Goal: Find contact information: Find contact information

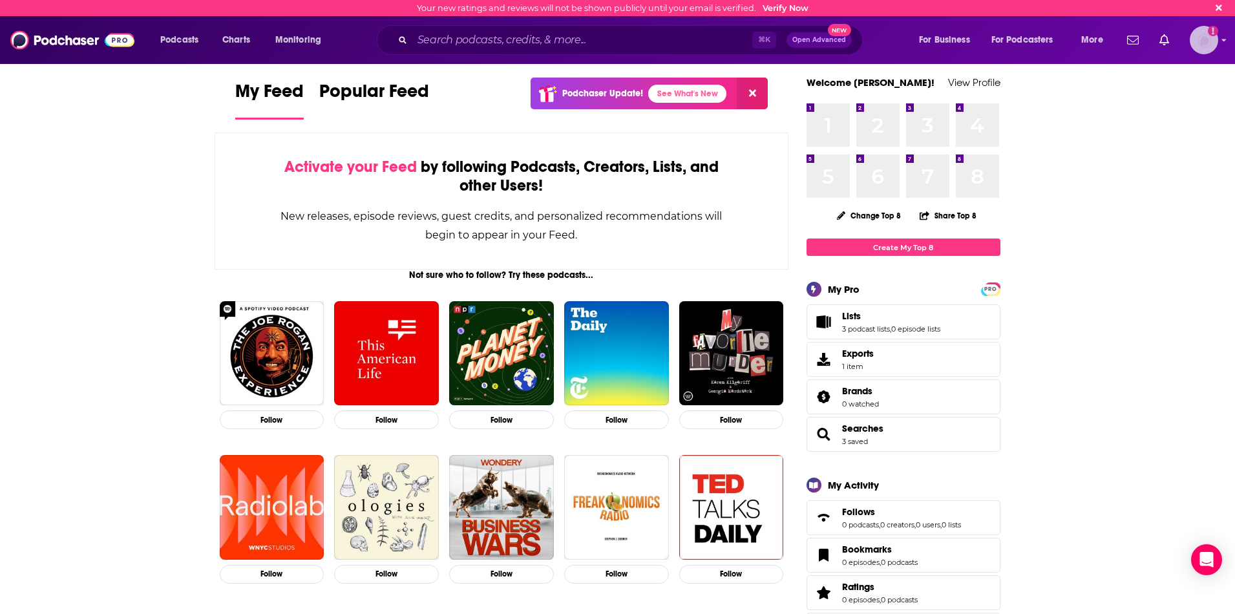
click at [1209, 46] on img "Logged in as charlottestone" at bounding box center [1203, 40] width 28 height 28
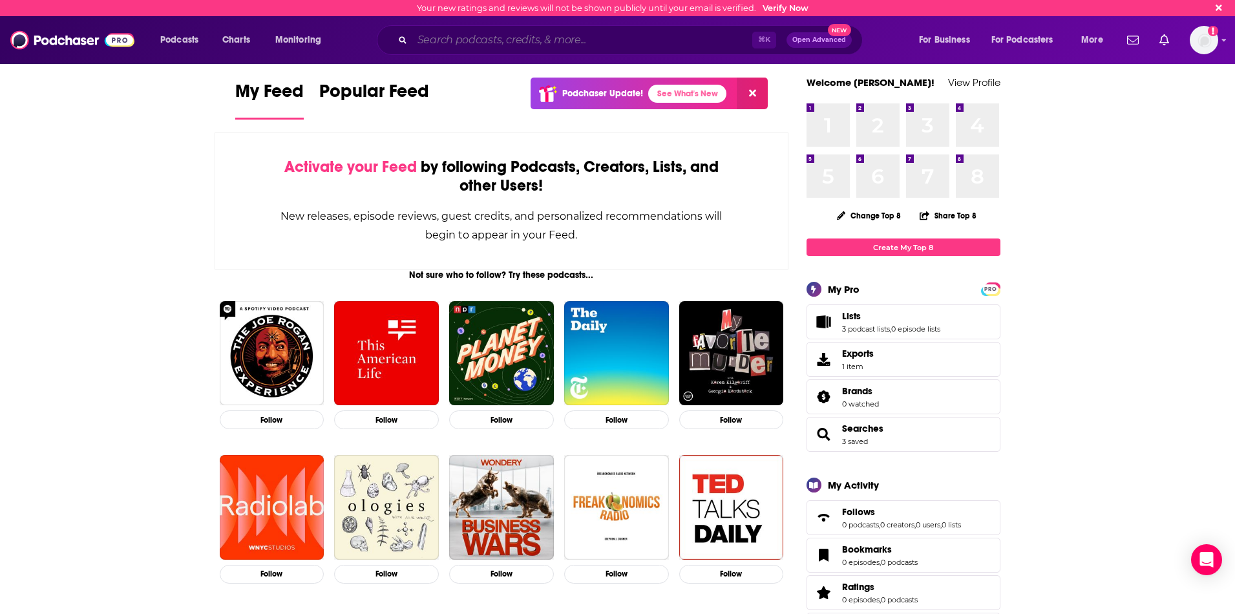
click at [468, 37] on input "Search podcasts, credits, & more..." at bounding box center [582, 40] width 340 height 21
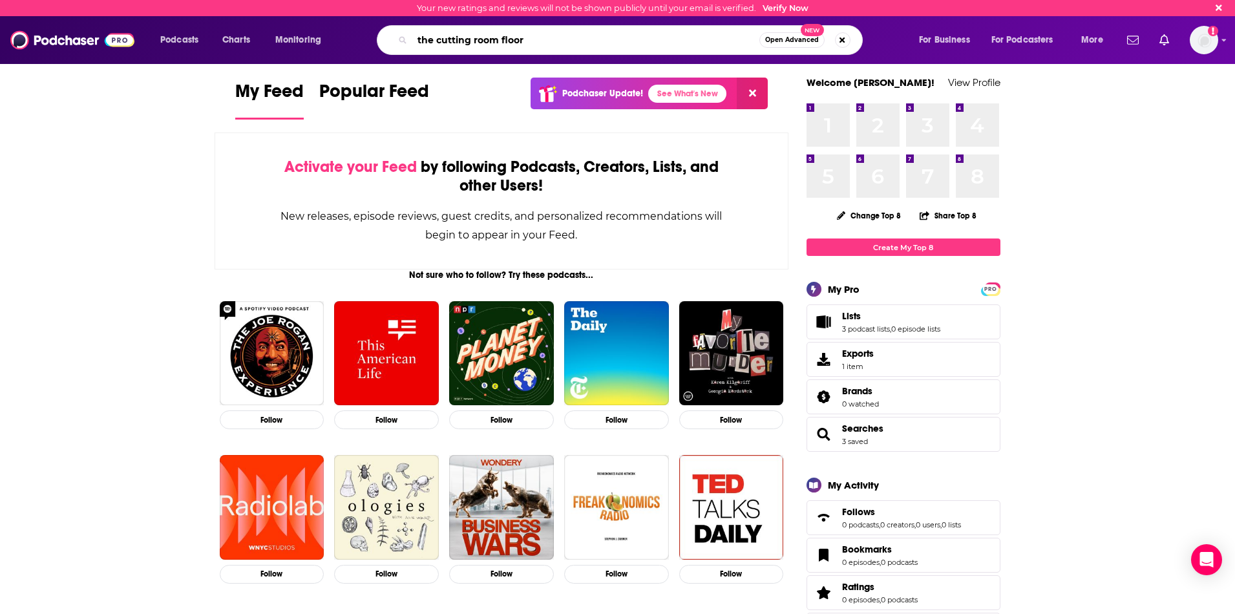
type input "the cutting room floor"
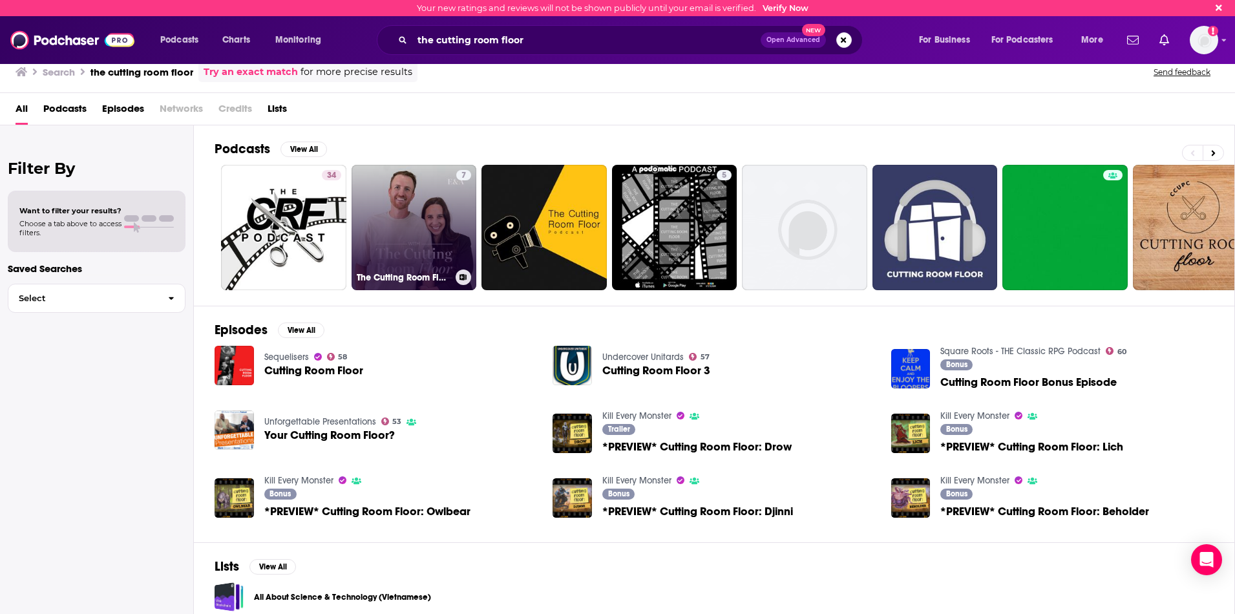
click at [435, 242] on link "7 The Cutting Room Floor" at bounding box center [413, 227] width 125 height 125
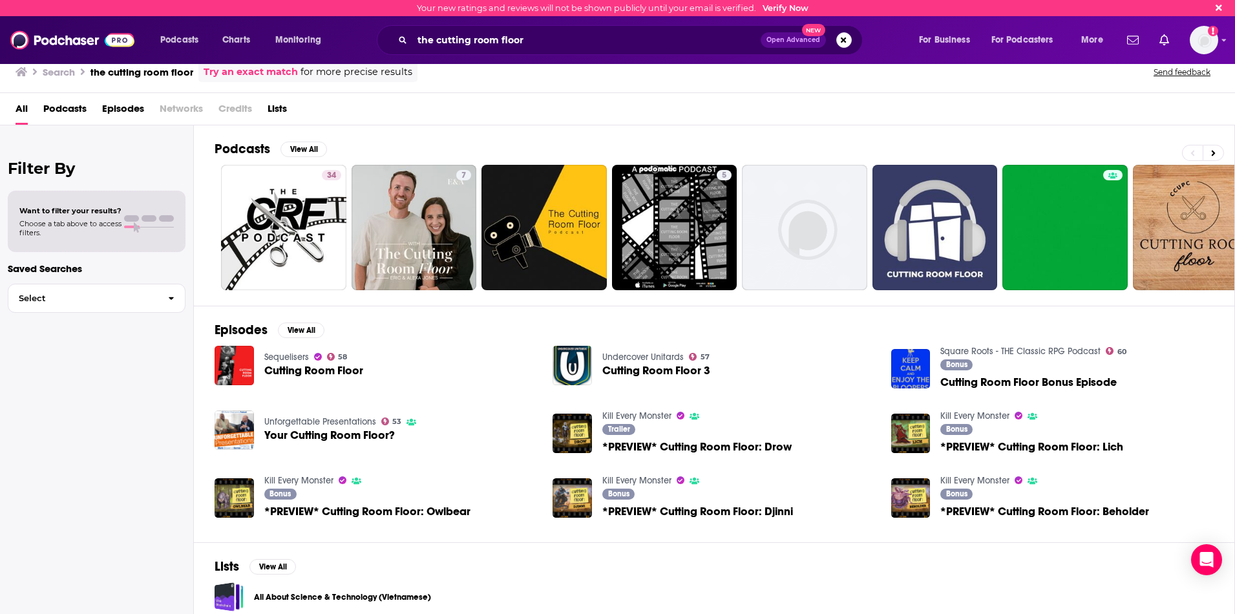
click at [368, 367] on div "Sequelisers 58 Cutting Room Floor" at bounding box center [376, 366] width 322 height 40
click at [237, 368] on img "Cutting Room Floor" at bounding box center [234, 365] width 39 height 39
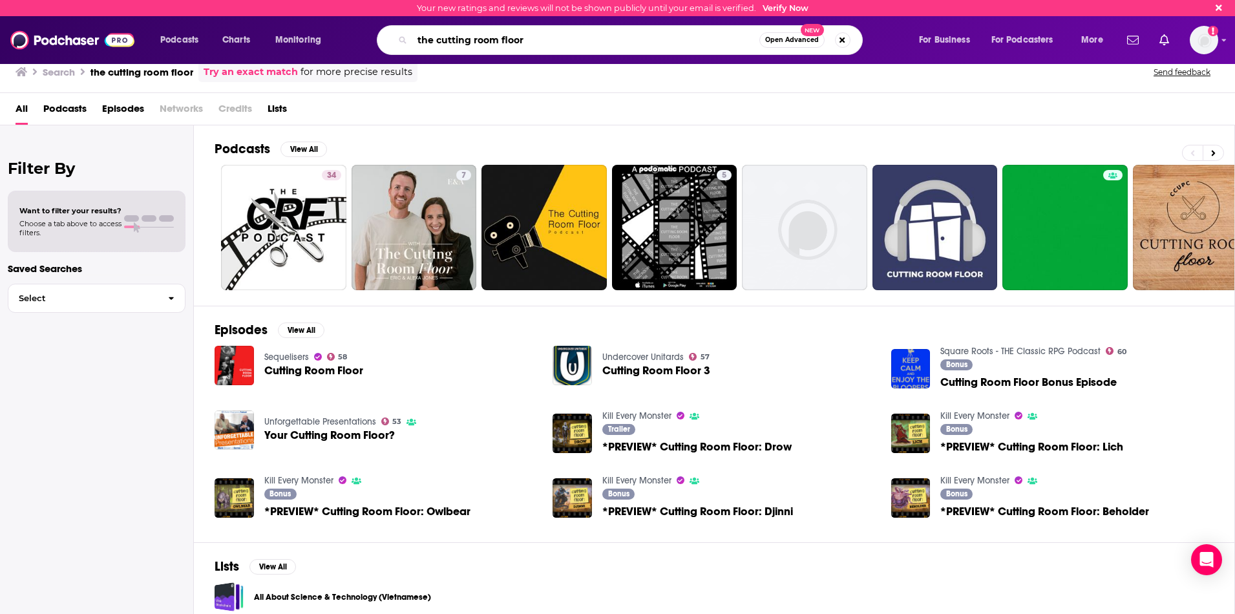
click at [511, 47] on input "the cutting room floor" at bounding box center [585, 40] width 347 height 21
click at [512, 47] on input "the cutting room floor" at bounding box center [585, 40] width 347 height 21
click at [510, 47] on input "the cutting room floor" at bounding box center [585, 40] width 347 height 21
type input "wardrobe crisis"
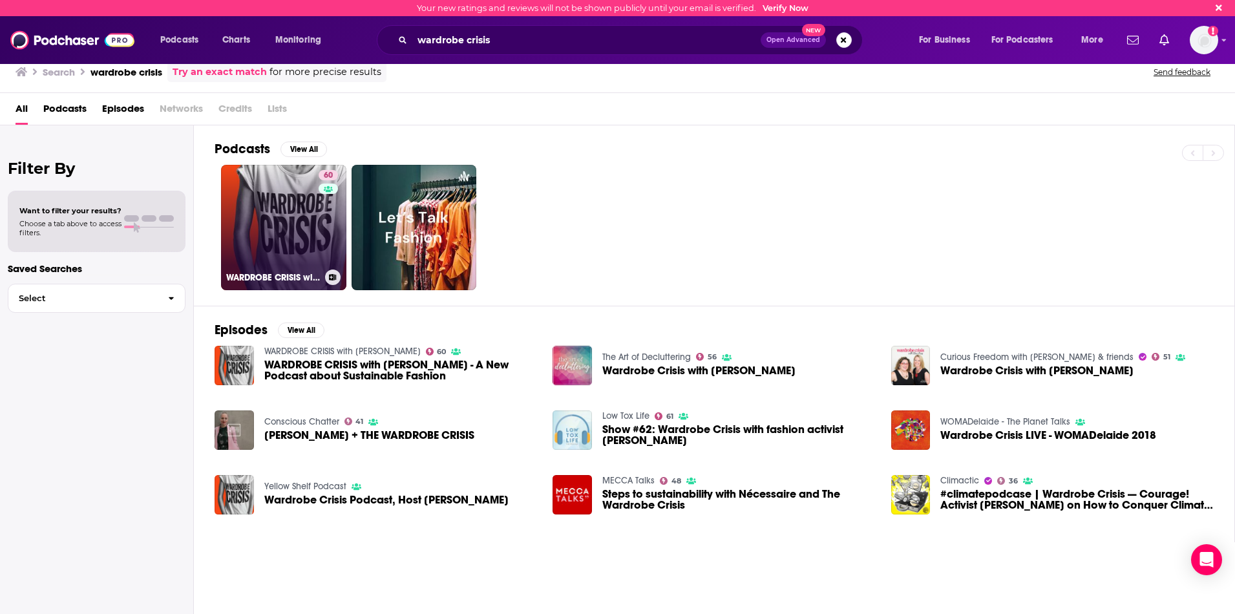
click at [292, 228] on link "60 WARDROBE CRISIS with Clare Press" at bounding box center [283, 227] width 125 height 125
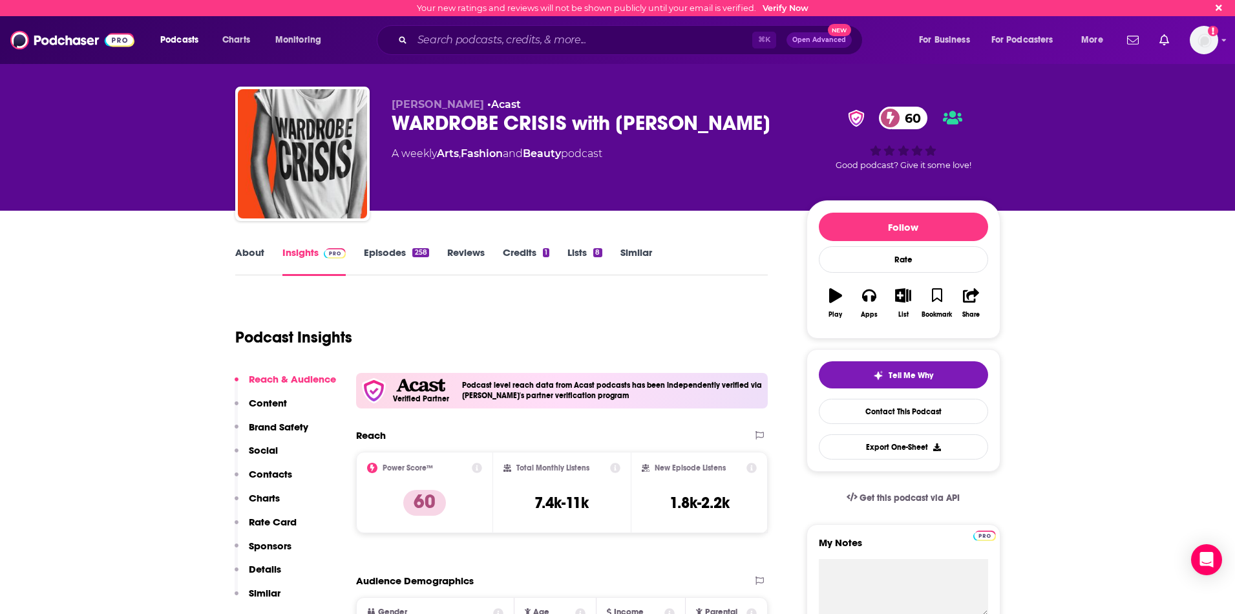
click at [410, 257] on link "Episodes 258" at bounding box center [396, 261] width 65 height 30
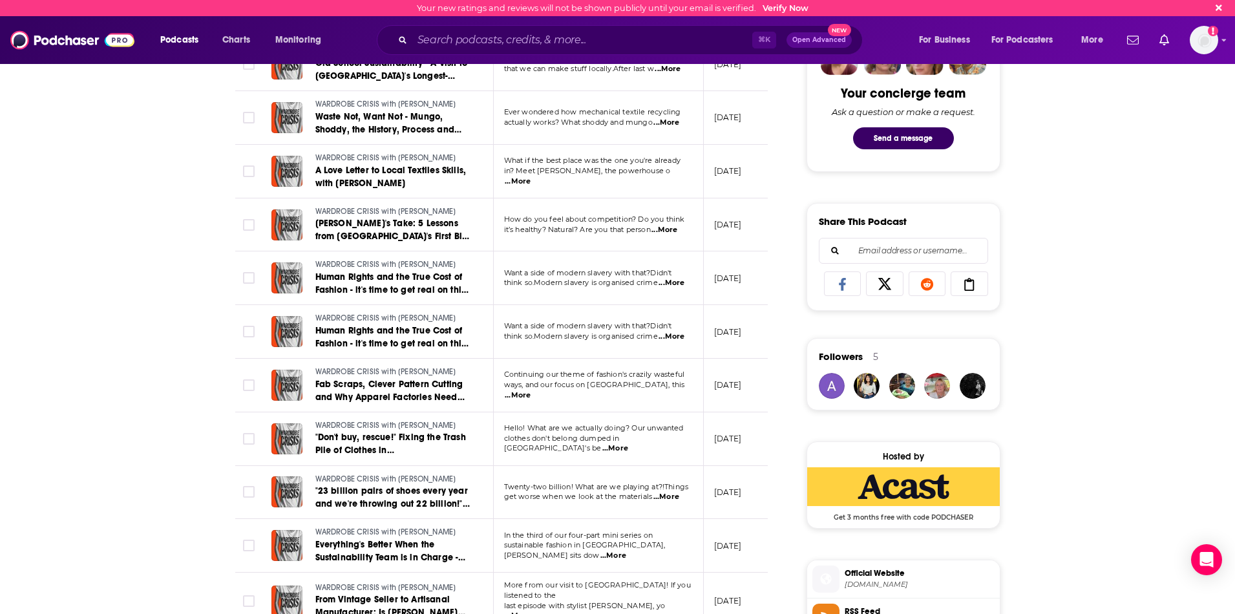
scroll to position [670, 0]
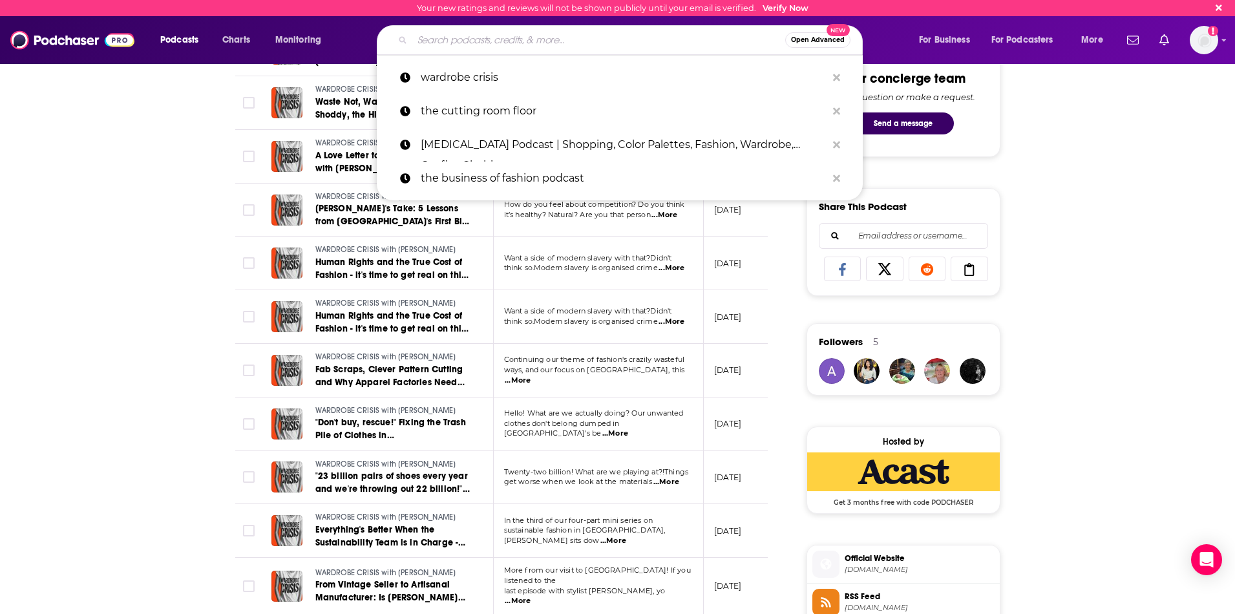
click at [482, 44] on input "Search podcasts, credits, & more..." at bounding box center [598, 40] width 373 height 21
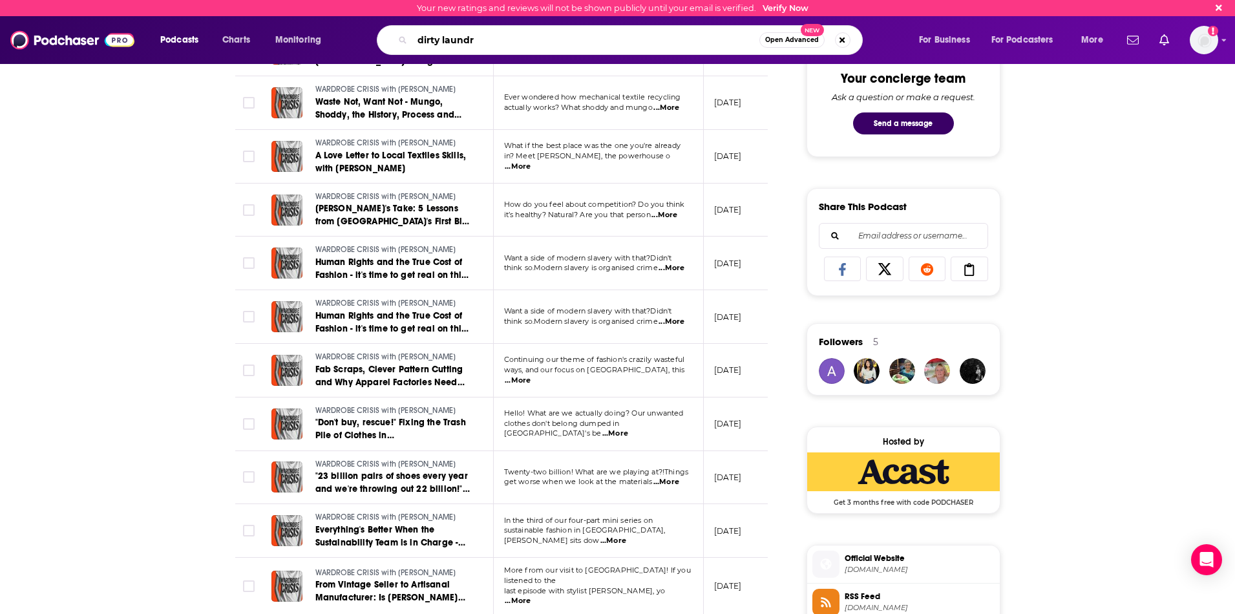
type input "dirty laundry"
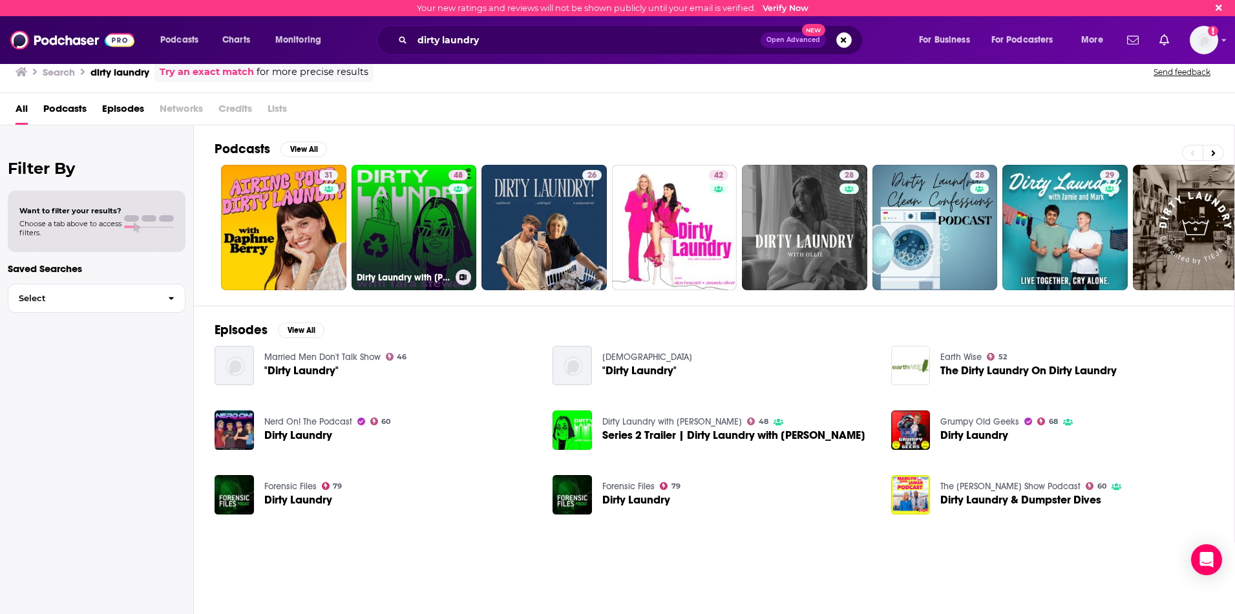
click at [413, 216] on link "48 Dirty Laundry with Tara Stewart" at bounding box center [413, 227] width 125 height 125
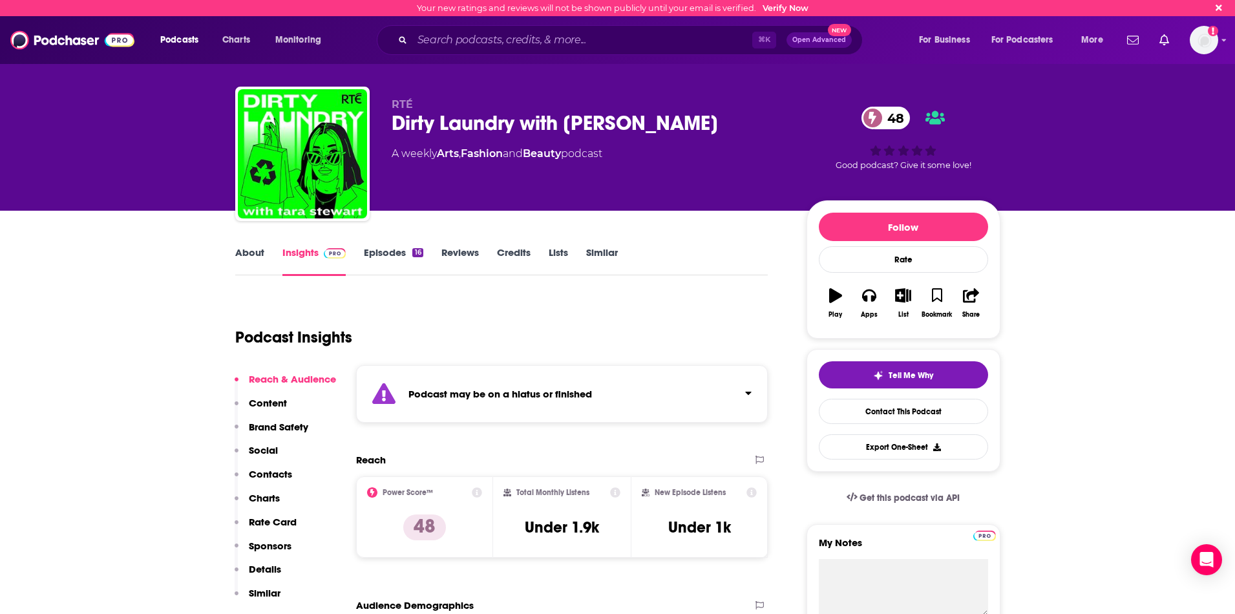
click at [397, 266] on link "Episodes 16" at bounding box center [393, 261] width 59 height 30
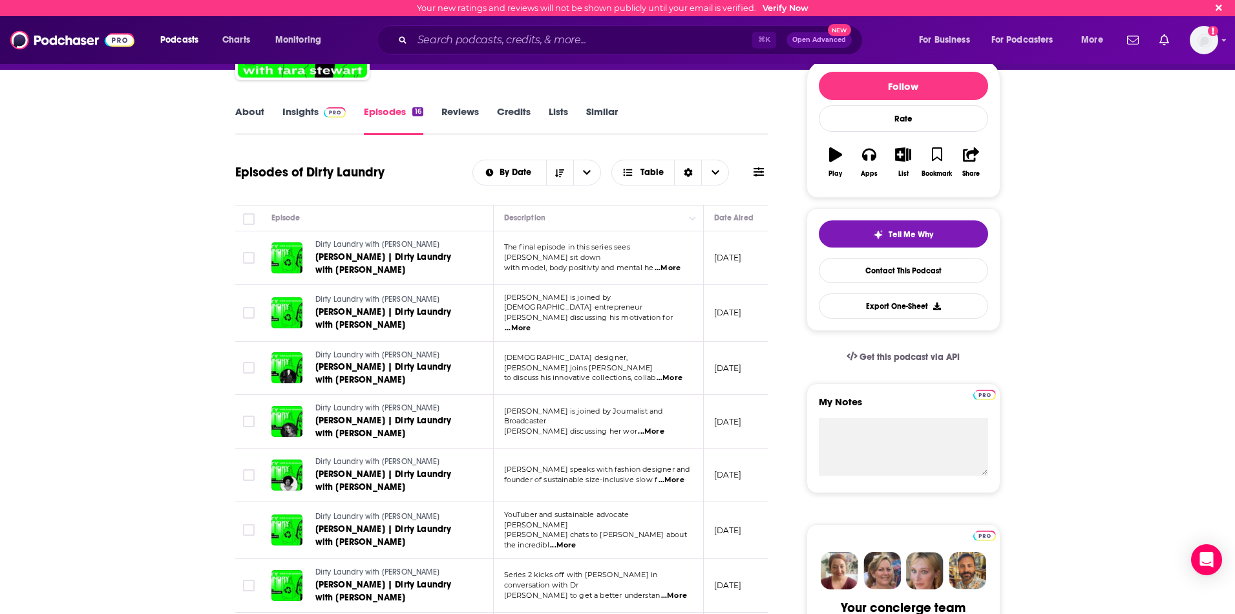
scroll to position [156, 0]
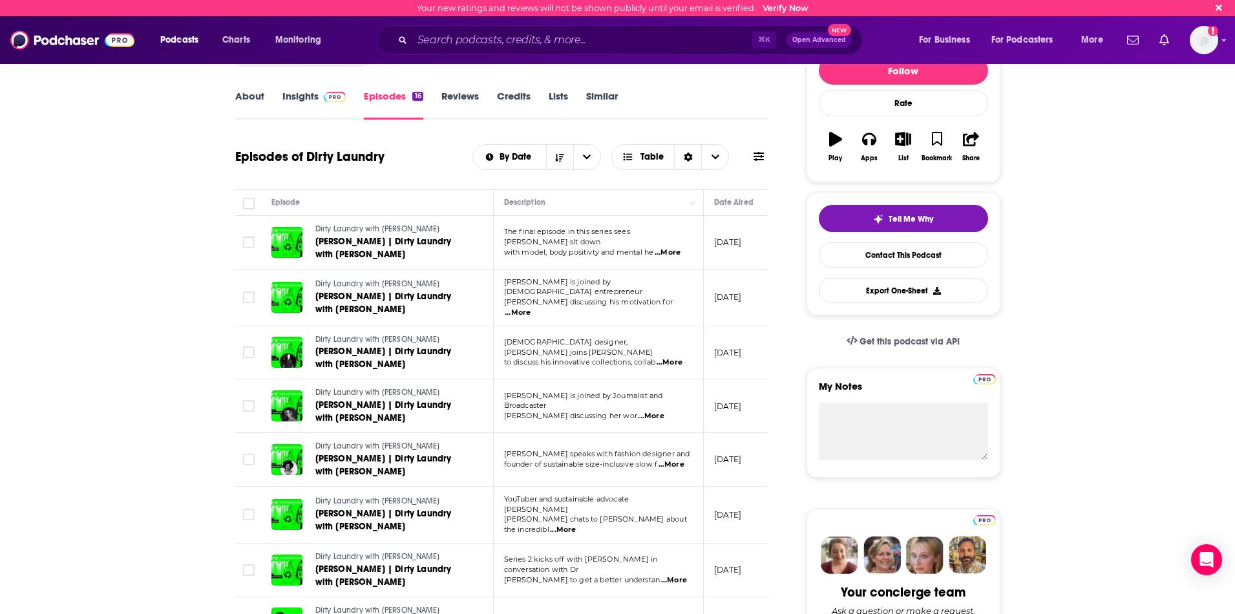
click at [507, 53] on div "⌘ K Open Advanced New" at bounding box center [620, 40] width 486 height 30
click at [490, 43] on input "Search podcasts, credits, & more..." at bounding box center [582, 40] width 340 height 21
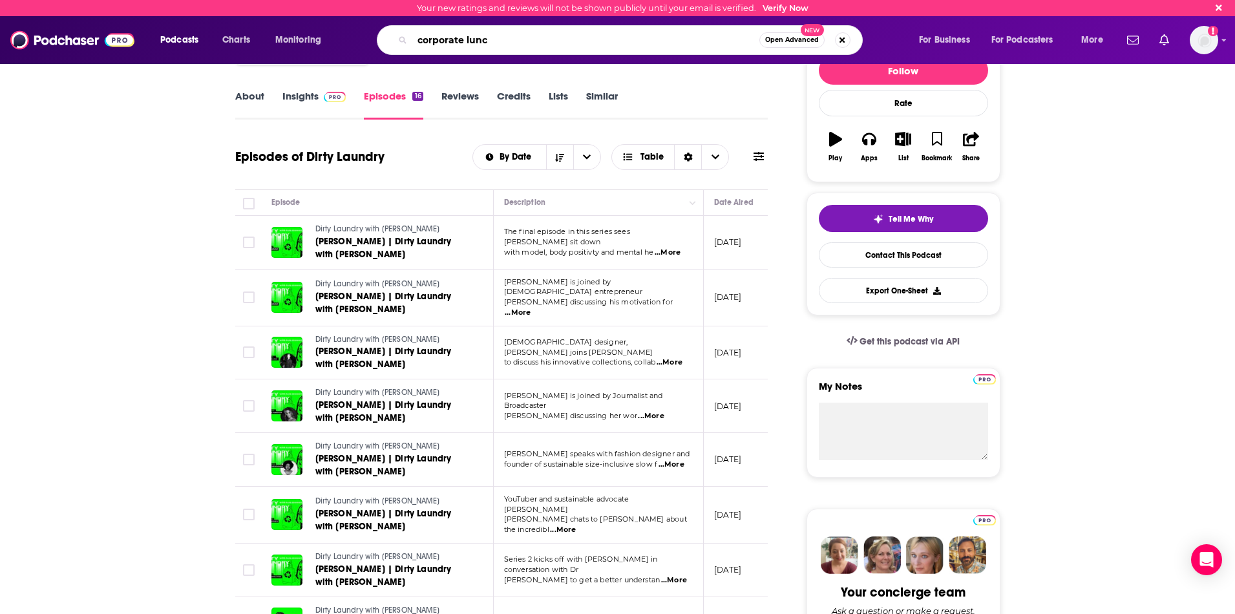
type input "corporate lunch"
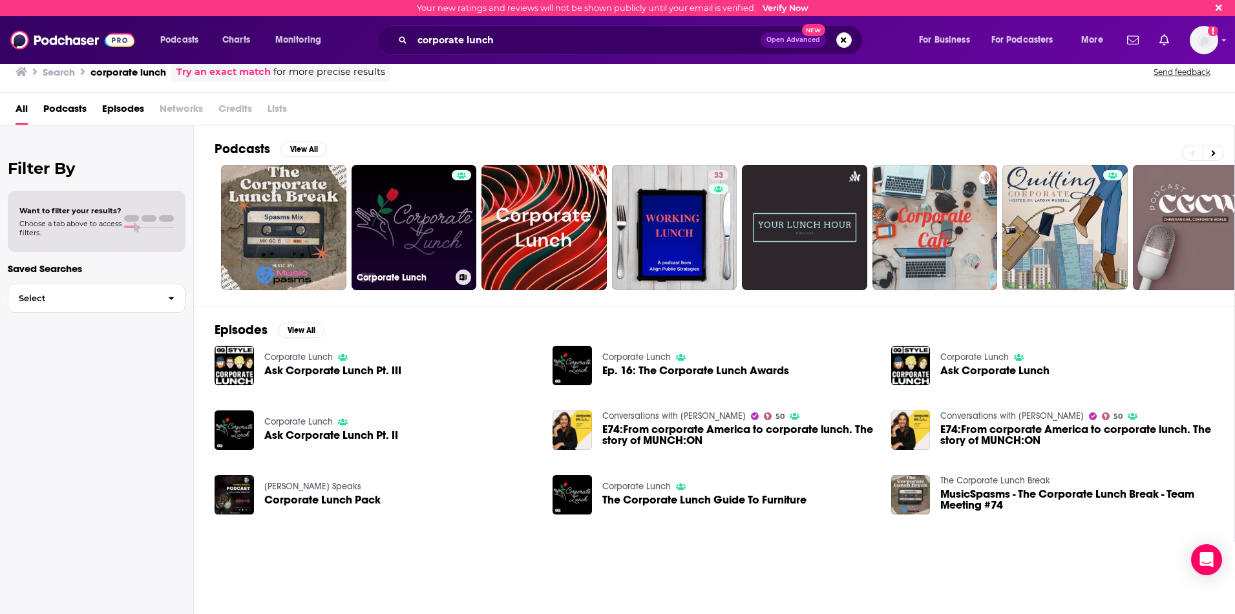
click at [403, 201] on link "Corporate Lunch" at bounding box center [413, 227] width 125 height 125
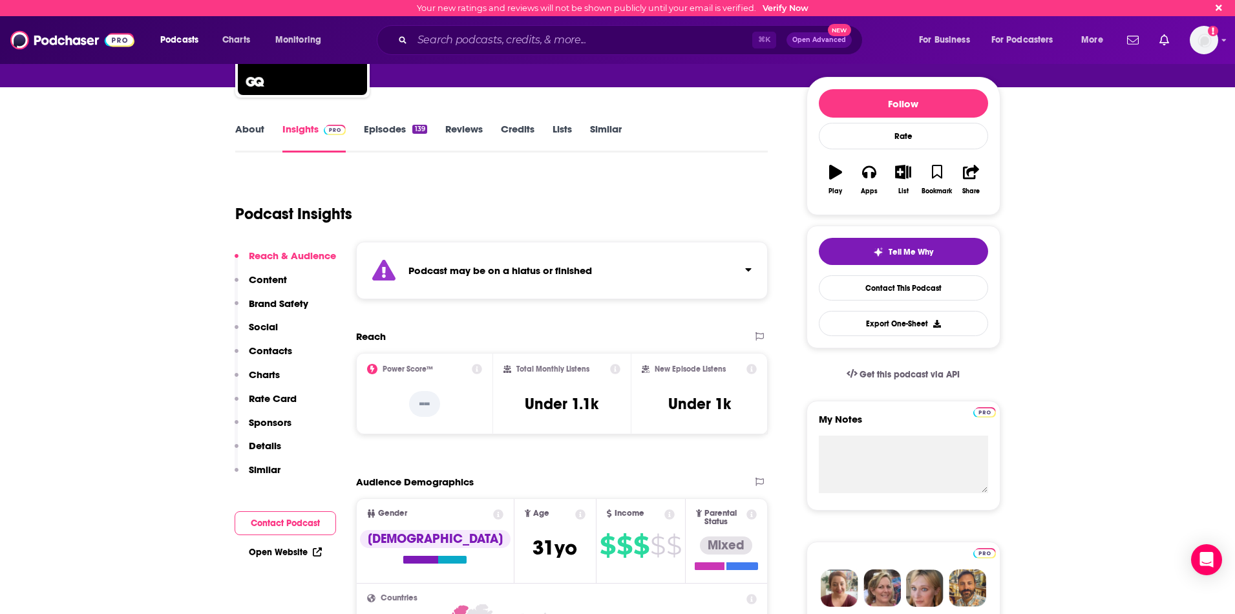
scroll to position [122, 0]
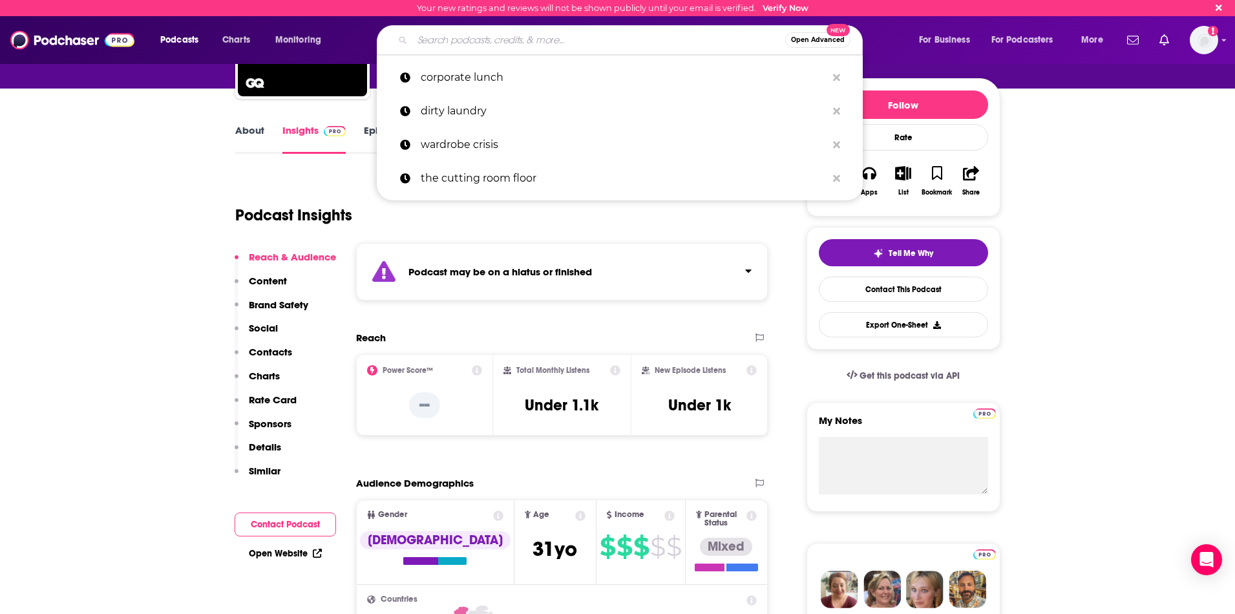
click at [498, 47] on input "Search podcasts, credits, & more..." at bounding box center [598, 40] width 373 height 21
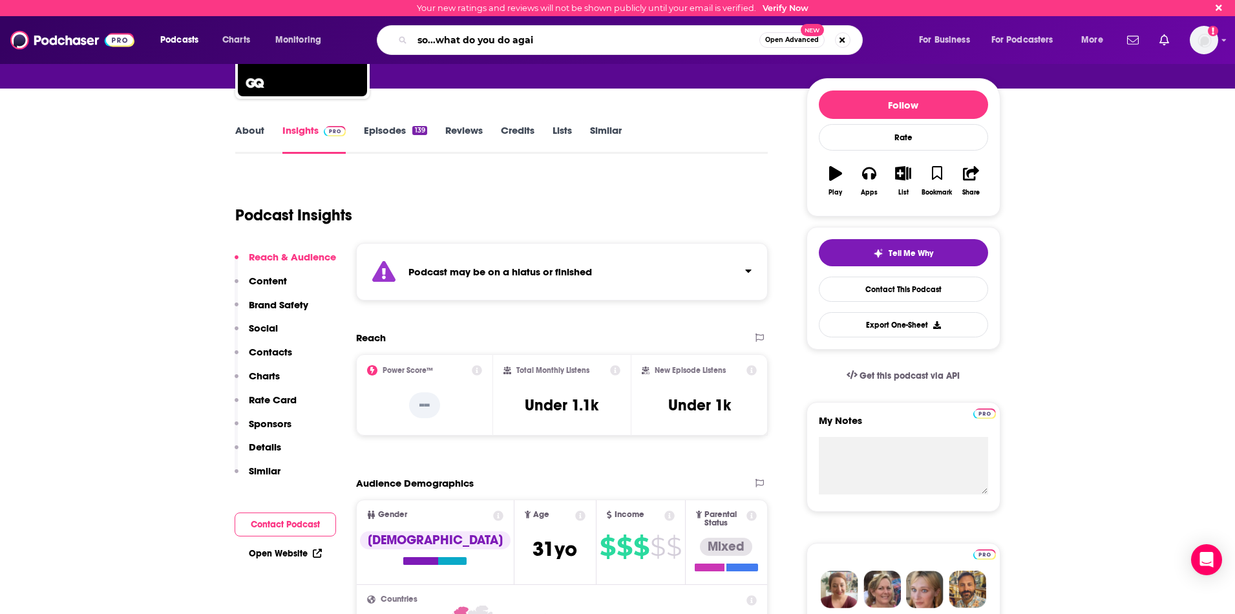
type input "so...what do you do again"
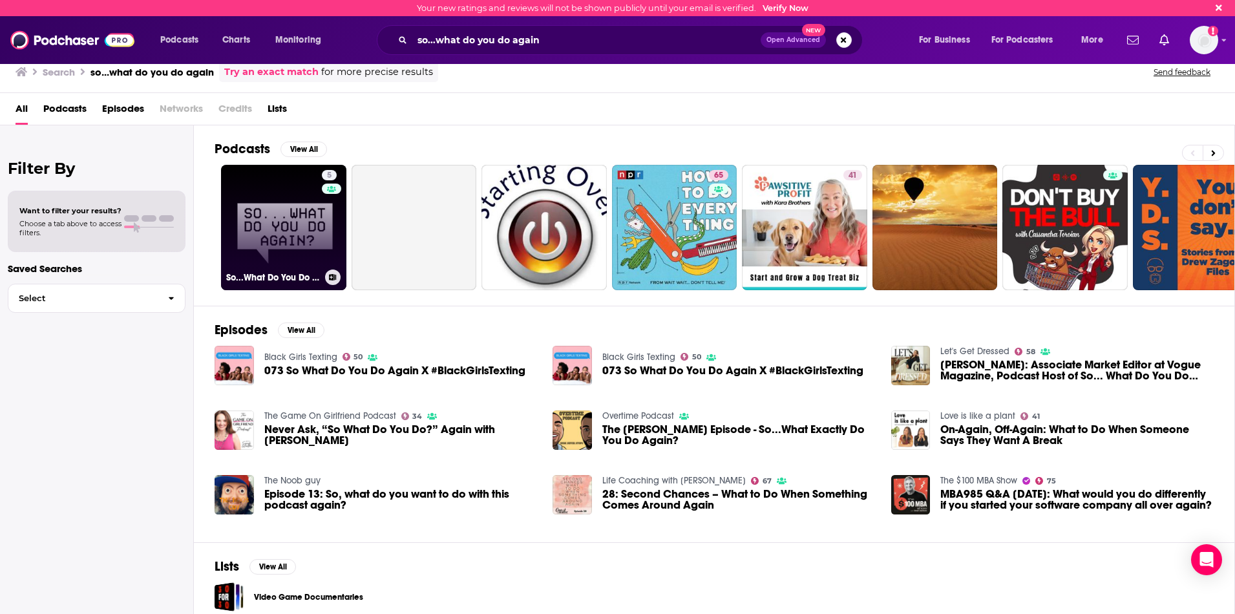
click at [301, 201] on link "5 So...What Do You Do Again?" at bounding box center [283, 227] width 125 height 125
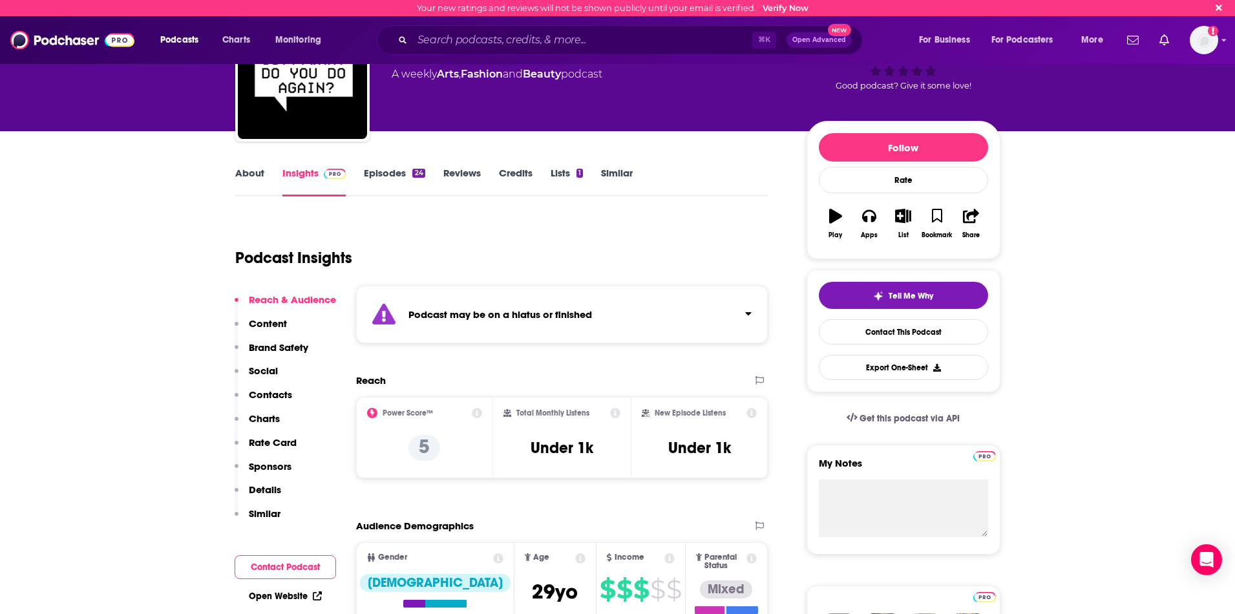
scroll to position [79, 0]
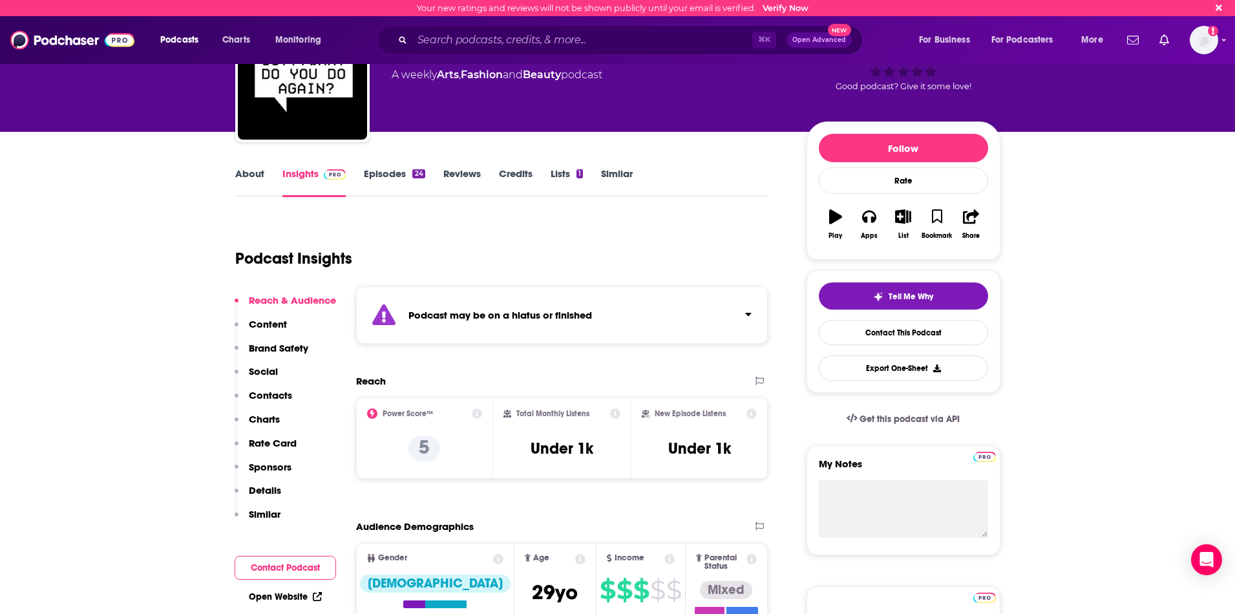
click at [377, 178] on link "Episodes 24" at bounding box center [394, 182] width 61 height 30
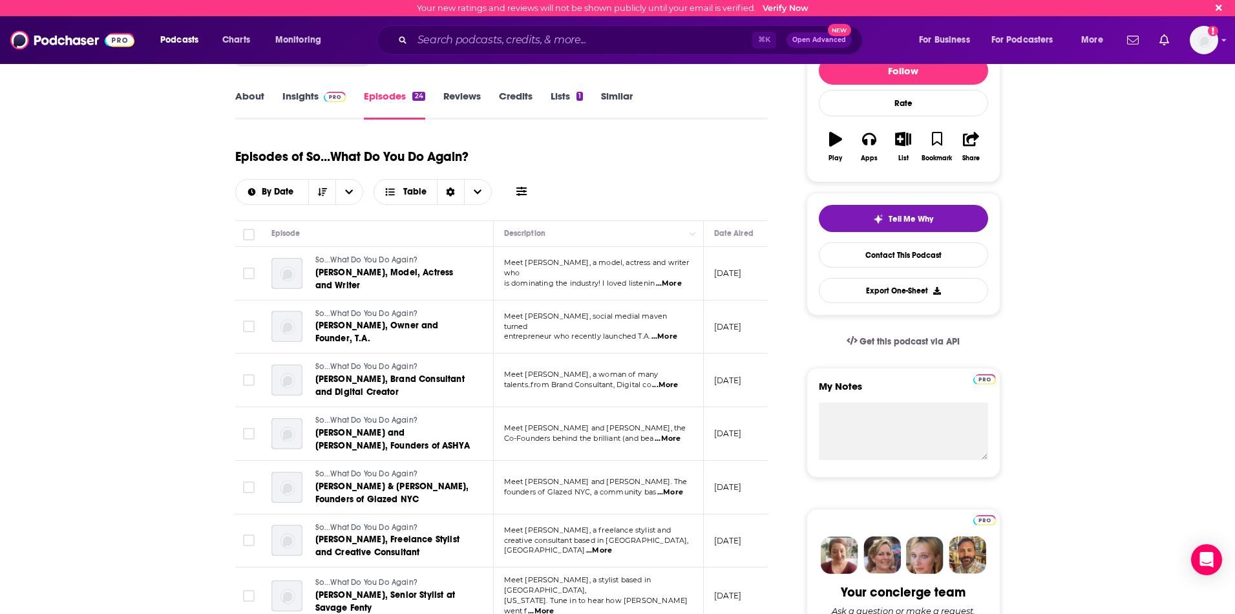
scroll to position [160, 0]
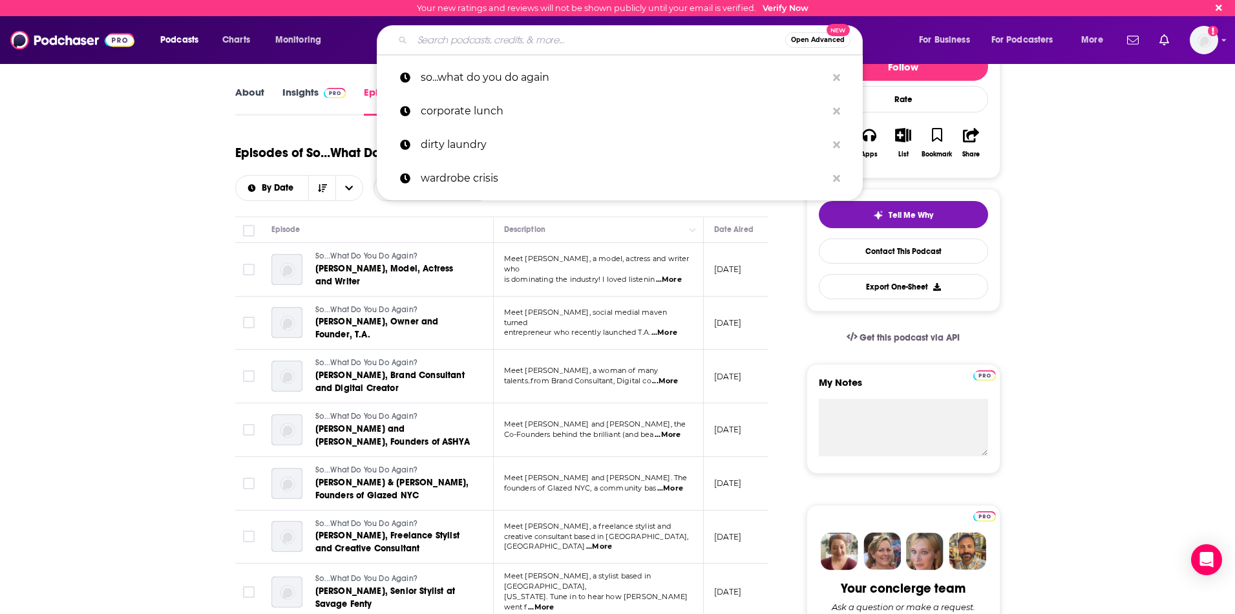
click at [496, 43] on input "Search podcasts, credits, & more..." at bounding box center [598, 40] width 373 height 21
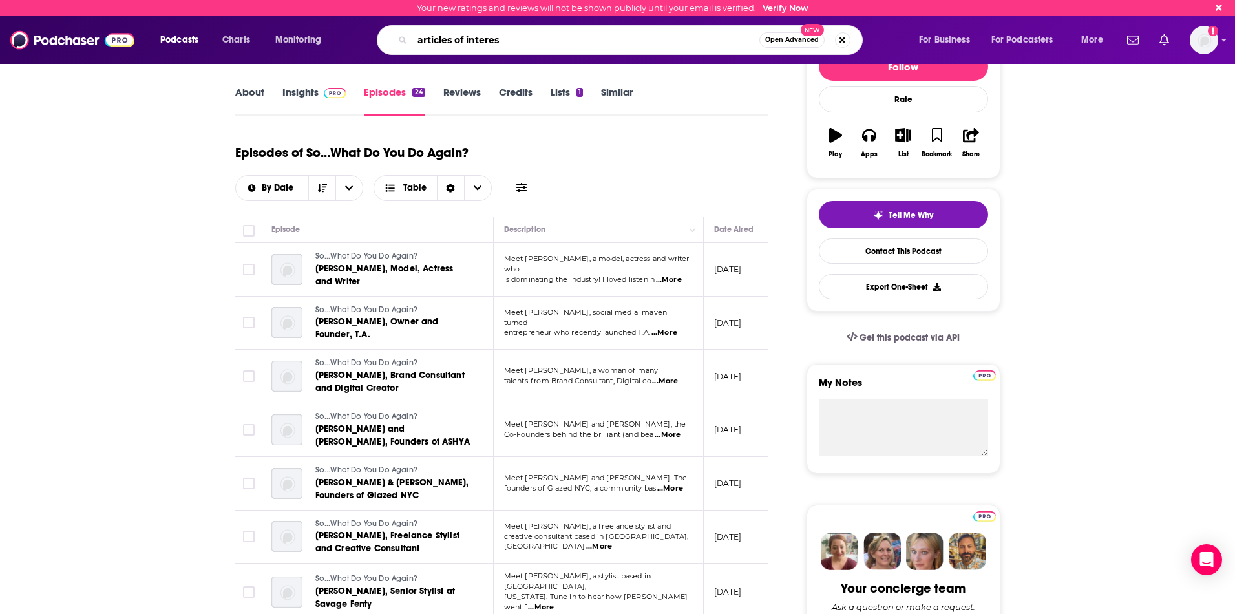
type input "articles of interest"
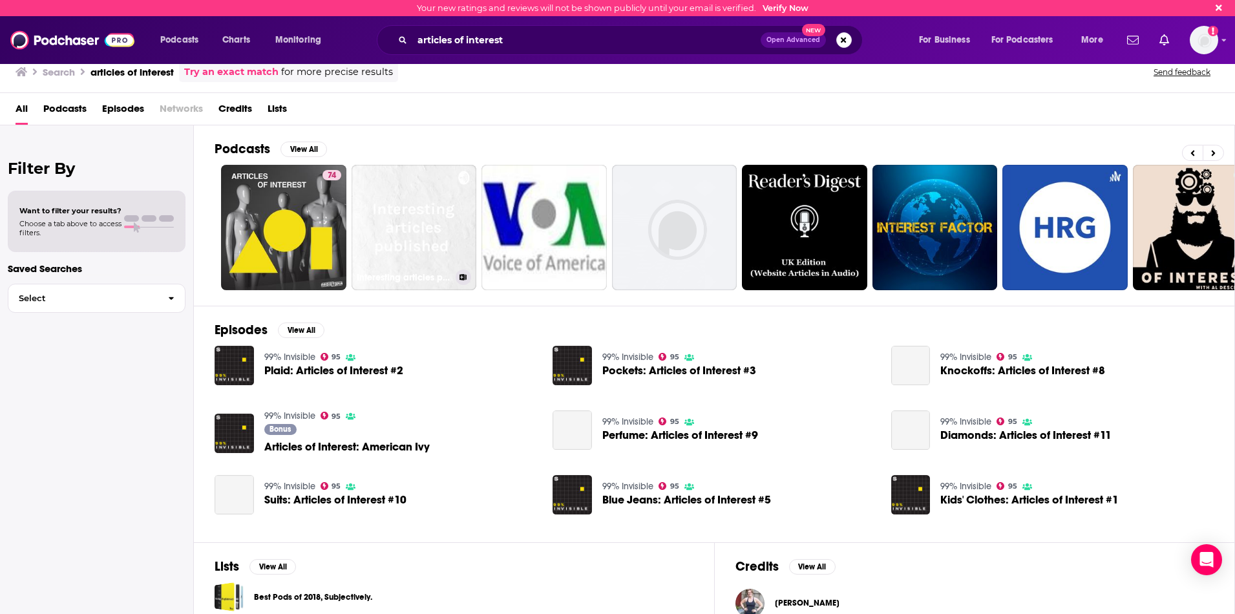
scroll to position [0, 6]
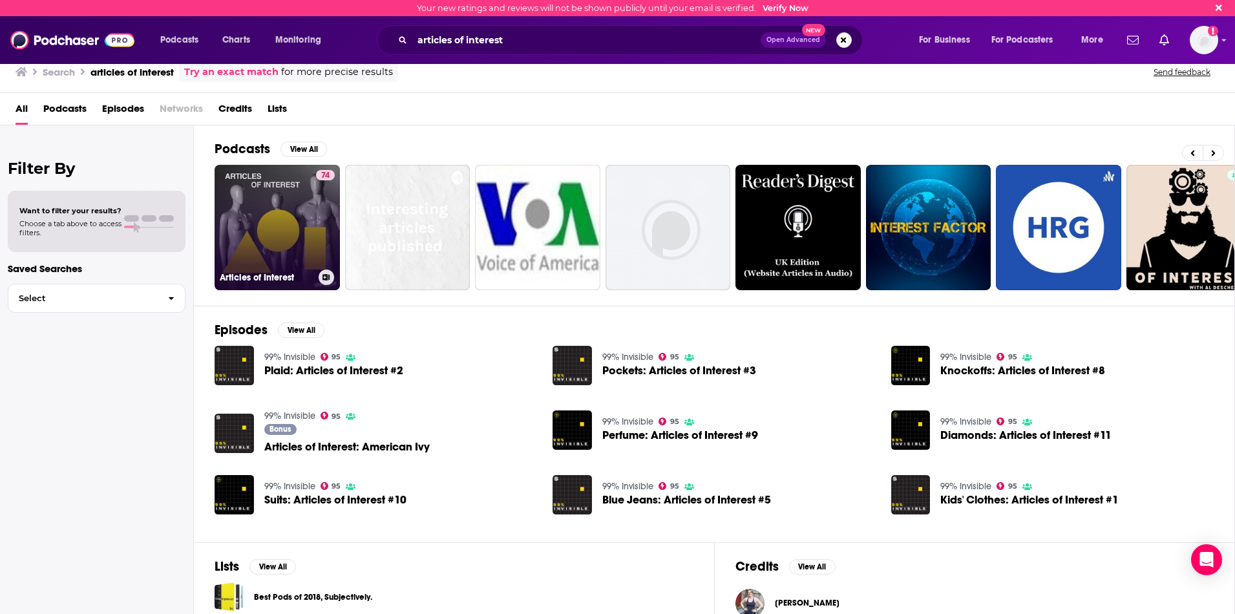
click at [291, 224] on link "74 Articles of Interest" at bounding box center [277, 227] width 125 height 125
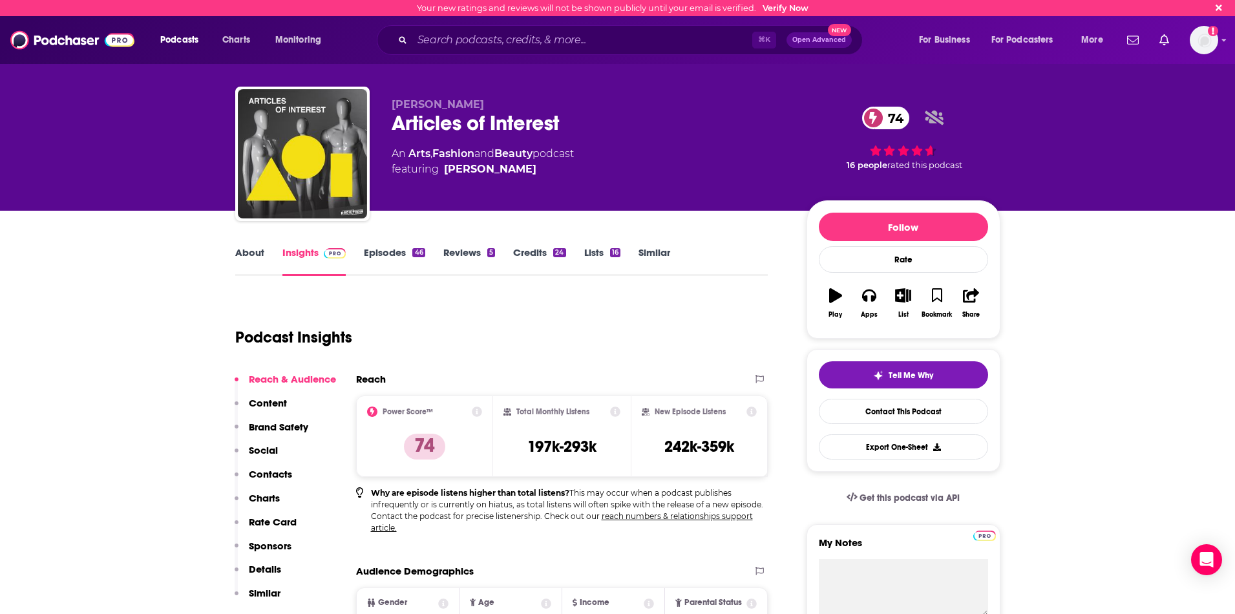
click at [373, 260] on link "Episodes 46" at bounding box center [394, 261] width 61 height 30
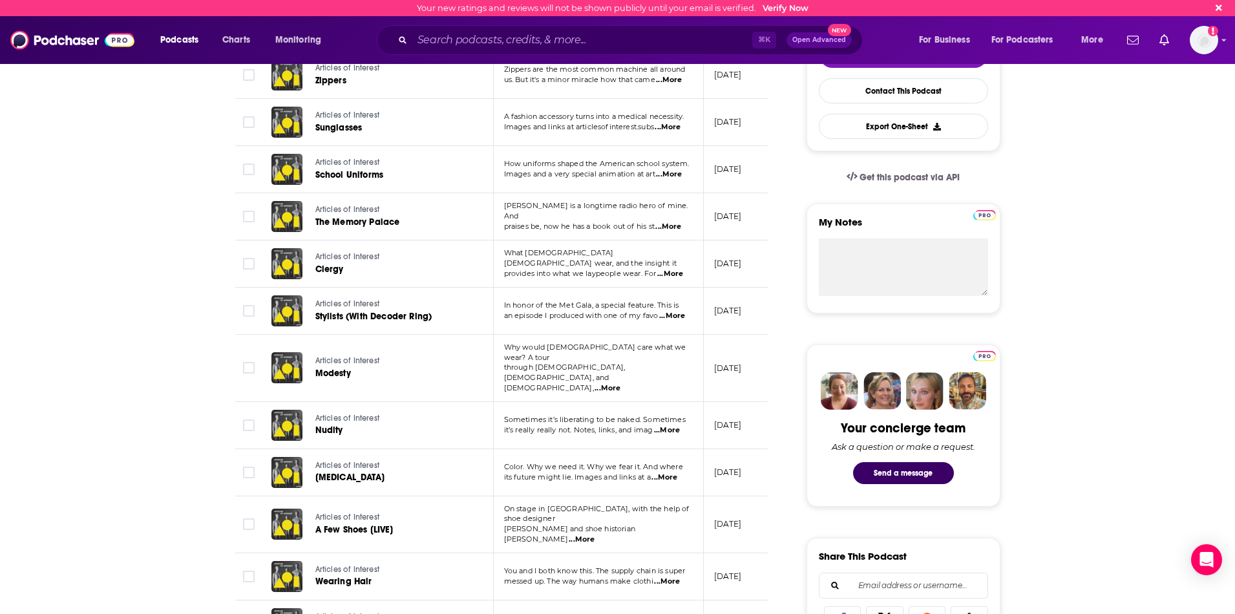
scroll to position [322, 0]
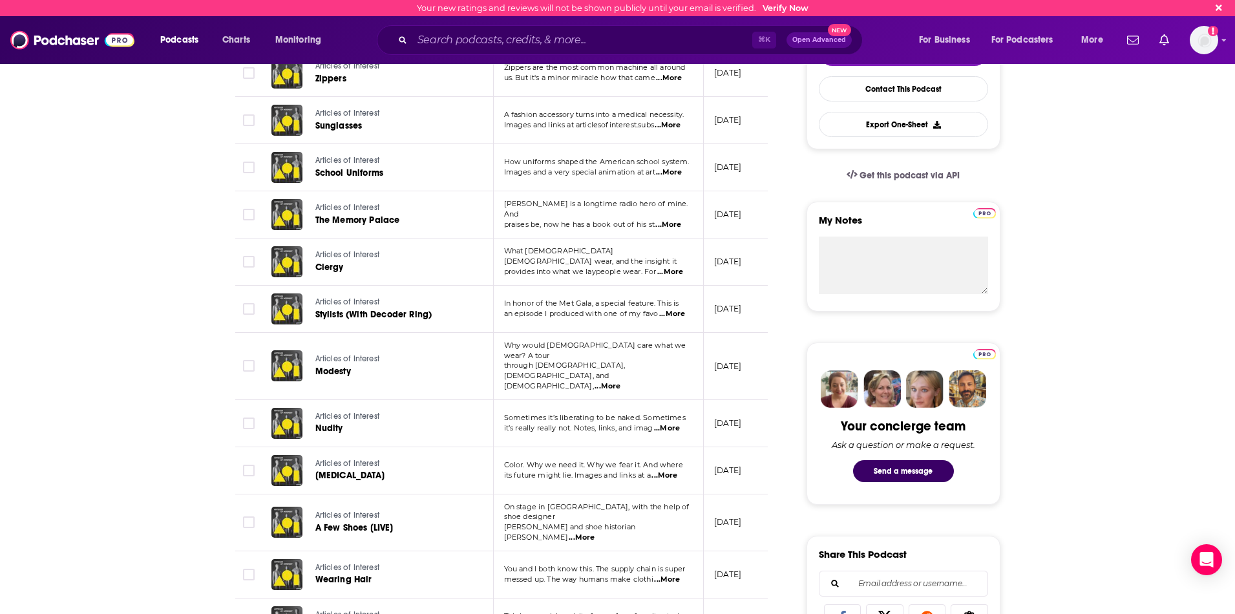
click at [672, 222] on span "...More" at bounding box center [668, 225] width 26 height 10
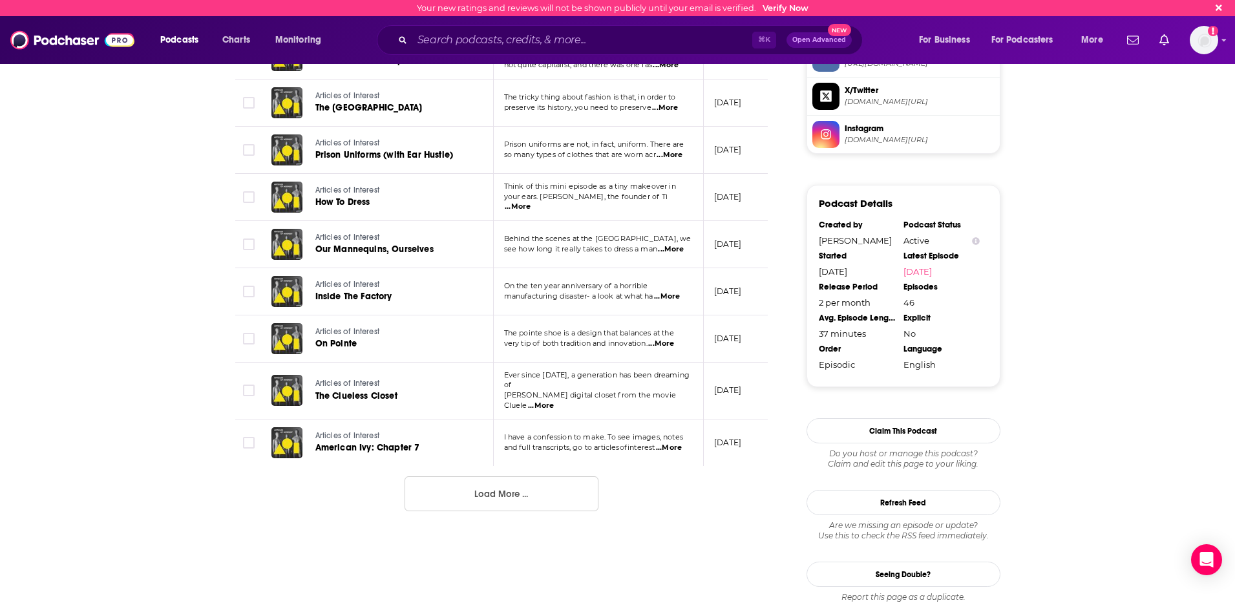
scroll to position [1136, 0]
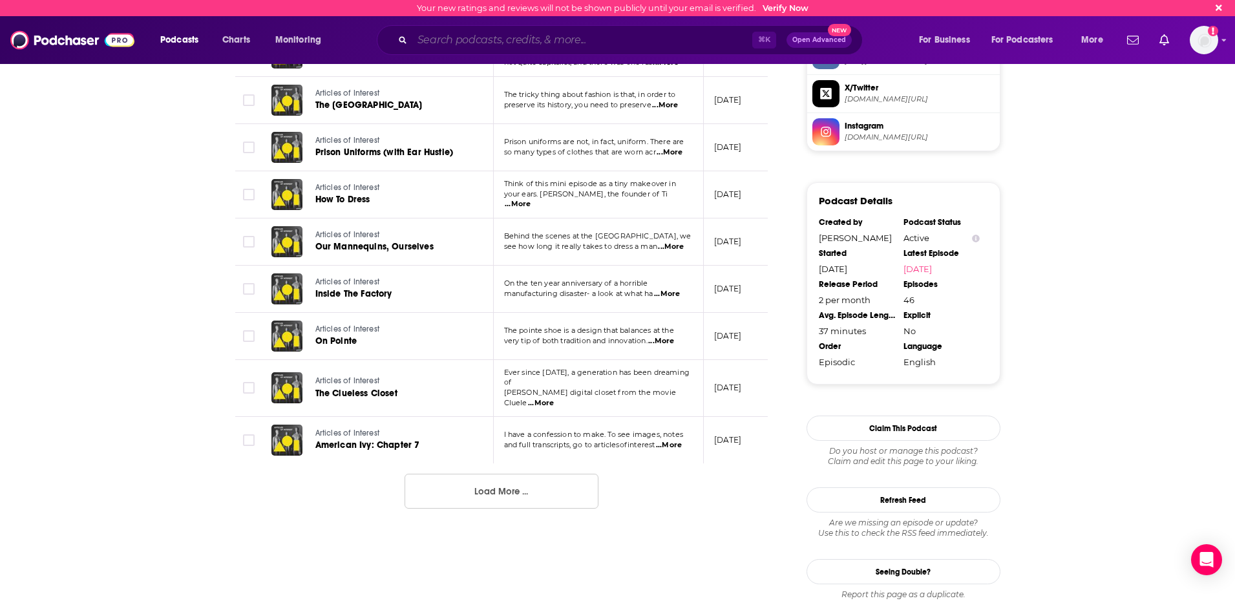
click at [496, 35] on input "Search podcasts, credits, & more..." at bounding box center [582, 40] width 340 height 21
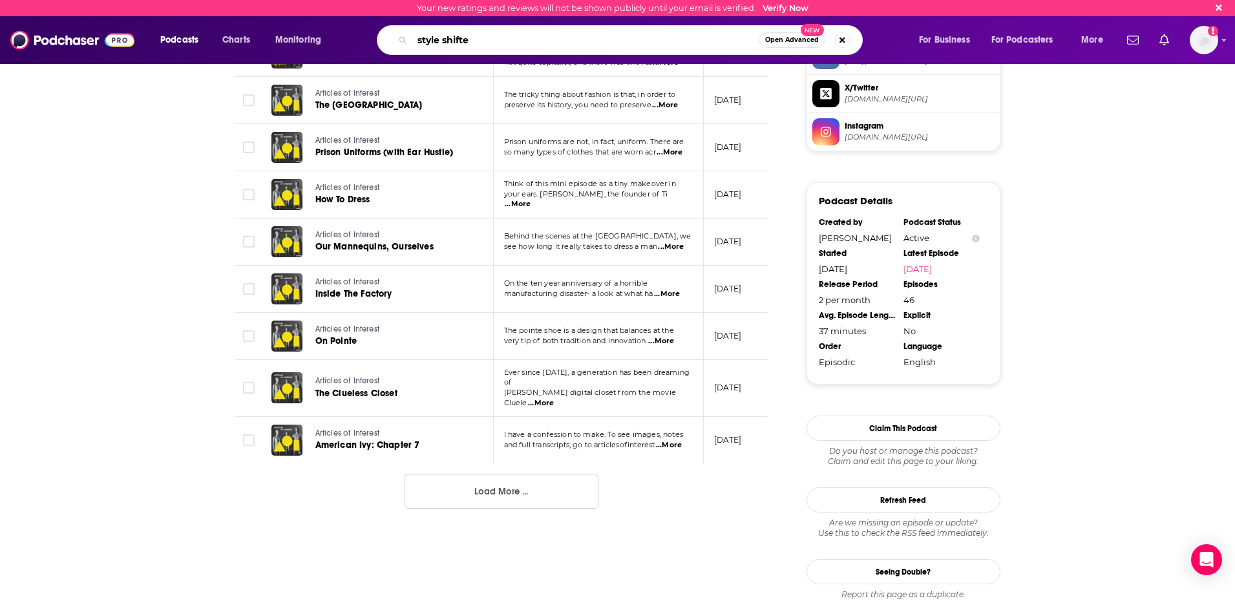
type input "style shifter"
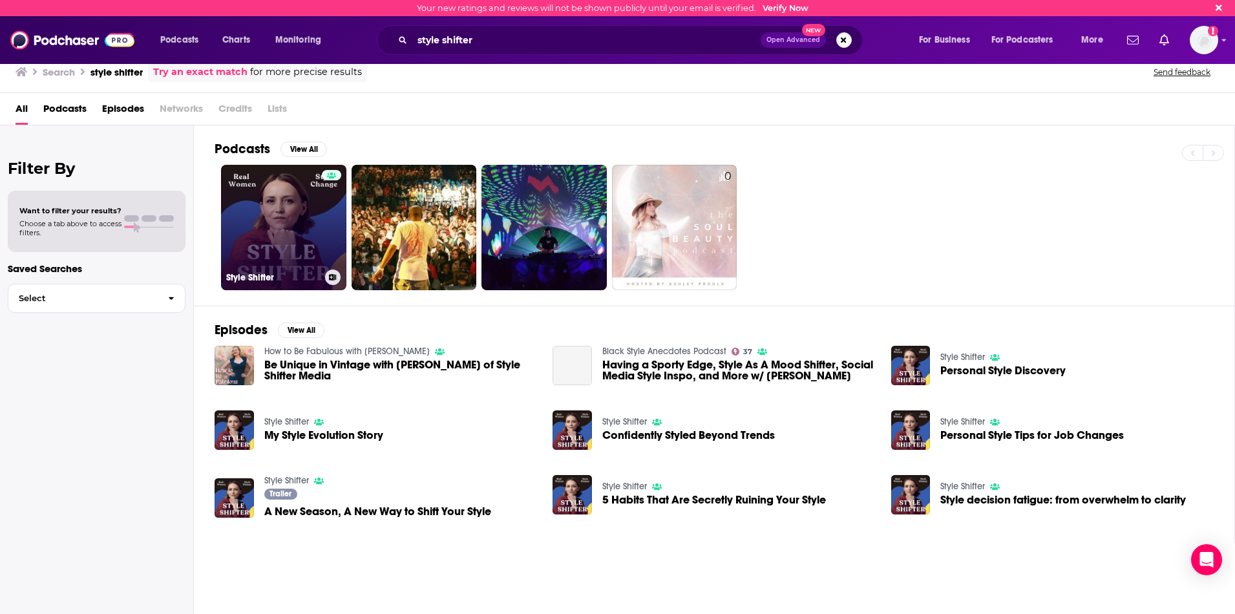
click at [281, 229] on link "Style Shifter" at bounding box center [283, 227] width 125 height 125
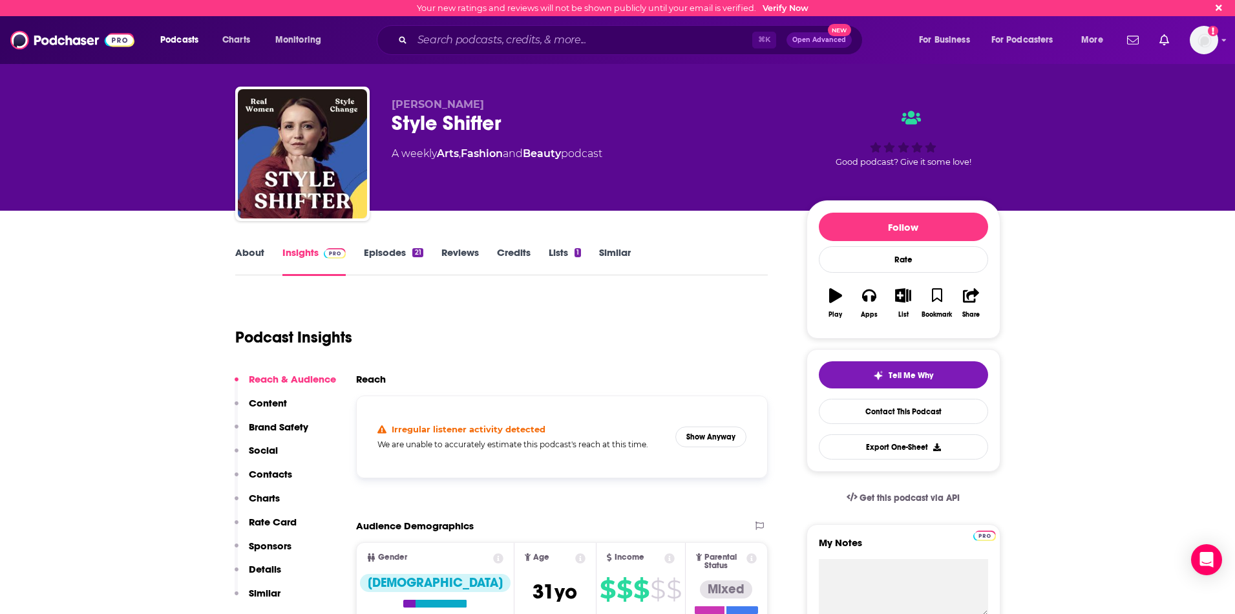
click at [381, 258] on link "Episodes 21" at bounding box center [393, 261] width 59 height 30
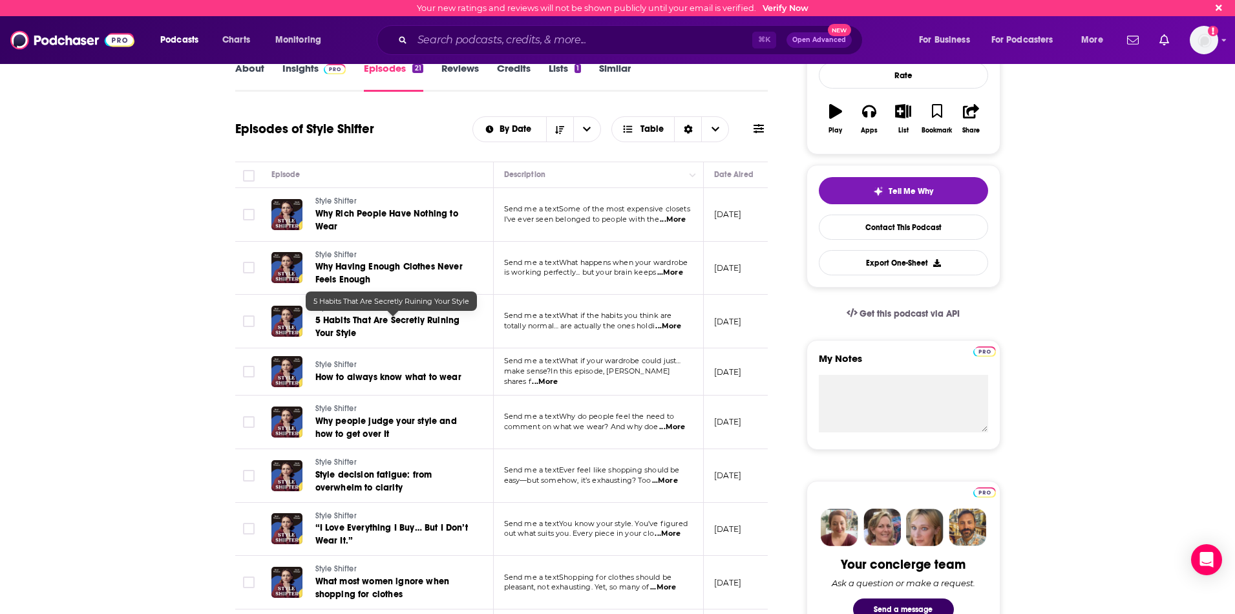
scroll to position [185, 0]
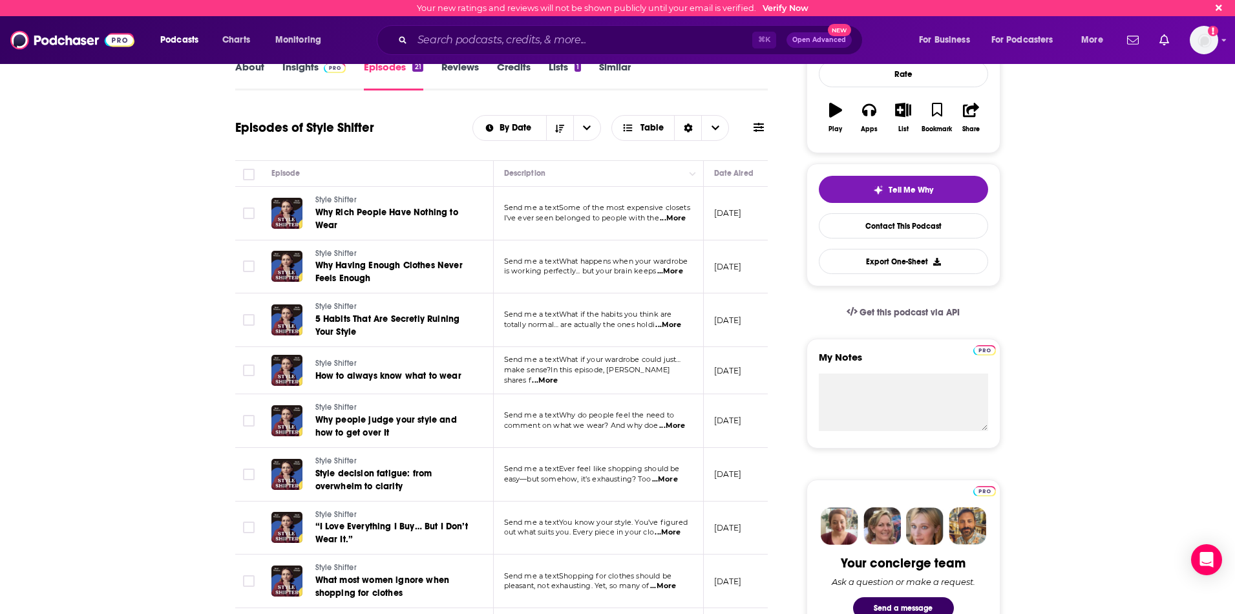
click at [671, 218] on span "...More" at bounding box center [673, 218] width 26 height 10
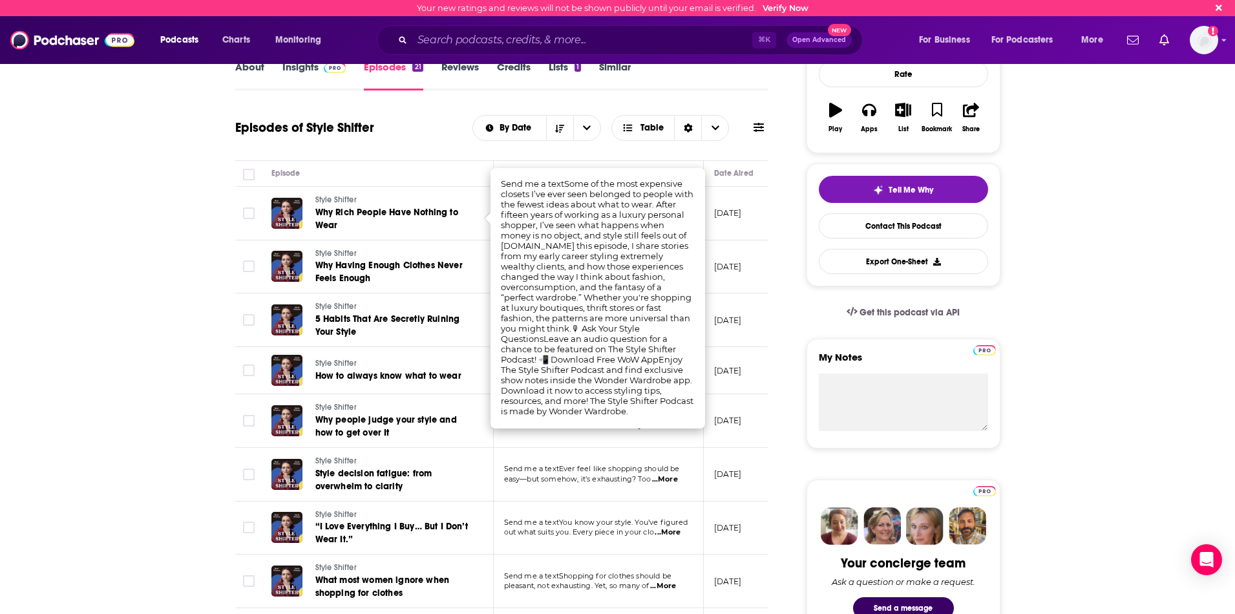
click at [745, 228] on td "July 4, 2025" at bounding box center [746, 214] width 84 height 54
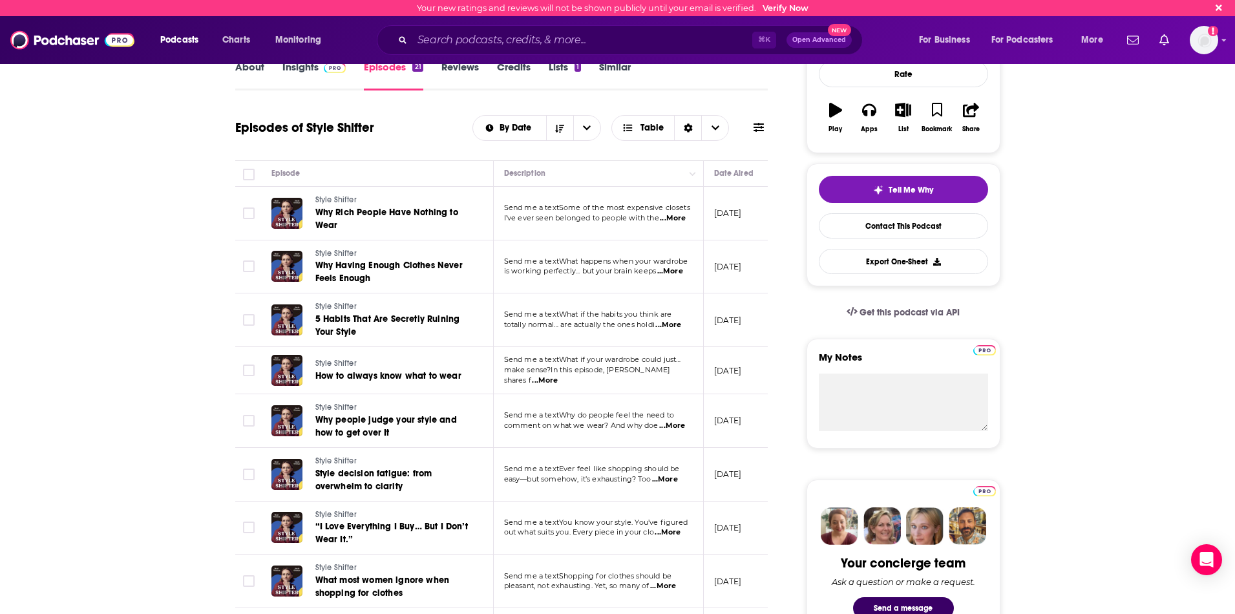
click at [676, 268] on span "...More" at bounding box center [670, 271] width 26 height 10
click at [745, 241] on td "June 27, 2025" at bounding box center [746, 267] width 84 height 54
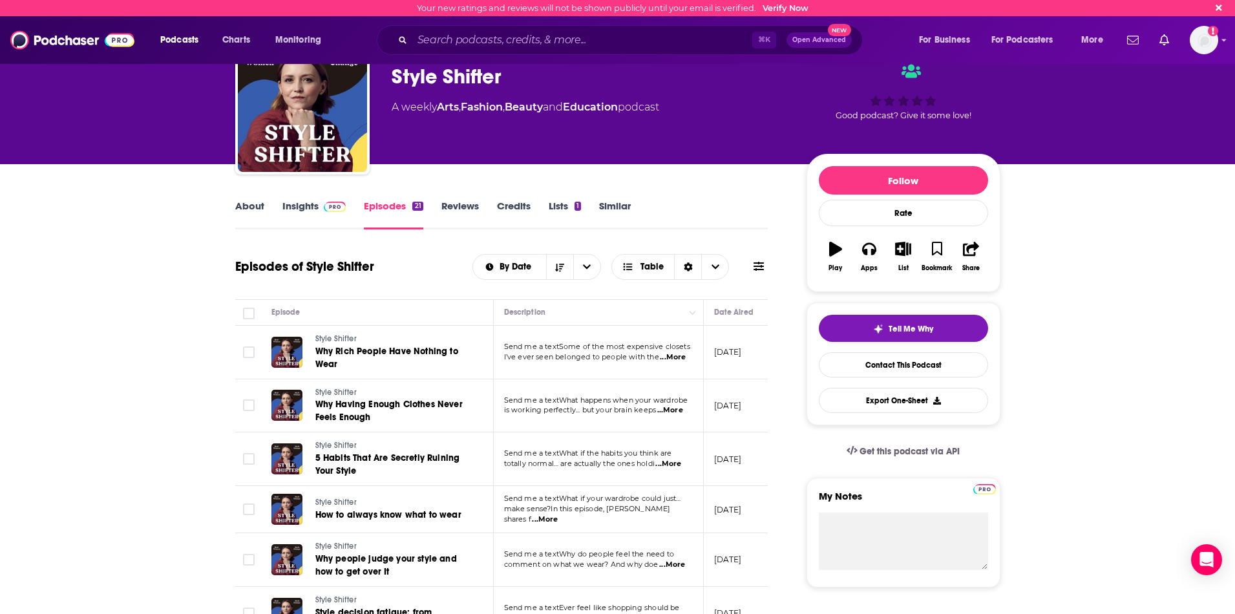
scroll to position [0, 0]
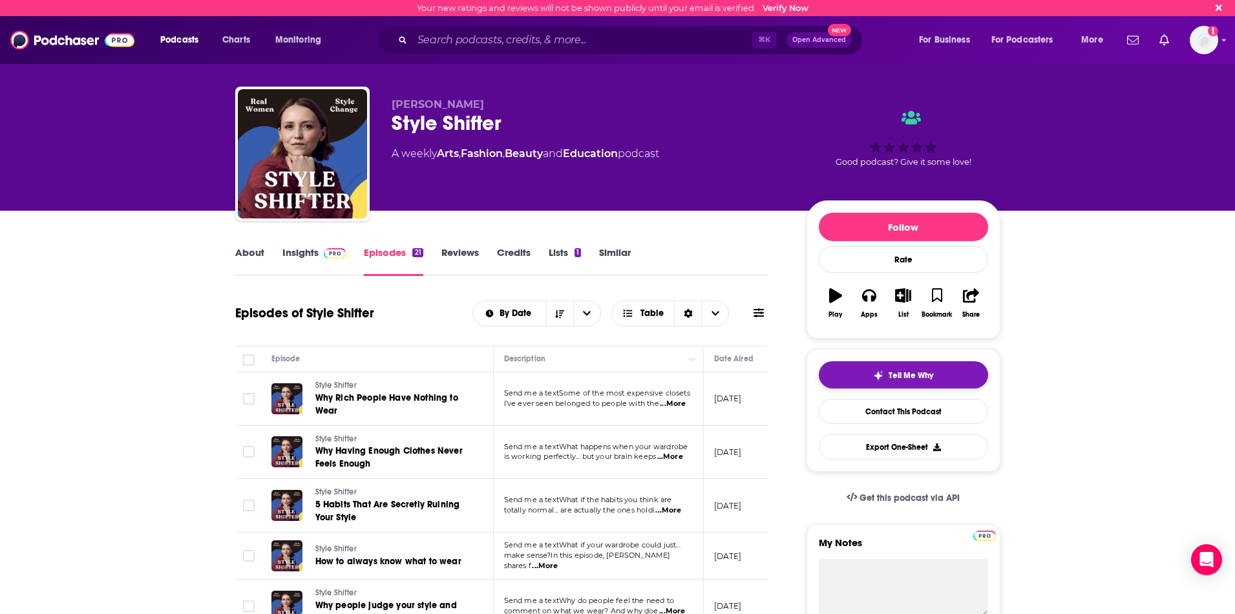
click at [887, 369] on button "Tell Me Why" at bounding box center [903, 374] width 169 height 27
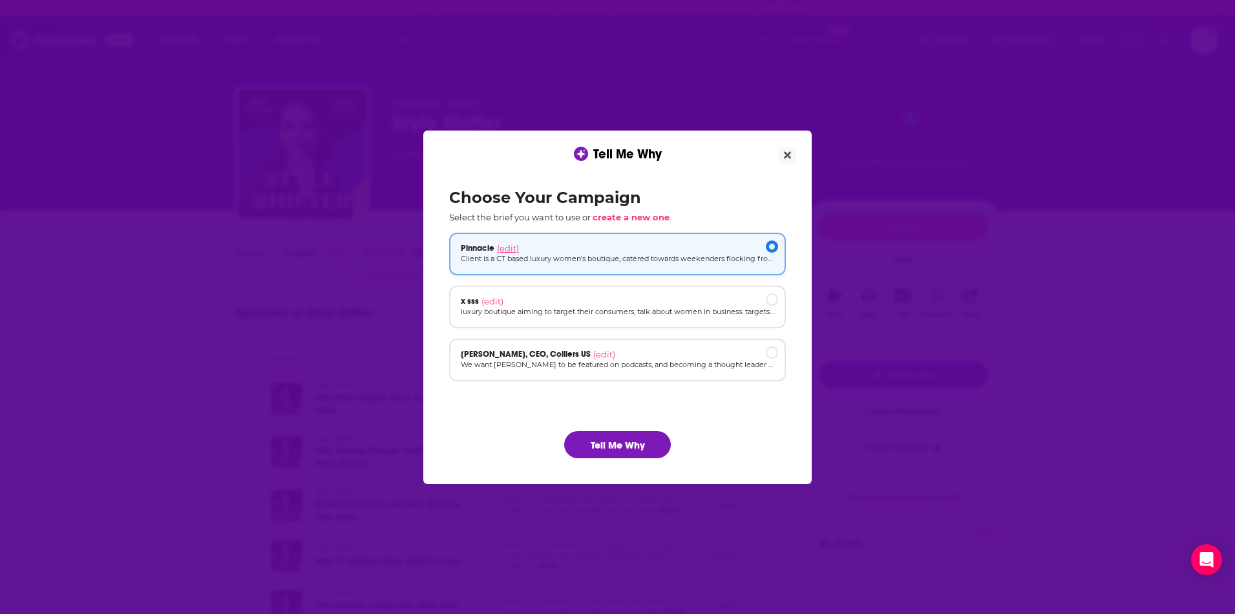
click at [510, 244] on span "(edit)" at bounding box center [508, 248] width 22 height 10
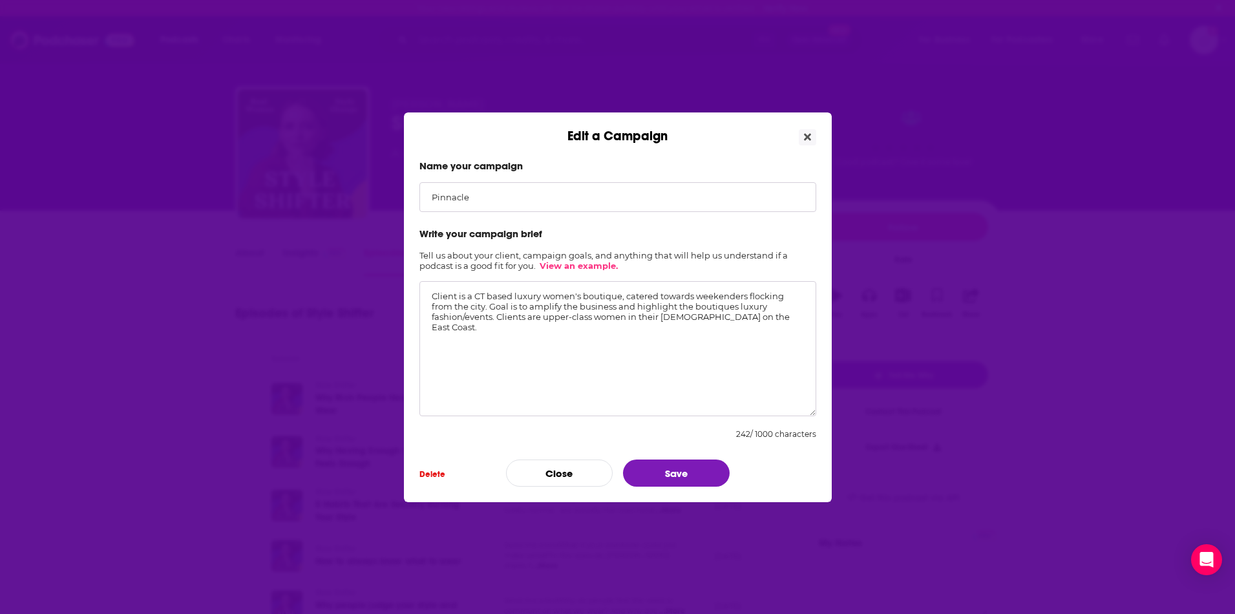
click at [546, 309] on textarea "Client is a CT based luxury women's boutique, catered towards weekenders flocki…" at bounding box center [617, 348] width 397 height 135
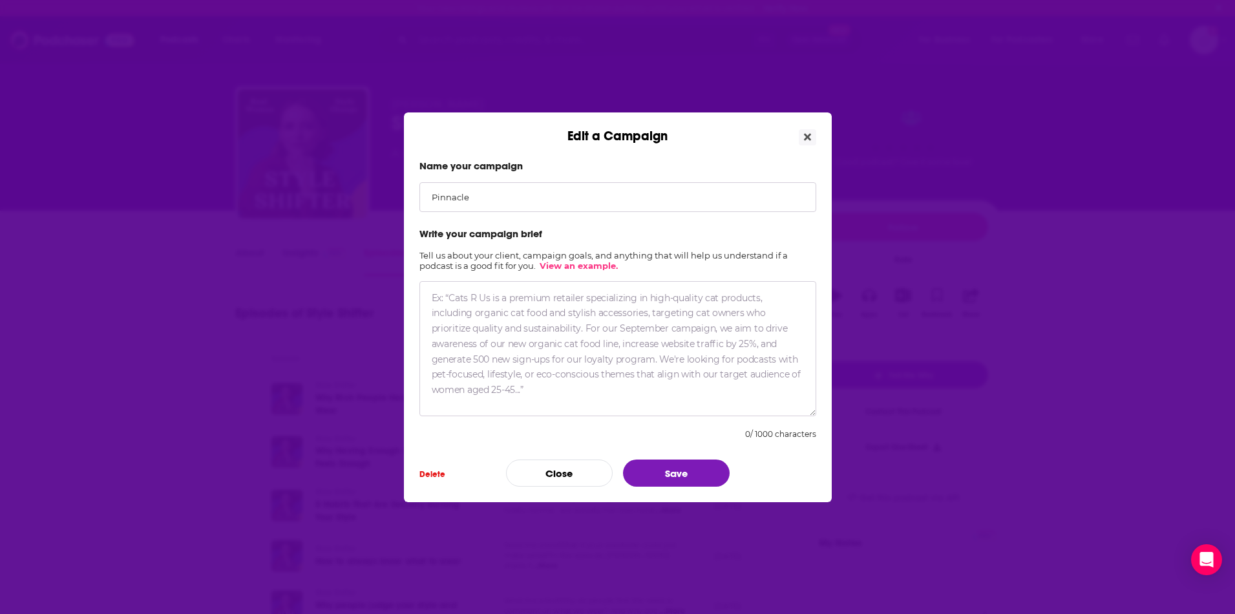
paste textarea "Clients are two affluent women who have opened an upscale boutique in connectic…"
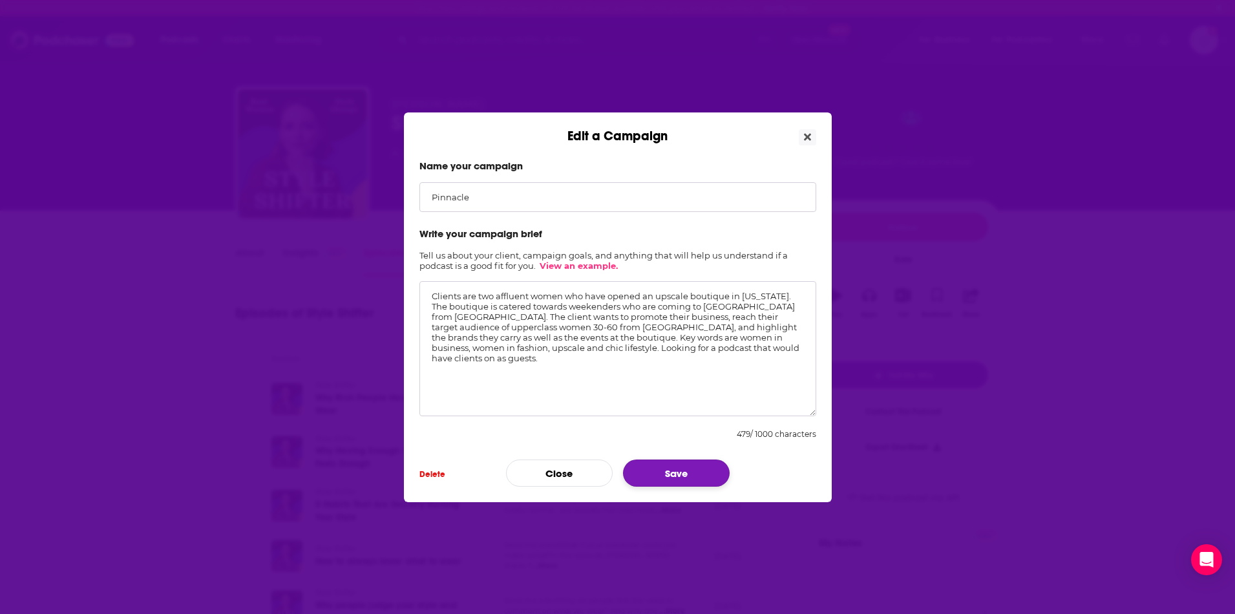
type textarea "Clients are two affluent women who have opened an upscale boutique in connectic…"
click at [681, 477] on button "Save" at bounding box center [676, 472] width 107 height 27
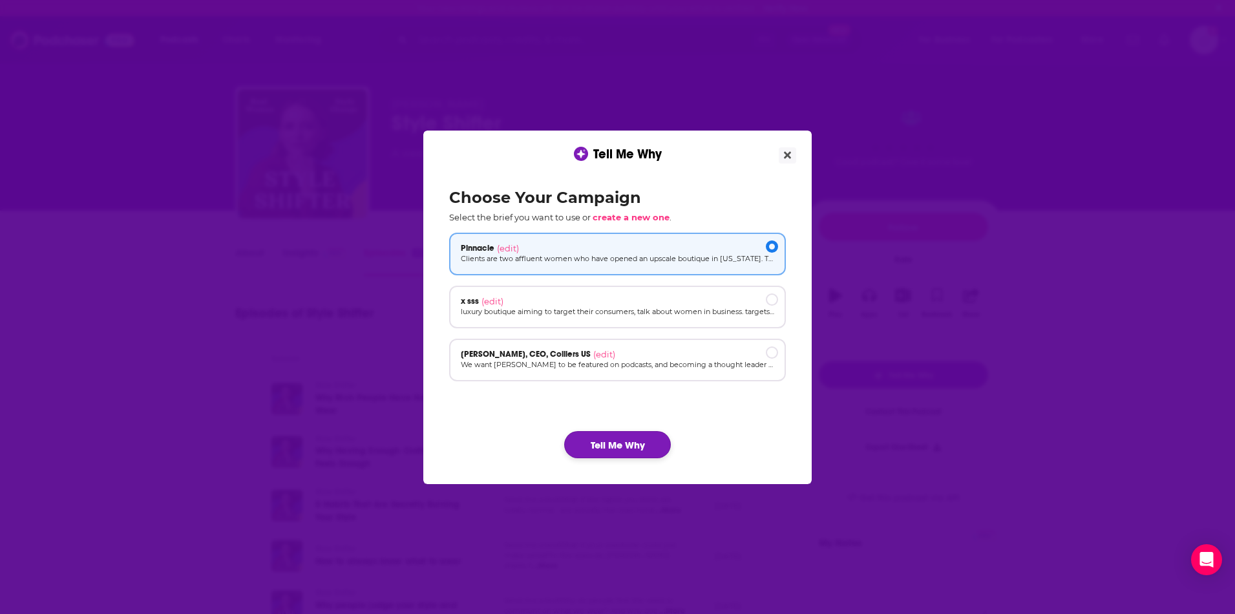
click at [634, 450] on button "Tell Me Why" at bounding box center [617, 444] width 107 height 27
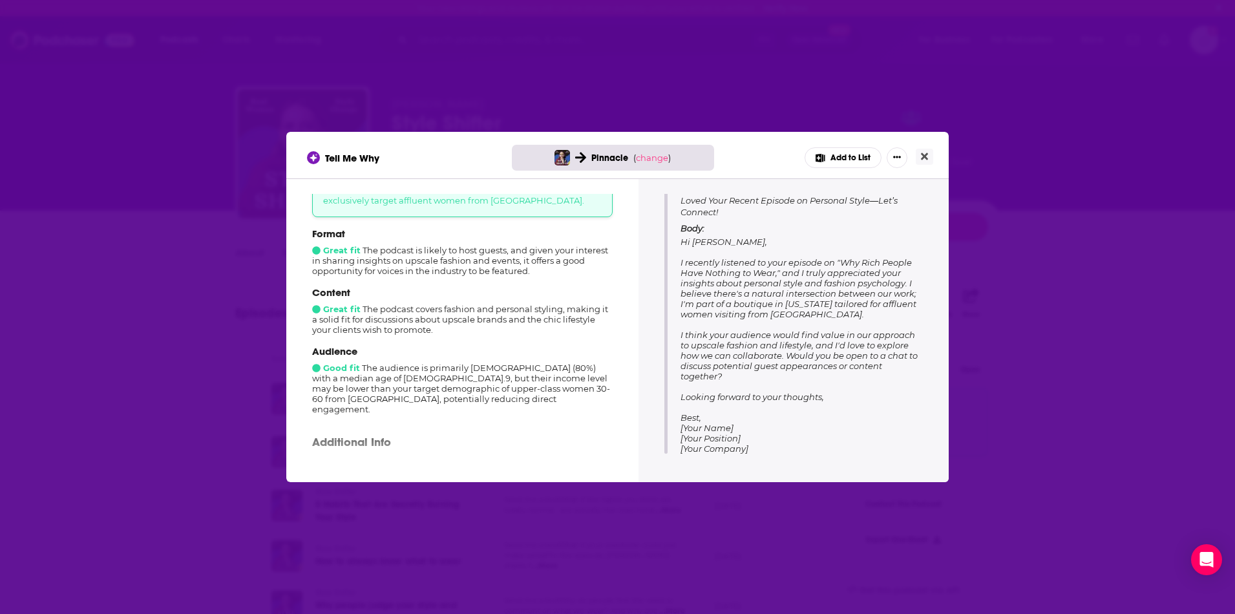
scroll to position [107, 0]
click at [926, 156] on icon "Close" at bounding box center [924, 156] width 7 height 10
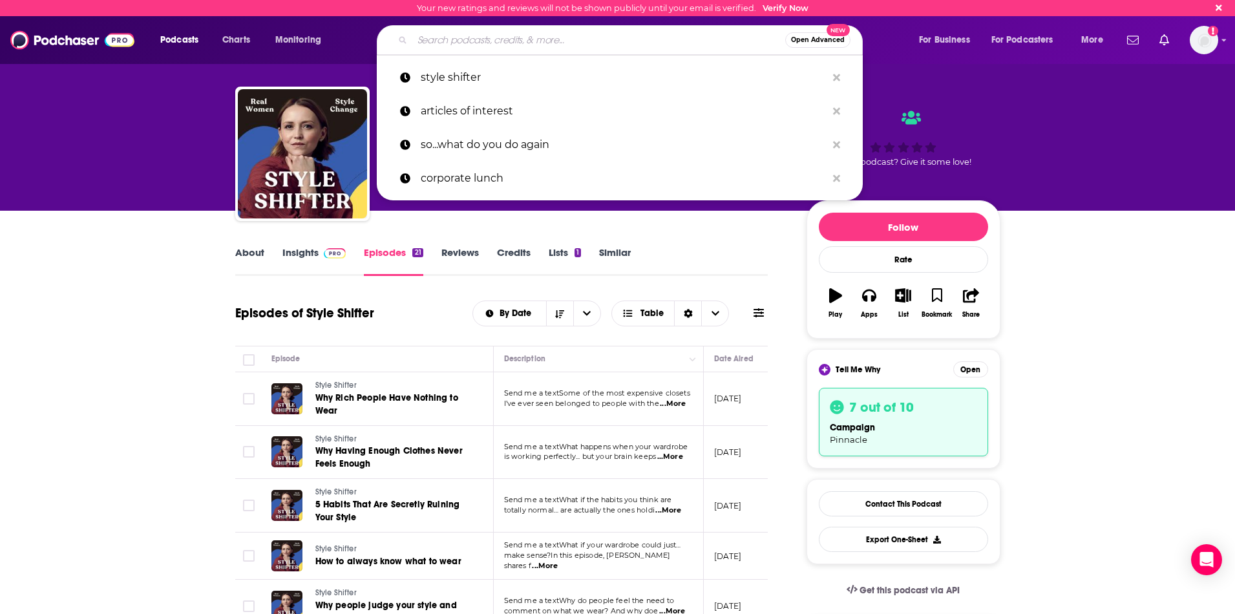
click at [561, 43] on input "Search podcasts, credits, & more..." at bounding box center [598, 40] width 373 height 21
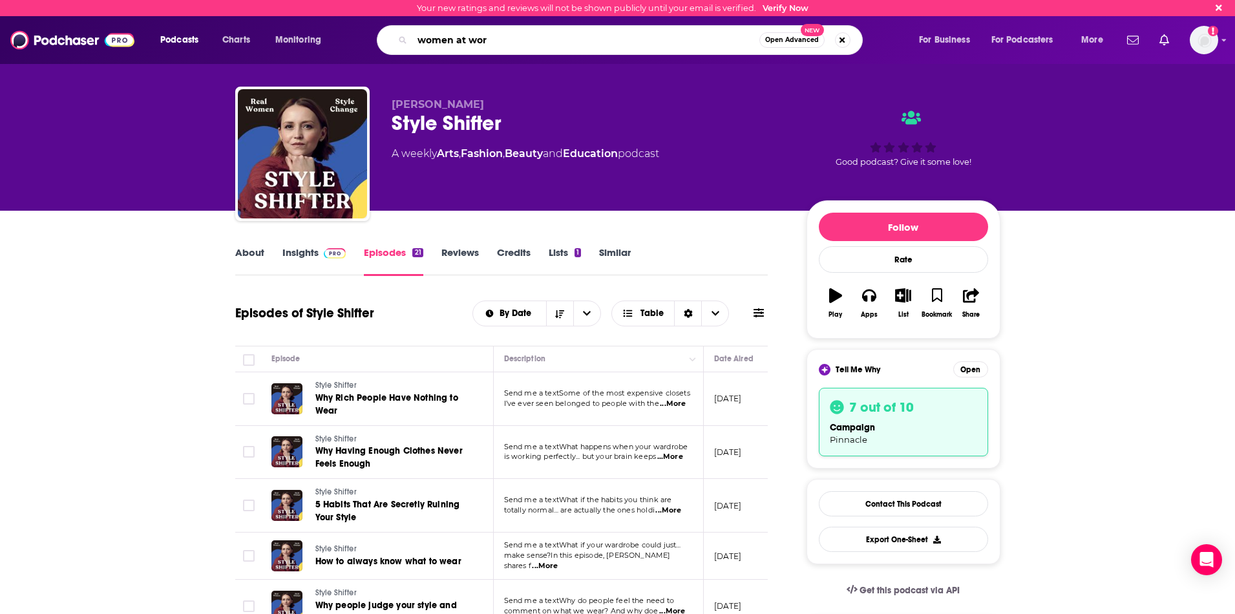
type input "women at work"
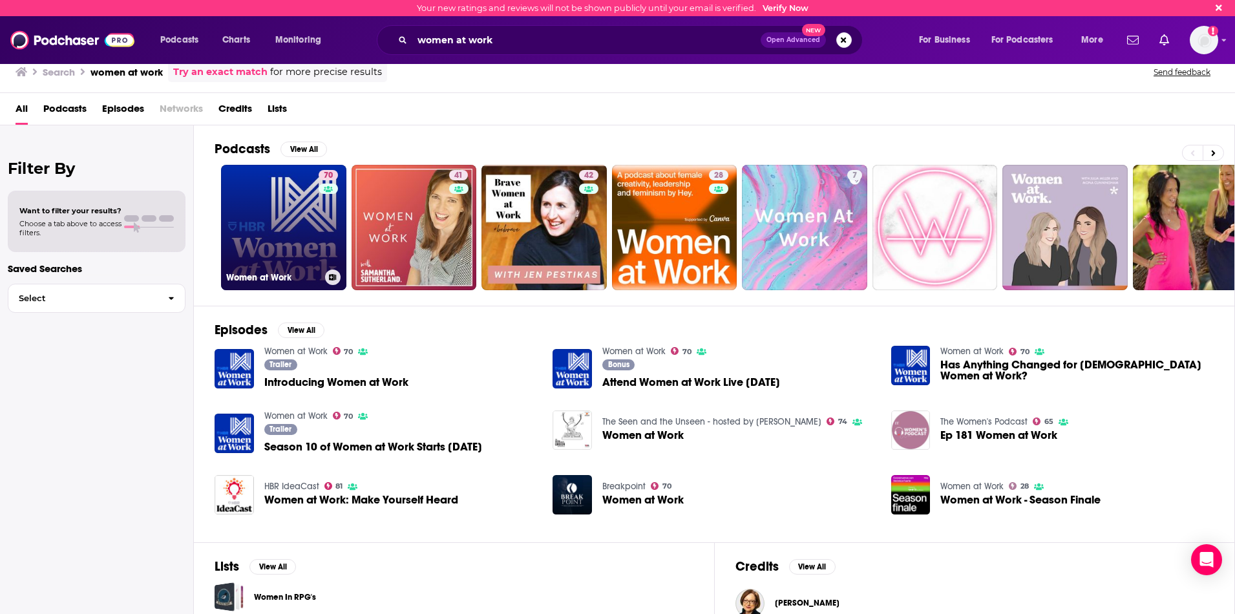
click at [281, 235] on link "70 Women at Work" at bounding box center [283, 227] width 125 height 125
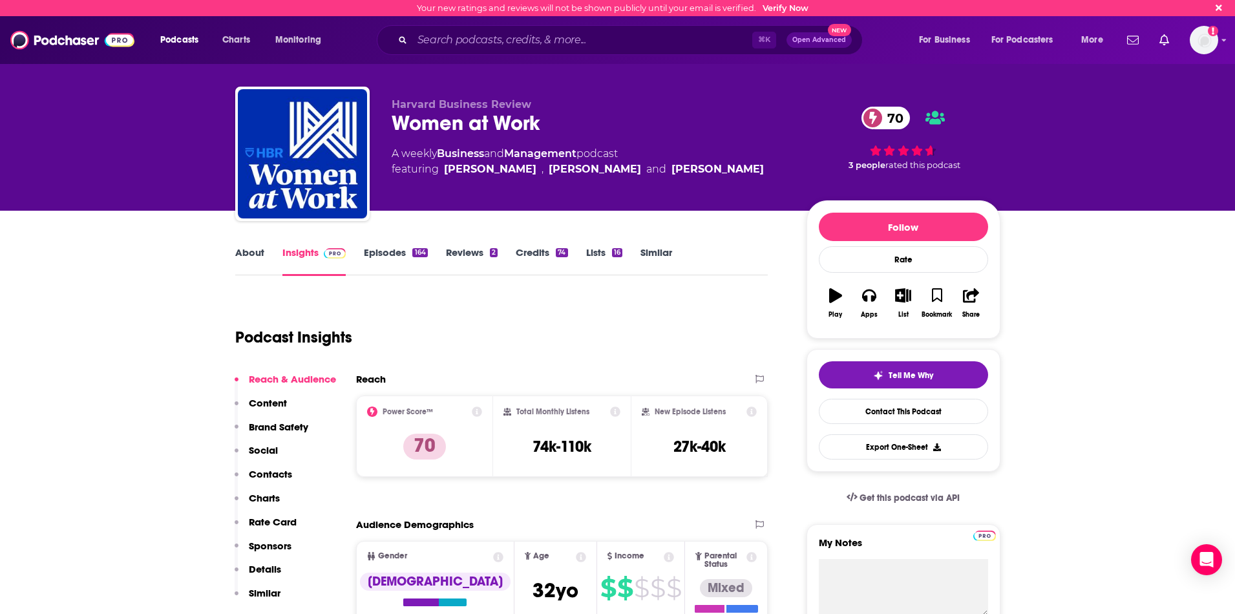
click at [414, 251] on div "164" at bounding box center [419, 252] width 15 height 9
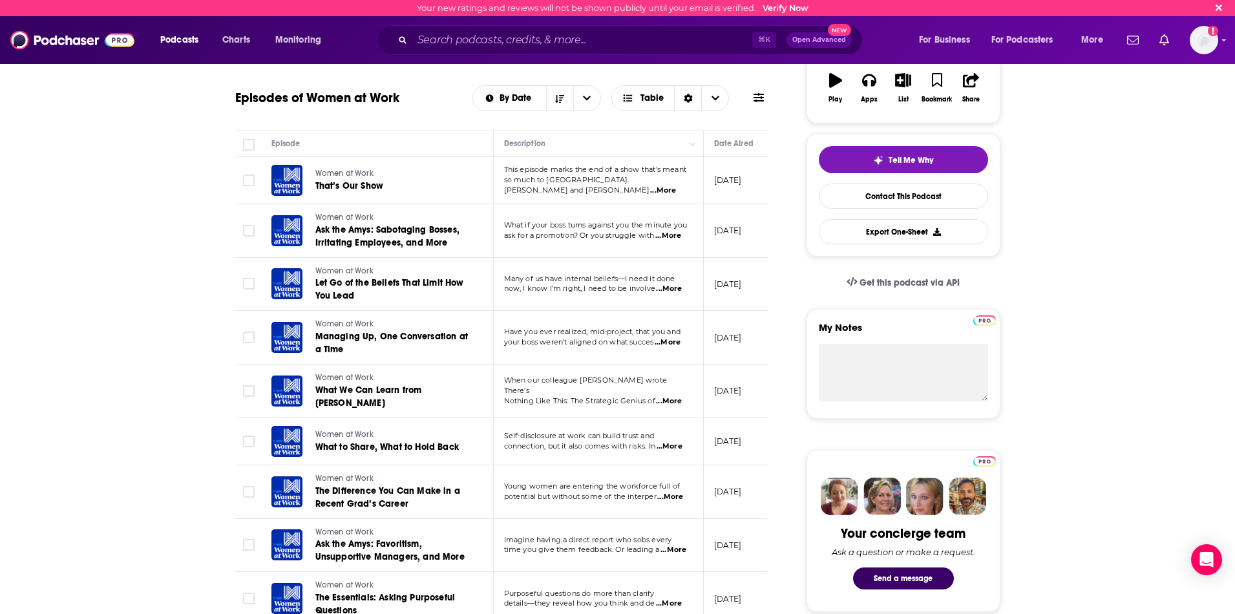
scroll to position [206, 0]
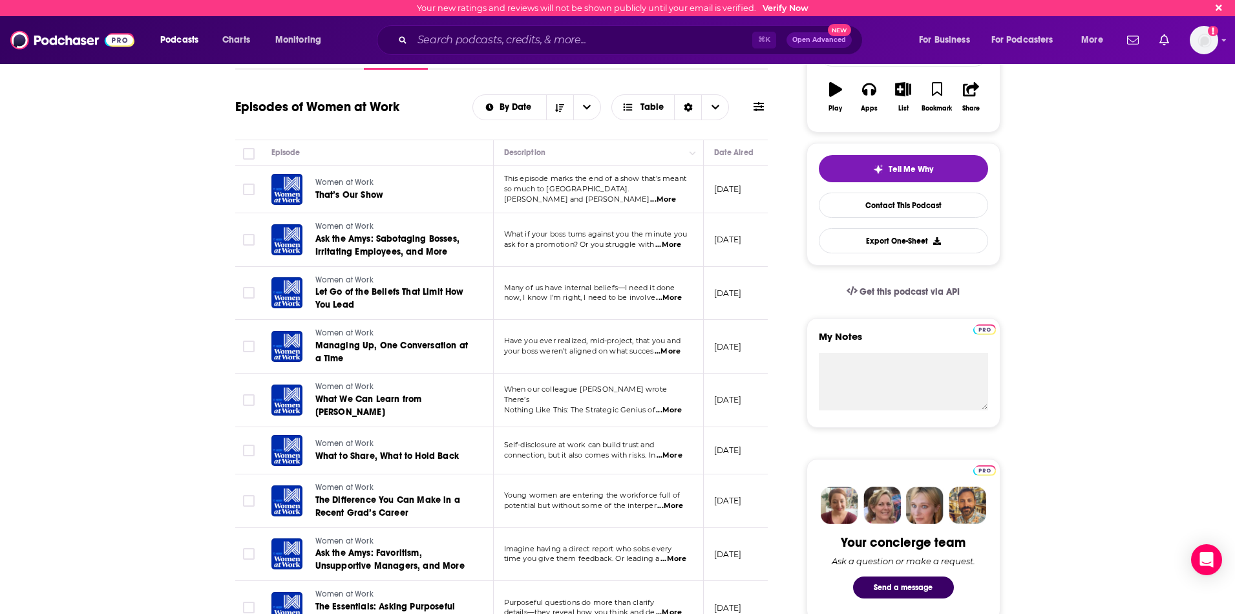
click at [673, 195] on span "...More" at bounding box center [663, 199] width 26 height 10
click at [496, 36] on input "Search podcasts, credits, & more..." at bounding box center [582, 40] width 340 height 21
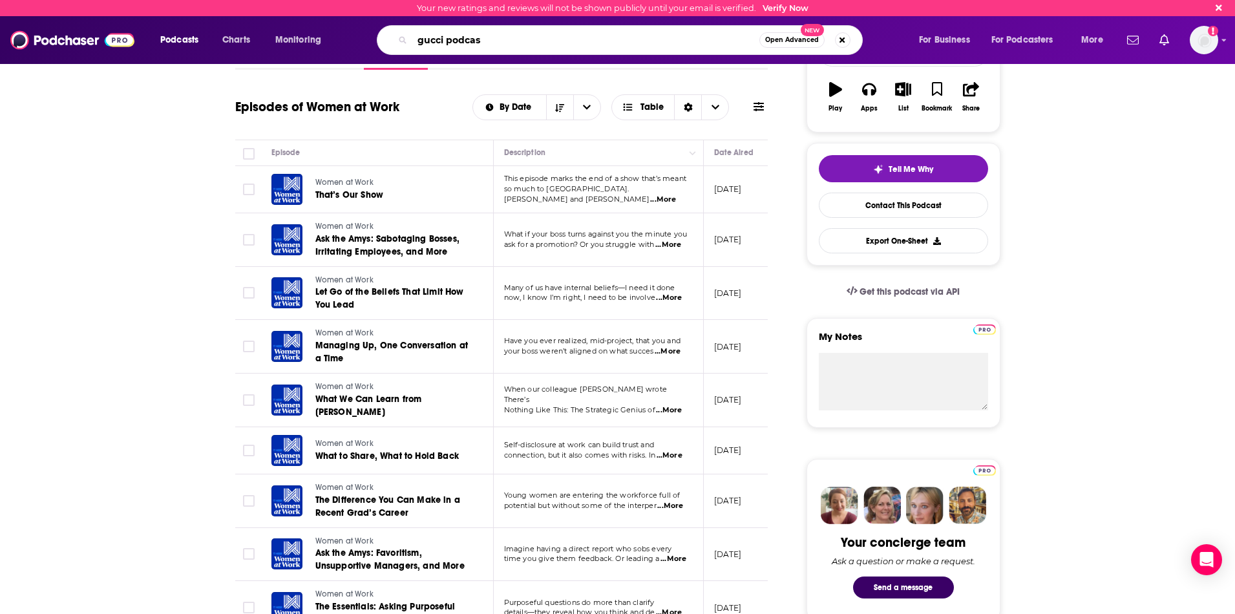
type input "gucci podcast"
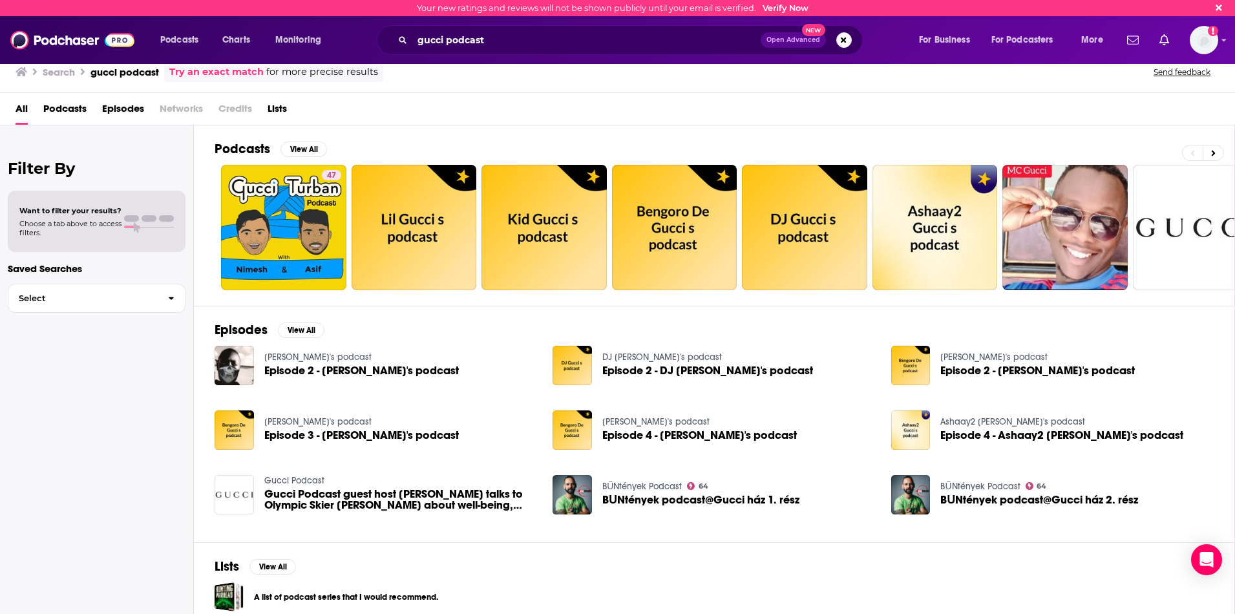
click at [464, 498] on span "Gucci Podcast guest host Chriselle Lim talks to Olympic Skier Lindsey Vonn abou…" at bounding box center [400, 499] width 273 height 22
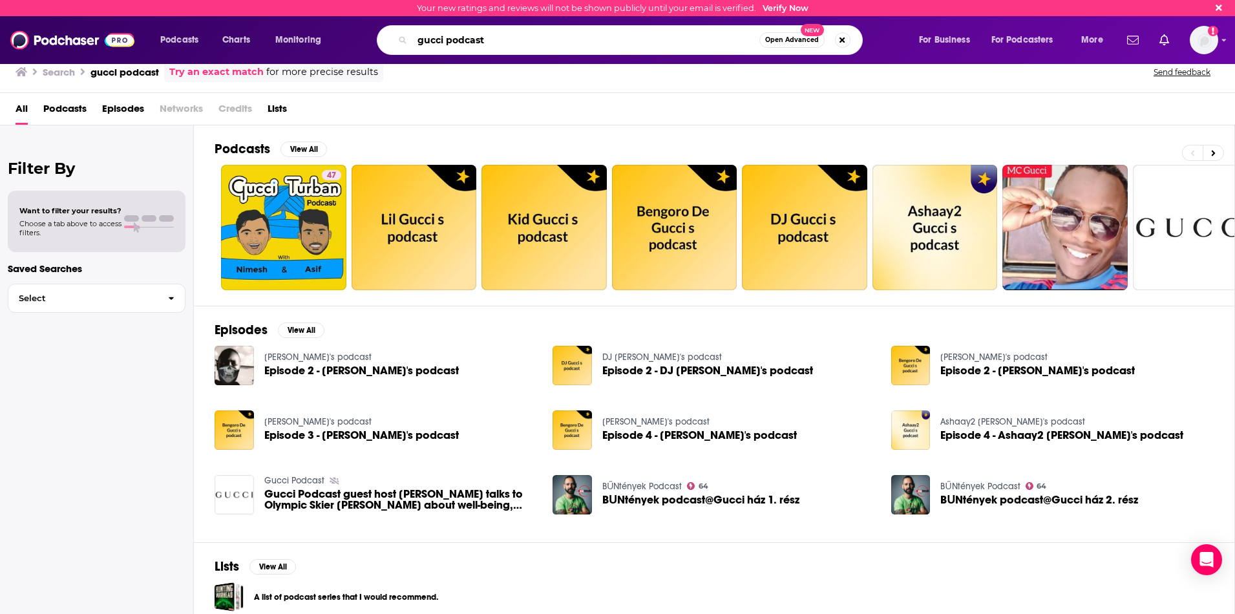
click at [510, 47] on input "gucci podcast" at bounding box center [585, 40] width 347 height 21
paste input "Fashion Neurosis"
type input "Fashion Neurosis"
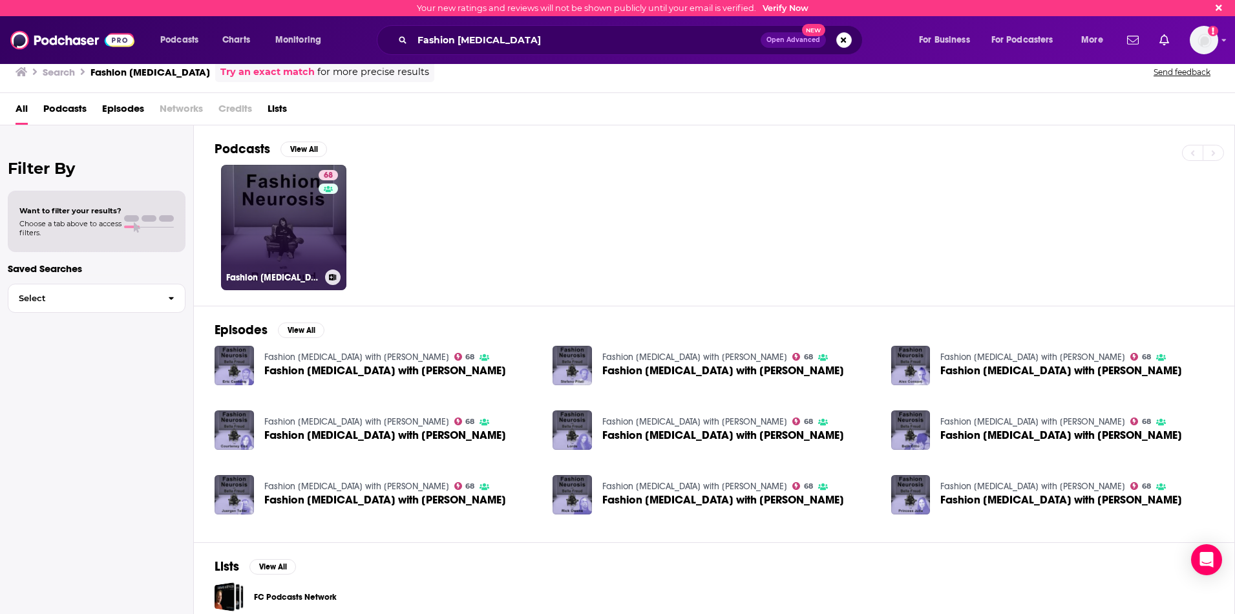
click at [269, 225] on link "68 Fashion Neurosis with Bella Freud" at bounding box center [283, 227] width 125 height 125
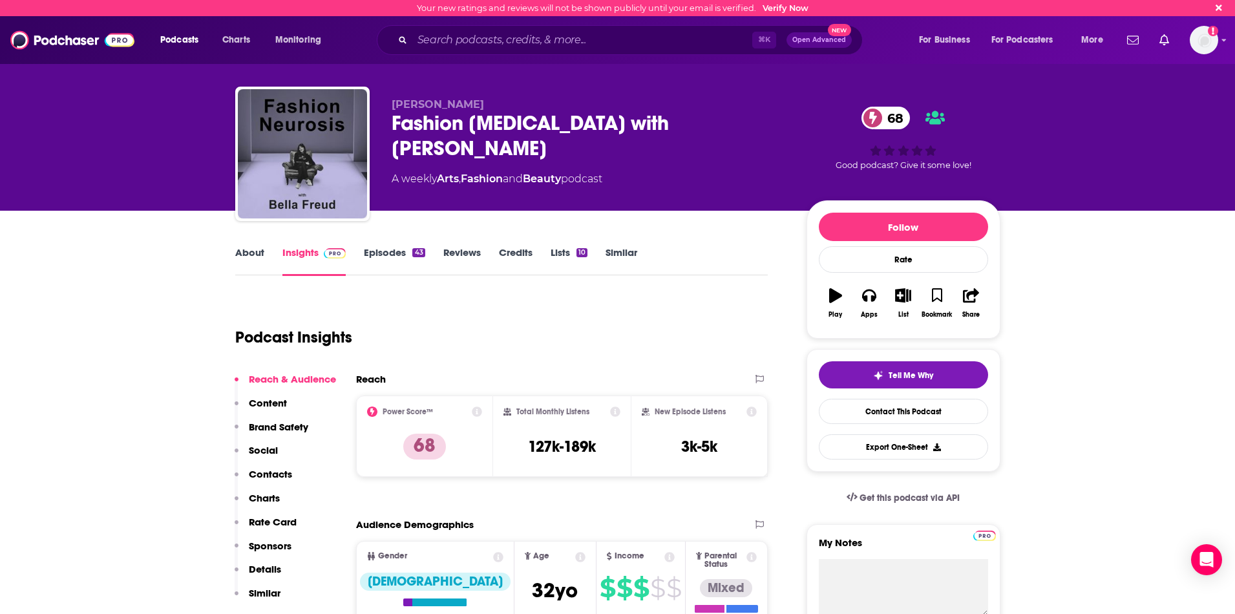
click at [392, 251] on link "Episodes 43" at bounding box center [394, 261] width 61 height 30
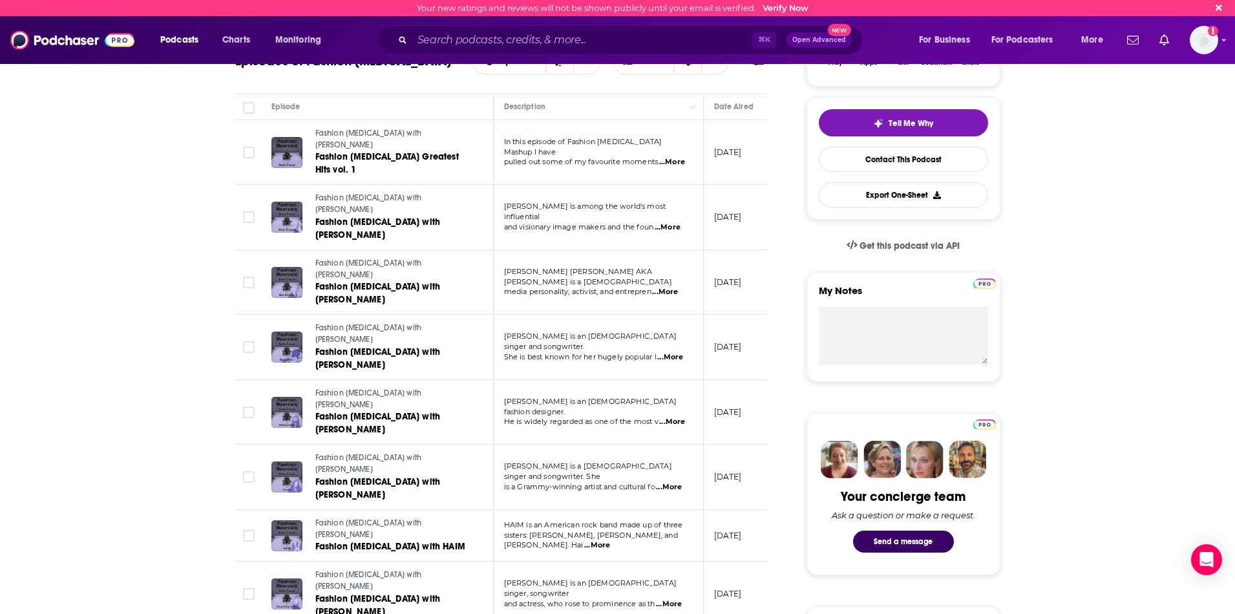
scroll to position [202, 0]
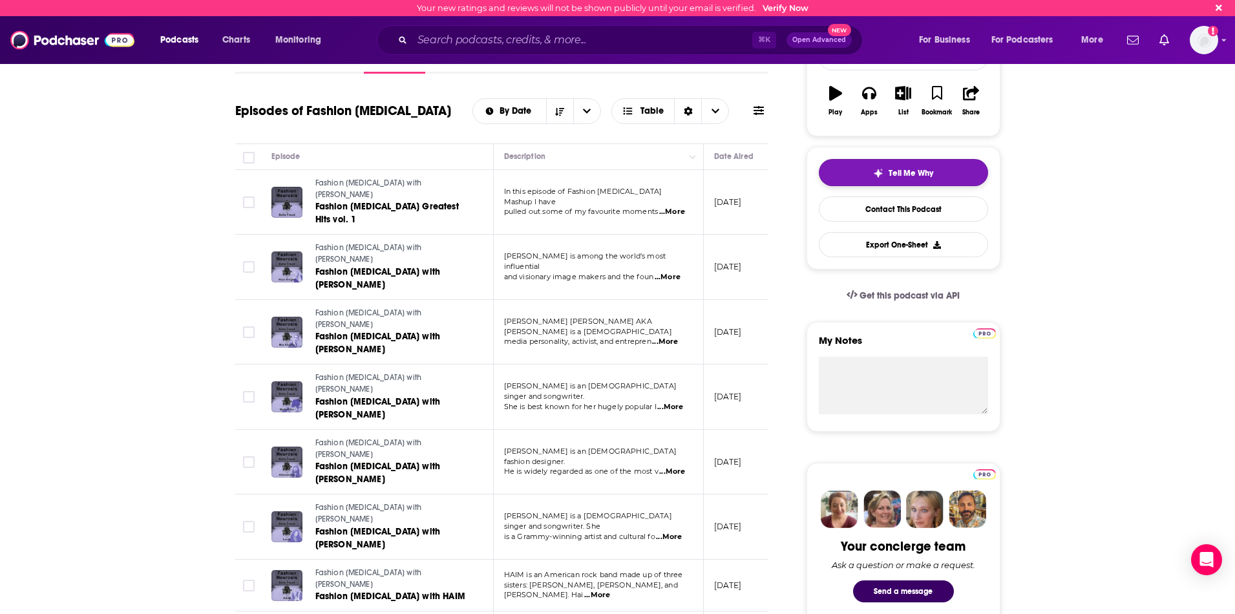
click at [901, 167] on button "Tell Me Why" at bounding box center [903, 172] width 169 height 27
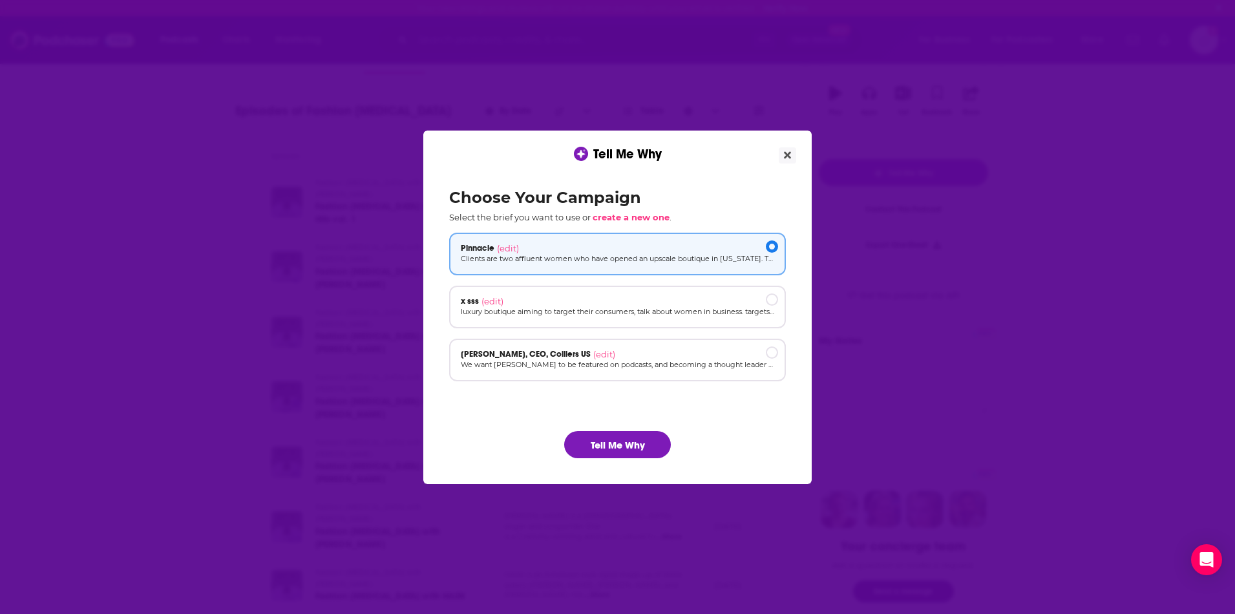
scroll to position [0, 0]
click at [625, 443] on button "Tell Me Why" at bounding box center [617, 444] width 107 height 27
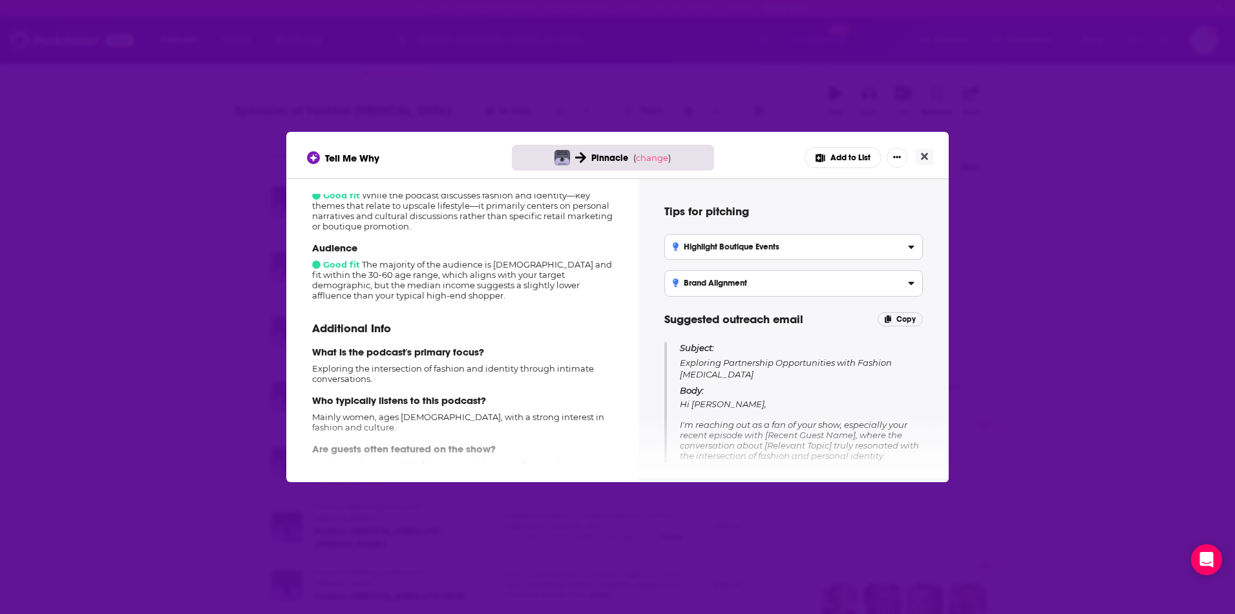
scroll to position [262, 0]
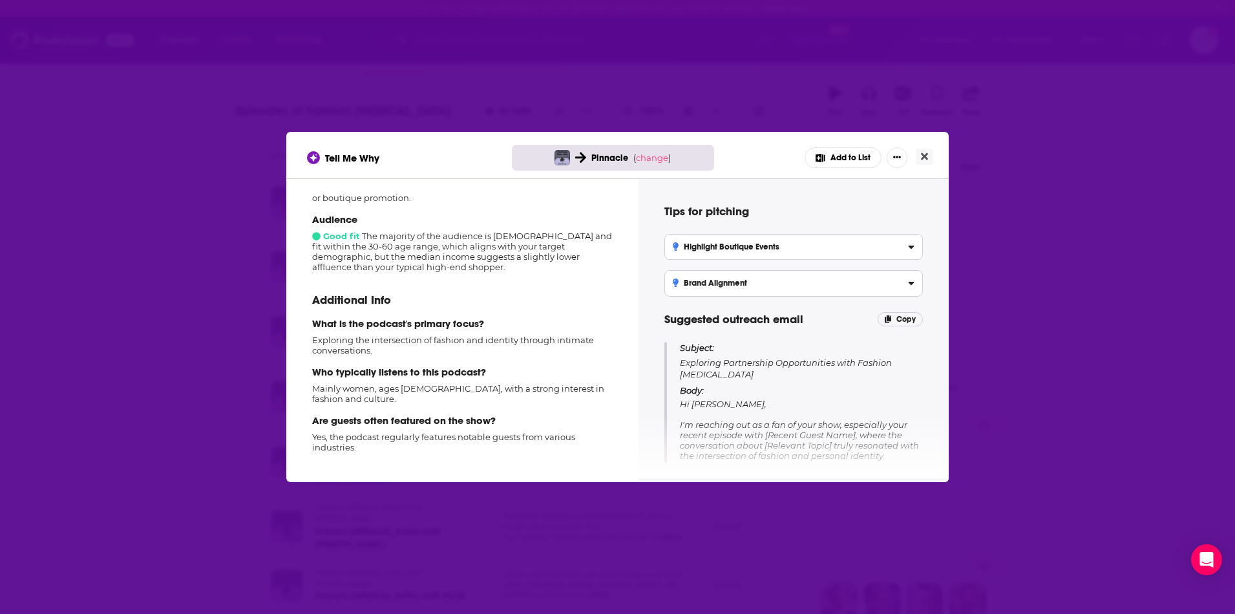
click at [351, 339] on p "Exploring the intersection of fashion and identity through intimate conversatio…" at bounding box center [462, 345] width 300 height 21
copy p "Exploring the intersection of fashion and identity through intimate conversatio…"
click at [645, 99] on div "Tell Me Why Pinnacle ( change ) Add to List How well does this podcast fit your…" at bounding box center [617, 307] width 1235 height 614
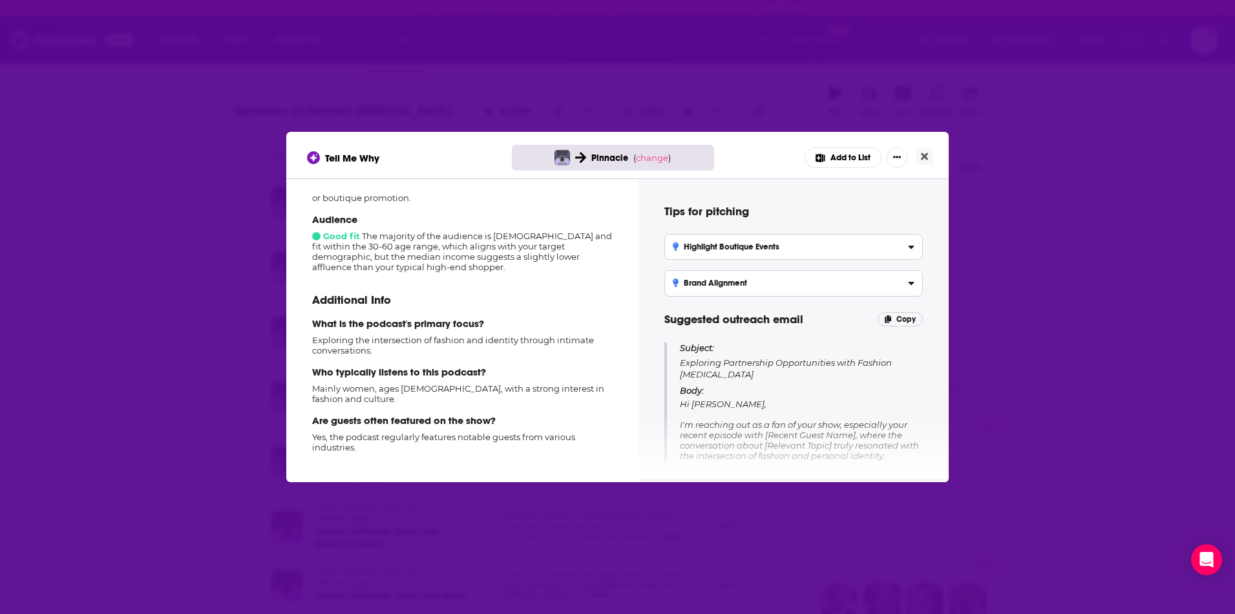
drag, startPoint x: 655, startPoint y: 101, endPoint x: 683, endPoint y: 95, distance: 28.4
click at [658, 100] on div "Tell Me Why Pinnacle ( change ) Add to List How well does this podcast fit your…" at bounding box center [617, 307] width 1235 height 614
click at [921, 154] on icon "Close" at bounding box center [924, 156] width 7 height 10
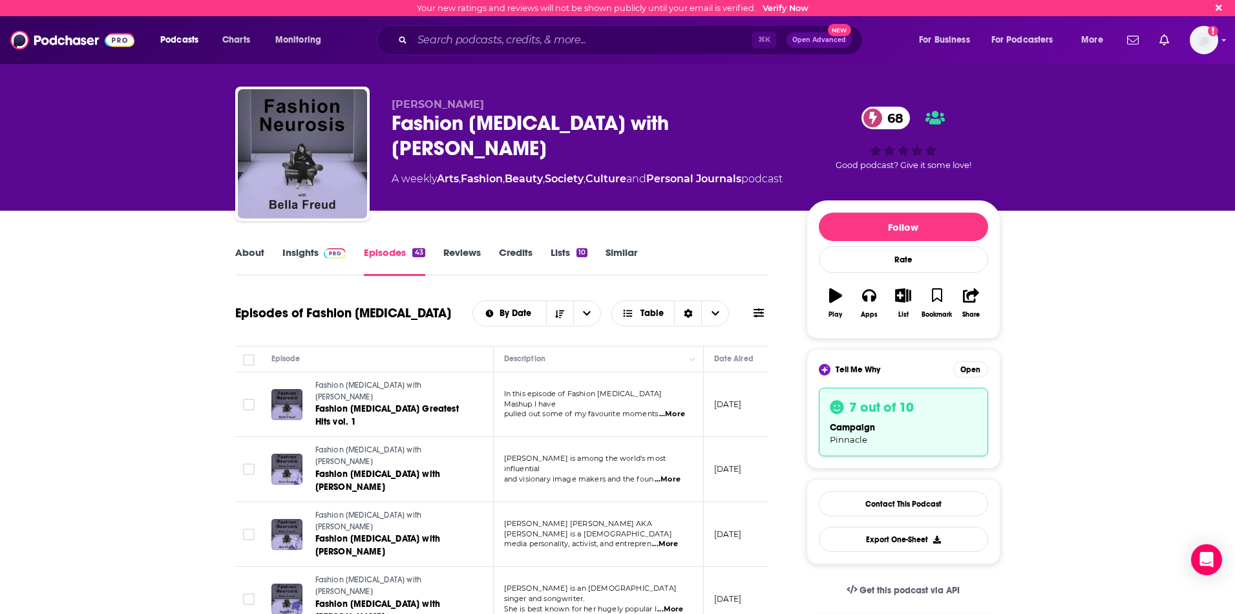
scroll to position [202, 0]
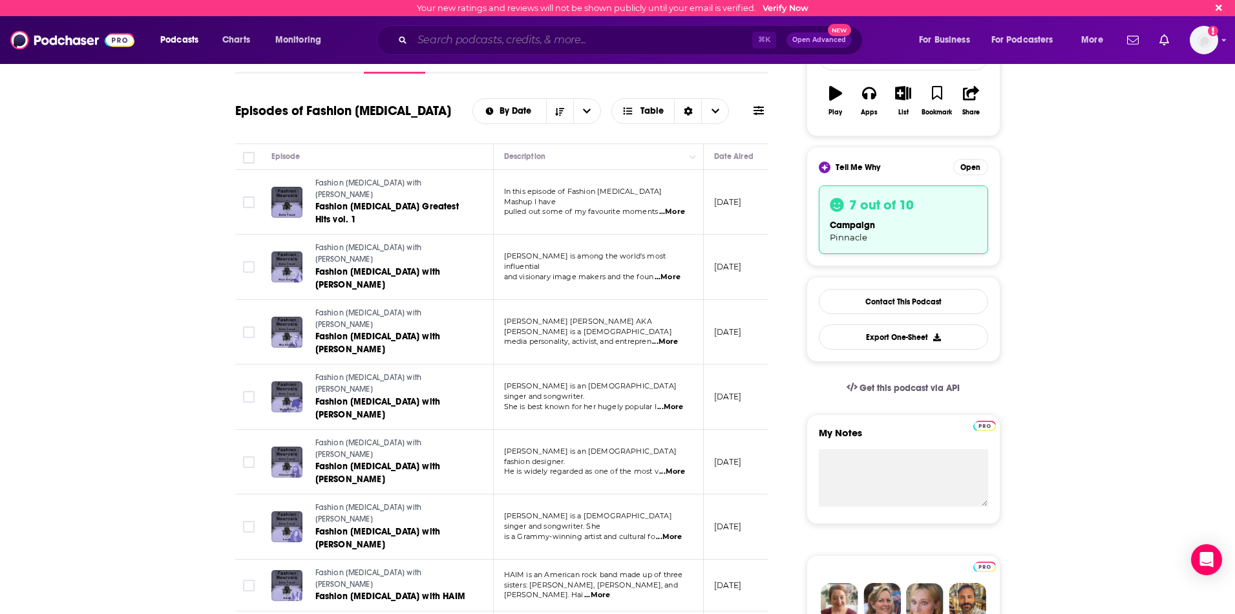
click at [533, 40] on input "Search podcasts, credits, & more..." at bounding box center [582, 40] width 340 height 21
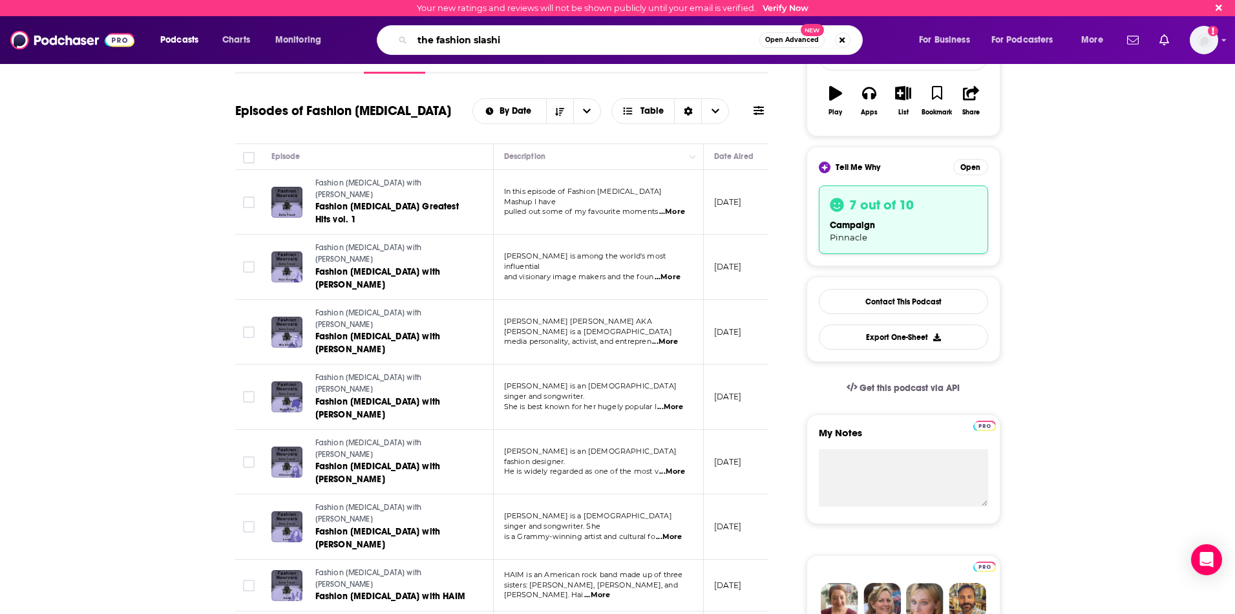
type input "the fashion slashie"
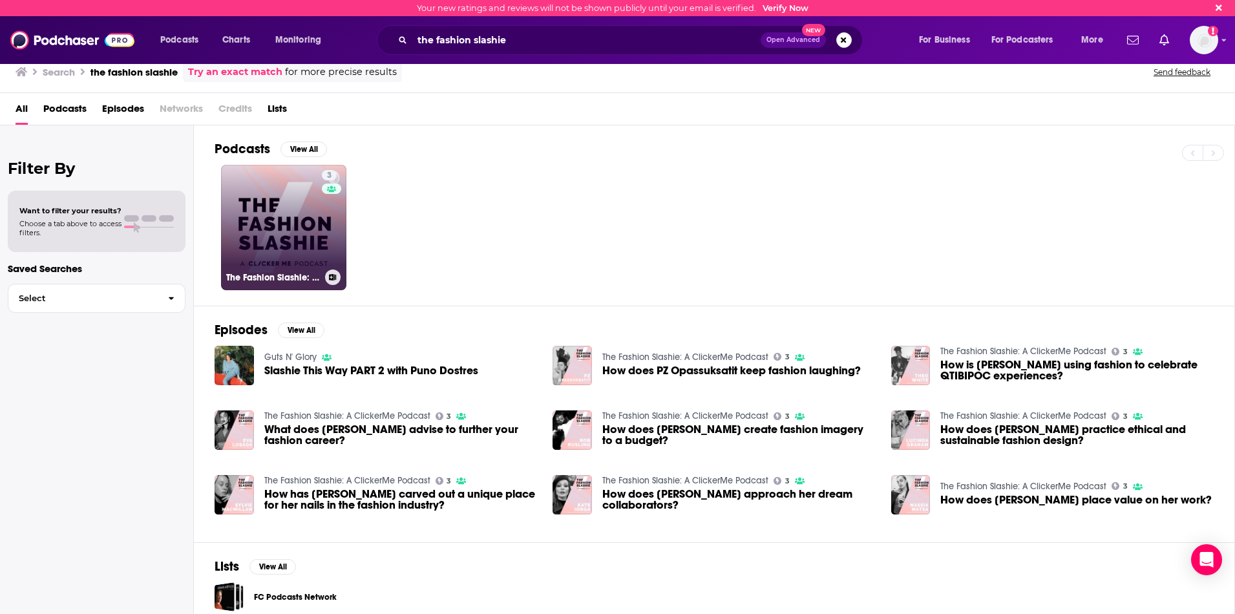
click at [269, 225] on link "3 The Fashion Slashie: A ClickerMe Podcast" at bounding box center [283, 227] width 125 height 125
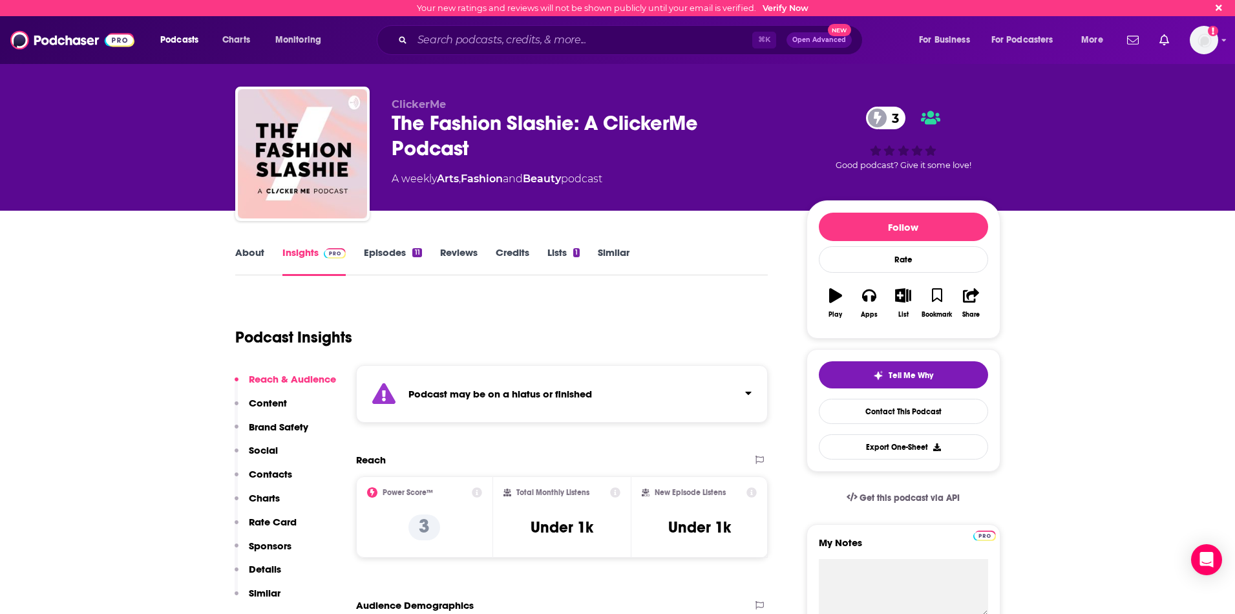
click at [399, 247] on link "Episodes 11" at bounding box center [393, 261] width 58 height 30
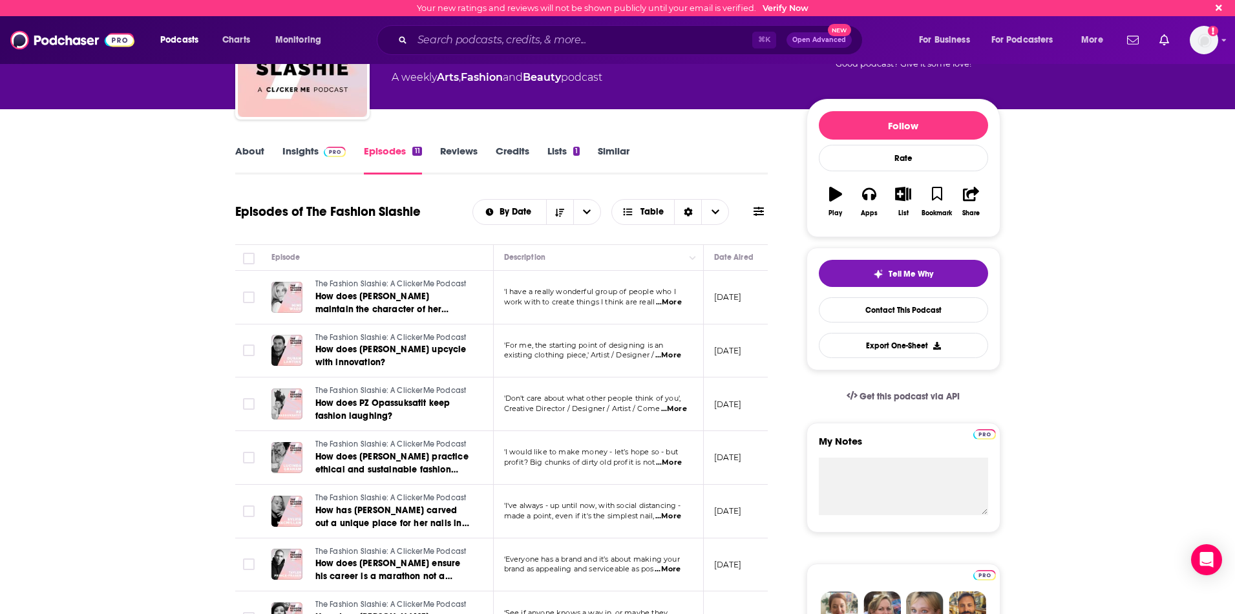
scroll to position [102, 0]
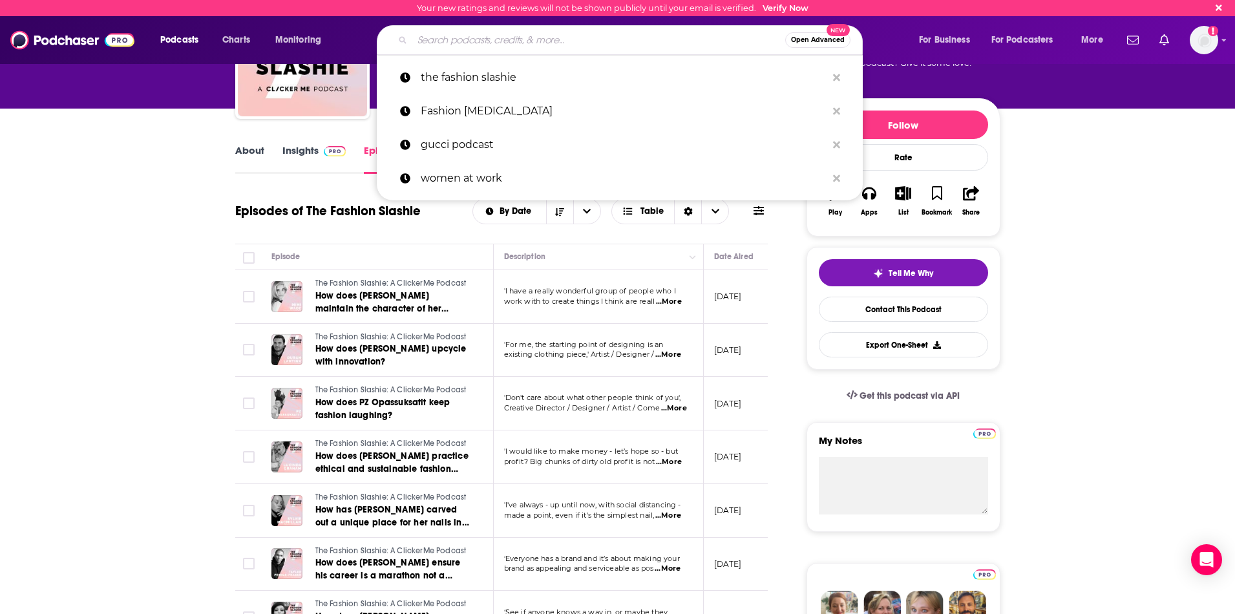
click at [477, 48] on input "Search podcasts, credits, & more..." at bounding box center [598, 40] width 373 height 21
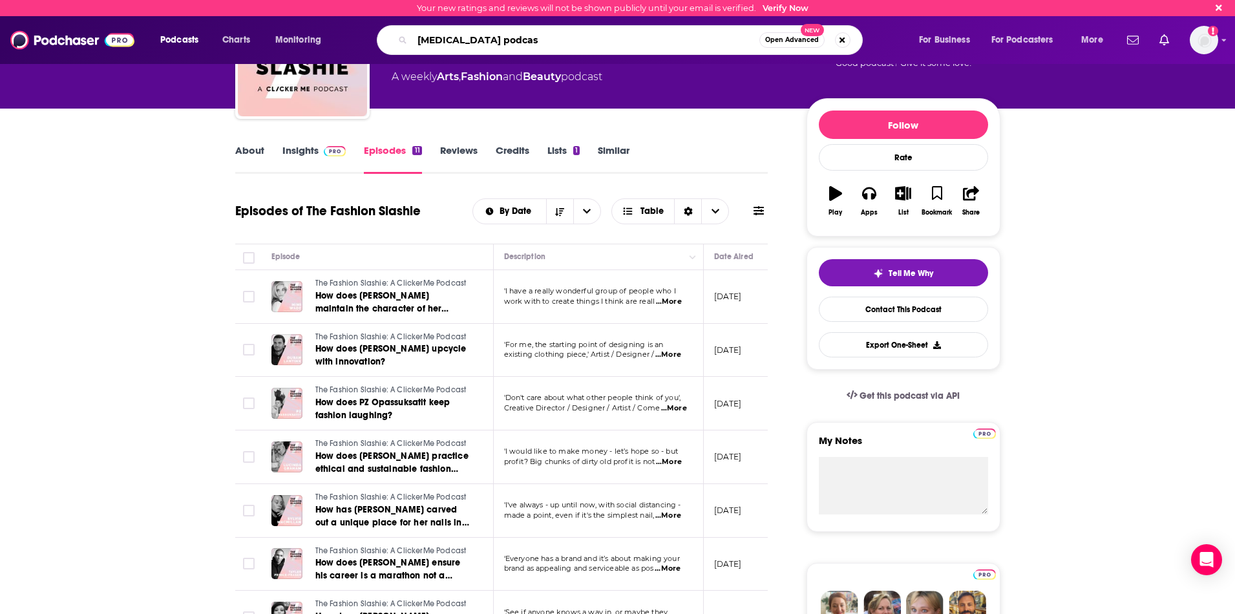
type input "HER style podcast"
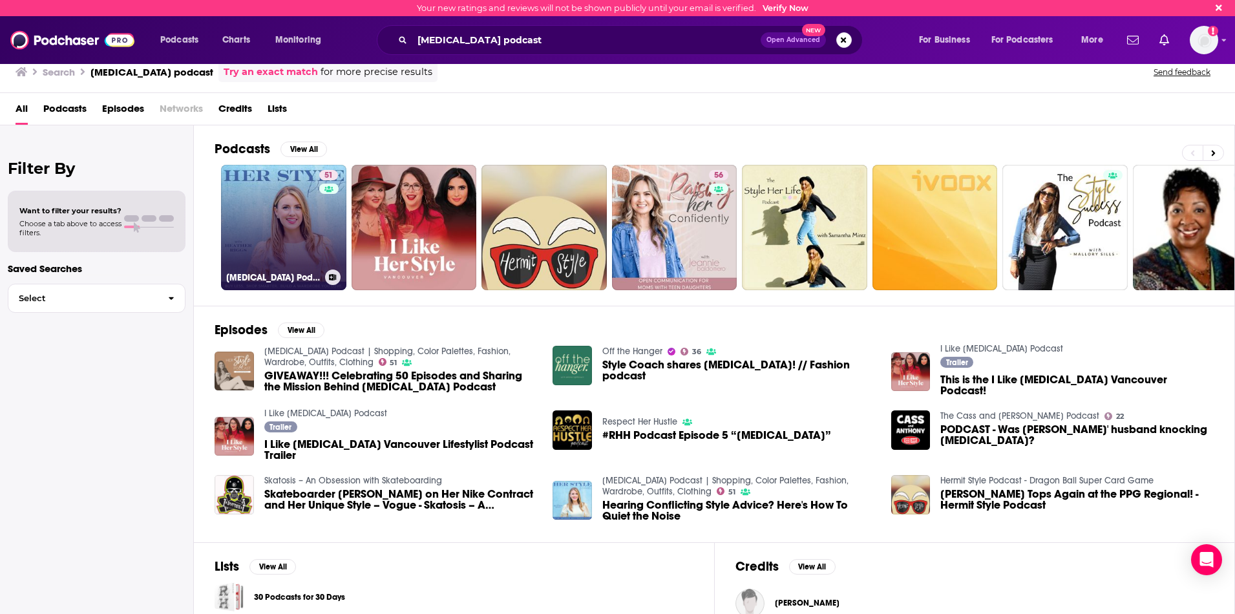
click at [227, 207] on link "51 HER Style Podcast | Shopping, Color Palettes, Fashion, Wardrobe, Outfits, Cl…" at bounding box center [283, 227] width 125 height 125
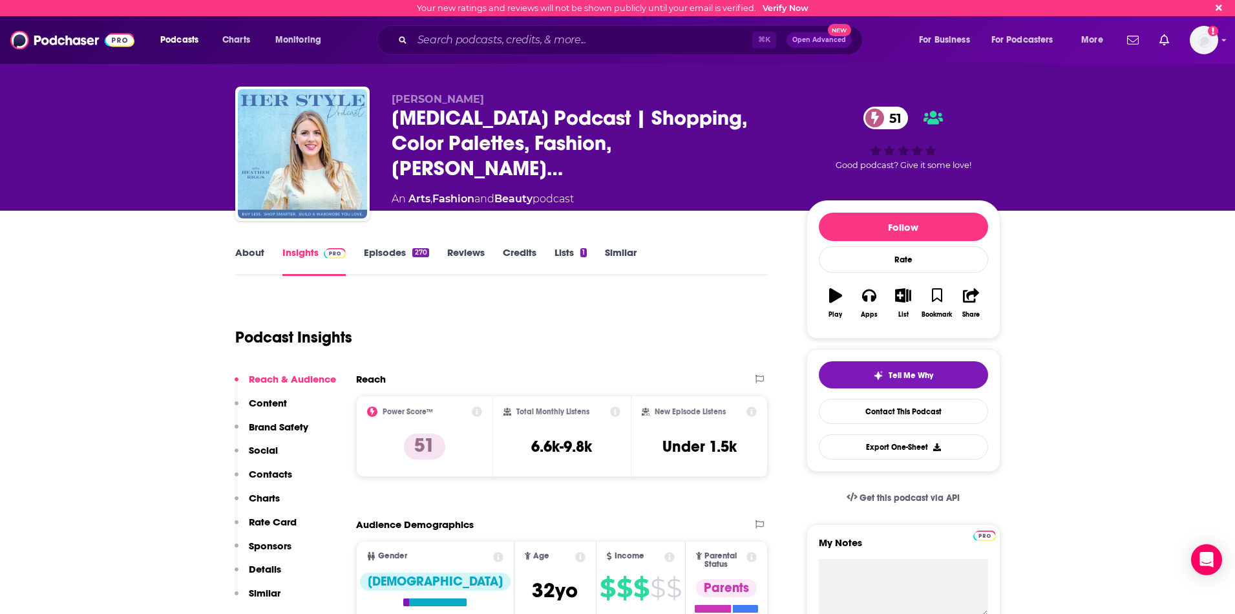
click at [384, 253] on link "Episodes 270" at bounding box center [396, 261] width 65 height 30
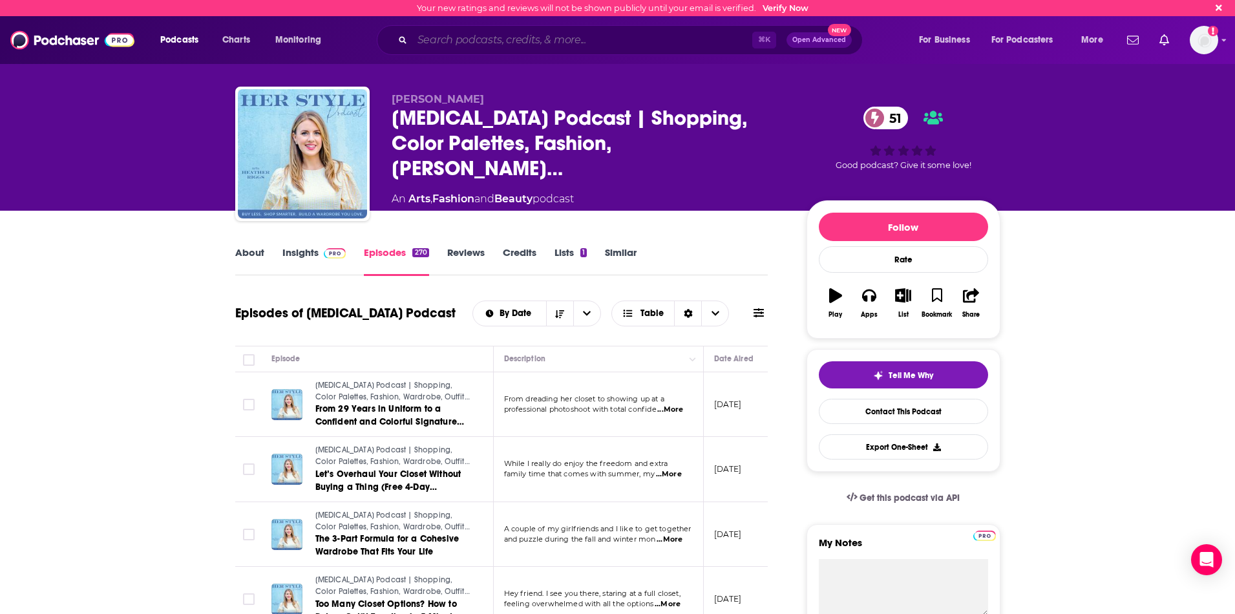
click at [620, 45] on input "Search podcasts, credits, & more..." at bounding box center [582, 40] width 340 height 21
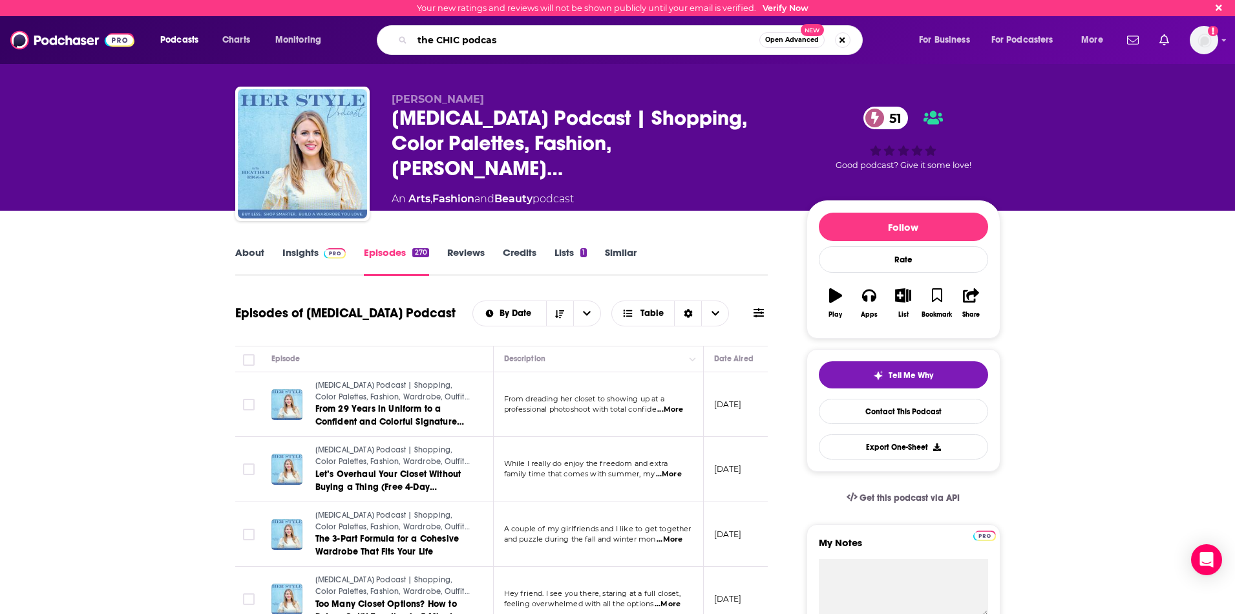
type input "the CHIC podcast"
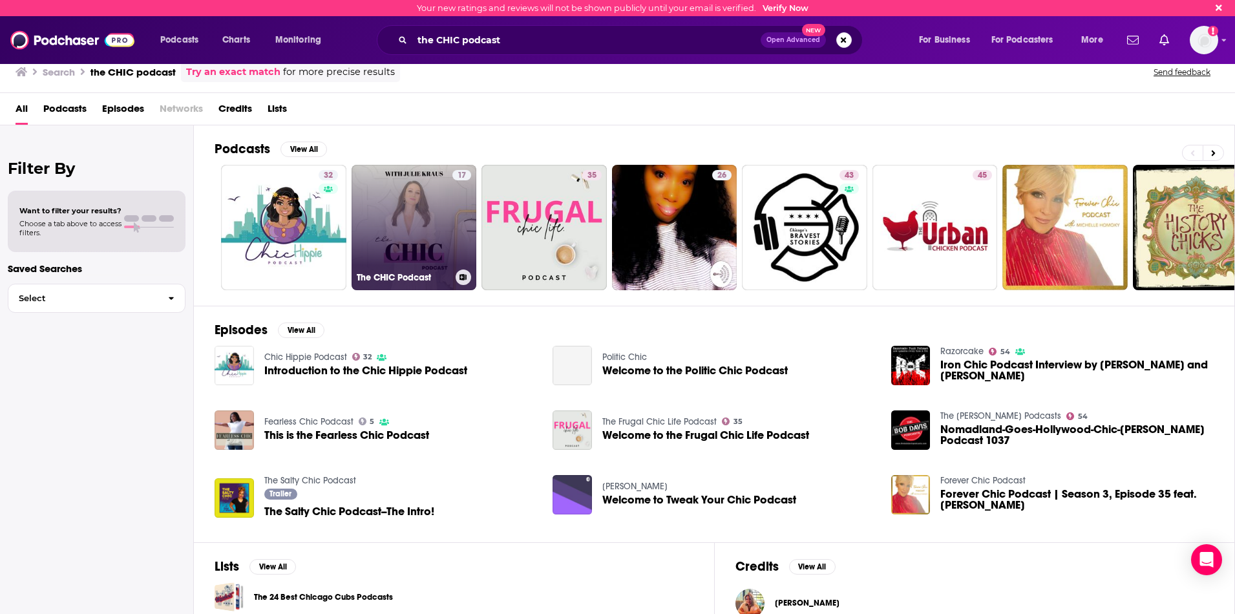
click at [414, 210] on link "17 The CHIC Podcast" at bounding box center [413, 227] width 125 height 125
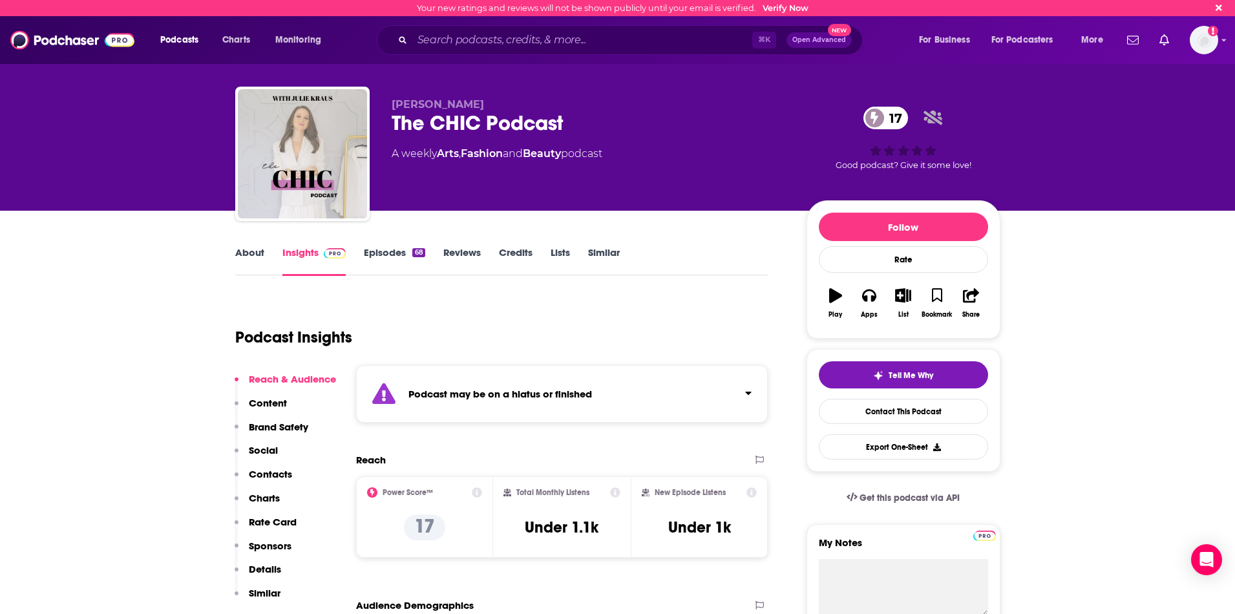
click at [399, 258] on link "Episodes 68" at bounding box center [394, 261] width 61 height 30
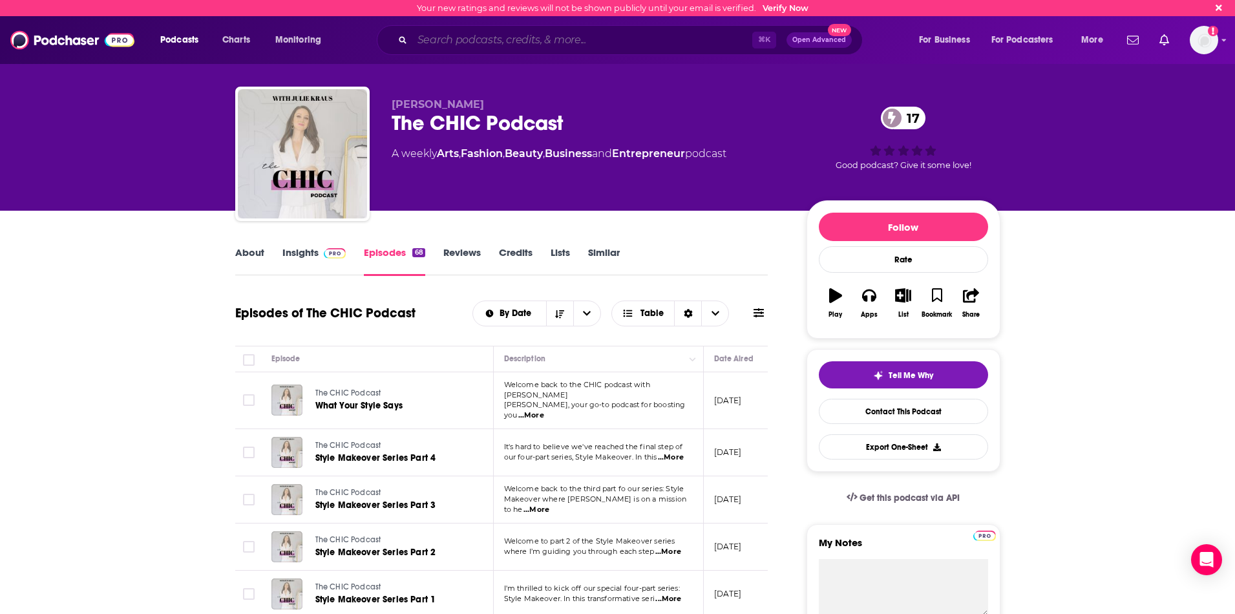
click at [635, 49] on input "Search podcasts, credits, & more..." at bounding box center [582, 40] width 340 height 21
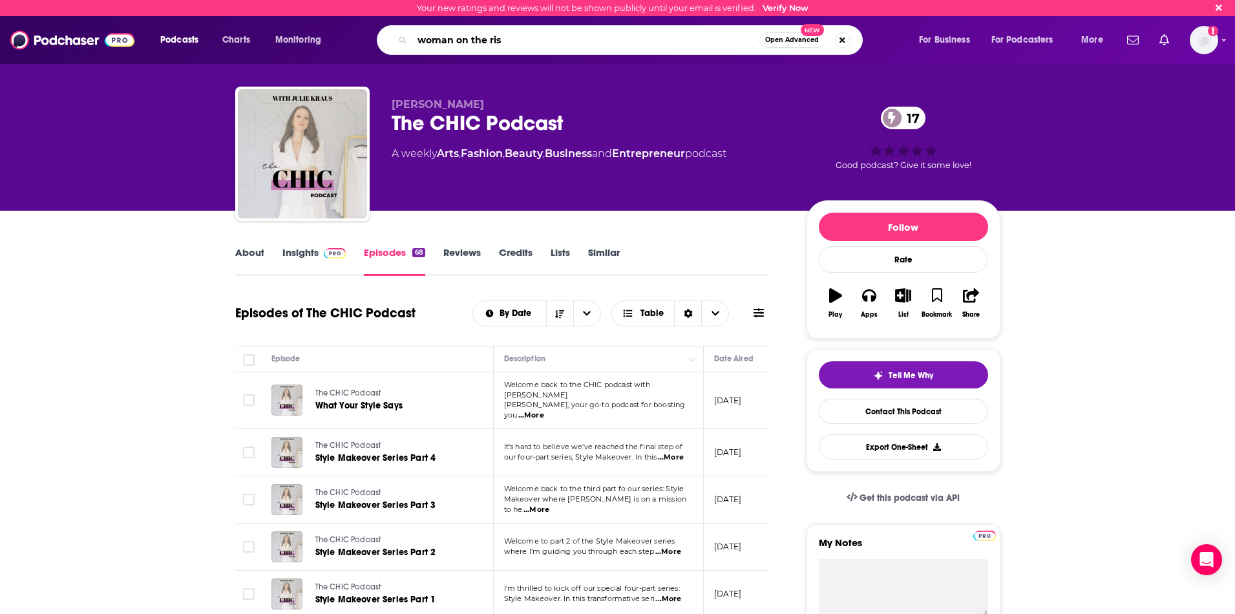
type input "woman on the rise"
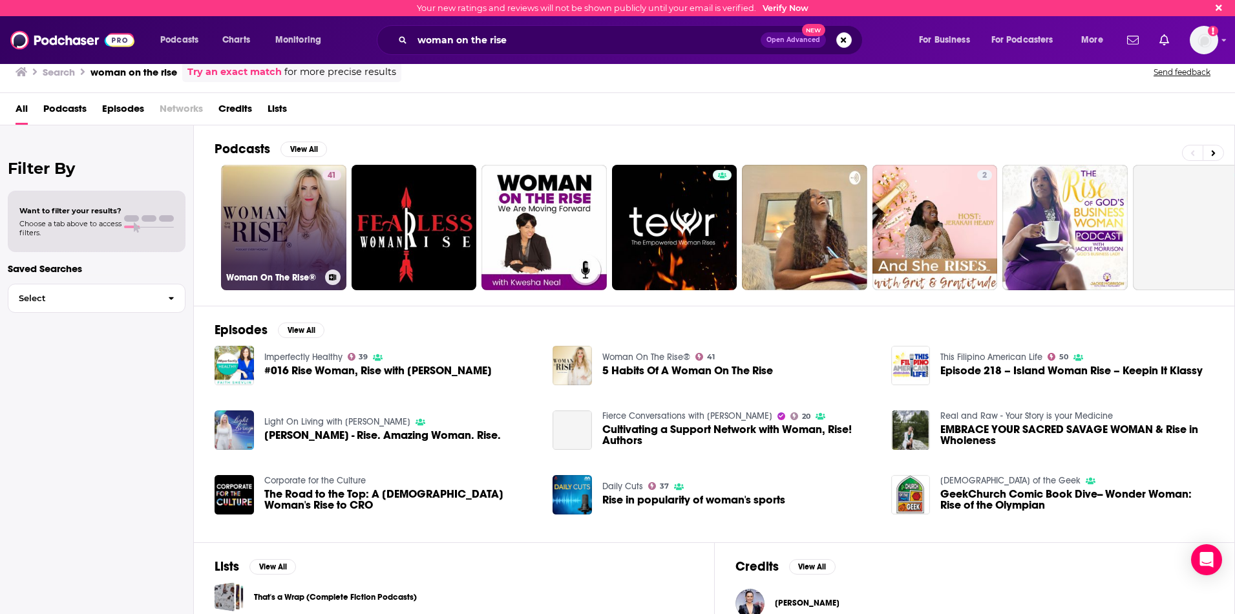
click at [302, 218] on link "41 Woman On The Rise®" at bounding box center [283, 227] width 125 height 125
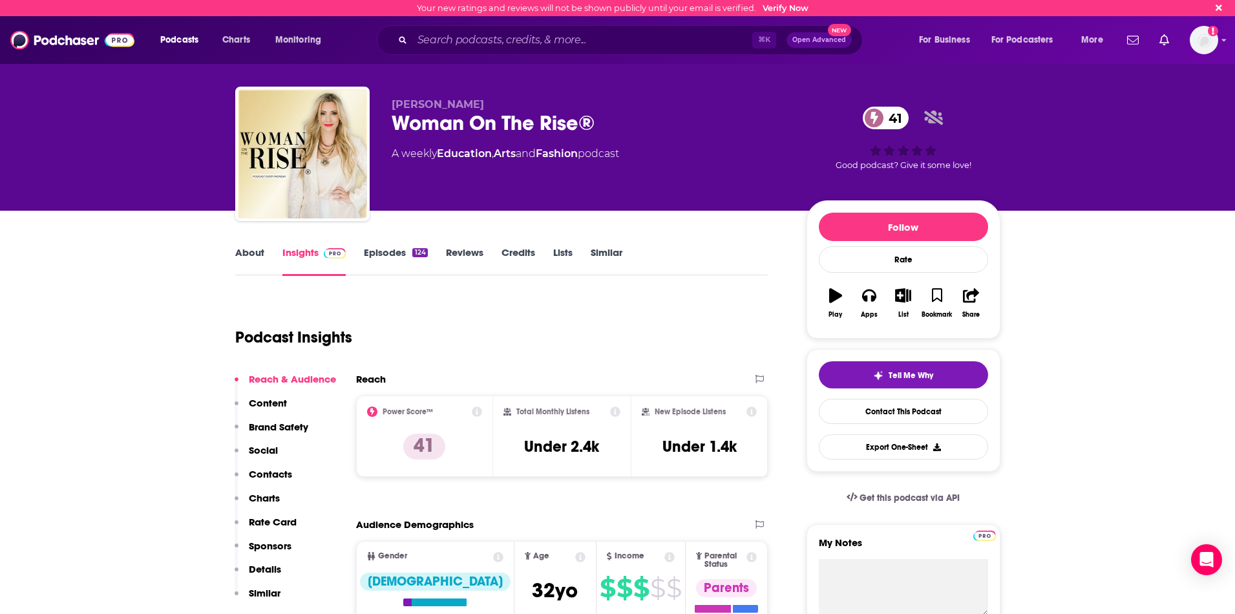
click at [380, 245] on div "About Insights Episodes 124 Reviews Credits Lists Similar" at bounding box center [501, 260] width 533 height 32
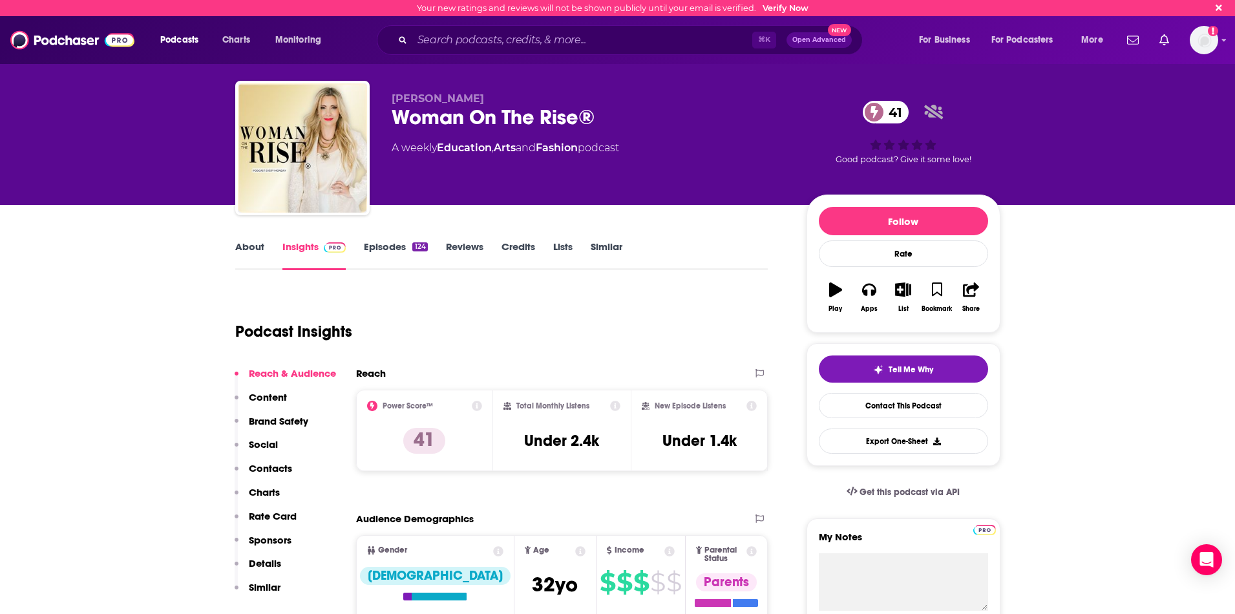
click at [381, 247] on link "Episodes 124" at bounding box center [395, 255] width 63 height 30
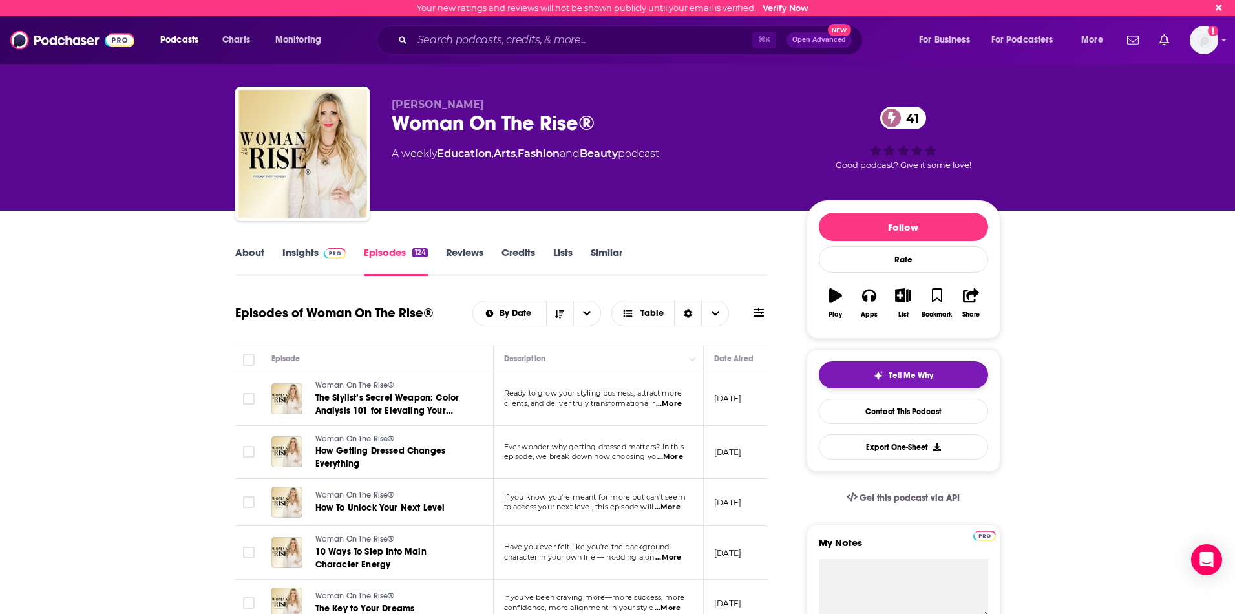
click at [918, 366] on button "Tell Me Why" at bounding box center [903, 374] width 169 height 27
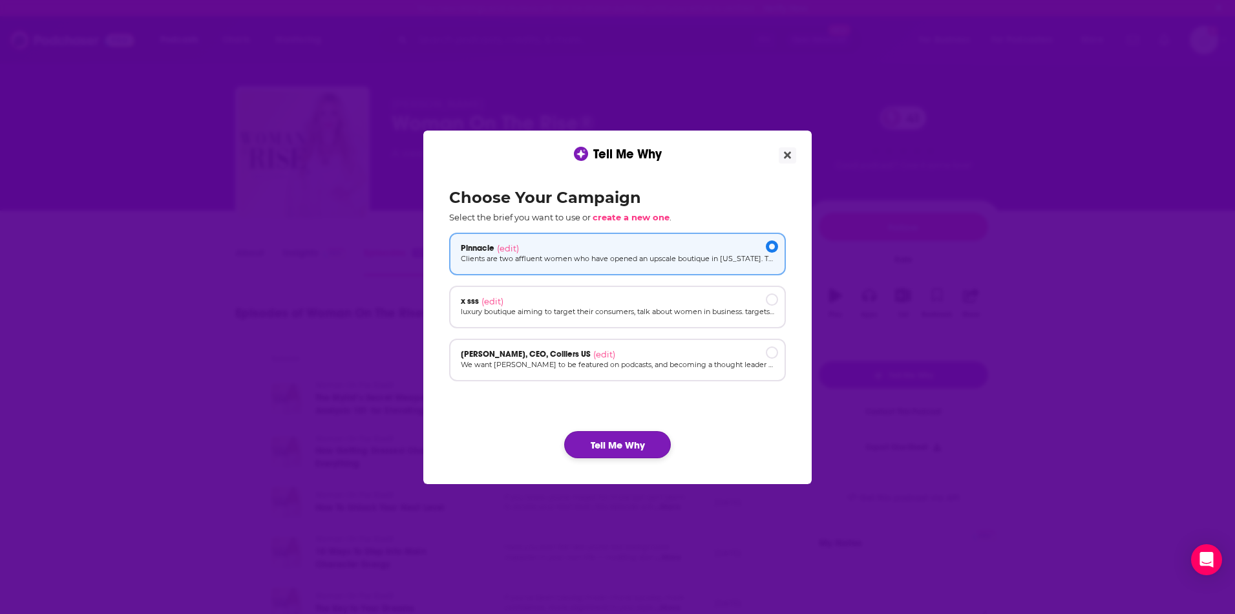
click at [633, 450] on button "Tell Me Why" at bounding box center [617, 444] width 107 height 27
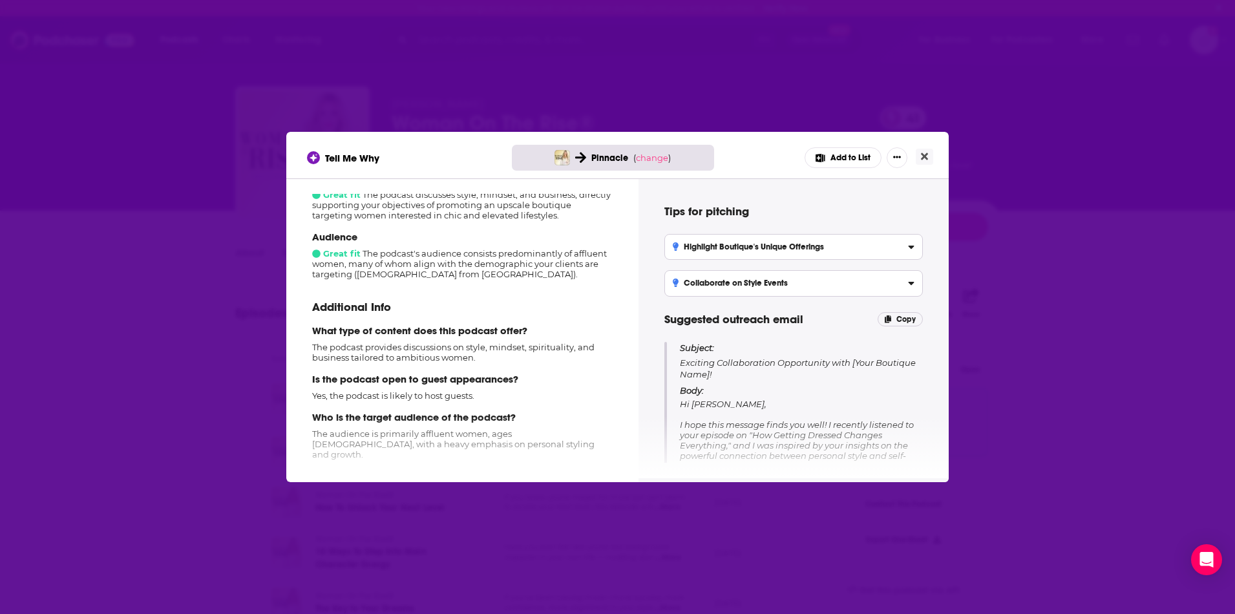
scroll to position [163, 0]
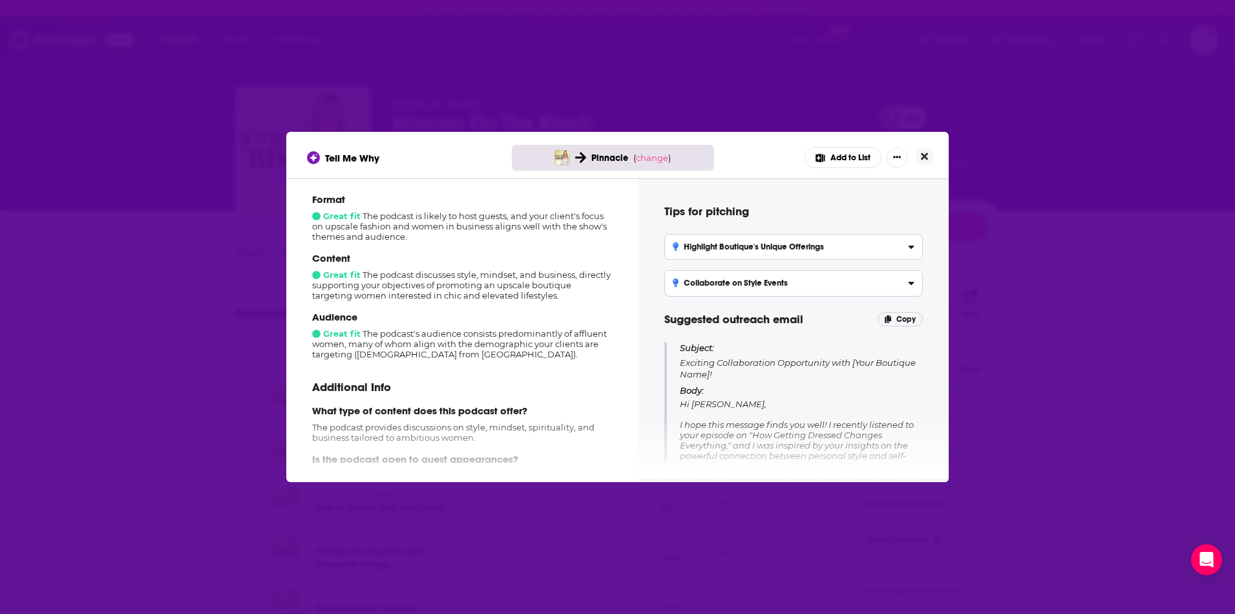
click at [925, 158] on icon "Close" at bounding box center [924, 156] width 7 height 7
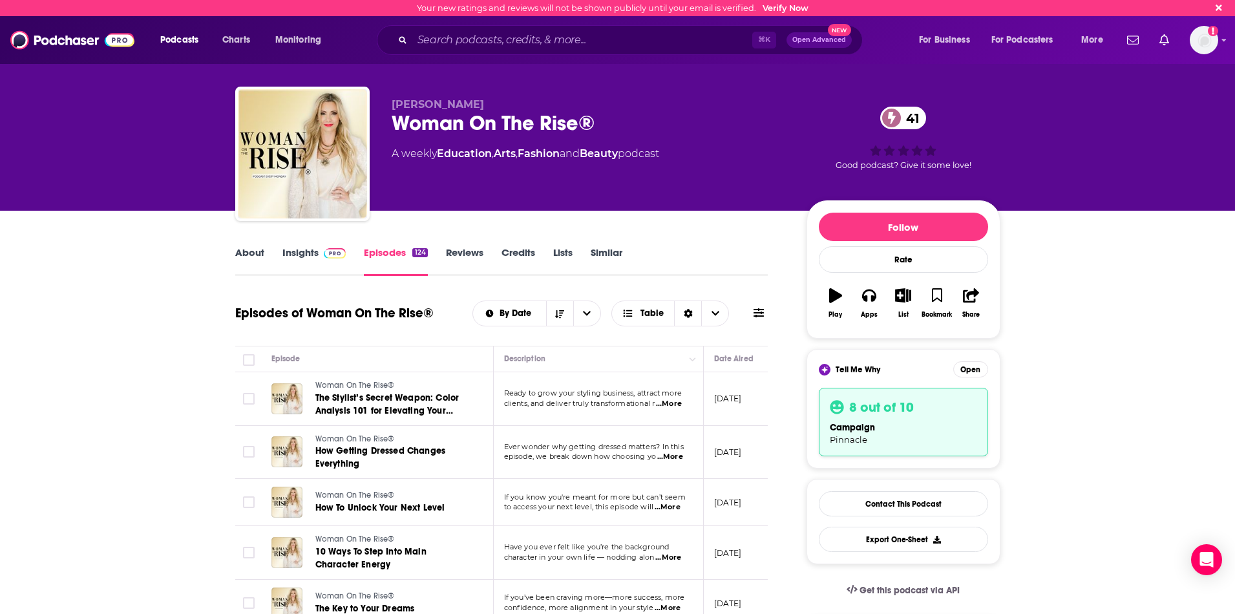
click at [257, 252] on link "About" at bounding box center [249, 261] width 29 height 30
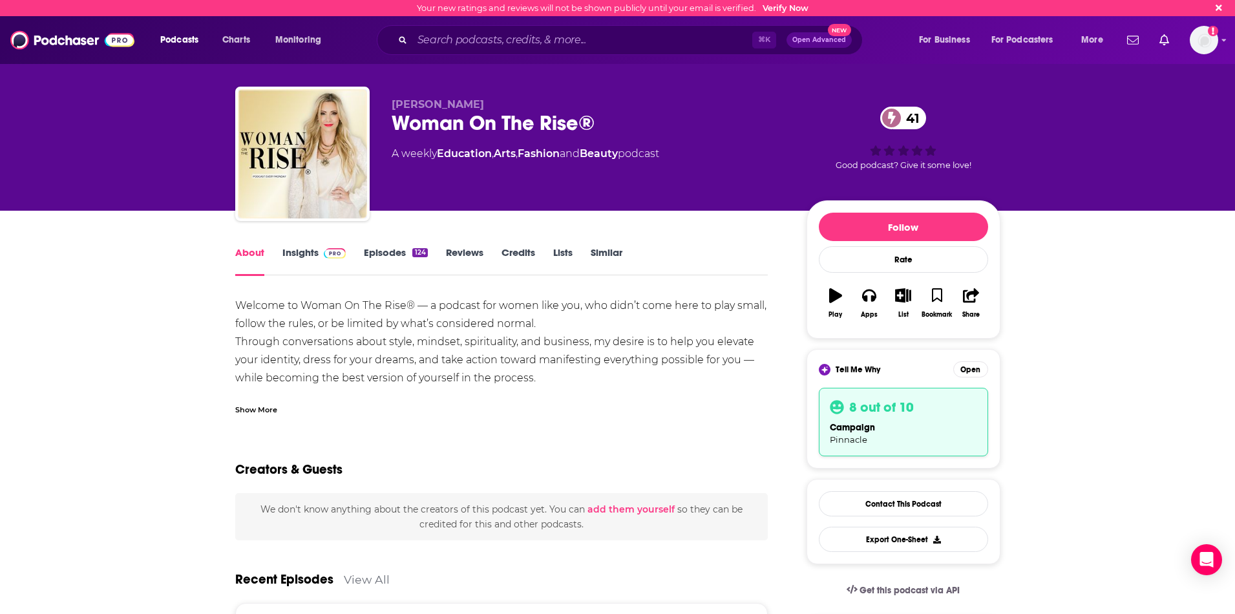
click at [313, 257] on link "Insights" at bounding box center [314, 261] width 64 height 30
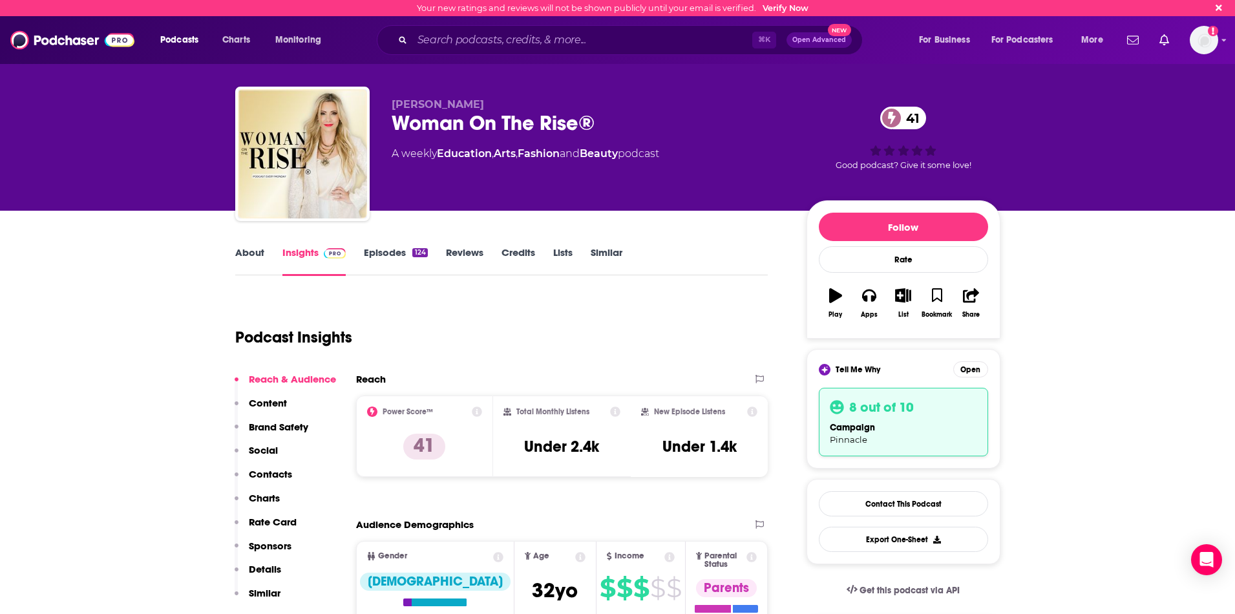
click at [885, 423] on div "campaign Pinnacle" at bounding box center [903, 433] width 147 height 25
drag, startPoint x: 857, startPoint y: 416, endPoint x: 885, endPoint y: 412, distance: 28.8
click at [857, 416] on div "8 out of 10 campaign Pinnacle" at bounding box center [903, 422] width 169 height 68
click at [973, 373] on button "Open" at bounding box center [970, 369] width 35 height 16
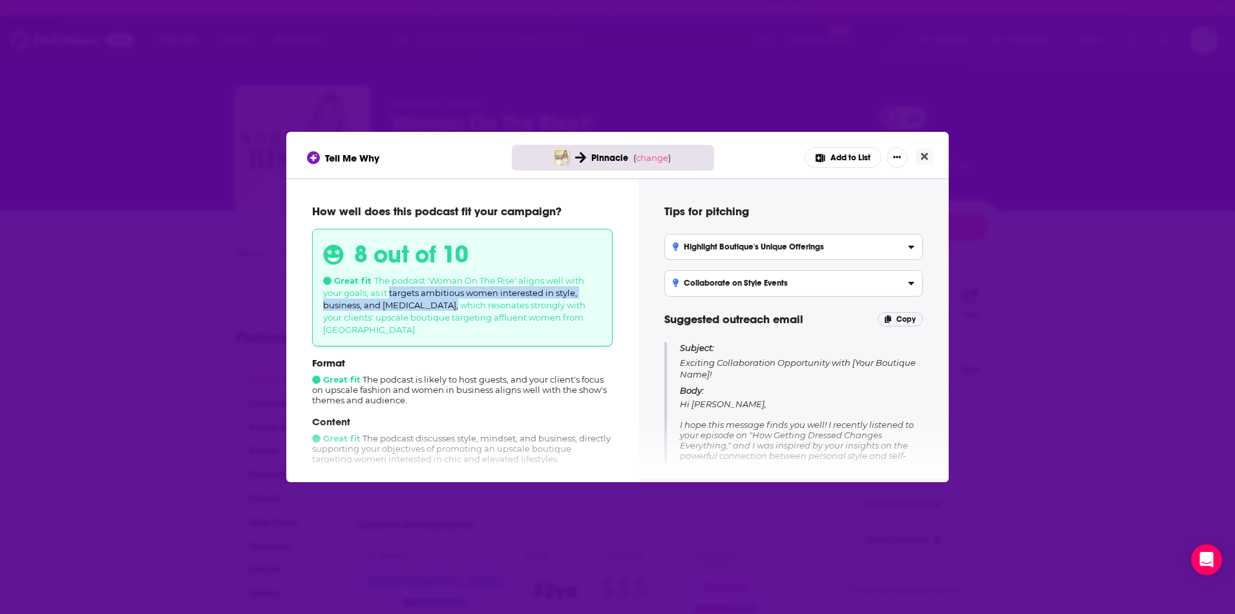
drag, startPoint x: 390, startPoint y: 295, endPoint x: 450, endPoint y: 309, distance: 61.9
click at [450, 309] on span "The podcast 'Woman On The Rise' aligns well with your goals, as it targets ambi…" at bounding box center [454, 304] width 262 height 59
copy span "targets ambitious women interested in style, business, and personal growth"
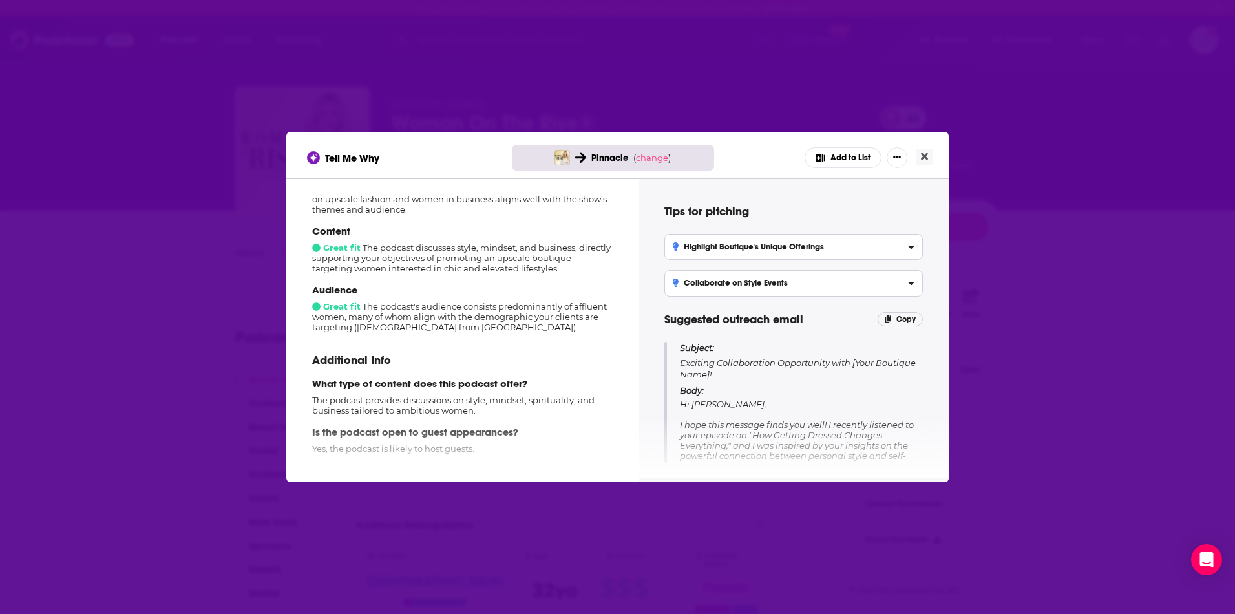
scroll to position [191, 0]
click at [485, 247] on div "Content Great fit The podcast discusses style, mindset, and business, directly …" at bounding box center [462, 248] width 300 height 48
drag, startPoint x: 415, startPoint y: 251, endPoint x: 574, endPoint y: 252, distance: 159.6
click at [574, 252] on div "Content Great fit The podcast discusses style, mindset, and business, directly …" at bounding box center [462, 248] width 300 height 48
copy div "discusses style, mindset, and business"
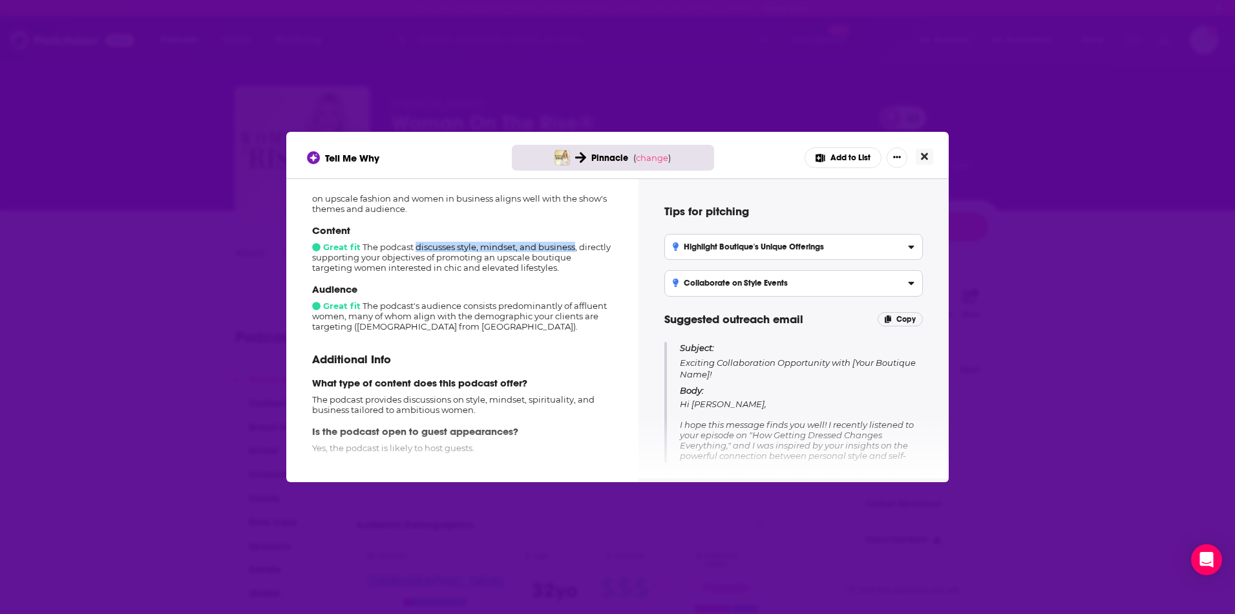
click at [923, 154] on icon "Close" at bounding box center [924, 156] width 7 height 7
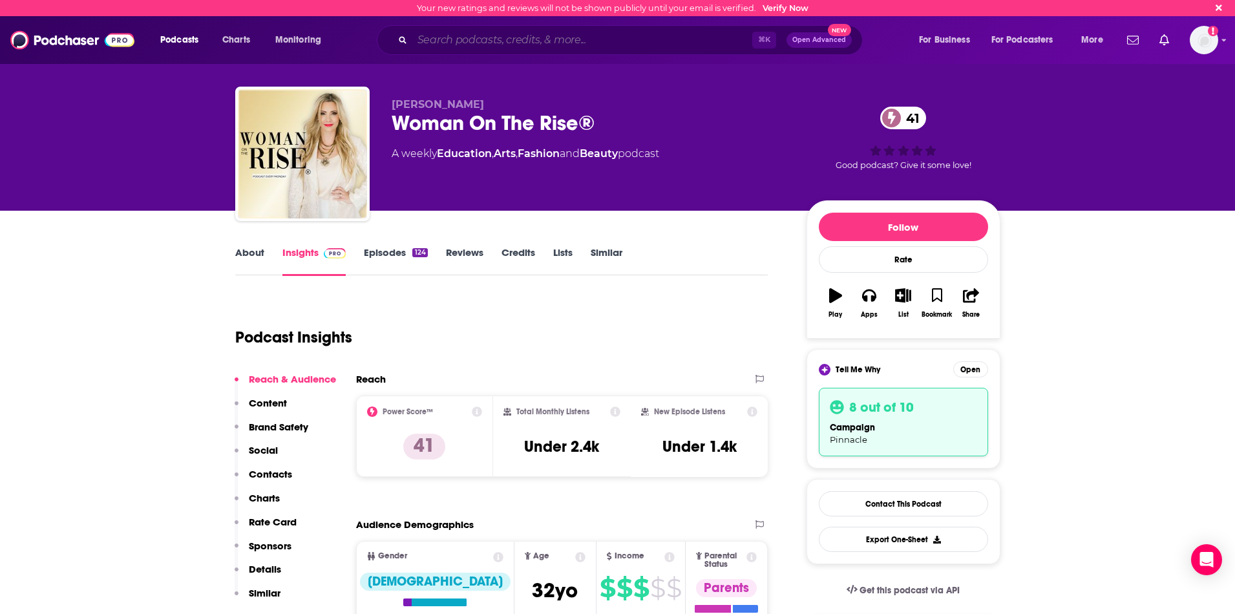
click at [486, 42] on input "Search podcasts, credits, & more..." at bounding box center [582, 40] width 340 height 21
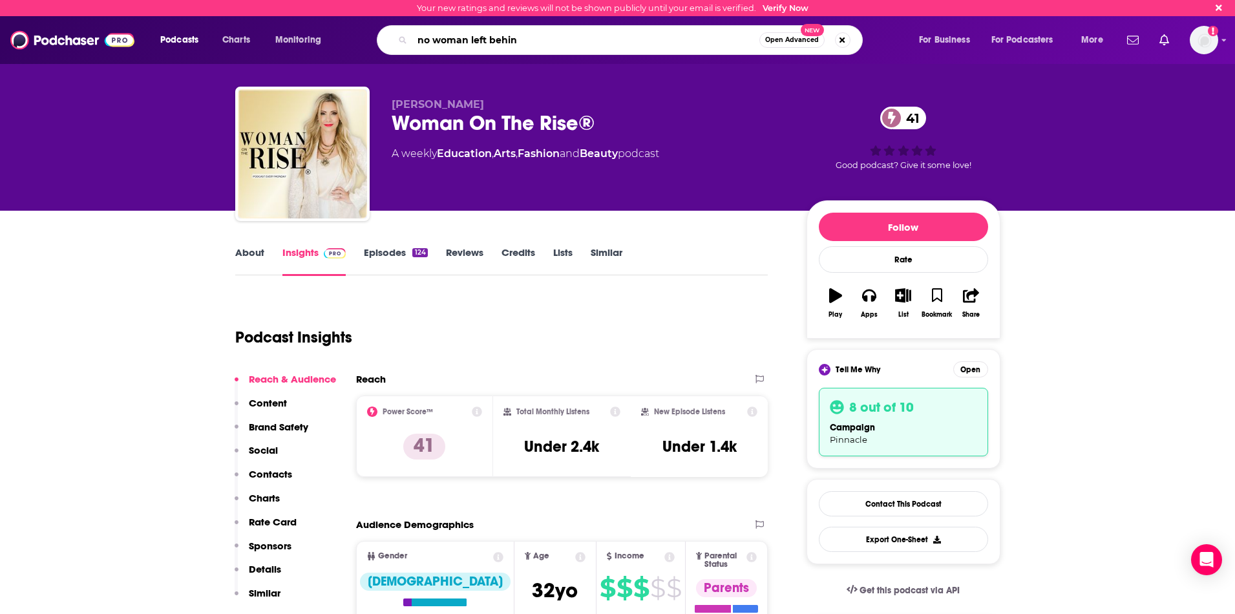
type input "no woman left behind"
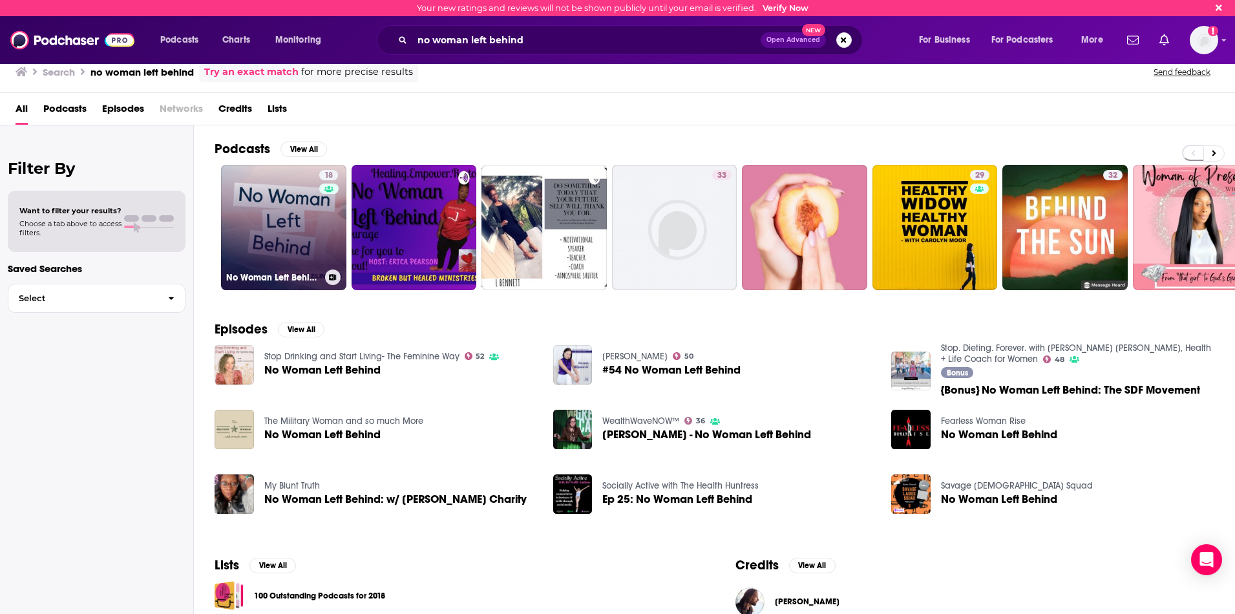
click at [269, 224] on link "18 No Woman Left Behind" at bounding box center [283, 227] width 125 height 125
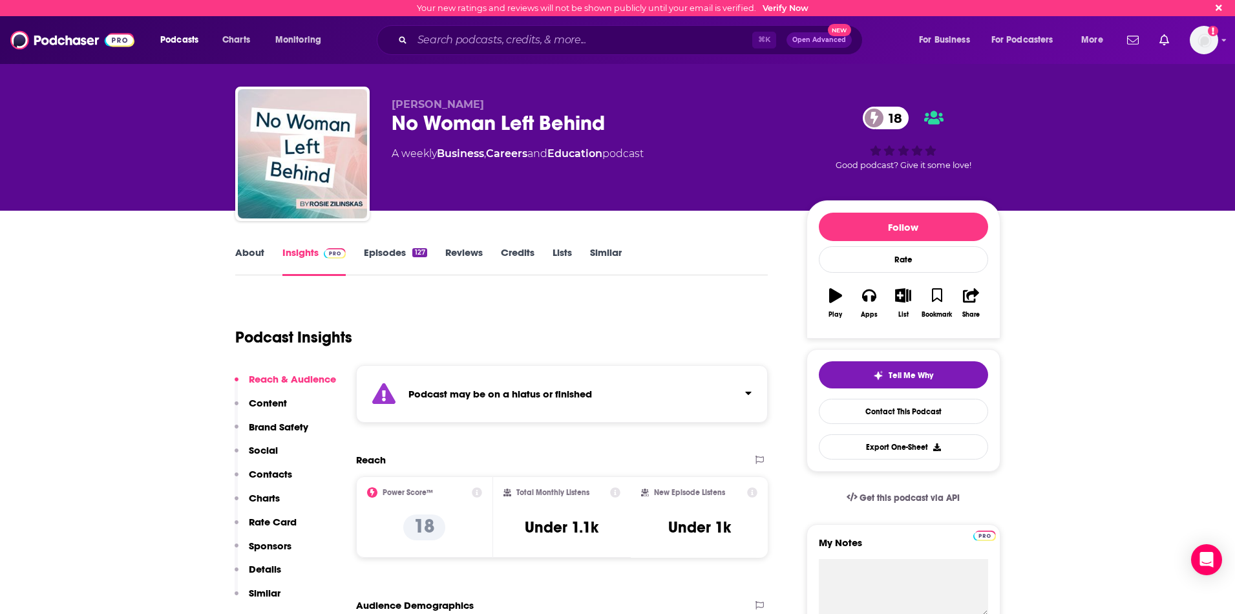
click at [390, 253] on link "Episodes 127" at bounding box center [395, 261] width 63 height 30
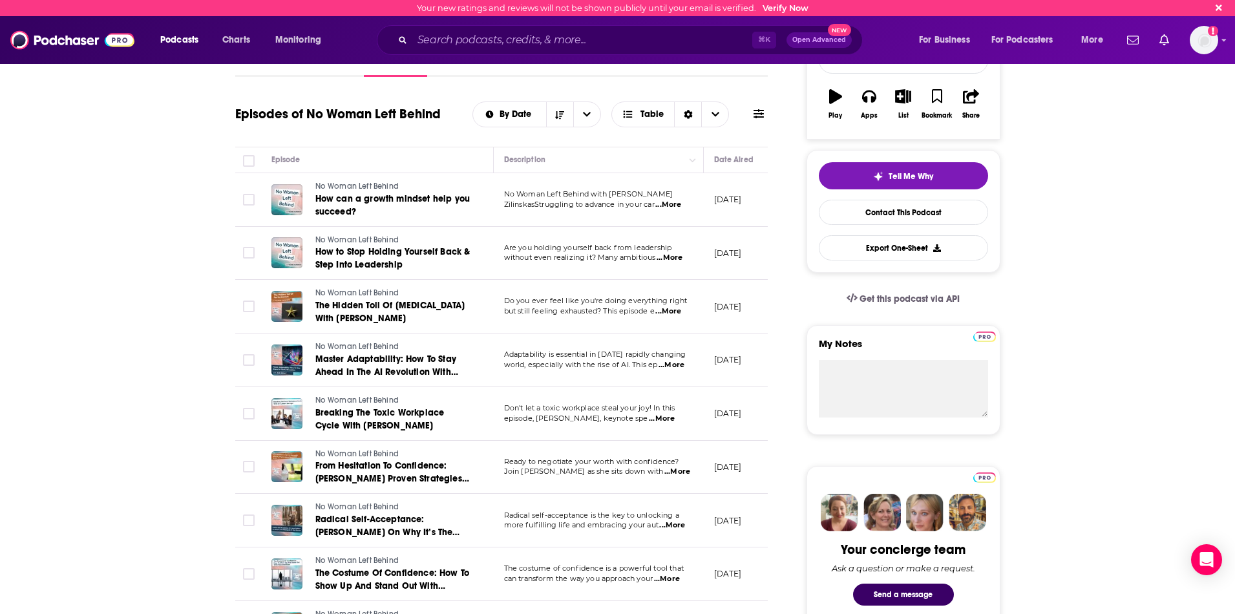
scroll to position [198, 0]
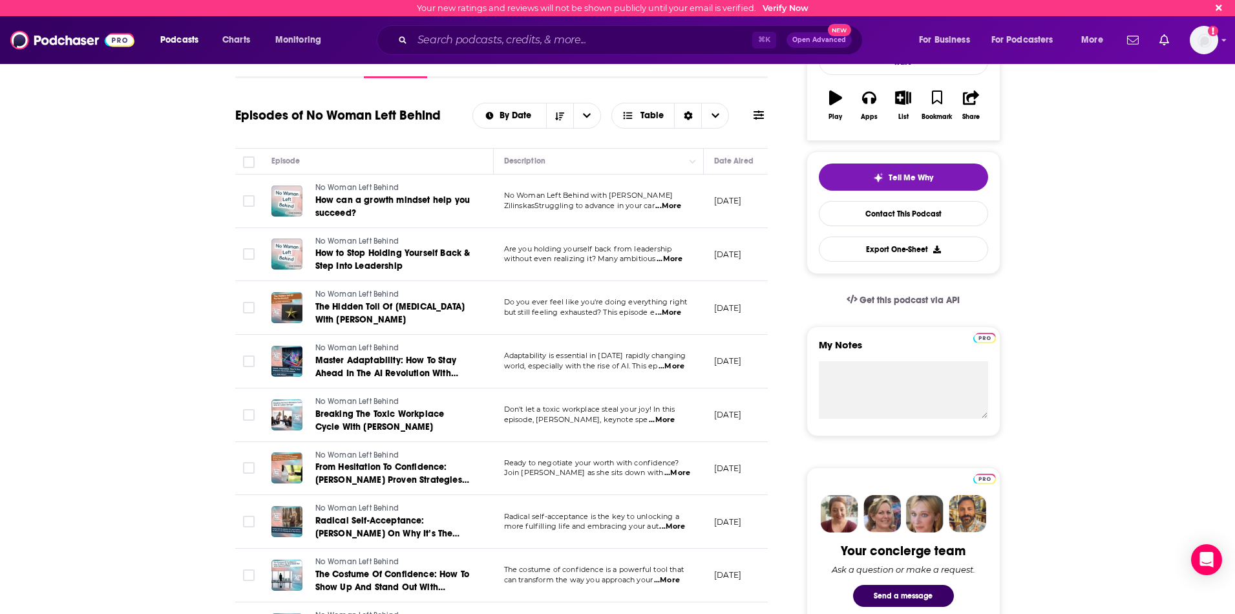
click at [676, 206] on span "...More" at bounding box center [668, 206] width 26 height 10
click at [724, 215] on td "March 2, 2025" at bounding box center [746, 201] width 84 height 54
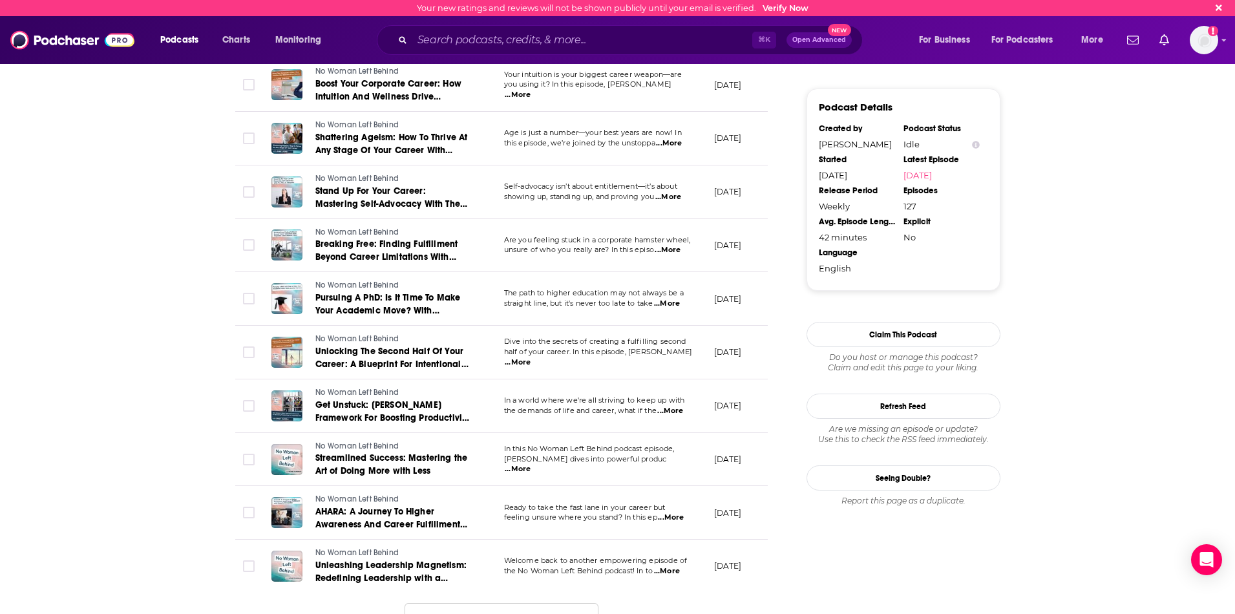
scroll to position [1120, 0]
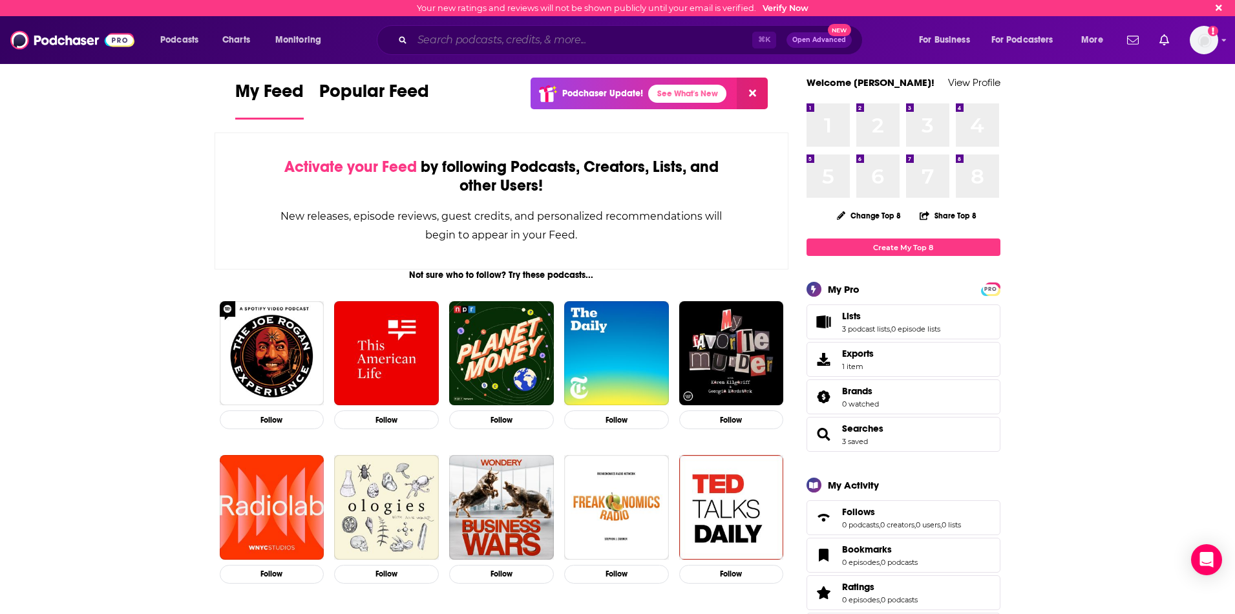
click at [556, 47] on input "Search podcasts, credits, & more..." at bounding box center [582, 40] width 340 height 21
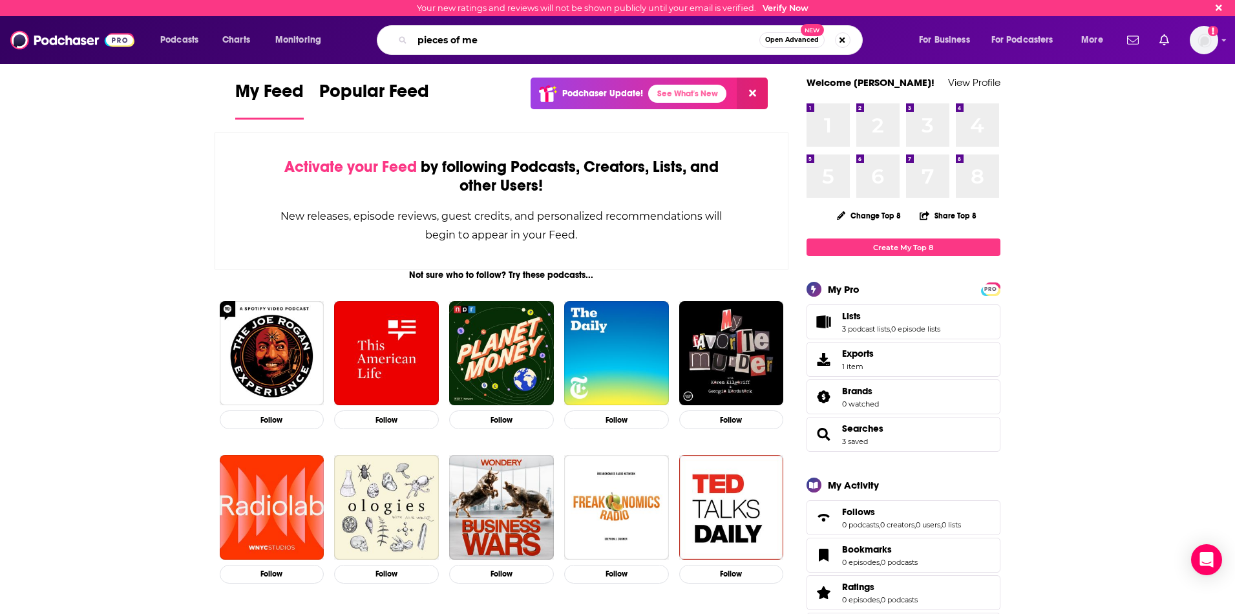
type input "pieces of me"
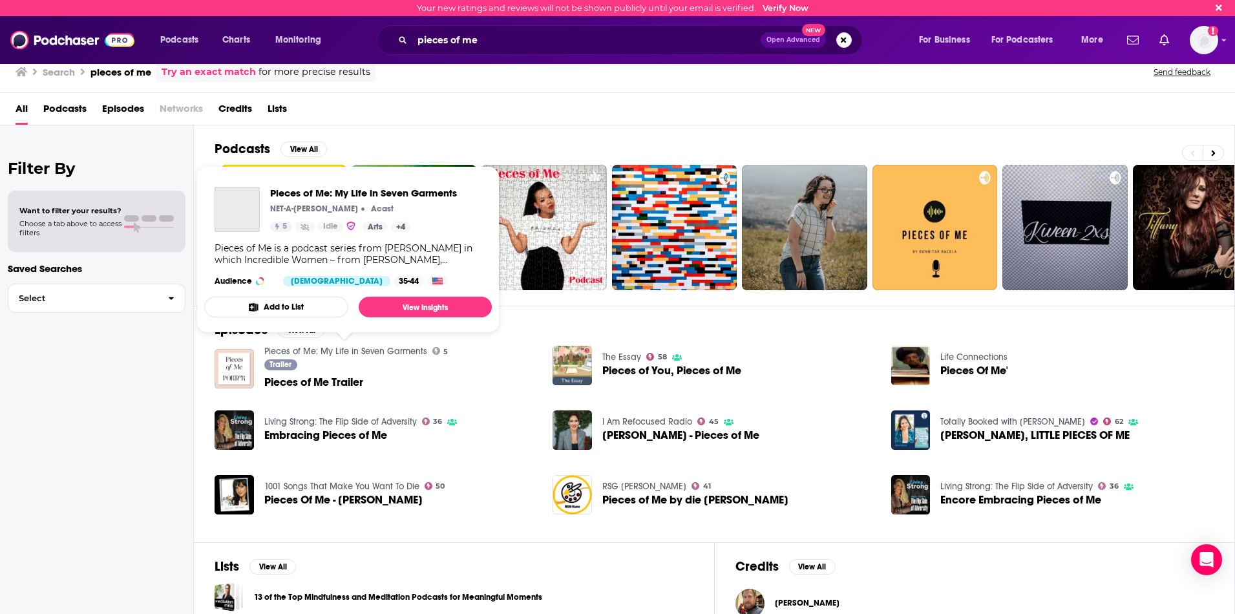
click at [339, 351] on link "Pieces of Me: My Life in Seven Garments" at bounding box center [345, 351] width 163 height 11
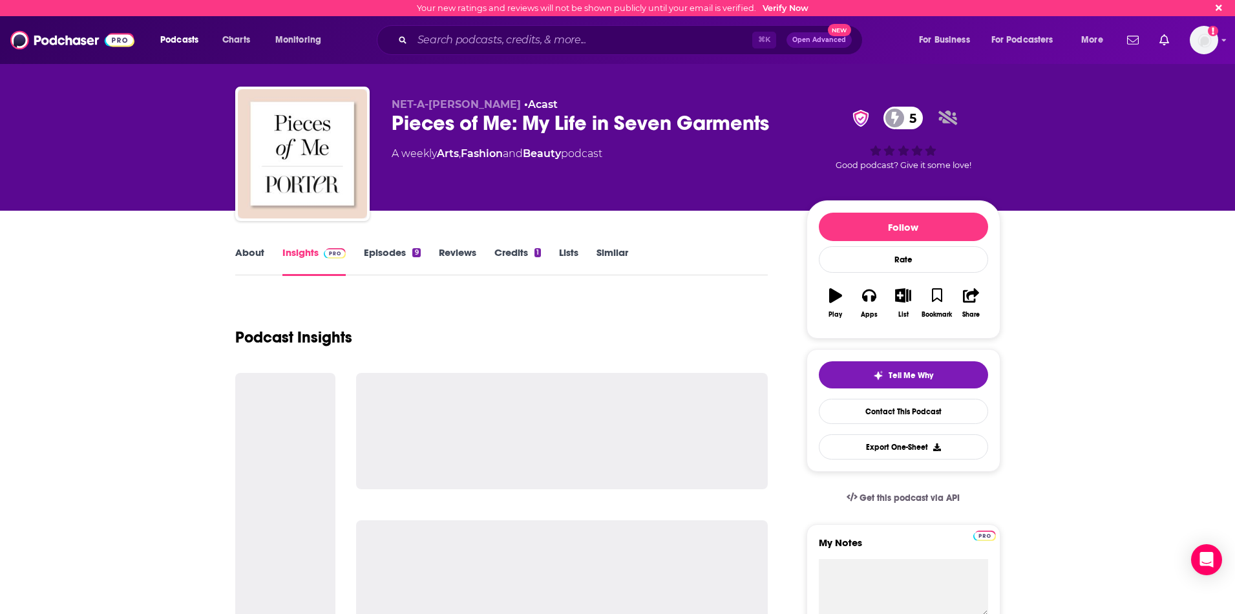
click at [395, 265] on link "Episodes 9" at bounding box center [392, 261] width 56 height 30
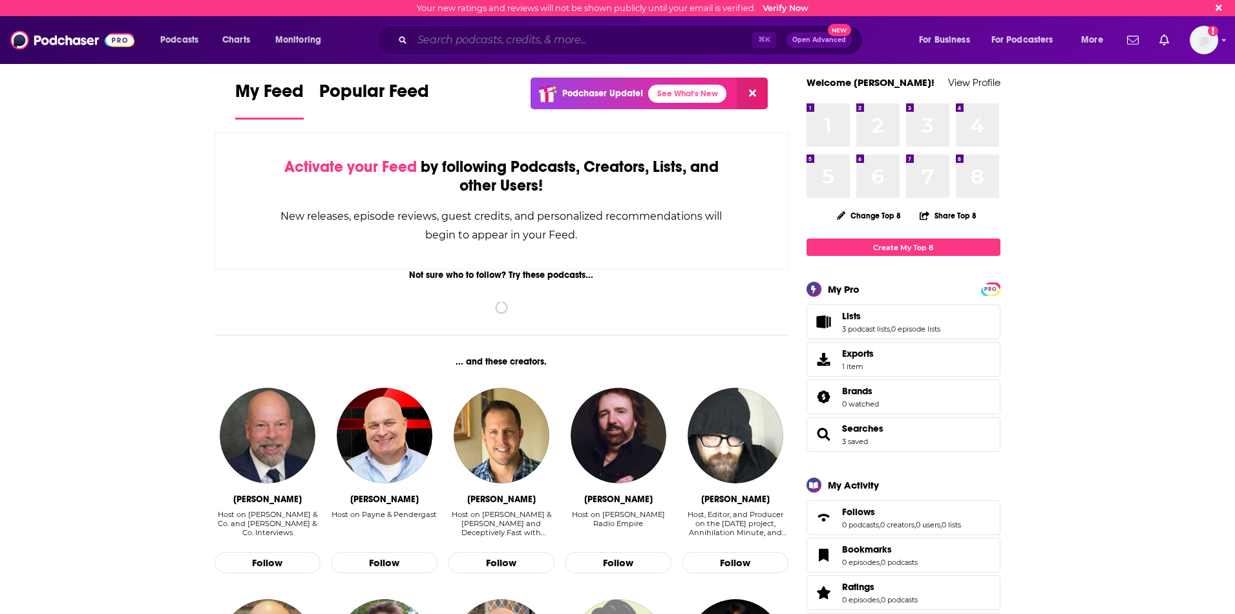
click at [523, 38] on input "Search podcasts, credits, & more..." at bounding box center [582, 40] width 340 height 21
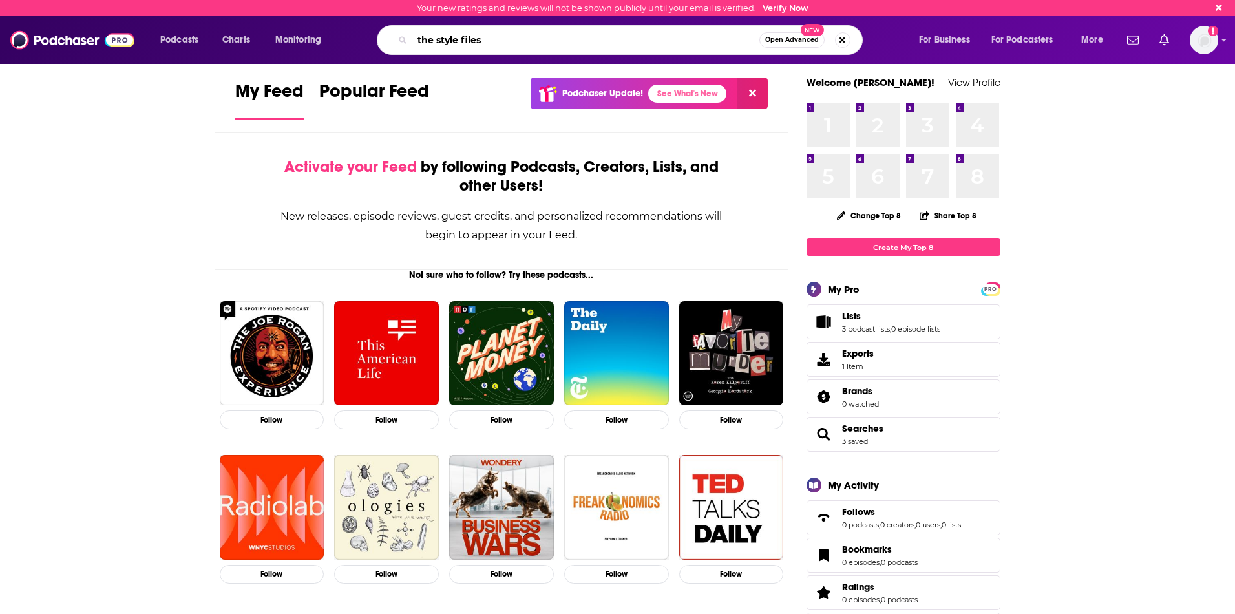
type input "the style files"
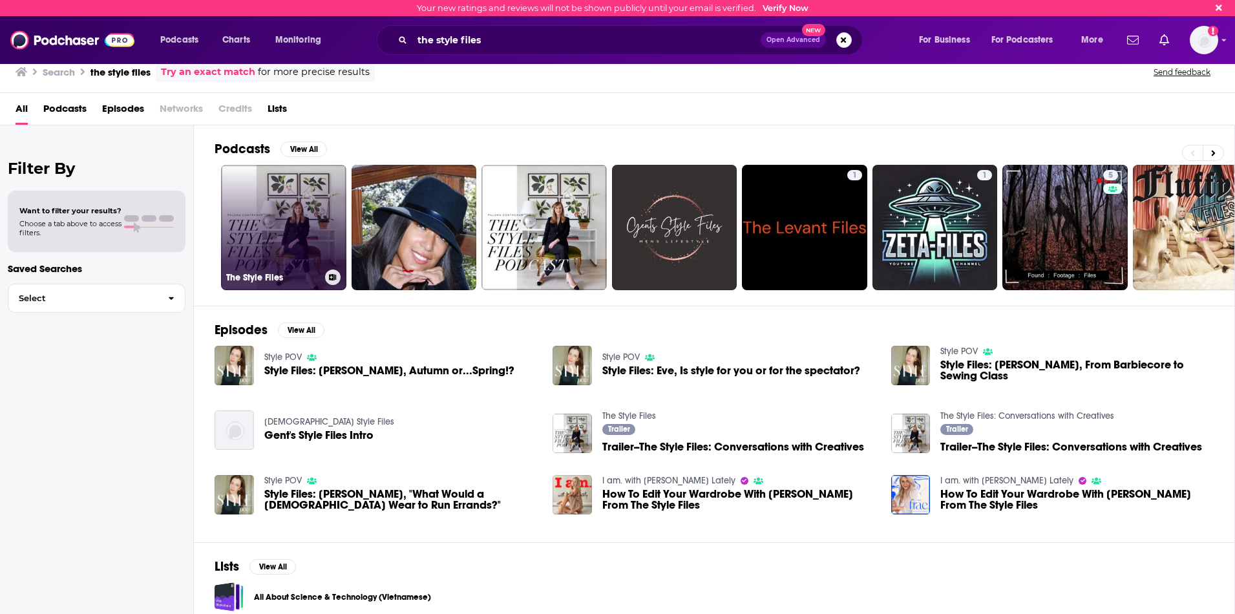
click at [256, 238] on link "The Style Files" at bounding box center [283, 227] width 125 height 125
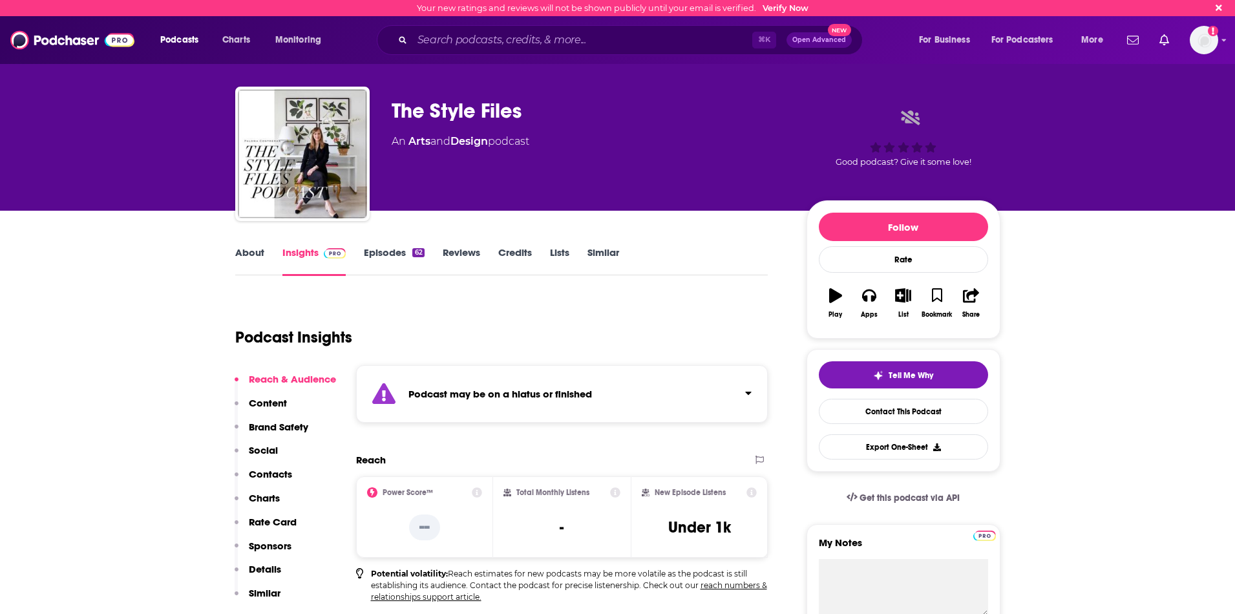
click at [404, 255] on link "Episodes 62" at bounding box center [394, 261] width 60 height 30
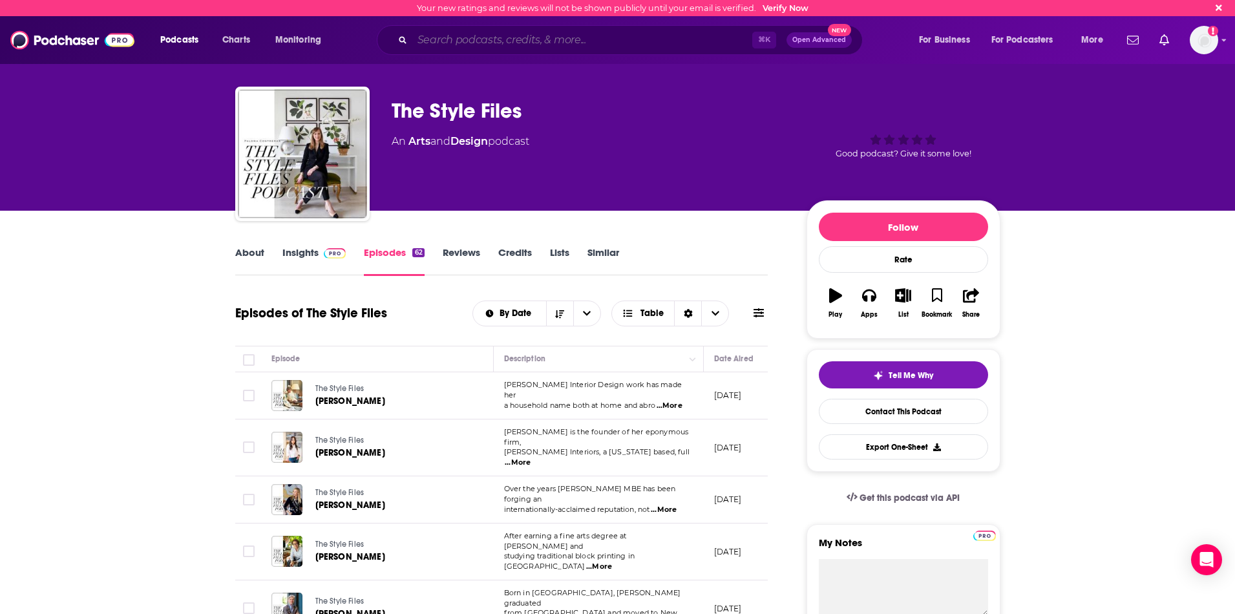
click at [545, 47] on input "Search podcasts, credits, & more..." at bounding box center [582, 40] width 340 height 21
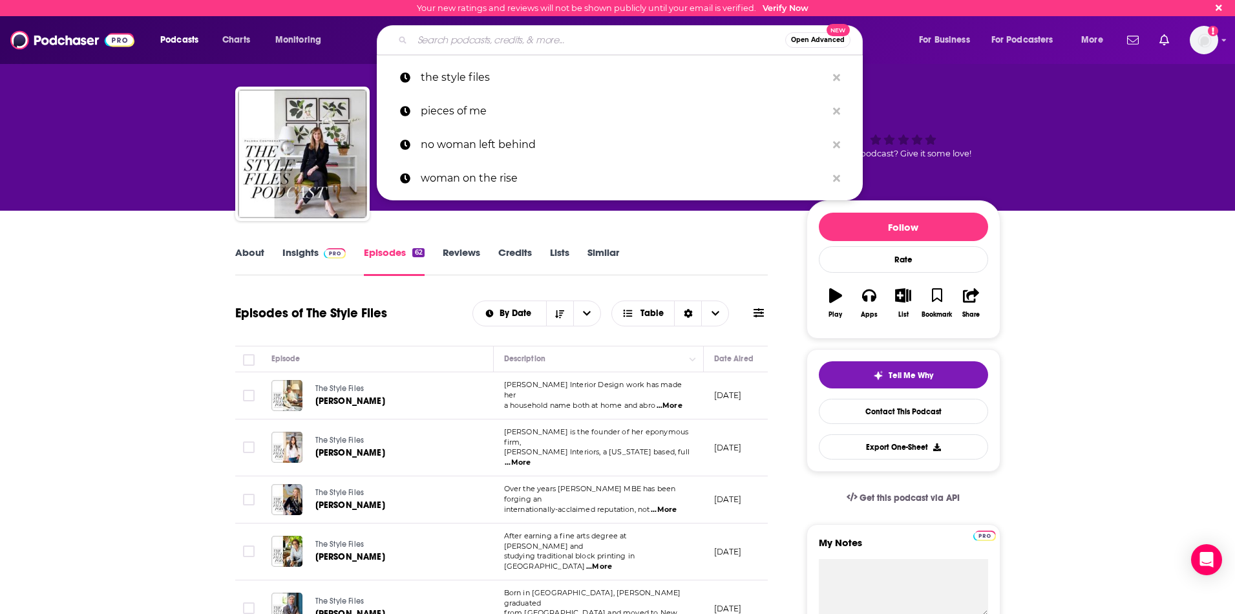
paste input "Don't Keep Your Day Job"
type input "Don't Keep Your Day Job"
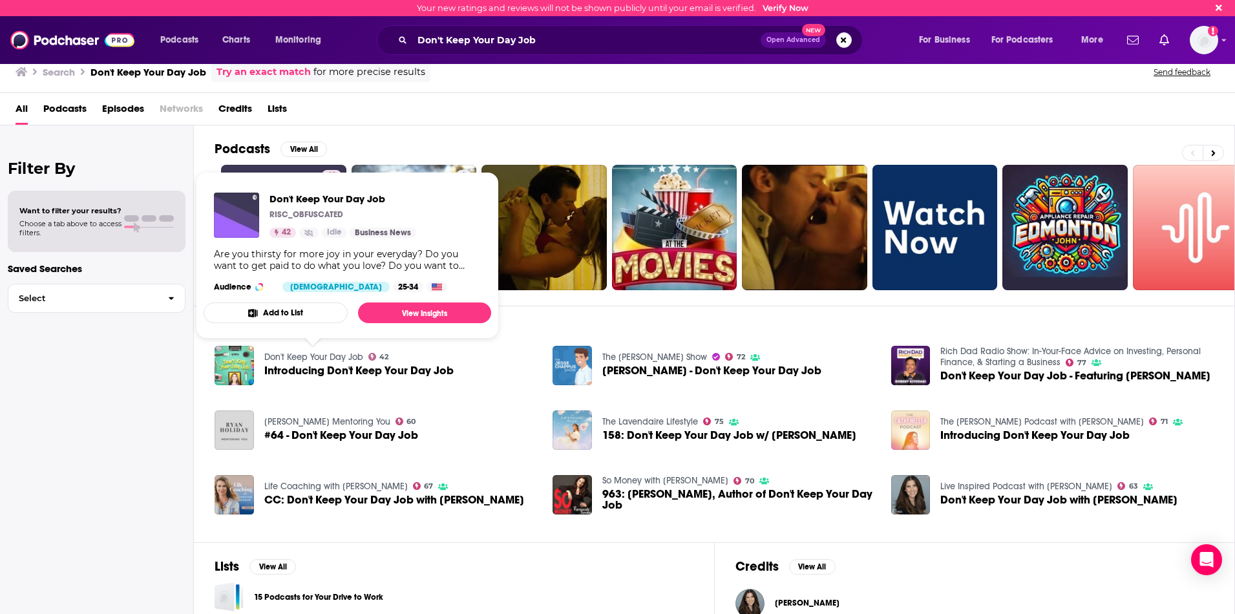
click at [303, 358] on link "Don't Keep Your Day Job" at bounding box center [313, 356] width 99 height 11
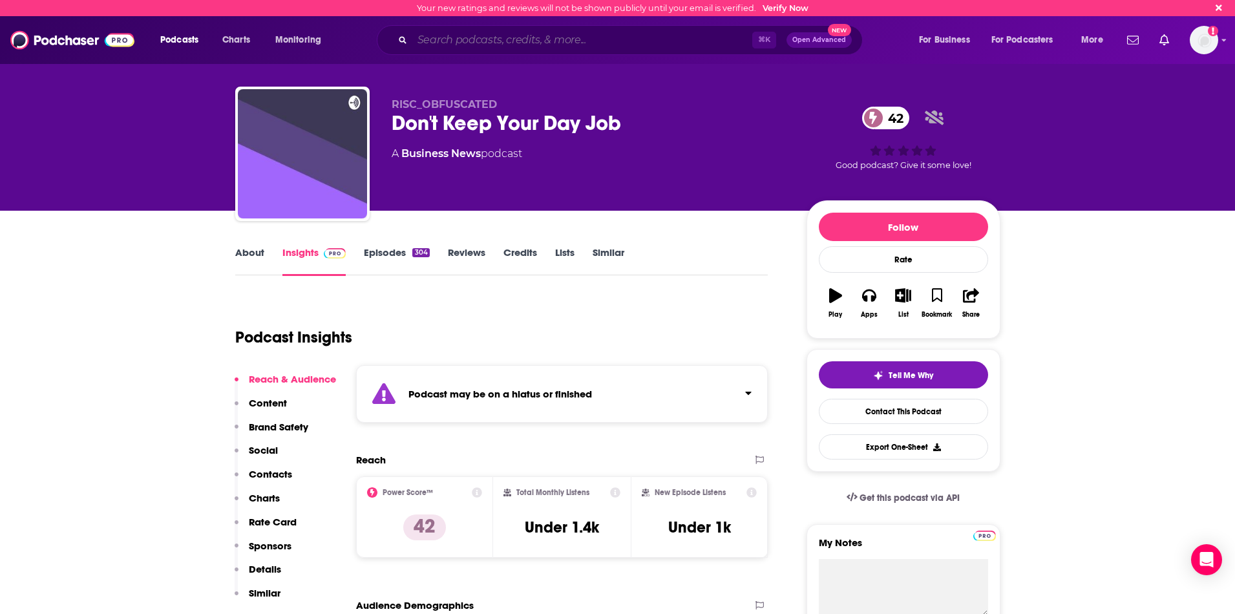
click at [558, 43] on input "Search podcasts, credits, & more..." at bounding box center [582, 40] width 340 height 21
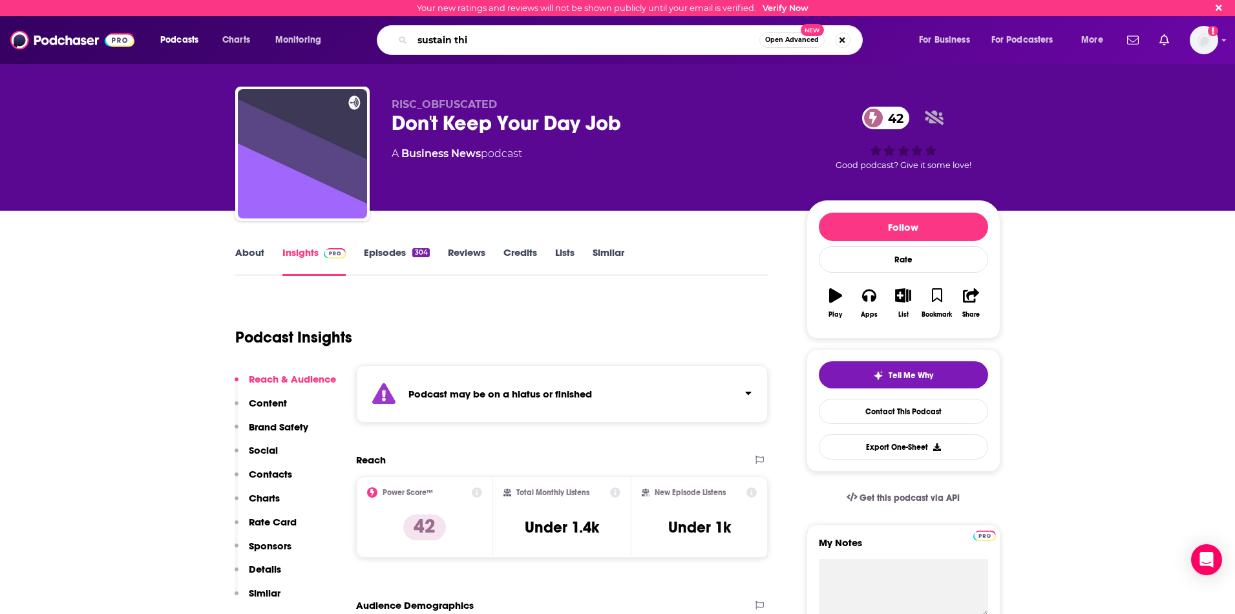
type input "sustain this"
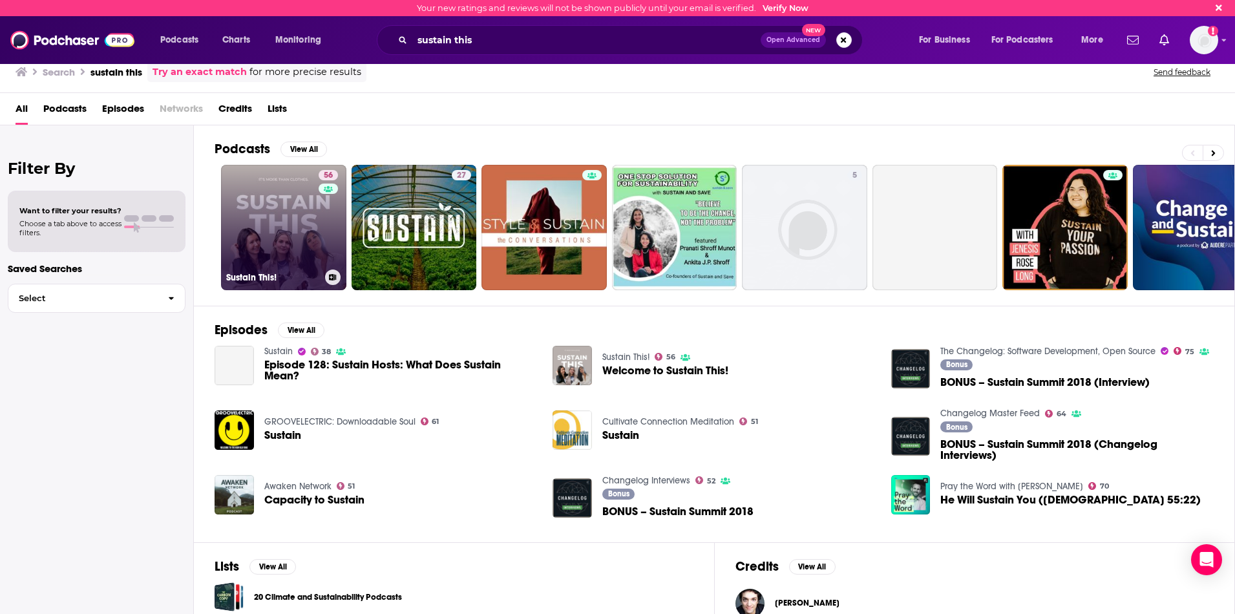
click at [273, 220] on link "56 Sustain This!" at bounding box center [283, 227] width 125 height 125
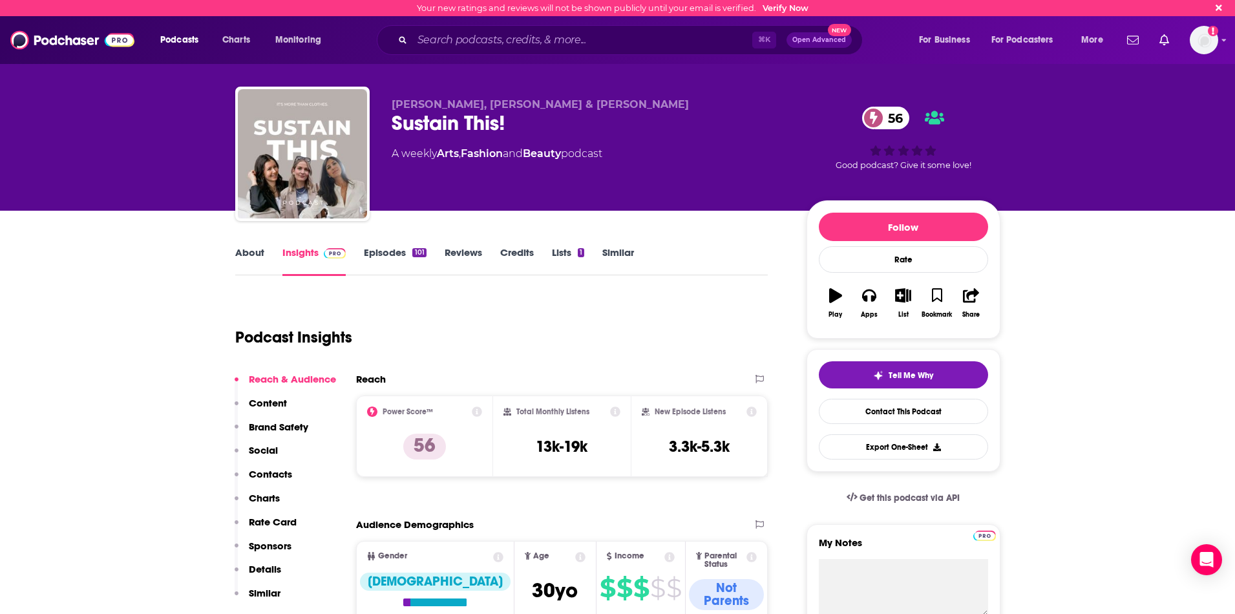
click at [392, 251] on link "Episodes 101" at bounding box center [395, 261] width 62 height 30
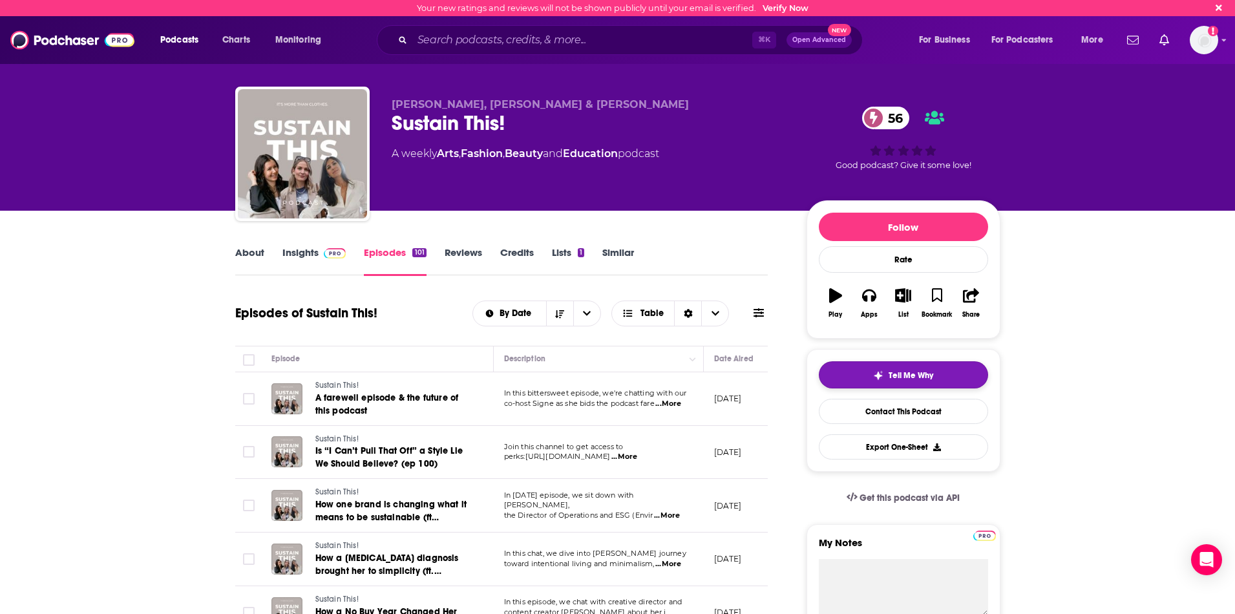
click at [930, 370] on span "Tell Me Why" at bounding box center [910, 375] width 45 height 10
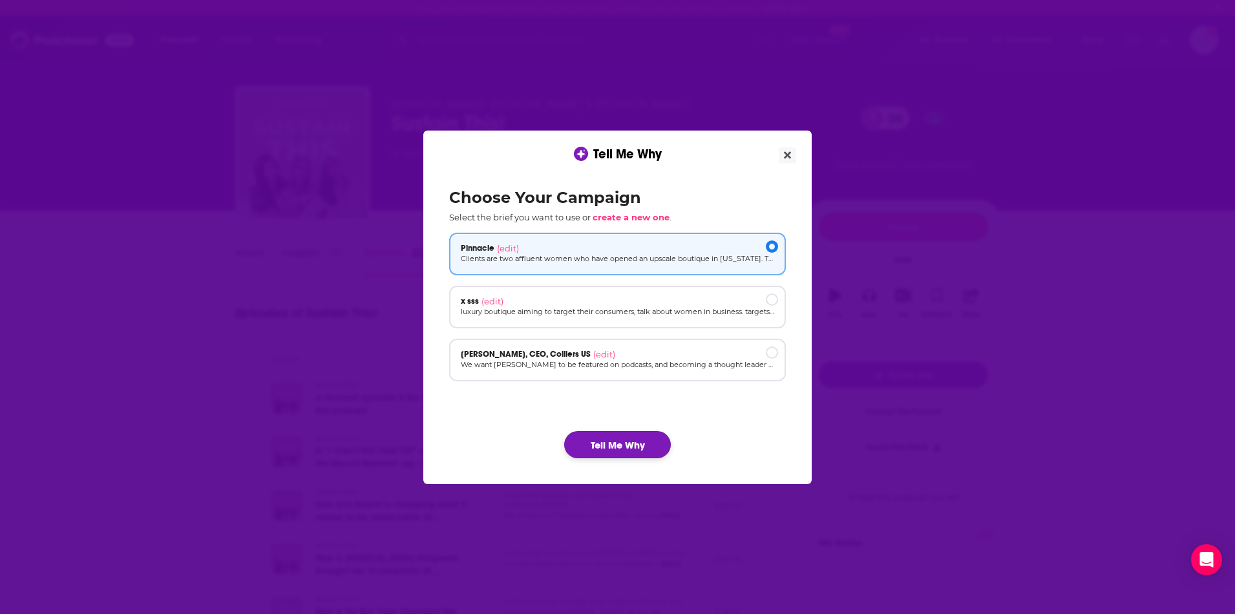
click at [625, 445] on button "Tell Me Why" at bounding box center [617, 444] width 107 height 27
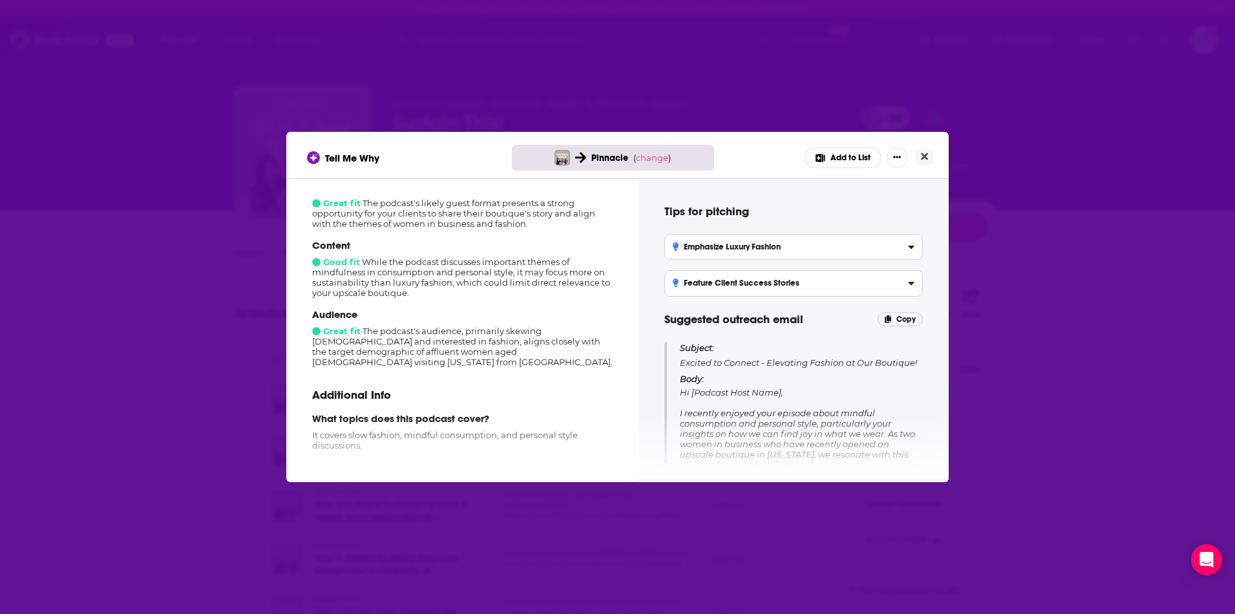
scroll to position [195, 0]
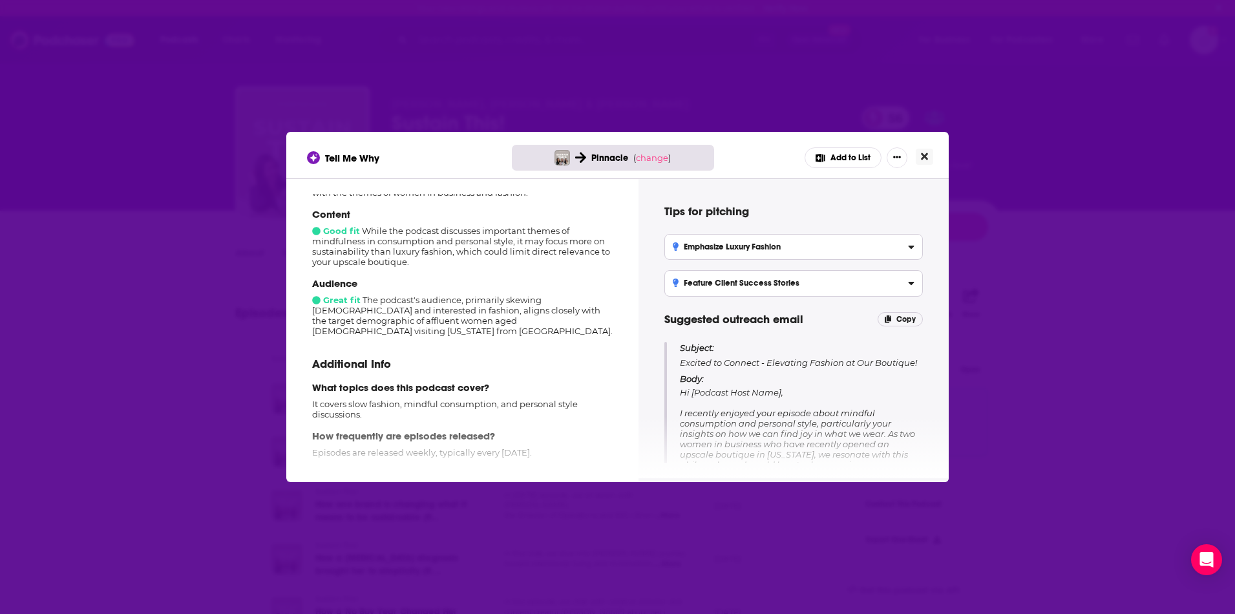
click at [921, 152] on icon "Close" at bounding box center [924, 156] width 7 height 10
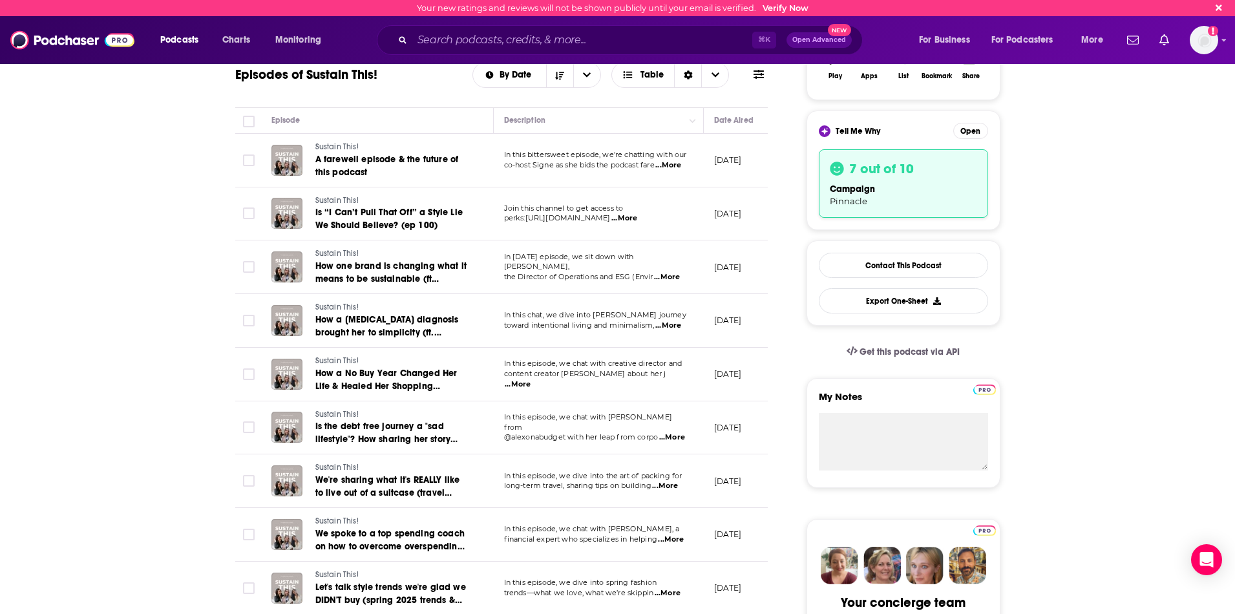
scroll to position [0, 0]
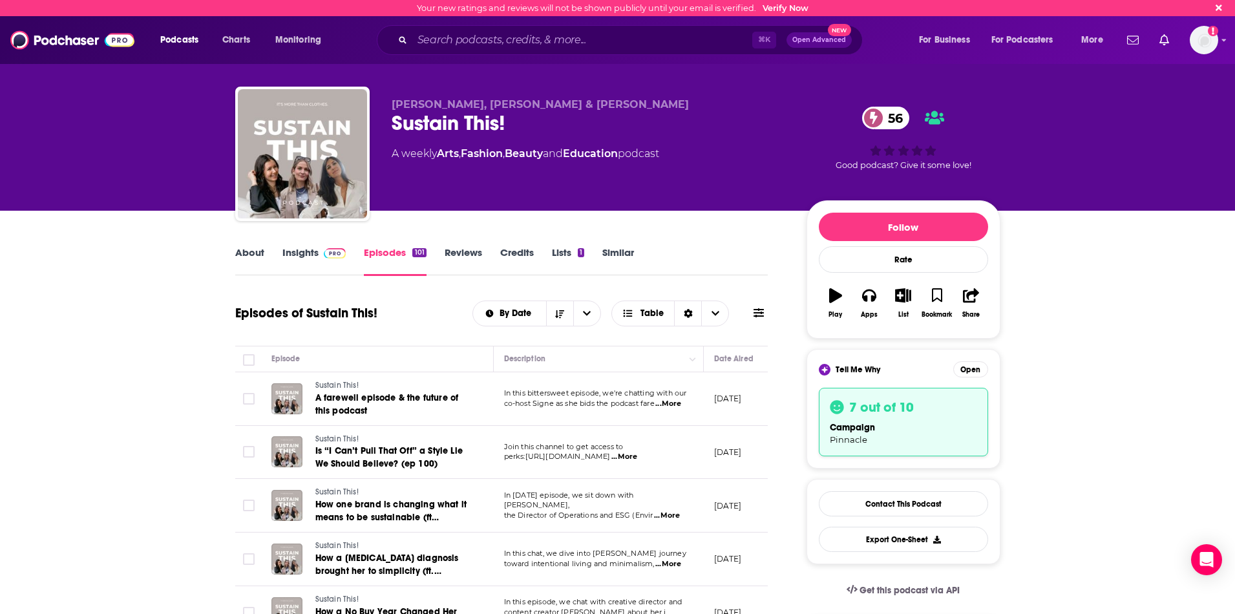
click at [257, 257] on link "About" at bounding box center [249, 261] width 29 height 30
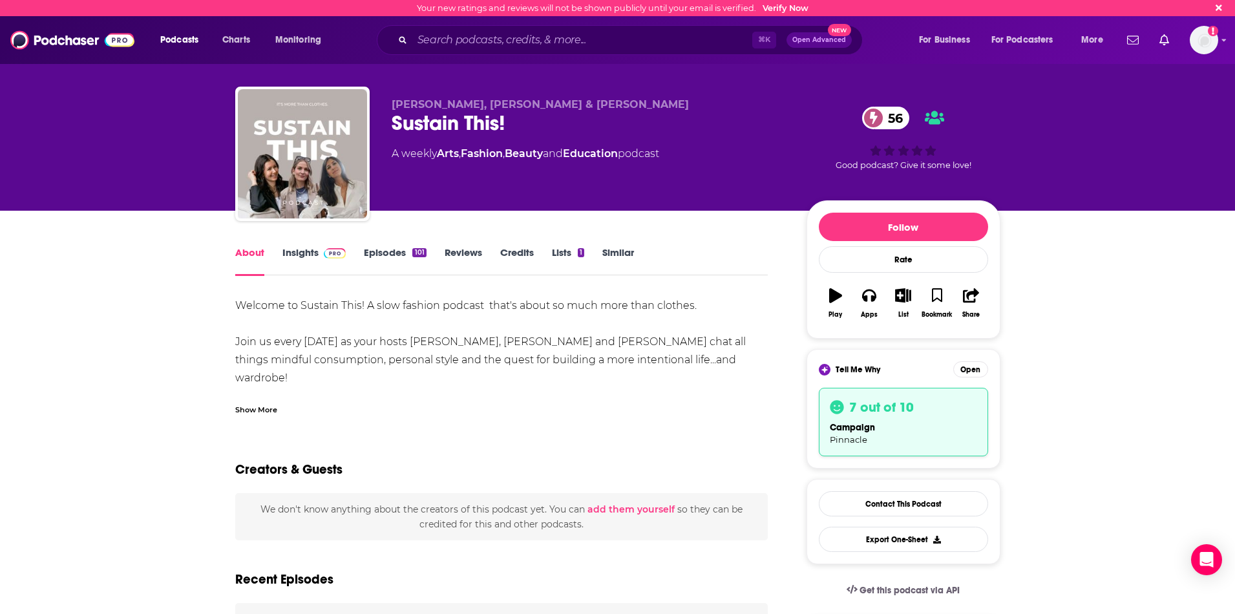
scroll to position [8, 0]
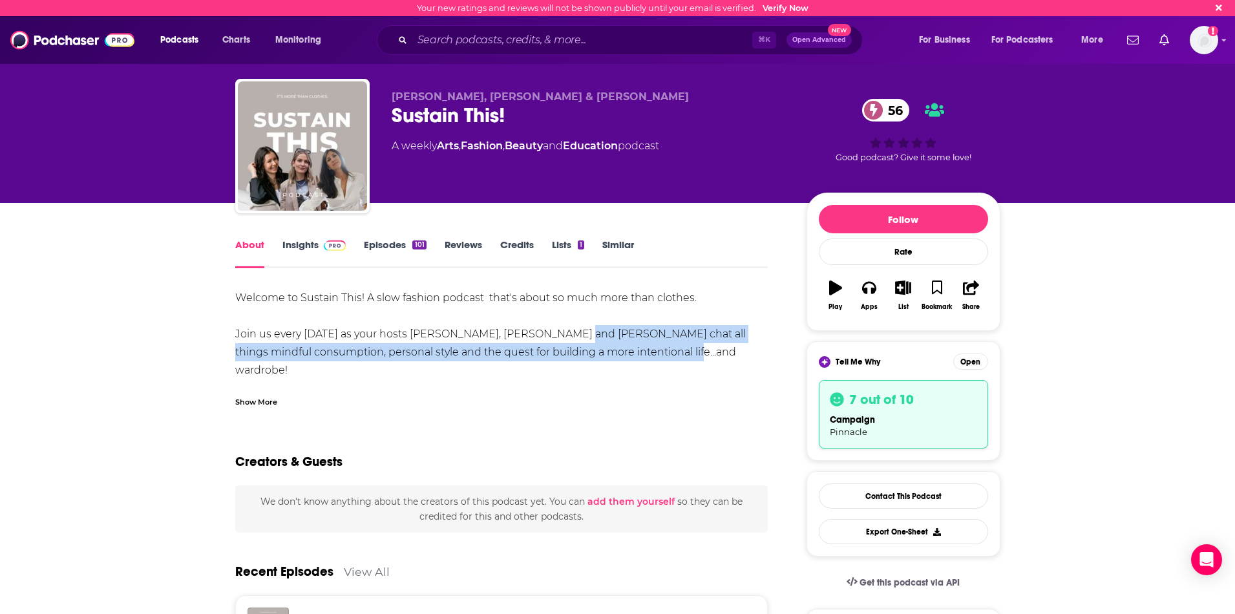
drag, startPoint x: 656, startPoint y: 352, endPoint x: 553, endPoint y: 339, distance: 104.3
click at [551, 339] on div "Welcome to Sustain This! A slow fashion podcast that's about so much more than …" at bounding box center [501, 388] width 533 height 199
copy div "chat all things mindful consumption, personal style and the quest for building …"
click at [963, 364] on button "Open" at bounding box center [970, 361] width 35 height 16
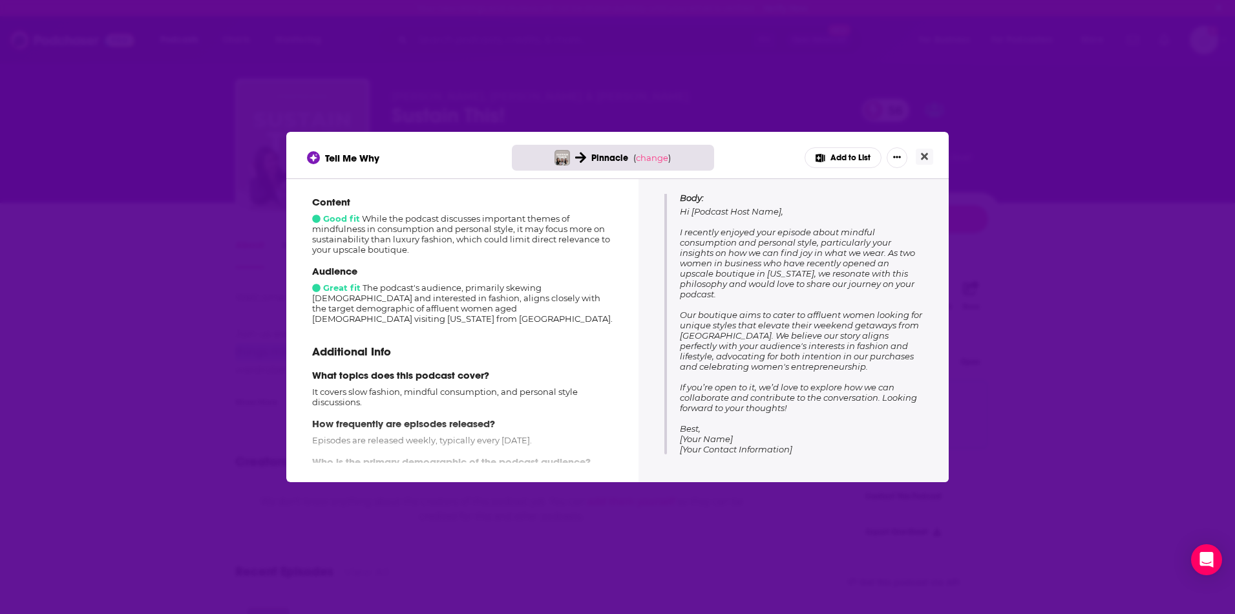
scroll to position [242, 0]
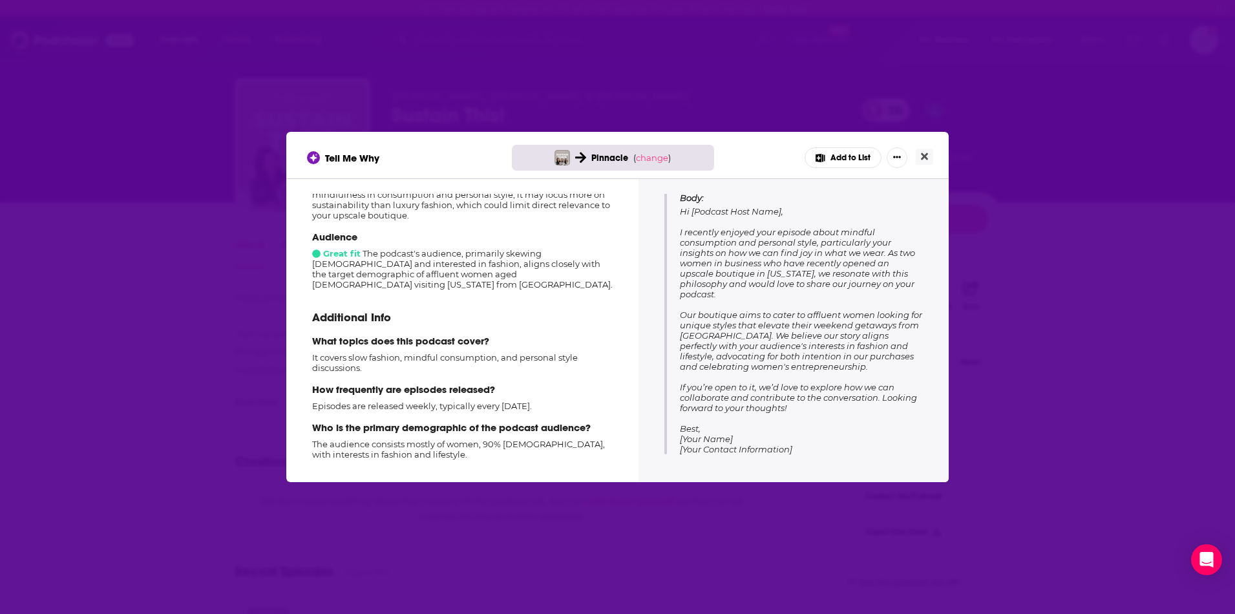
click at [372, 439] on p "The audience consists mostly of women, 90% female, with interests in fashion an…" at bounding box center [462, 449] width 300 height 21
drag, startPoint x: 331, startPoint y: 438, endPoint x: 393, endPoint y: 447, distance: 62.7
click at [395, 448] on p "The audience consists mostly of women, 90% female, with interests in fashion an…" at bounding box center [462, 449] width 300 height 21
copy p "audience consists mostly of women, 90% female, with interests in fashion and li…"
drag, startPoint x: 926, startPoint y: 156, endPoint x: 935, endPoint y: 157, distance: 9.1
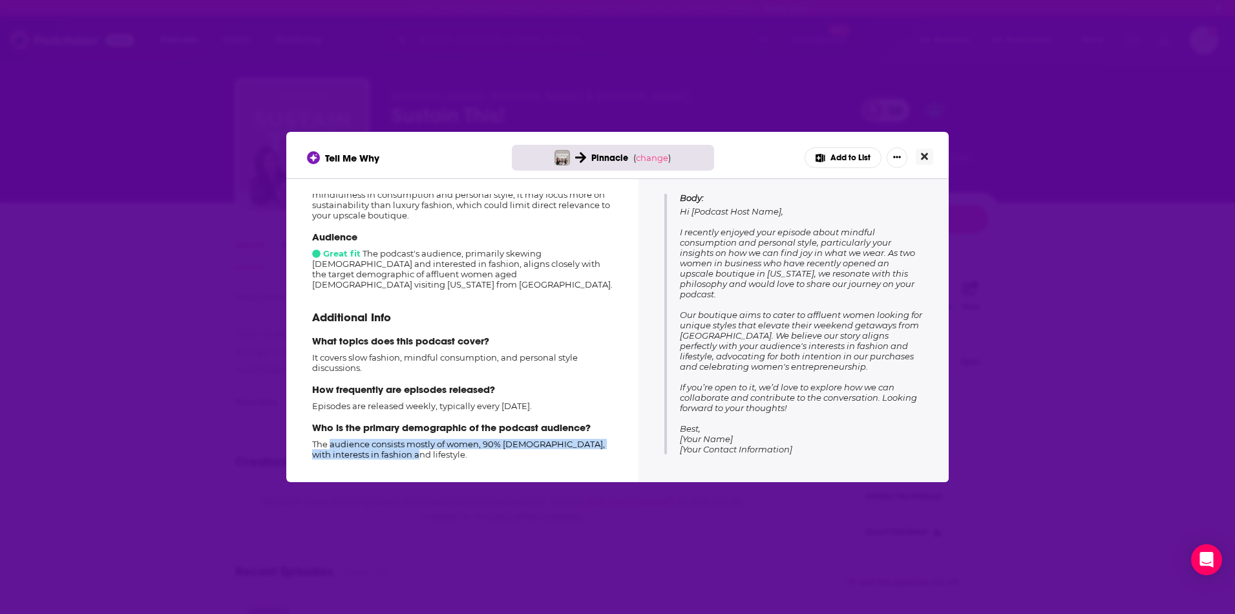
click at [930, 157] on button "Close" at bounding box center [924, 157] width 17 height 16
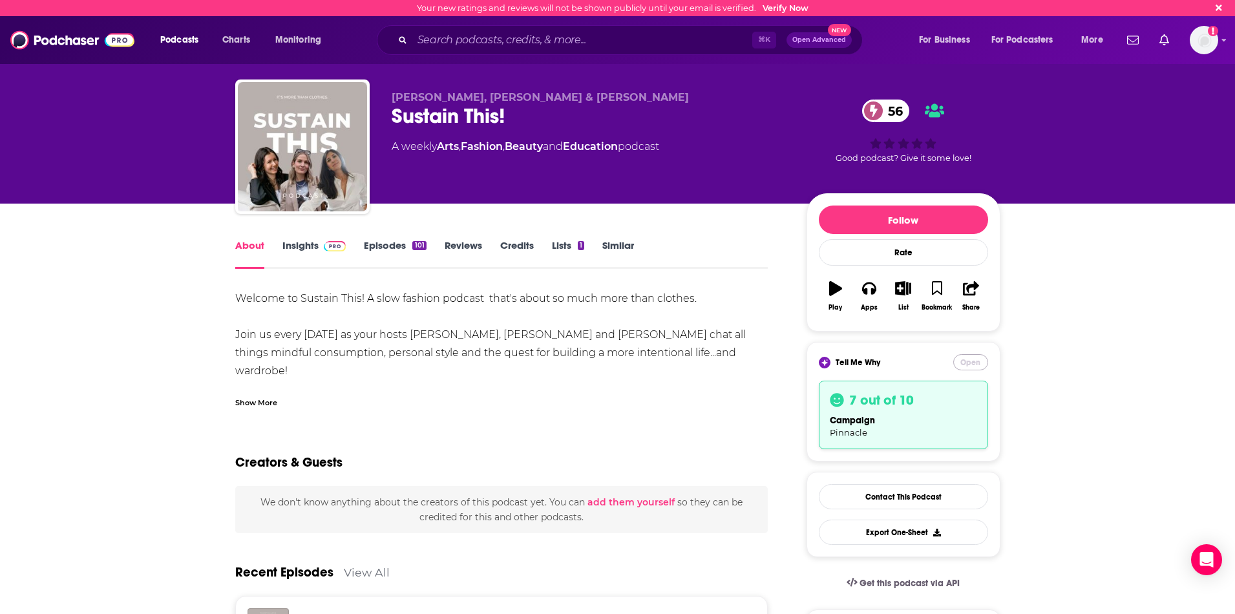
scroll to position [0, 0]
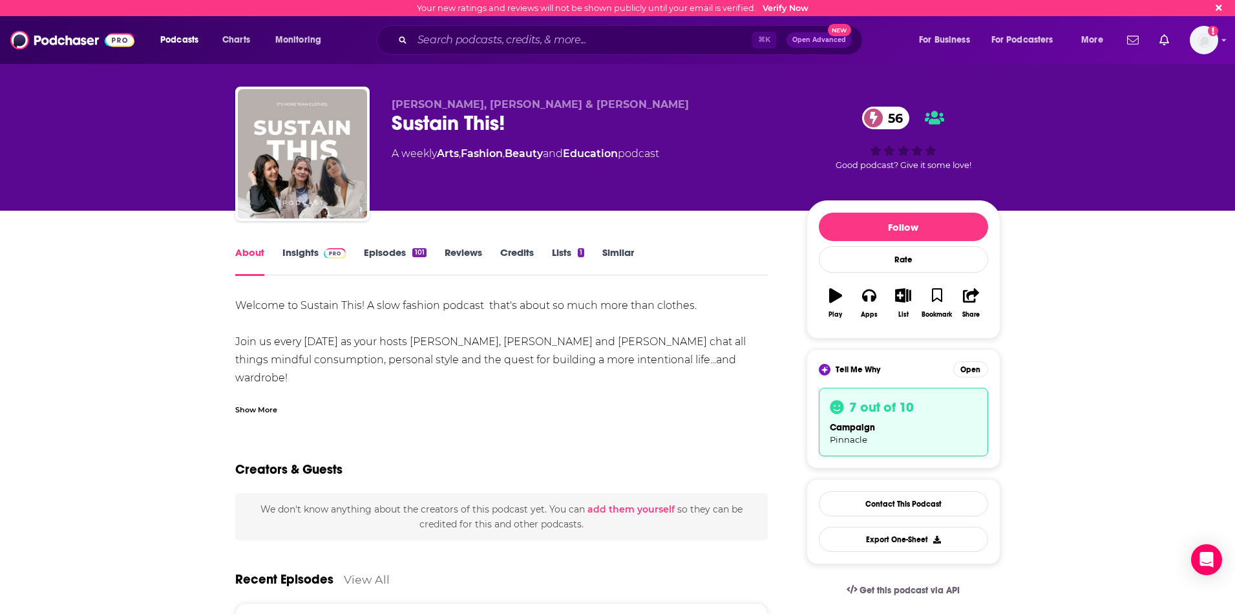
click at [311, 254] on link "Insights" at bounding box center [314, 261] width 64 height 30
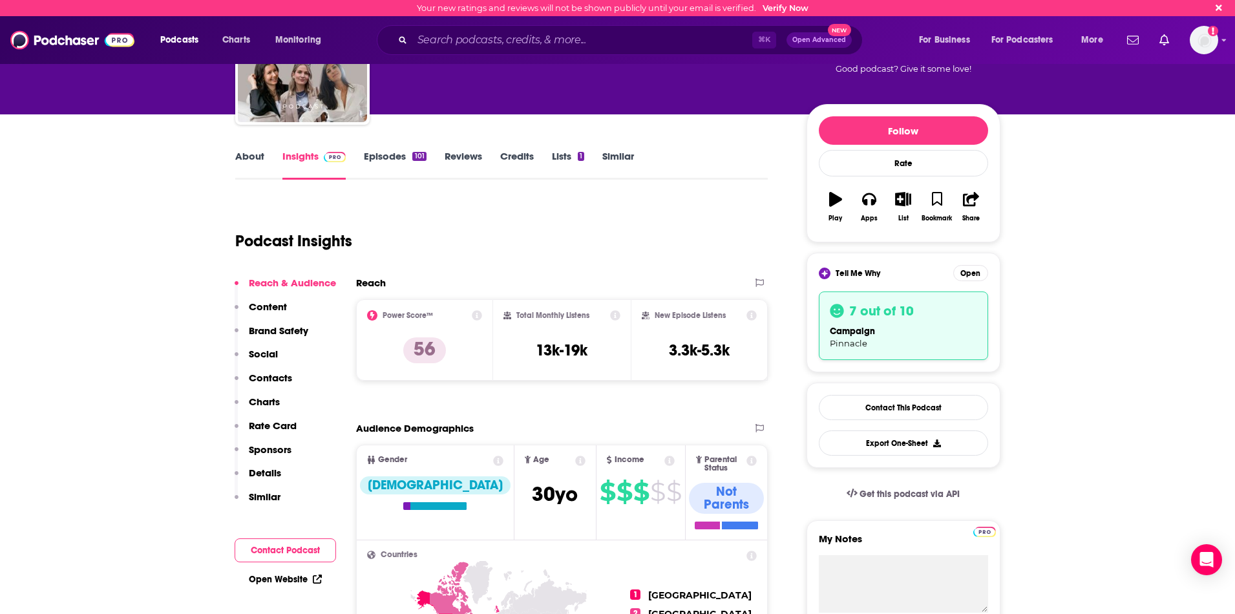
click at [263, 476] on p "Details" at bounding box center [265, 472] width 32 height 12
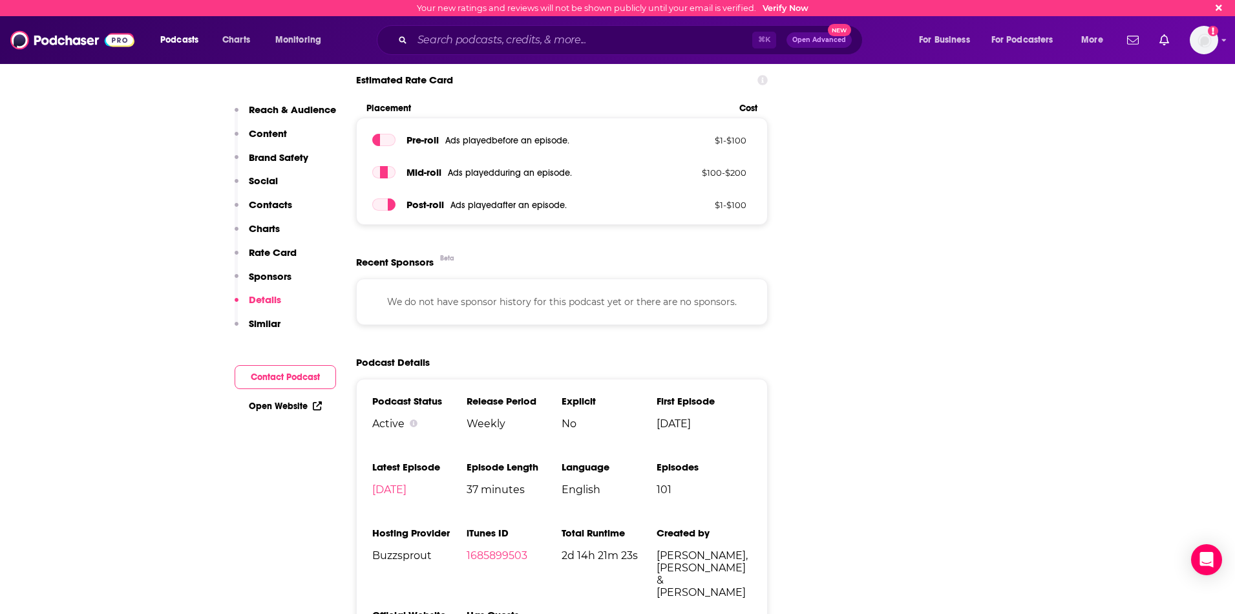
scroll to position [1949, 0]
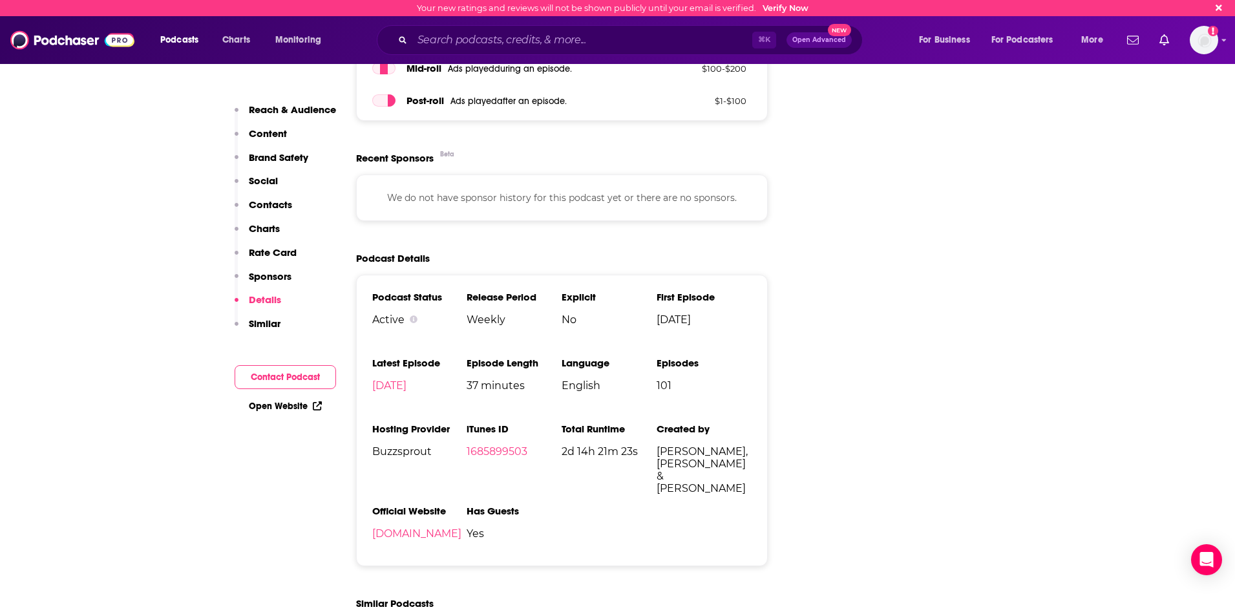
click at [290, 375] on button "Contact Podcast" at bounding box center [285, 377] width 101 height 24
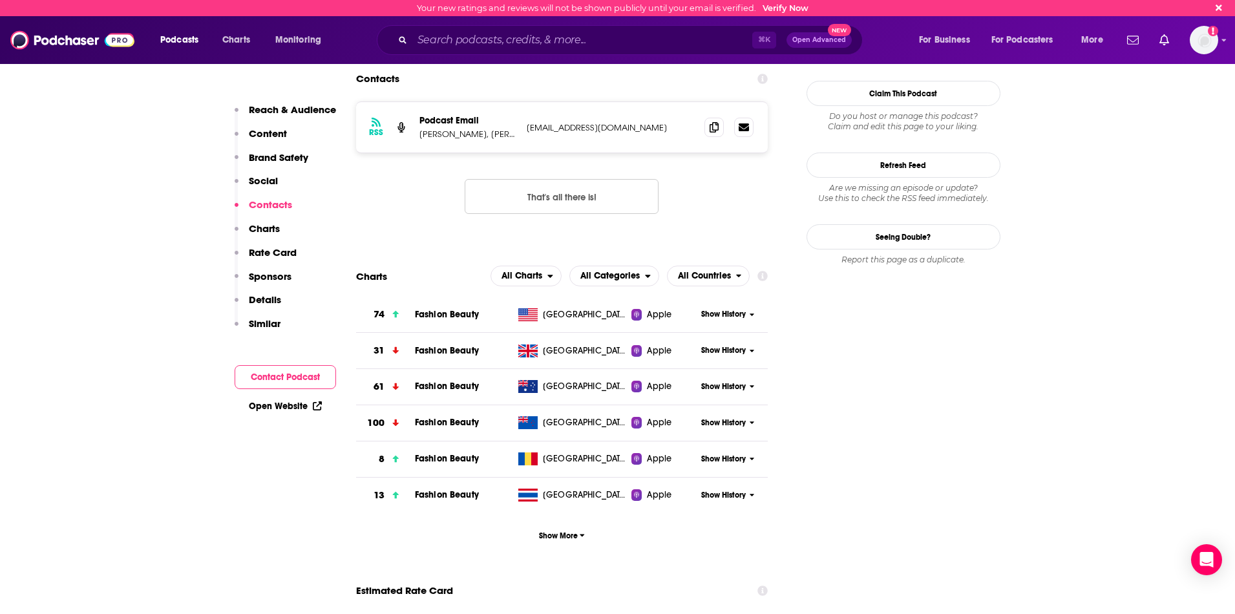
scroll to position [1147, 0]
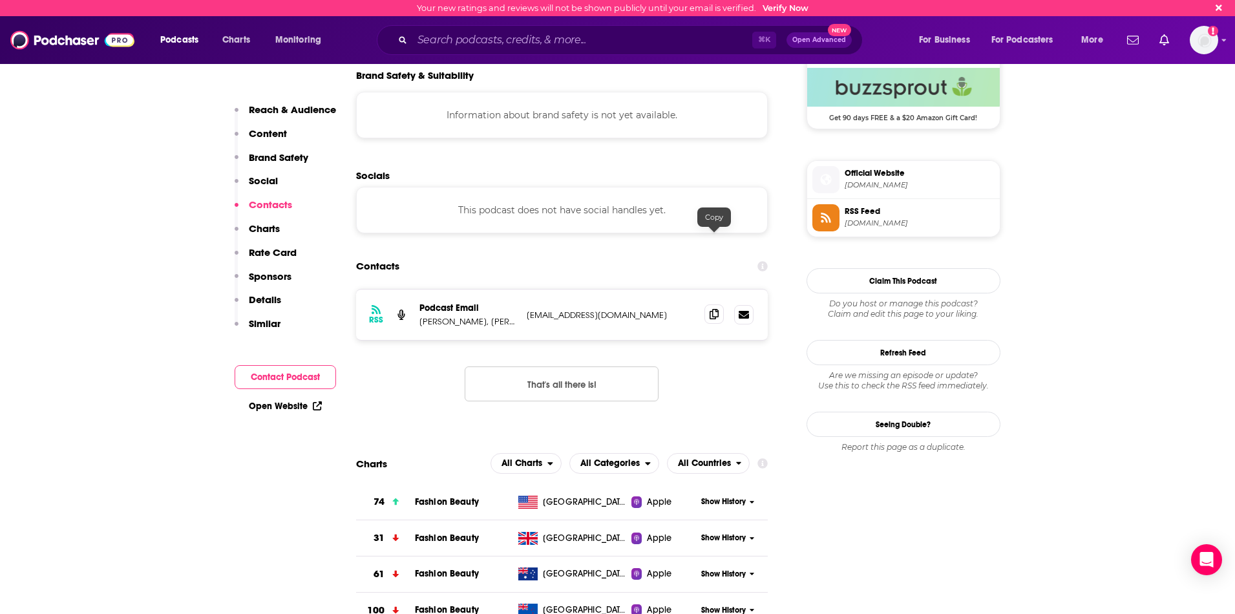
click at [715, 309] on icon at bounding box center [713, 314] width 9 height 10
drag, startPoint x: 716, startPoint y: 237, endPoint x: 722, endPoint y: 235, distance: 7.0
click at [720, 304] on span at bounding box center [713, 313] width 19 height 19
click at [714, 309] on icon at bounding box center [713, 314] width 9 height 10
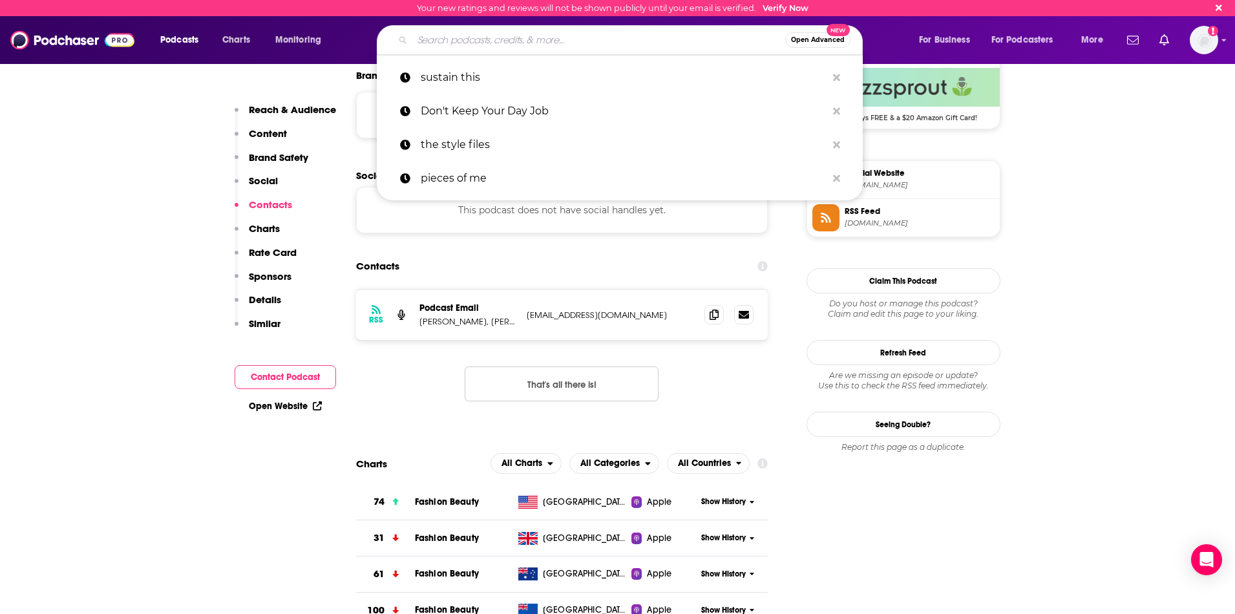
click at [617, 37] on input "Search podcasts, credits, & more..." at bounding box center [598, 40] width 373 height 21
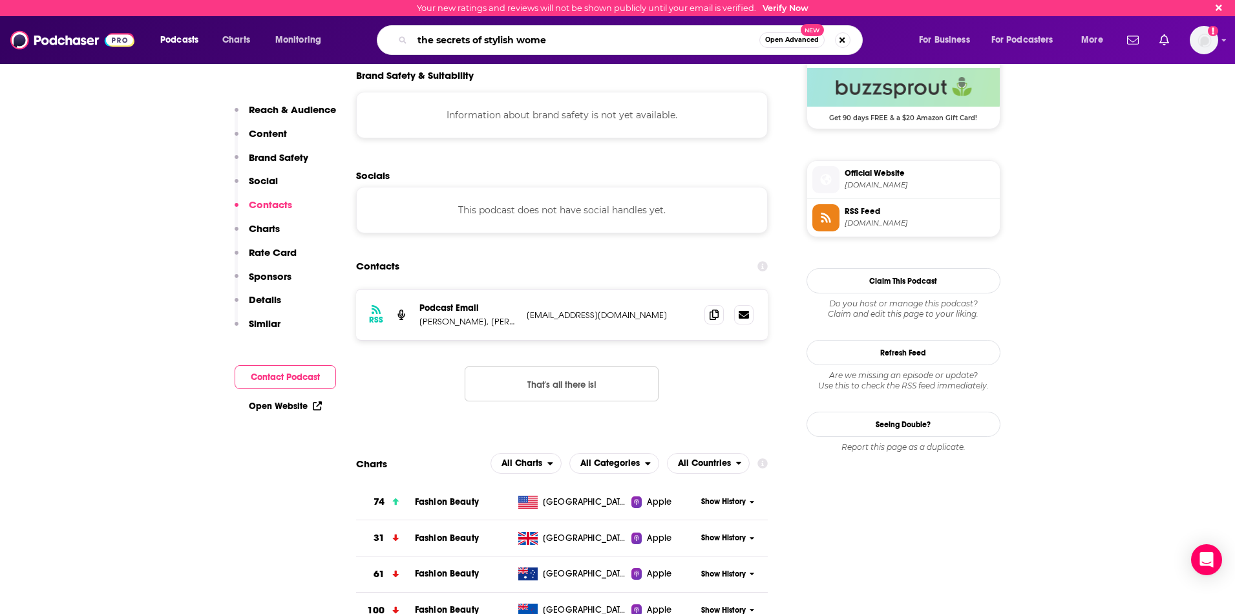
type input "the secrets of stylish women"
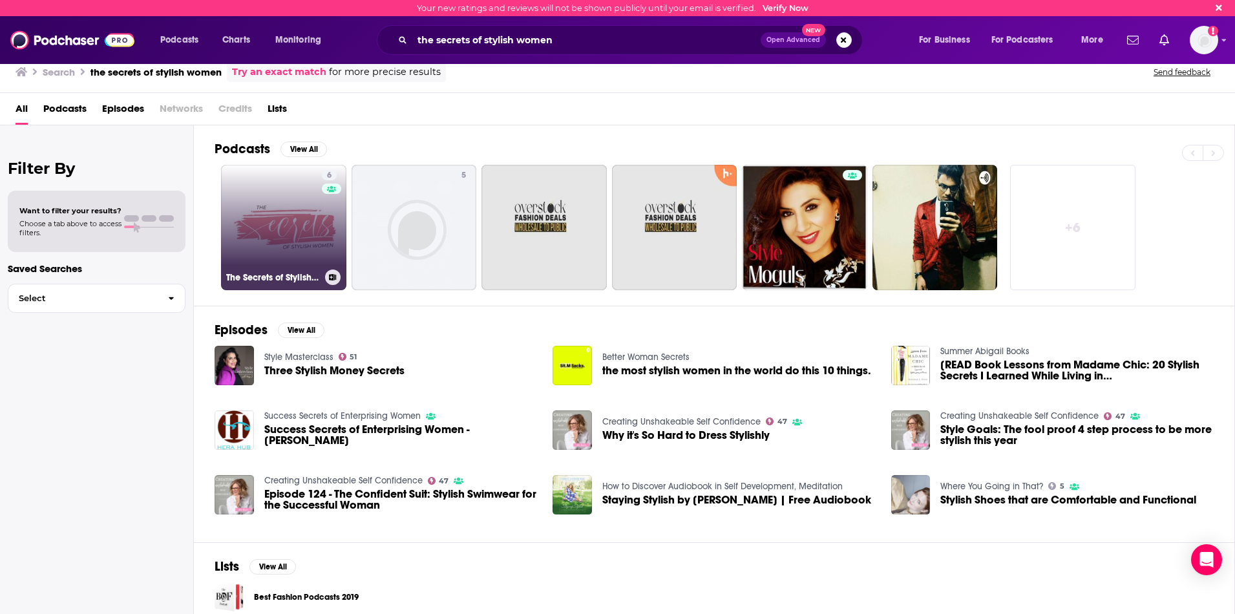
click at [281, 225] on link "6 The Secrets of Stylish Women" at bounding box center [283, 227] width 125 height 125
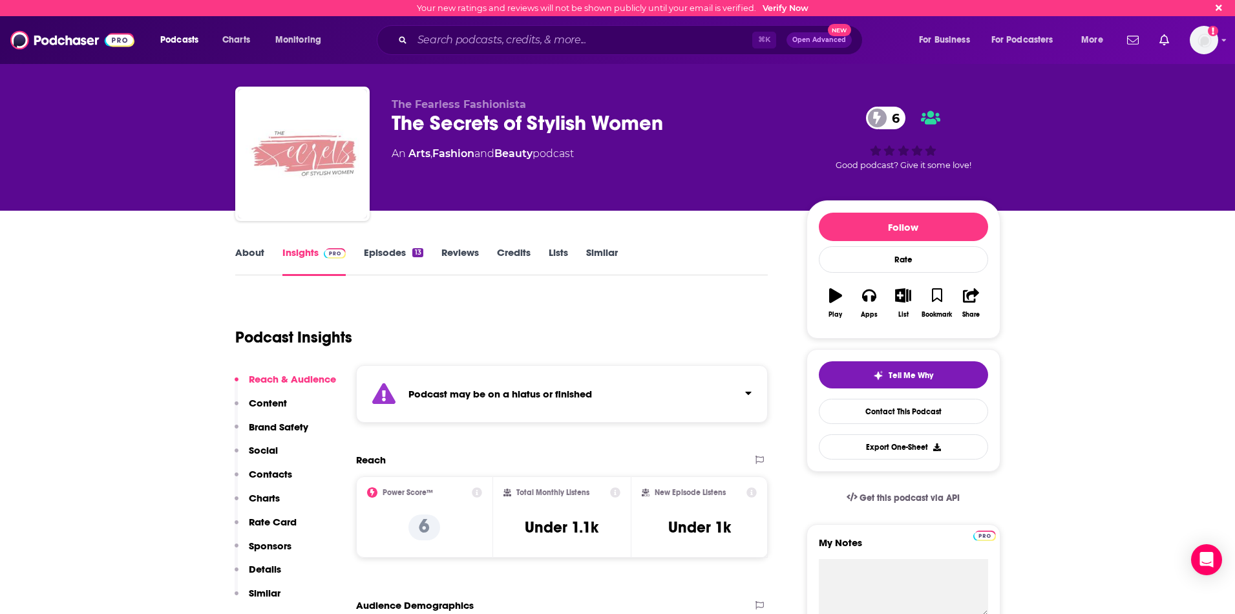
click at [400, 247] on link "Episodes 13" at bounding box center [393, 261] width 59 height 30
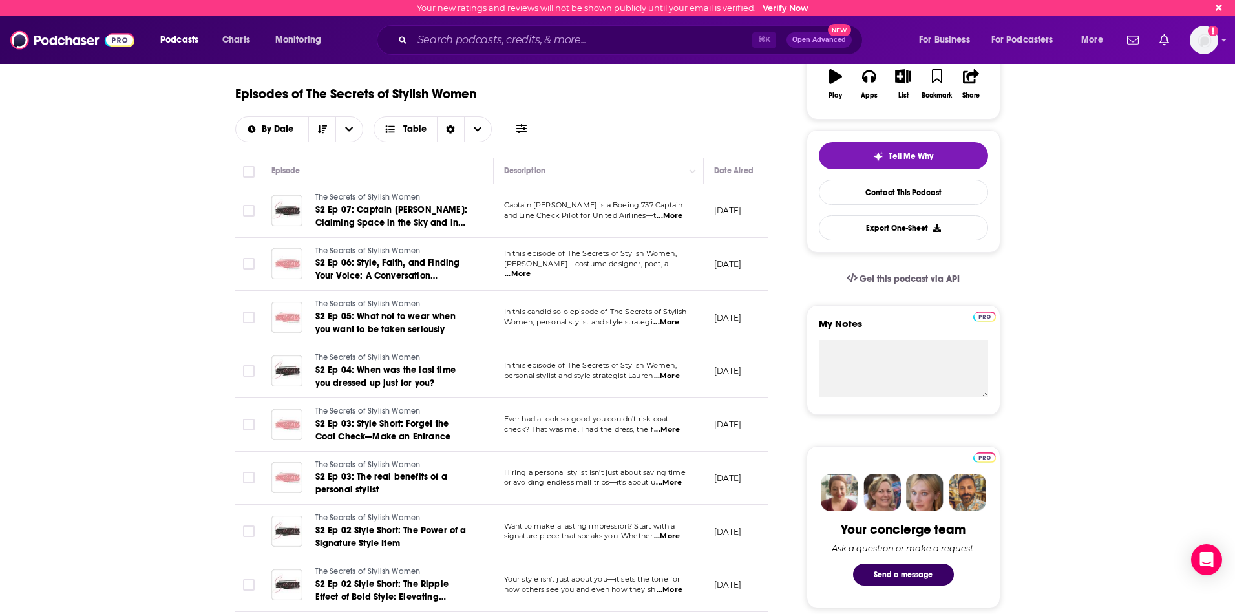
scroll to position [220, 0]
click at [673, 322] on span "...More" at bounding box center [666, 322] width 26 height 10
drag, startPoint x: 1120, startPoint y: 257, endPoint x: 1072, endPoint y: 249, distance: 49.1
click at [928, 157] on span "Tell Me Why" at bounding box center [910, 156] width 45 height 10
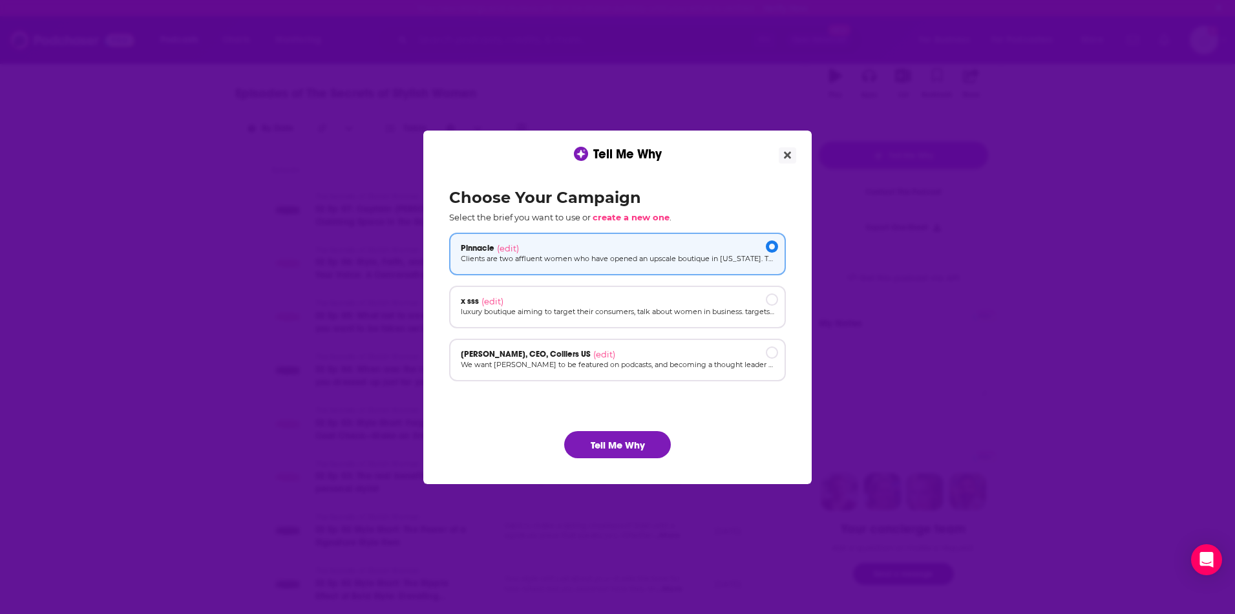
scroll to position [0, 0]
click at [635, 446] on button "Tell Me Why" at bounding box center [617, 444] width 107 height 27
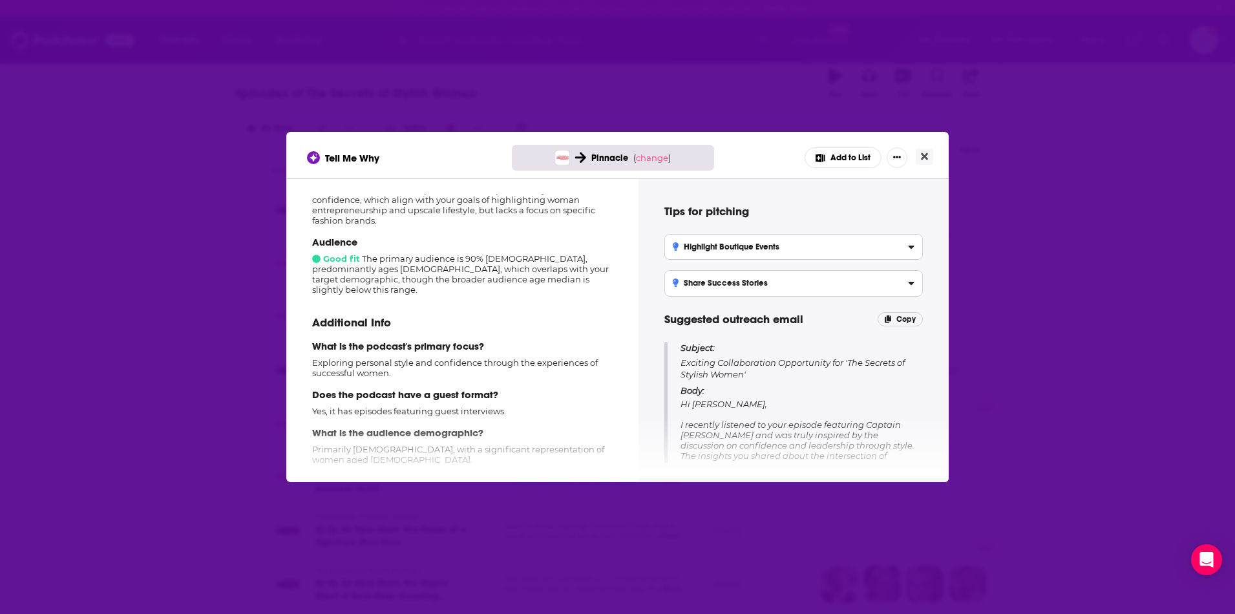
scroll to position [229, 0]
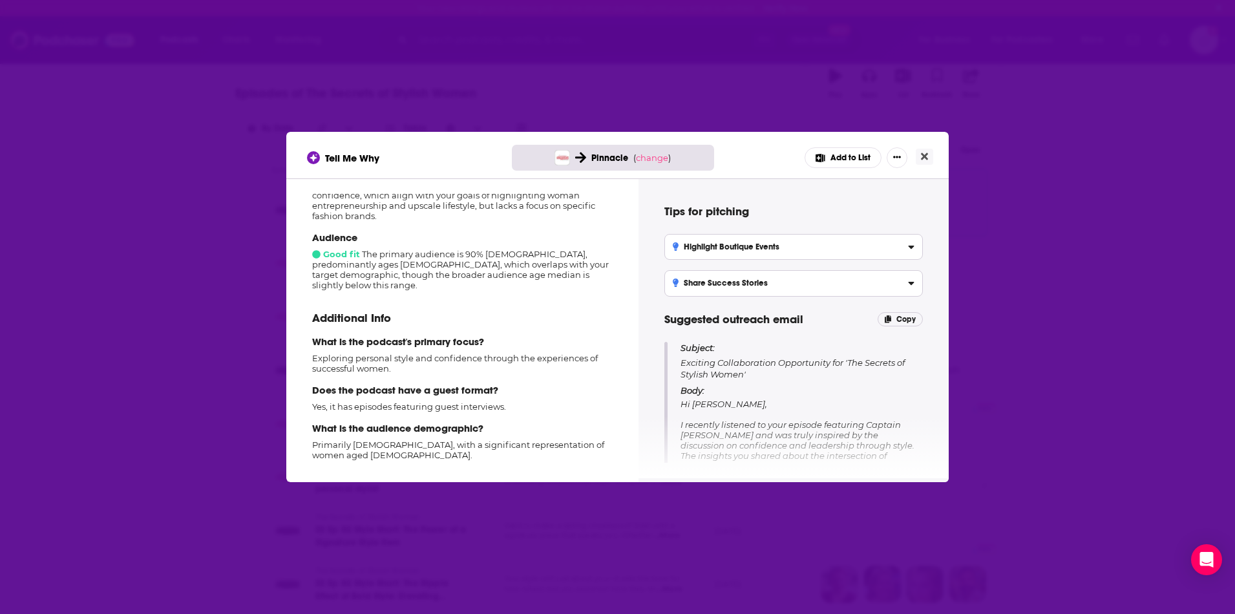
click at [366, 356] on p "Exploring personal style and confidence through the experiences of successful w…" at bounding box center [462, 363] width 300 height 21
copy p "Exploring personal style and confidence through the experiences of successful w…"
click at [923, 152] on icon "Close" at bounding box center [924, 156] width 7 height 10
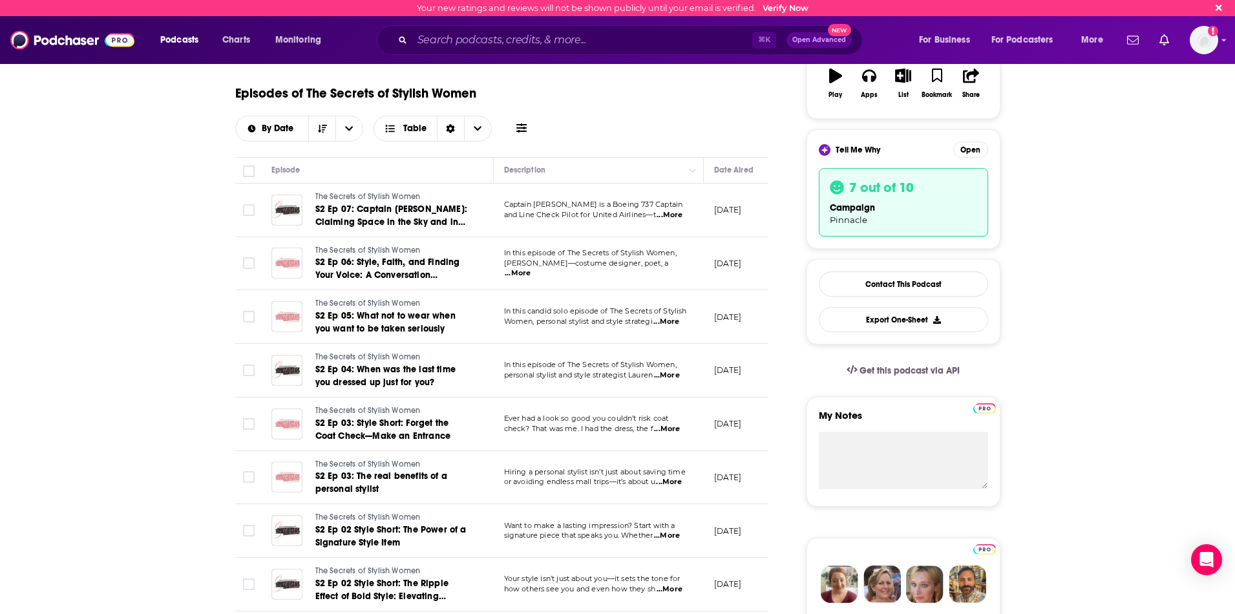
scroll to position [220, 0]
drag, startPoint x: 703, startPoint y: 40, endPoint x: 700, endPoint y: 47, distance: 7.6
click at [701, 41] on input "Search podcasts, credits, & more..." at bounding box center [582, 40] width 340 height 21
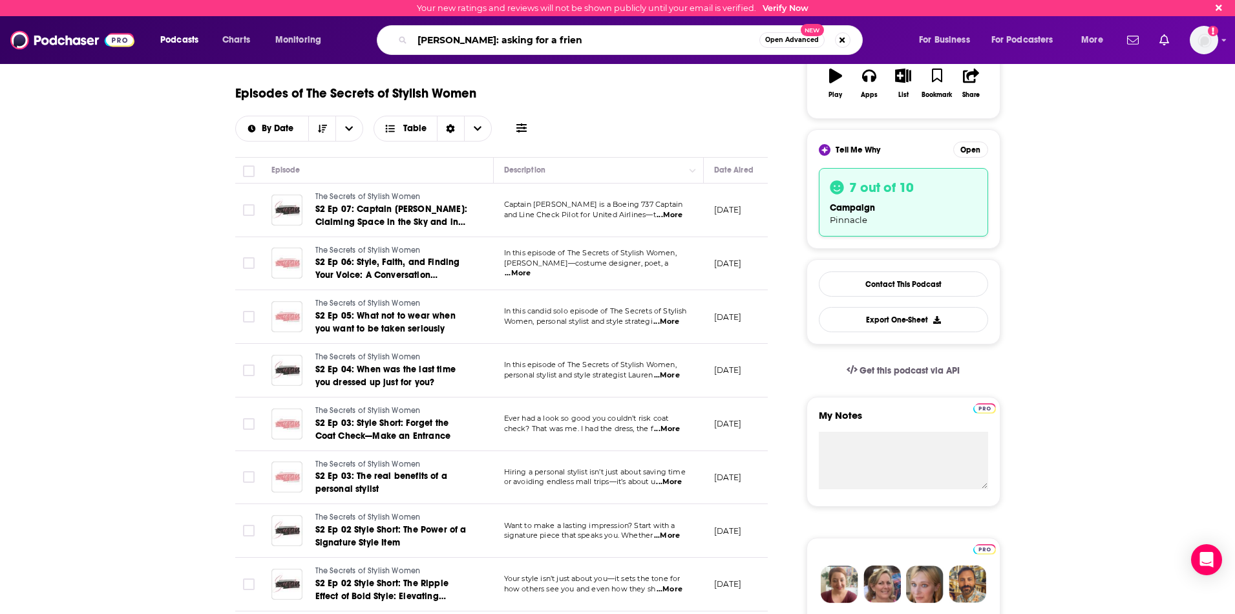
type input "lauren conrad: asking for a friend"
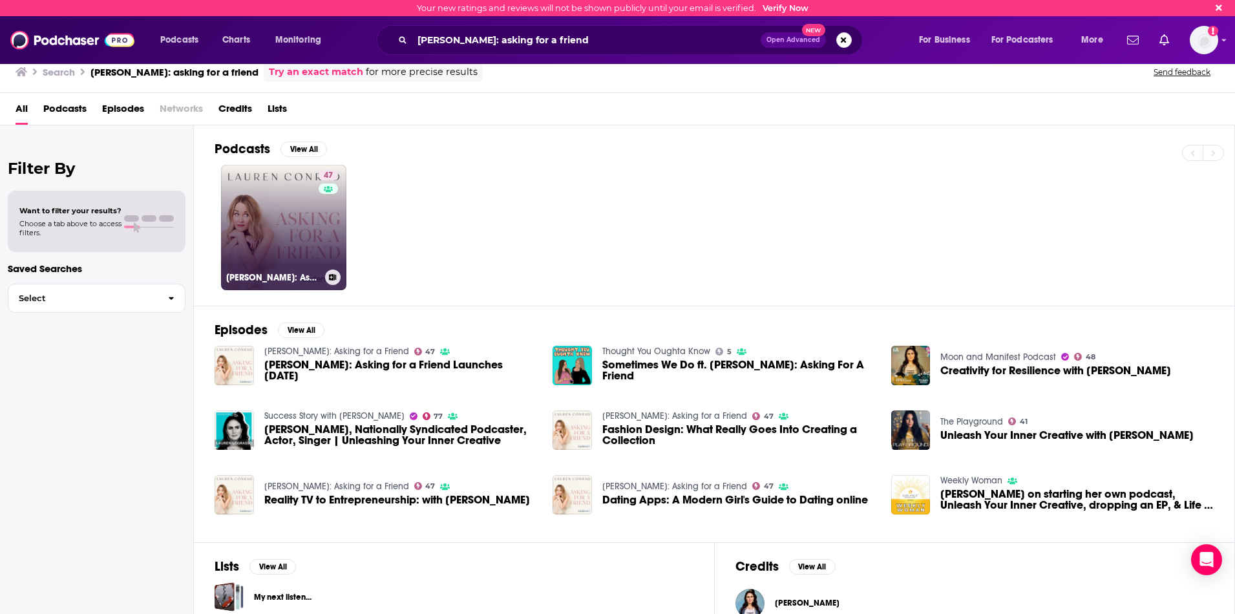
click at [274, 211] on link "47 Lauren Conrad: Asking for a Friend" at bounding box center [283, 227] width 125 height 125
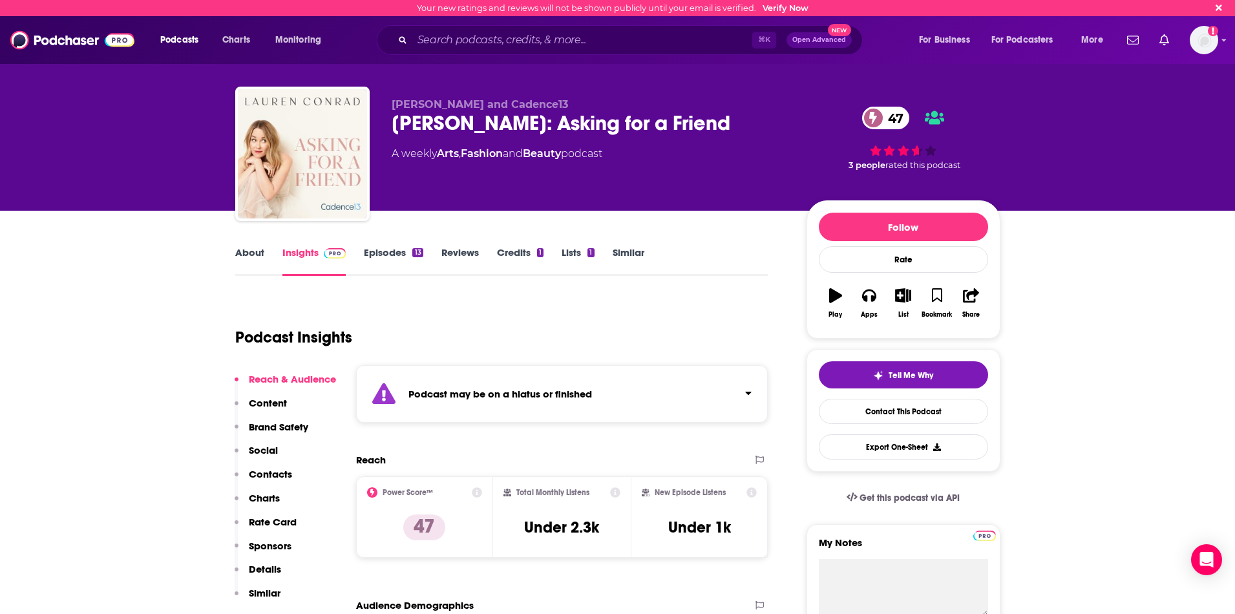
click at [400, 251] on link "Episodes 13" at bounding box center [393, 261] width 59 height 30
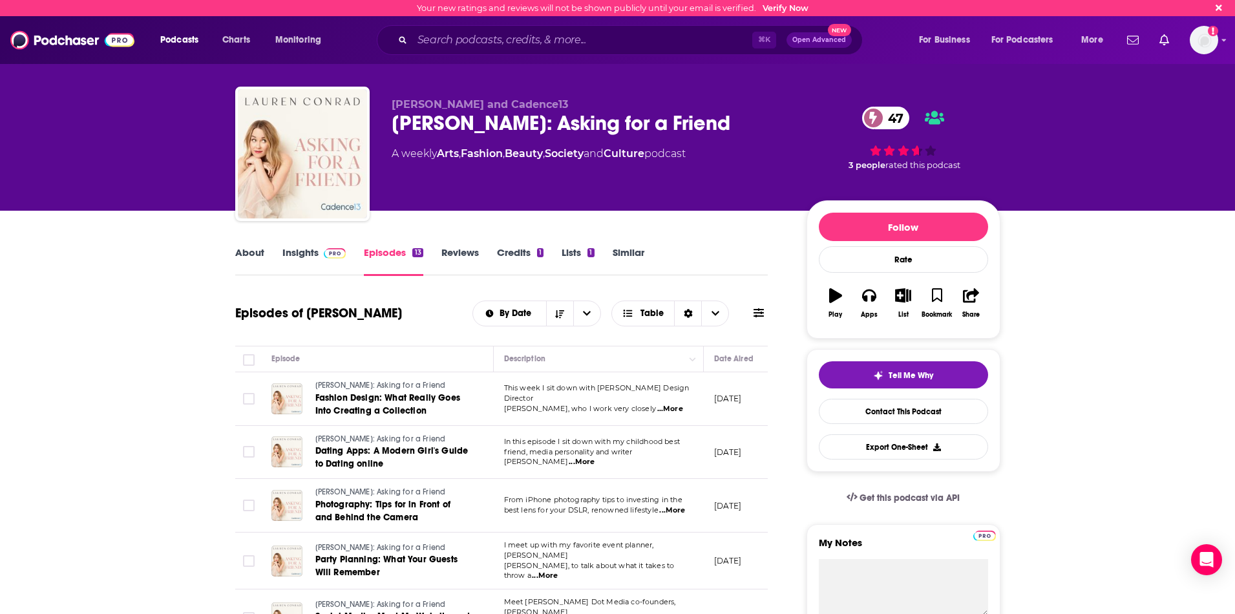
click at [244, 256] on link "About" at bounding box center [249, 261] width 29 height 30
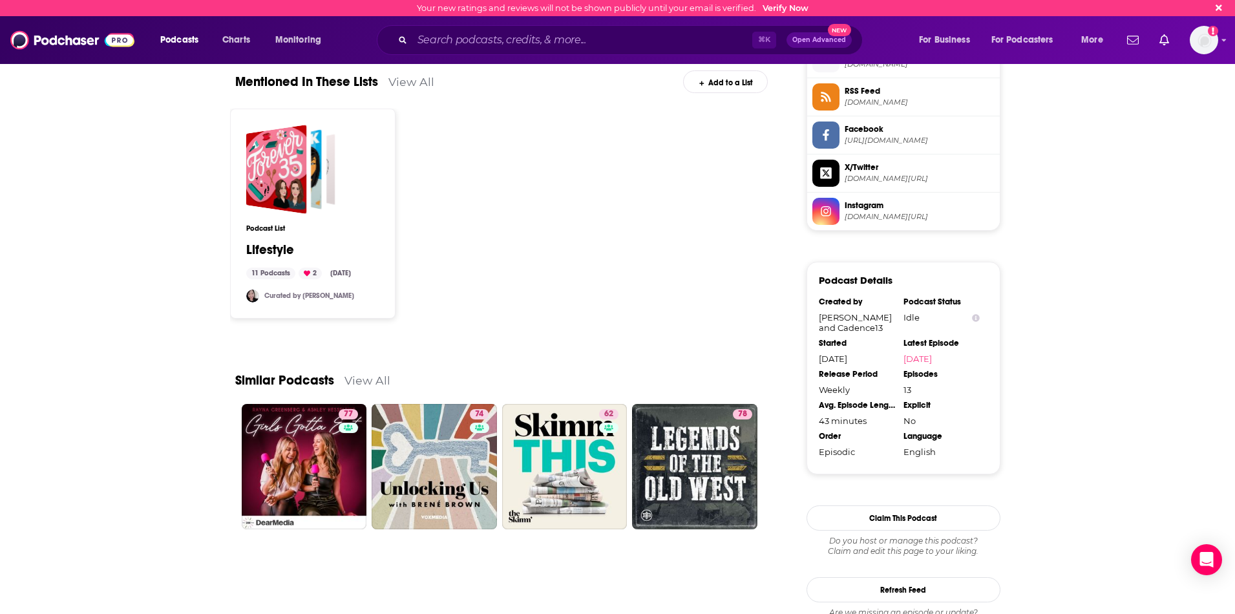
scroll to position [1053, 0]
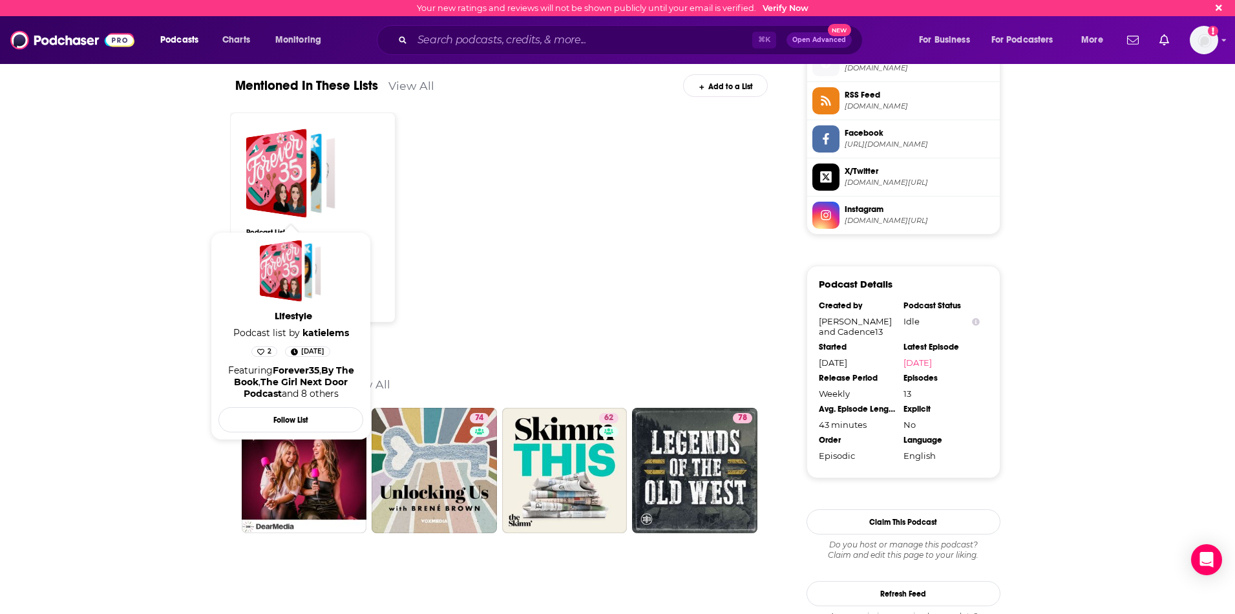
click at [277, 227] on span "Lifestyle Podcast list by katielems 2 Nov 15th, 2021 Featuring Forever35 , By T…" at bounding box center [291, 336] width 160 height 224
click at [268, 194] on div "Lifestyle" at bounding box center [276, 173] width 61 height 89
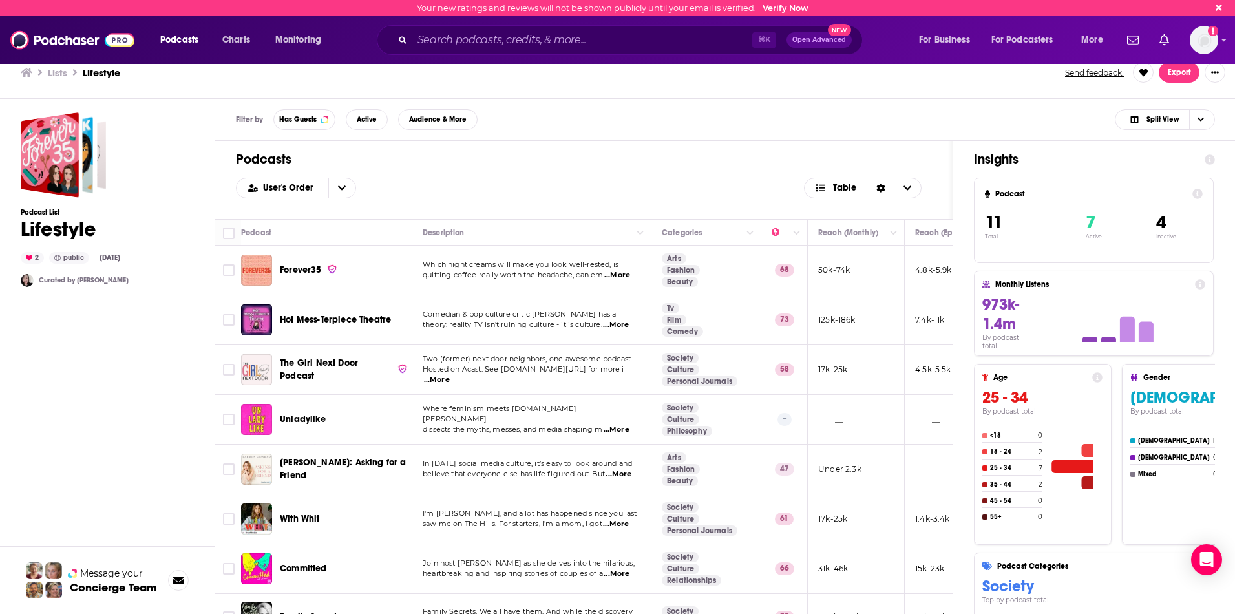
click at [625, 275] on span "...More" at bounding box center [617, 275] width 26 height 10
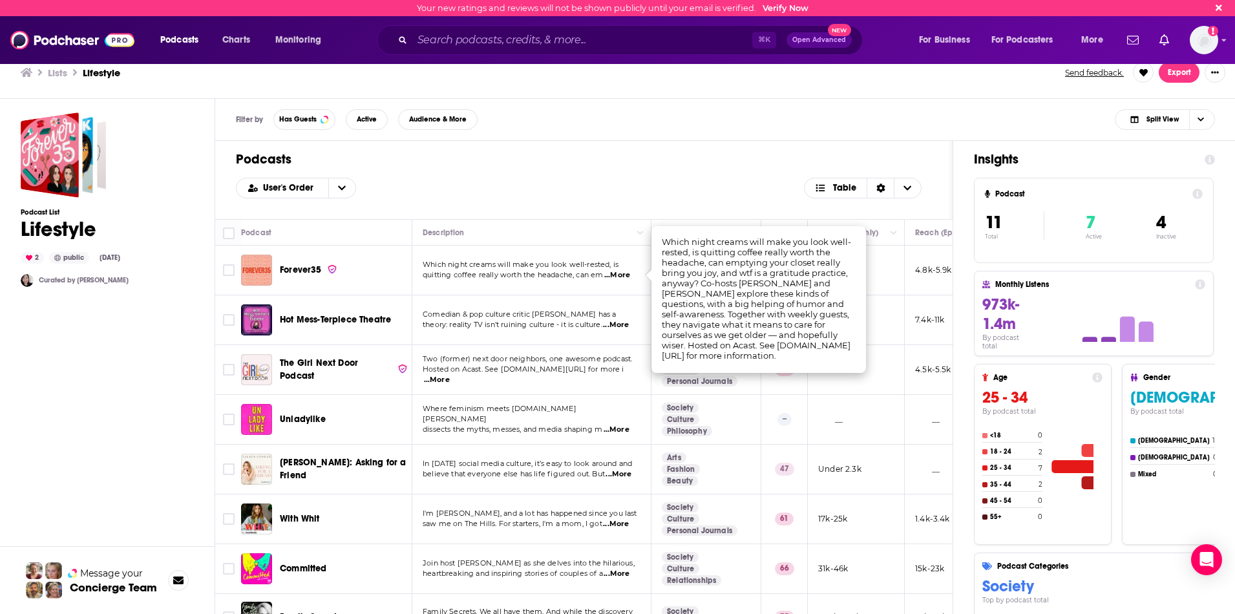
click at [308, 271] on span "Forever35" at bounding box center [301, 269] width 42 height 11
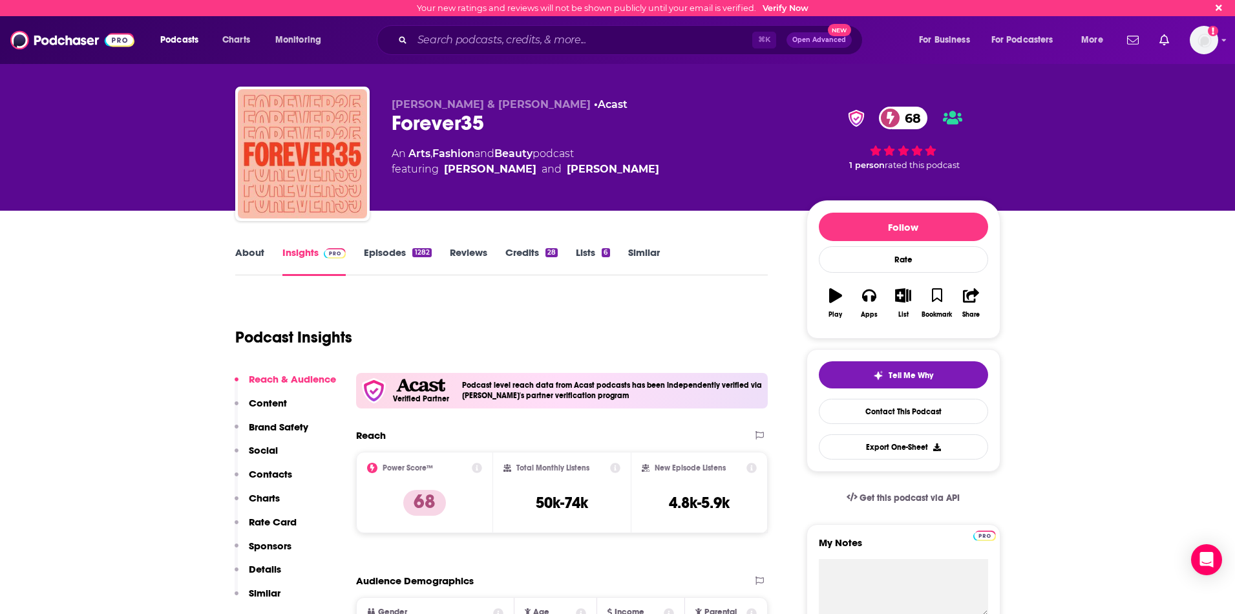
click at [395, 254] on link "Episodes 1282" at bounding box center [397, 261] width 67 height 30
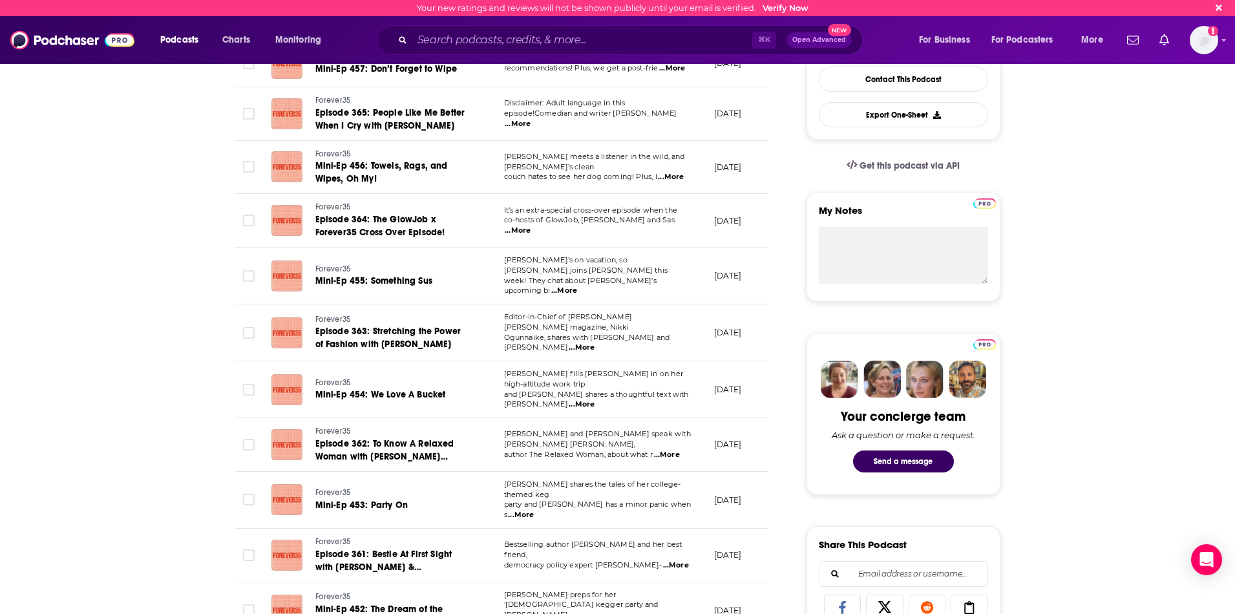
scroll to position [338, 0]
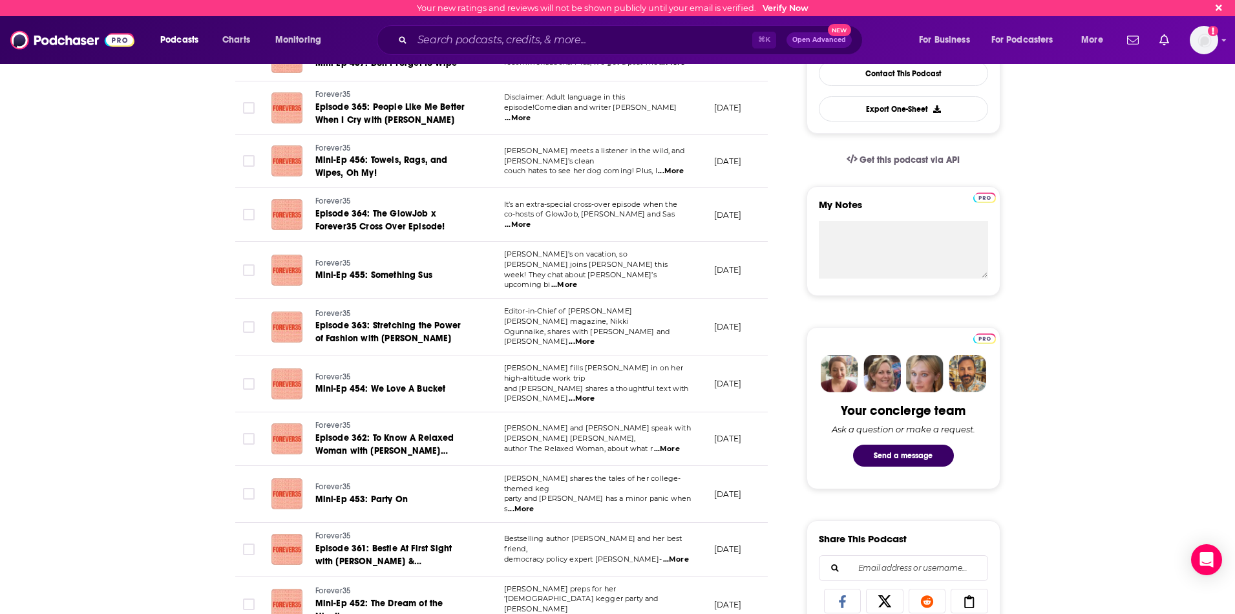
click at [530, 220] on span "...More" at bounding box center [518, 225] width 26 height 10
drag, startPoint x: 78, startPoint y: 261, endPoint x: 85, endPoint y: 262, distance: 6.6
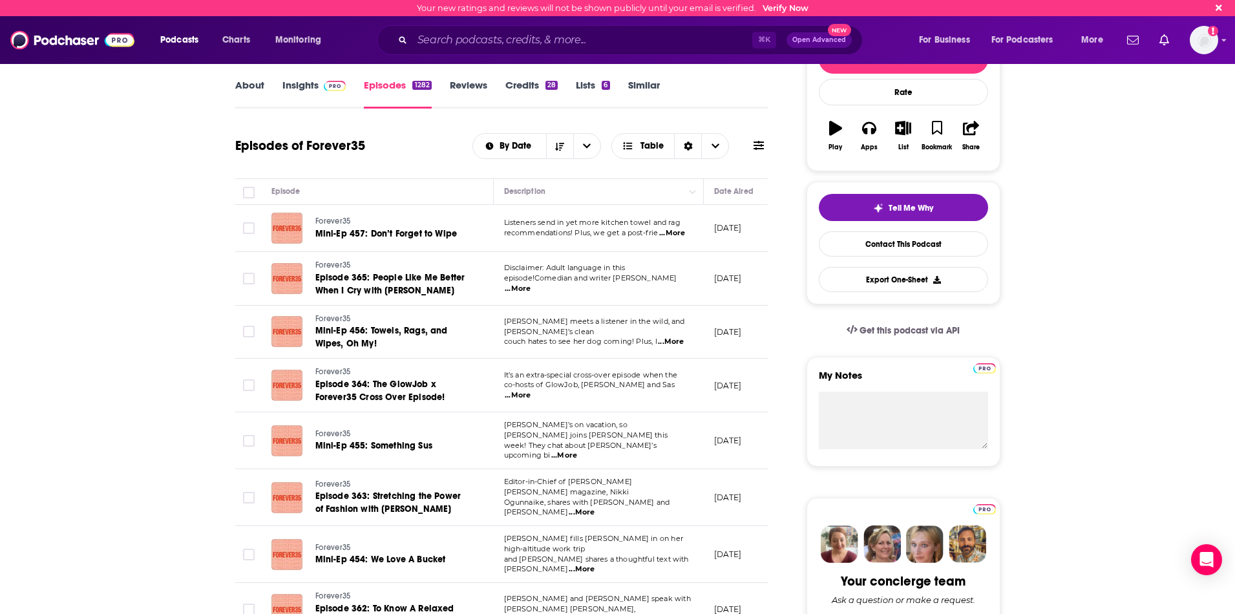
scroll to position [0, 0]
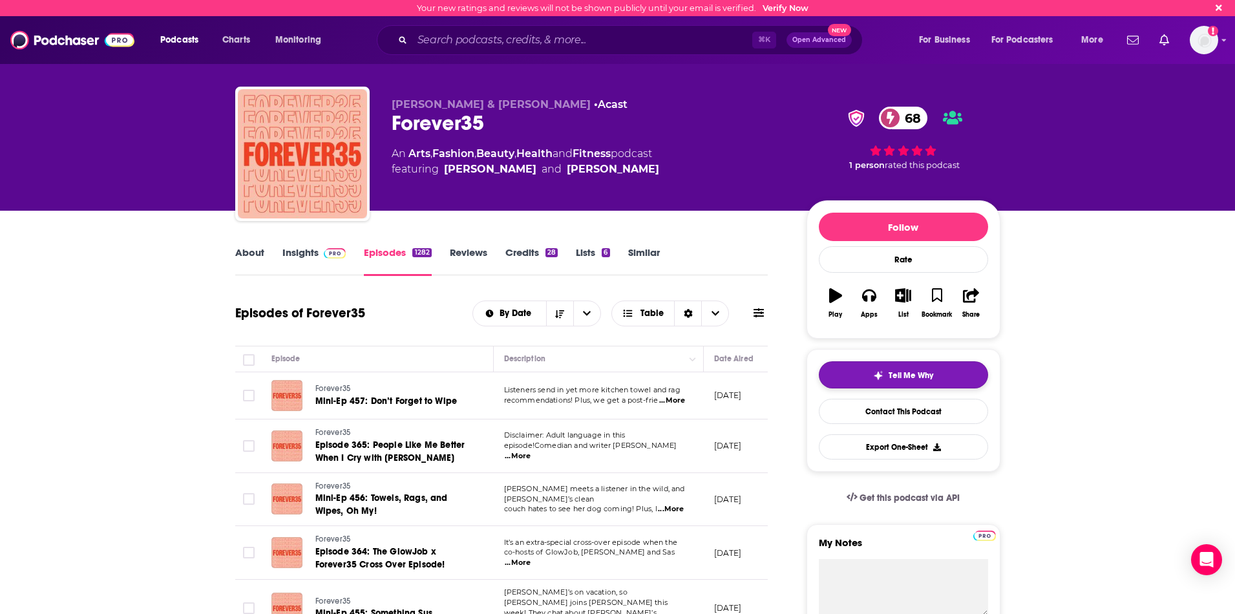
click at [881, 376] on img "button" at bounding box center [878, 375] width 10 height 10
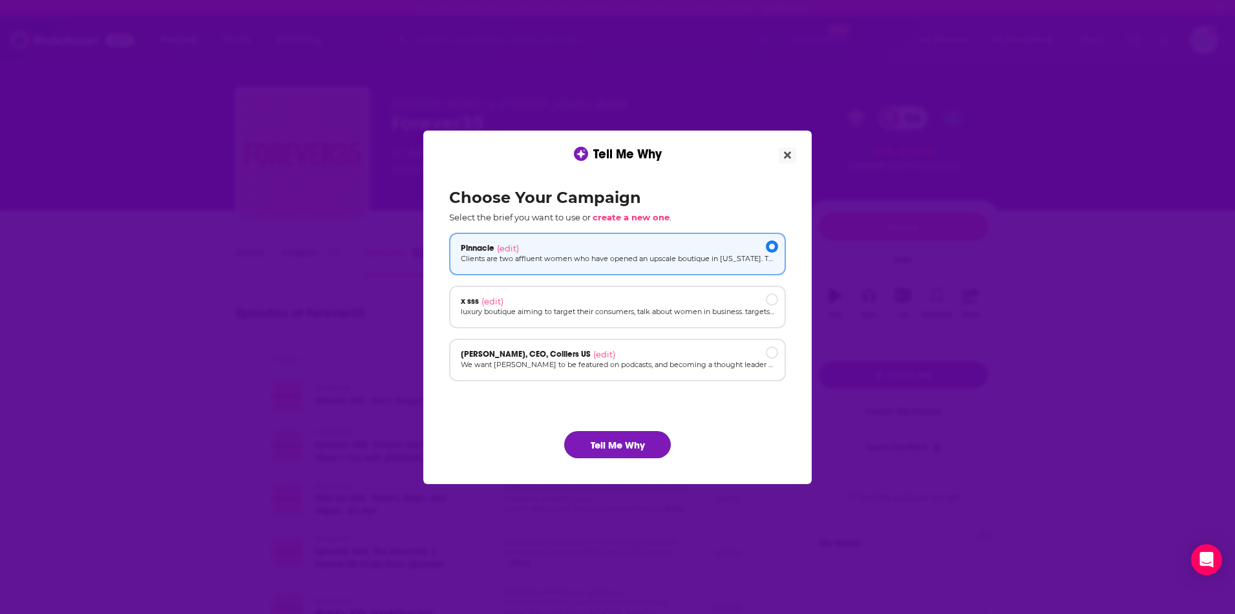
click at [636, 448] on button "Tell Me Why" at bounding box center [617, 444] width 107 height 27
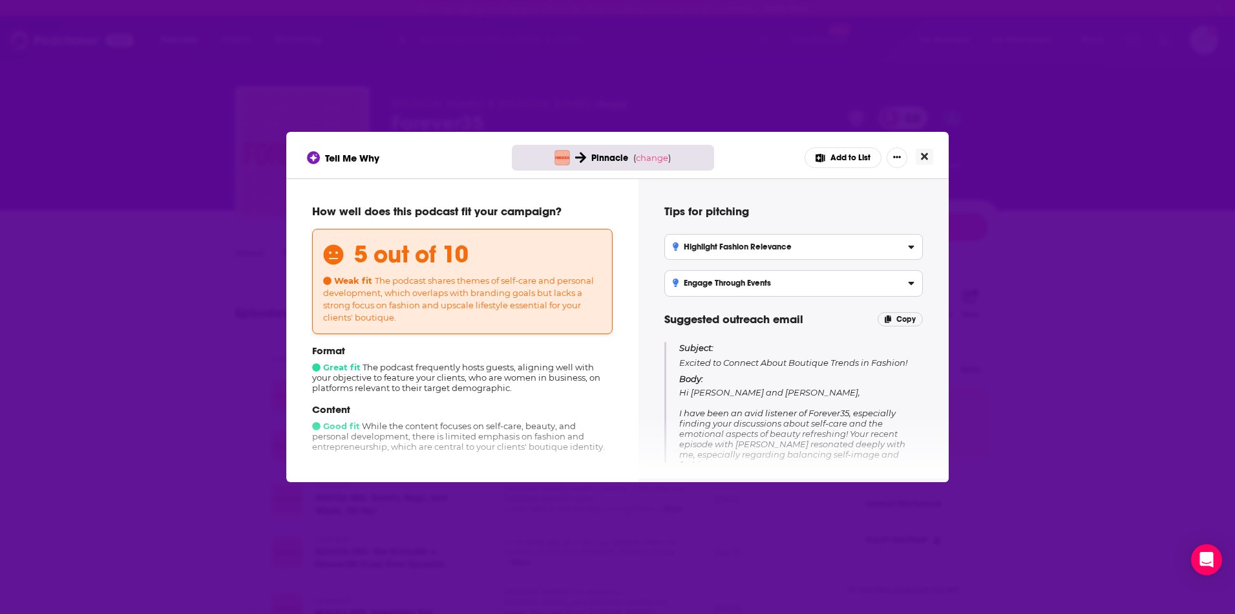
click at [928, 162] on button "Close" at bounding box center [924, 157] width 17 height 16
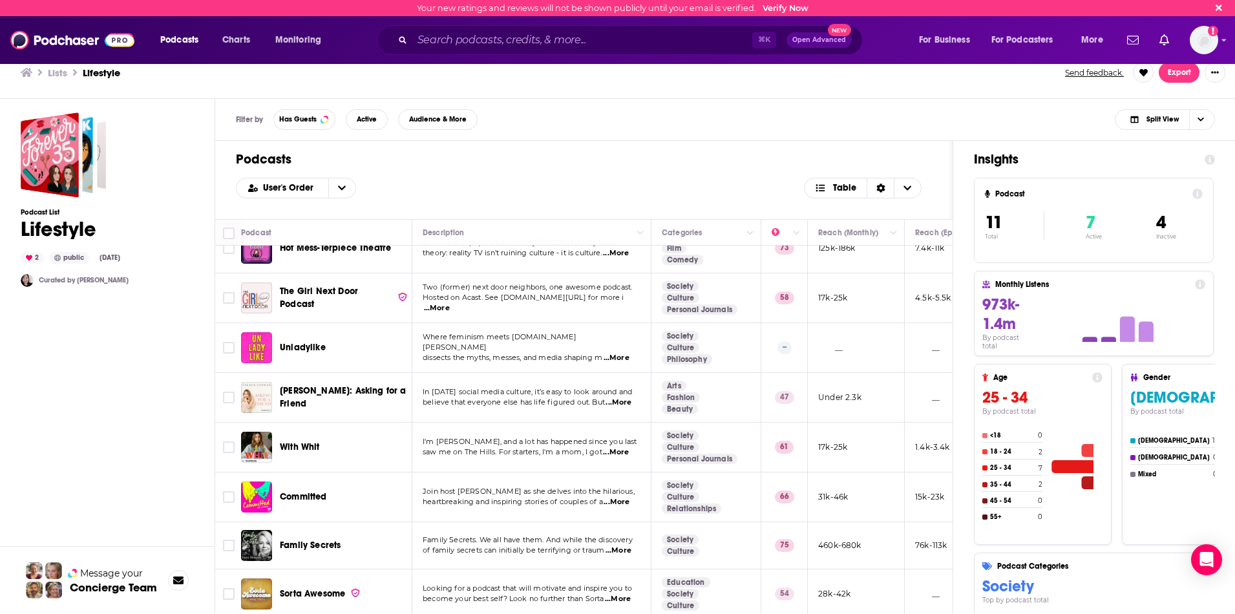
scroll to position [74, 0]
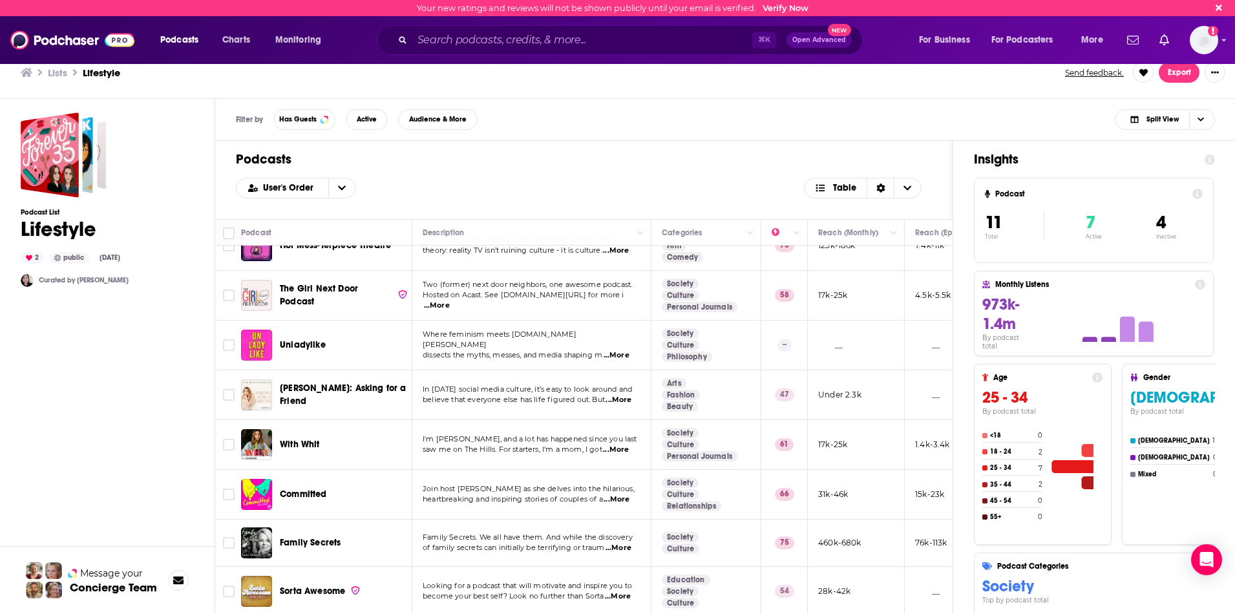
click at [450, 300] on span "...More" at bounding box center [437, 305] width 26 height 10
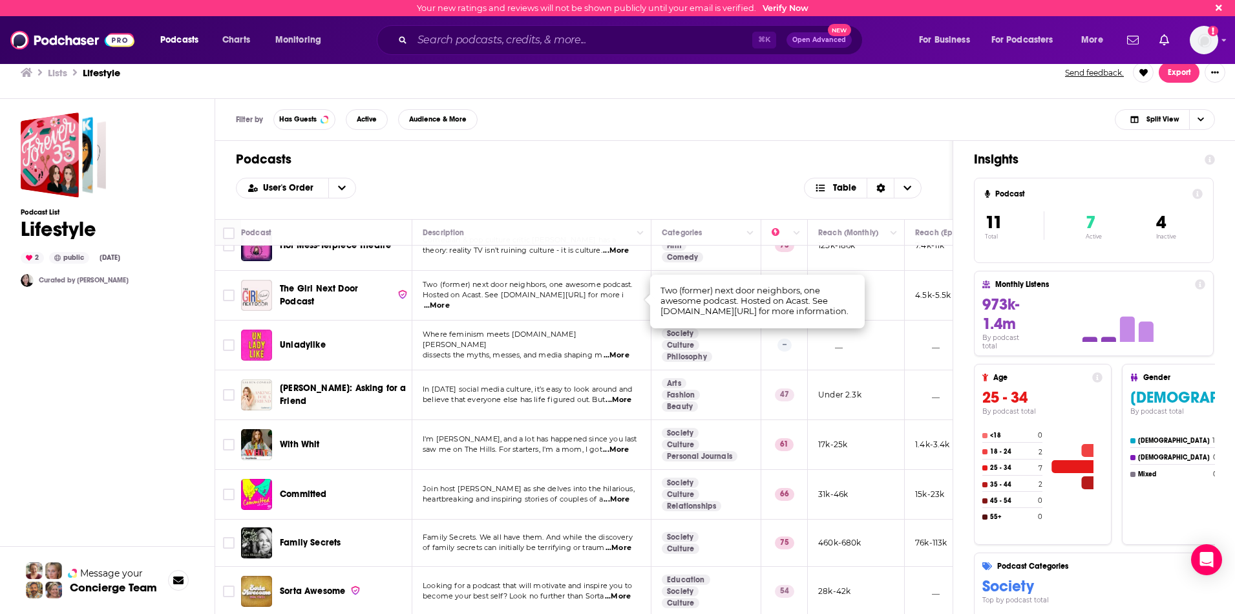
click at [450, 300] on span "...More" at bounding box center [437, 305] width 26 height 10
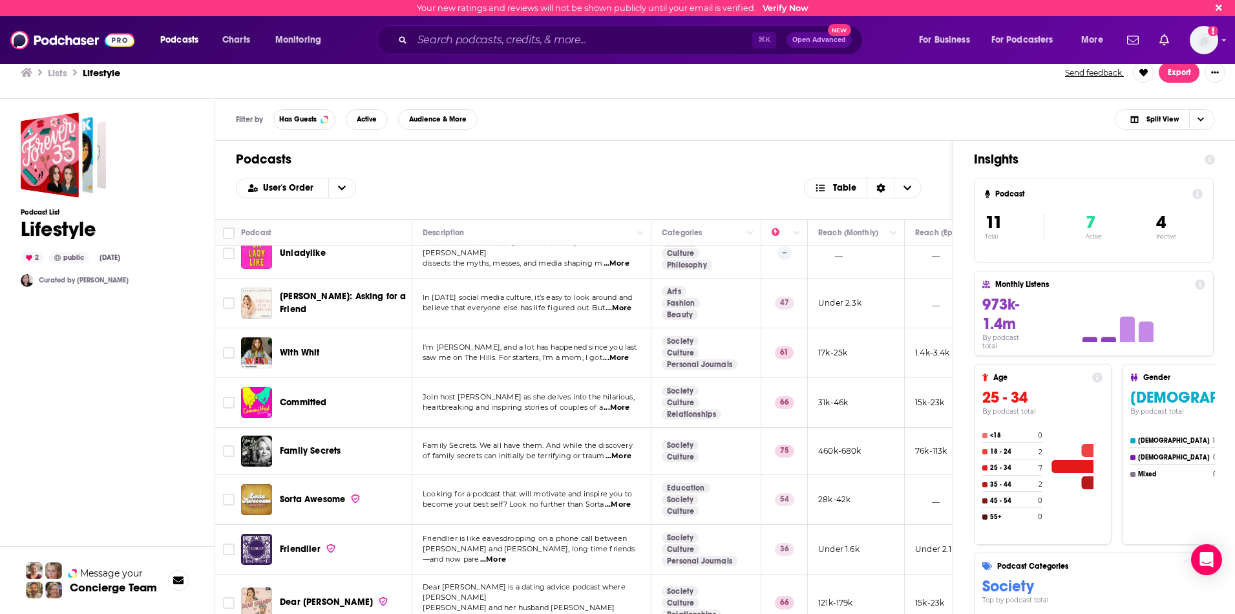
scroll to position [173, 0]
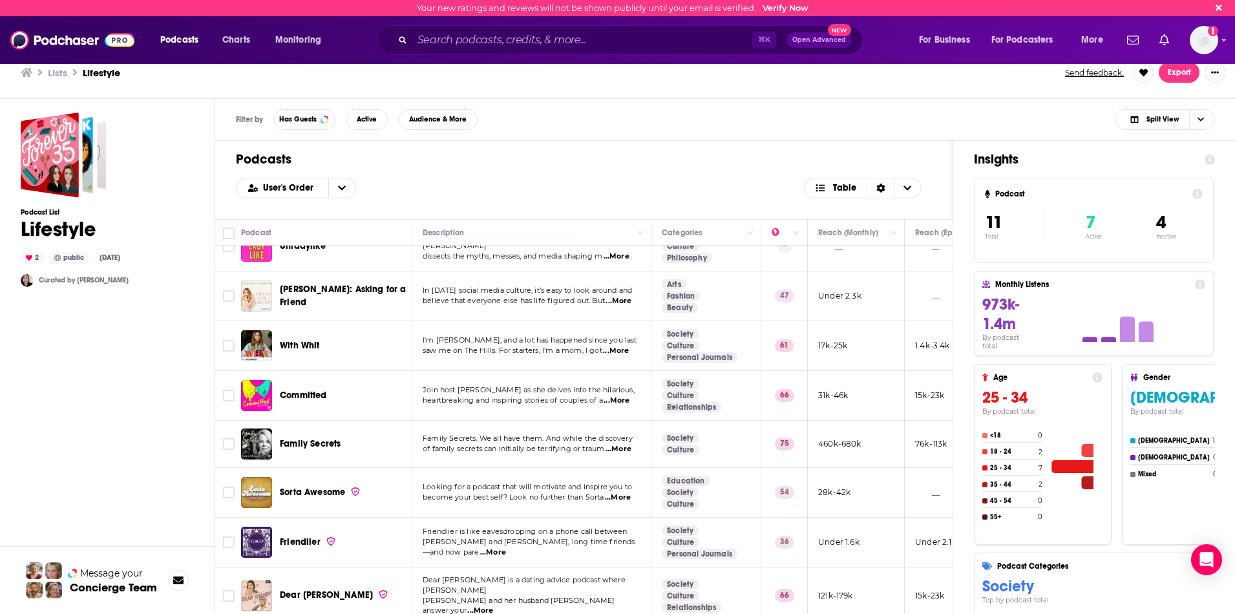
click at [617, 349] on span "...More" at bounding box center [616, 351] width 26 height 10
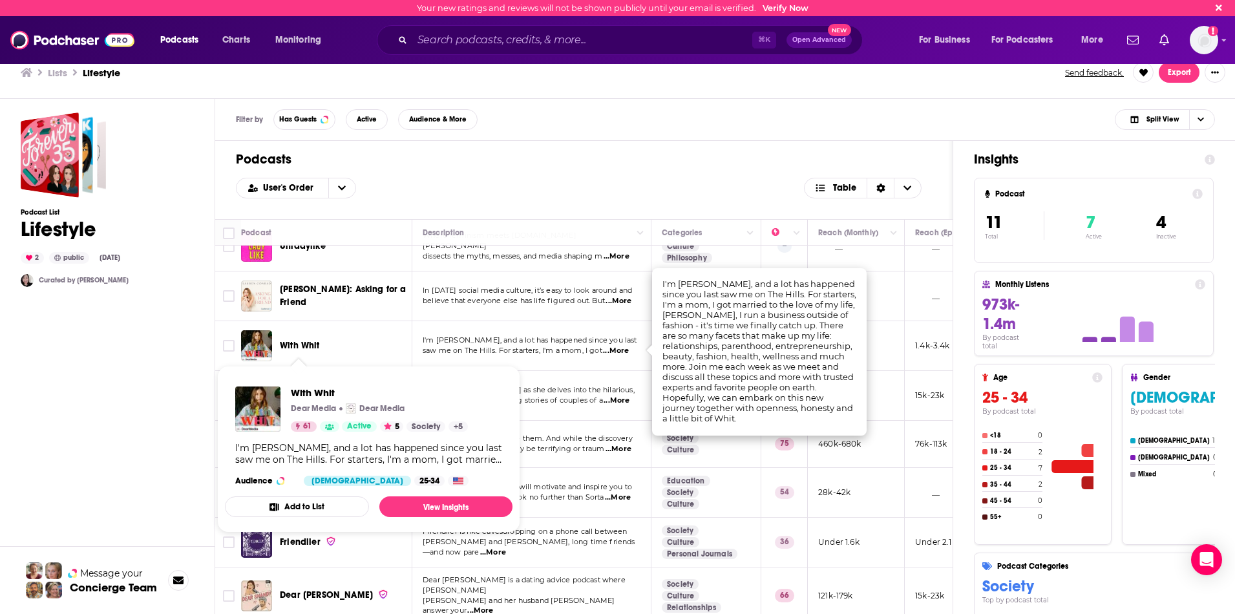
click at [288, 347] on span "With Whit" at bounding box center [300, 345] width 40 height 11
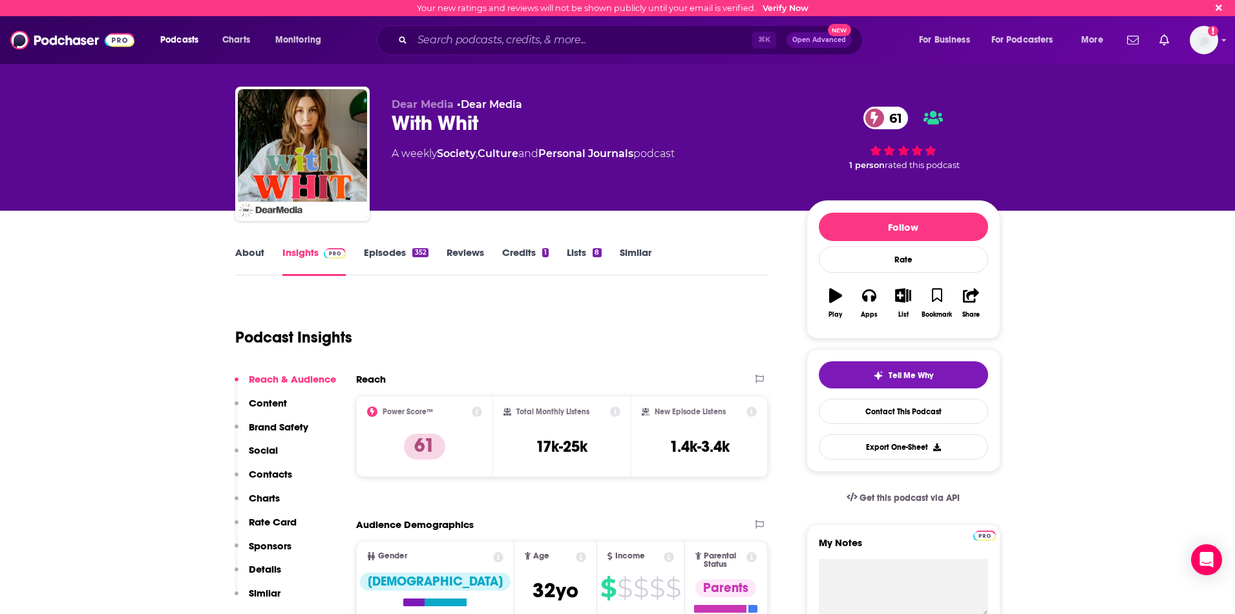
click at [396, 248] on link "Episodes 352" at bounding box center [396, 261] width 64 height 30
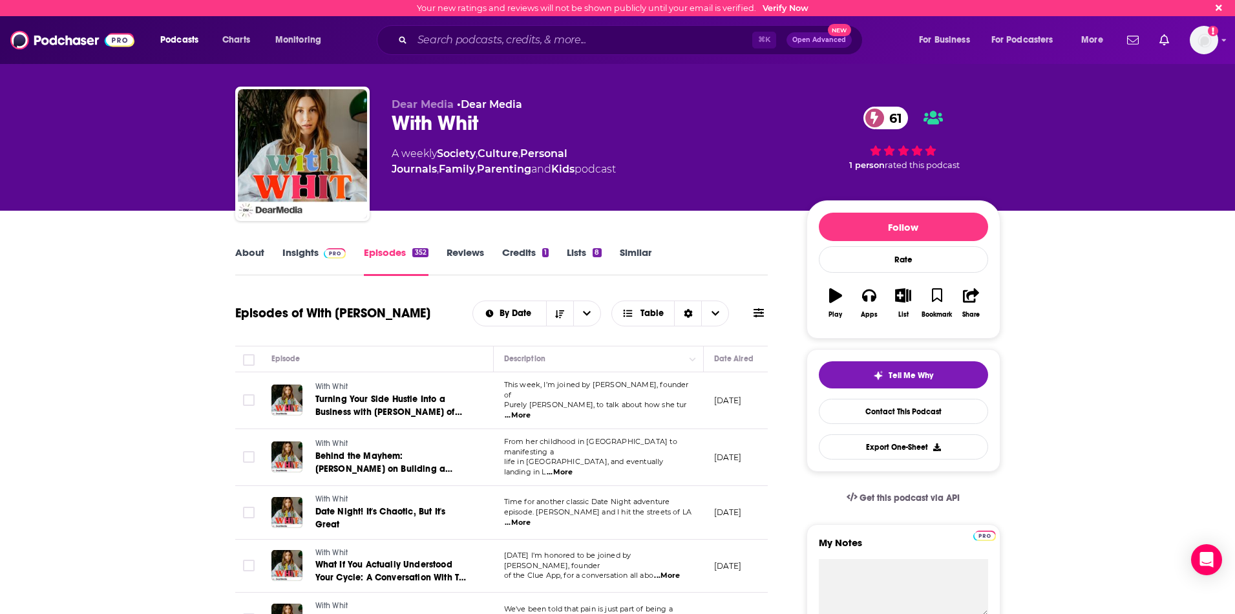
drag, startPoint x: 696, startPoint y: 426, endPoint x: 633, endPoint y: 428, distance: 62.7
click at [631, 429] on td "From her childhood in Australia to manifesting a life in London, and eventually…" at bounding box center [599, 457] width 210 height 57
click at [731, 398] on p "August 19, 2025" at bounding box center [728, 400] width 28 height 11
click at [732, 361] on button "Move" at bounding box center [744, 359] width 63 height 16
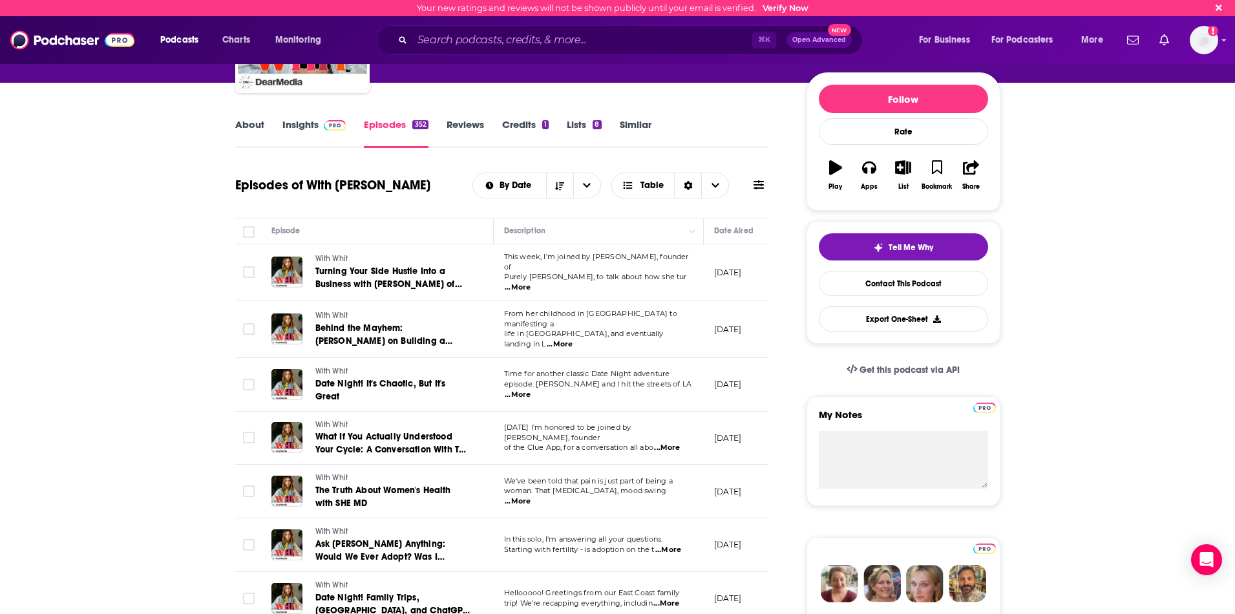
scroll to position [127, 0]
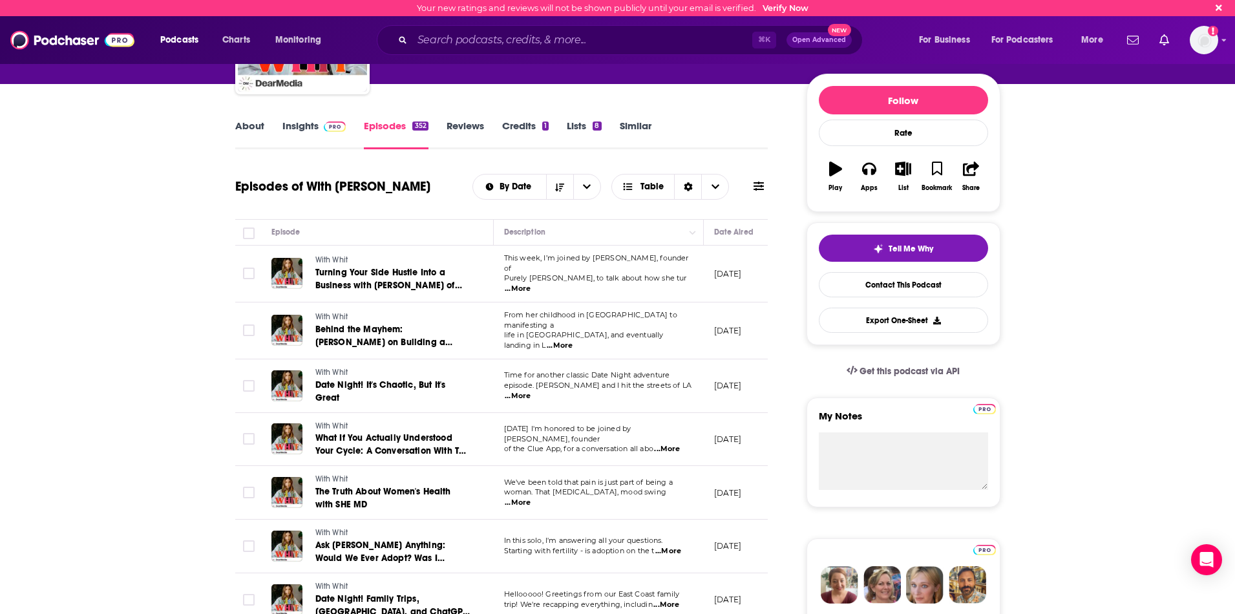
click at [530, 284] on span "...More" at bounding box center [518, 289] width 26 height 10
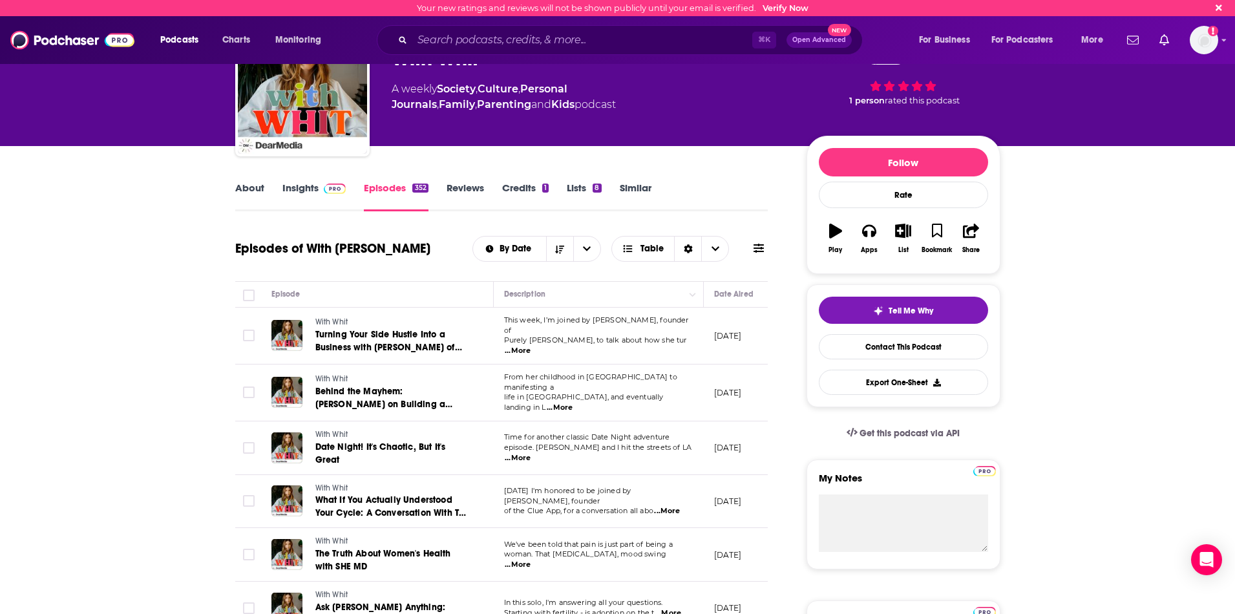
scroll to position [62, 0]
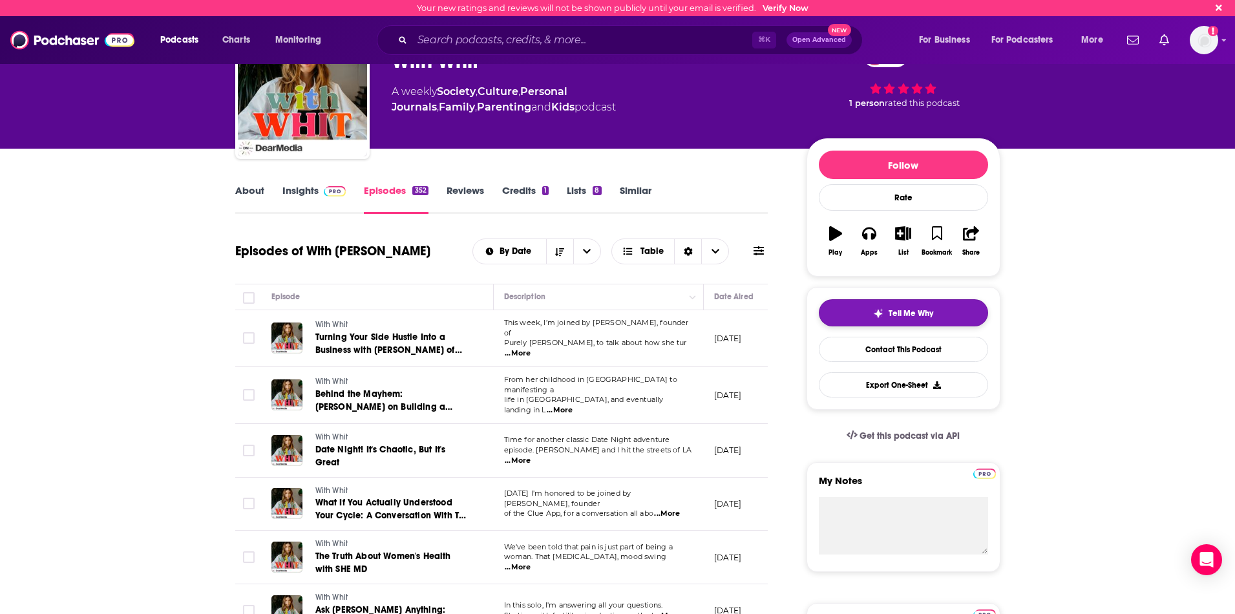
click at [882, 319] on button "Tell Me Why" at bounding box center [903, 312] width 169 height 27
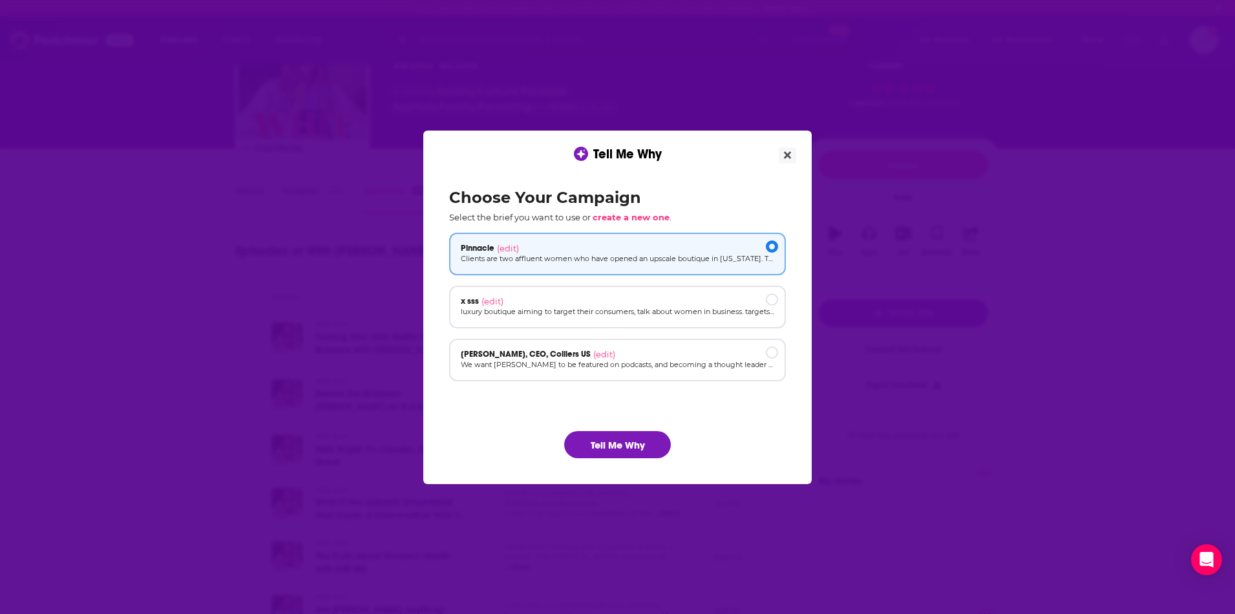
scroll to position [0, 0]
click at [628, 434] on button "Tell Me Why" at bounding box center [617, 444] width 107 height 27
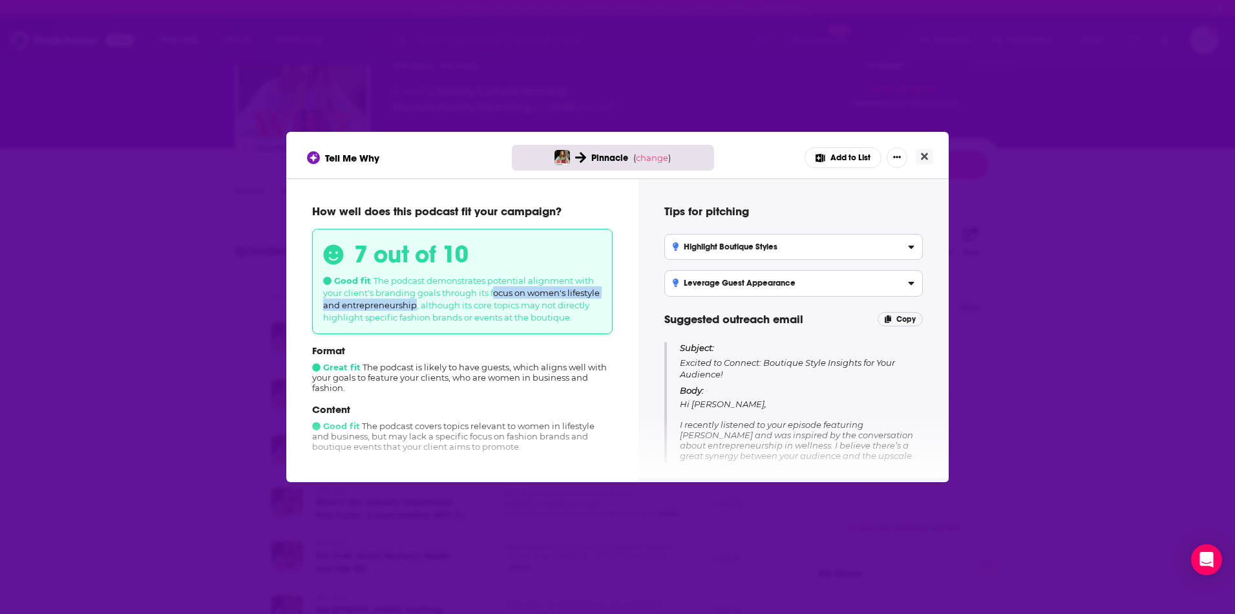
drag, startPoint x: 495, startPoint y: 292, endPoint x: 417, endPoint y: 310, distance: 80.2
click at [415, 310] on span "The podcast demonstrates potential alignment with your client's branding goals …" at bounding box center [461, 298] width 277 height 47
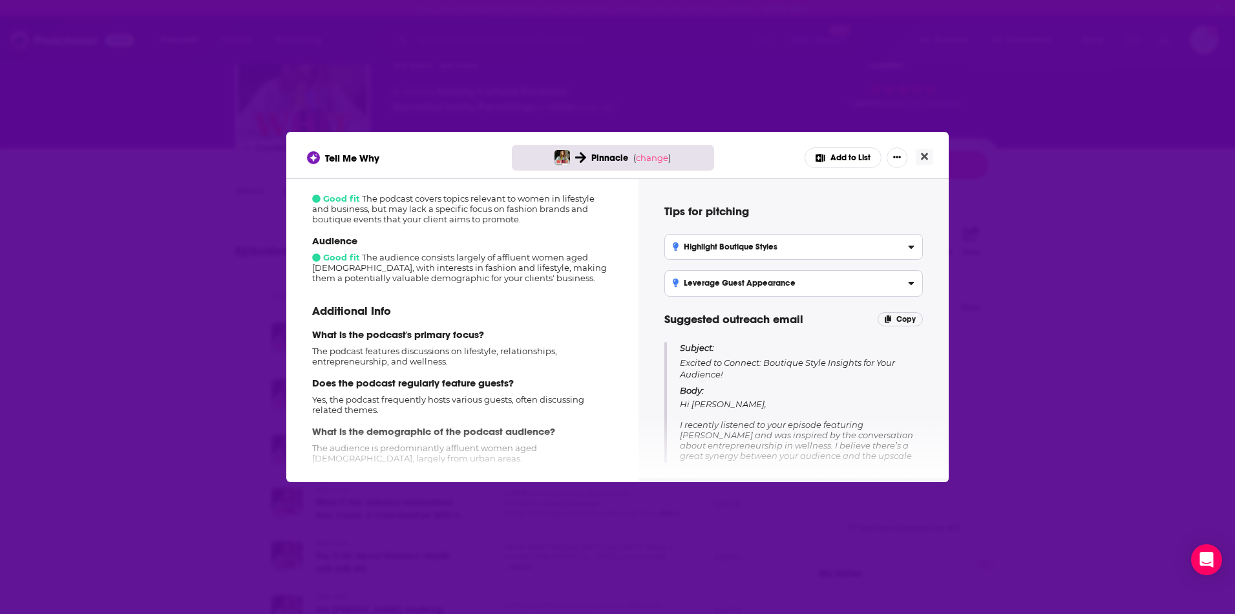
scroll to position [242, 0]
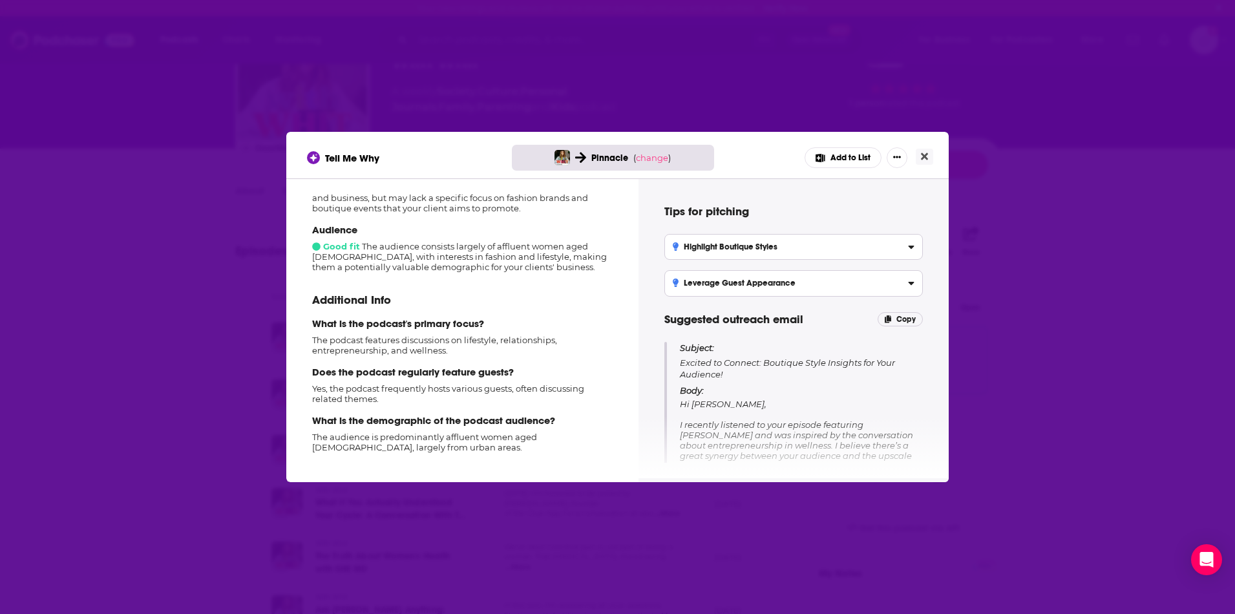
click at [403, 351] on p "The podcast features discussions on lifestyle, relationships, entrepreneurship,…" at bounding box center [462, 345] width 300 height 21
drag, startPoint x: 405, startPoint y: 339, endPoint x: 421, endPoint y: 342, distance: 16.5
click at [424, 342] on p "The podcast features discussions on lifestyle, relationships, entrepreneurship,…" at bounding box center [462, 345] width 300 height 21
drag, startPoint x: 398, startPoint y: 337, endPoint x: 446, endPoint y: 347, distance: 48.8
click at [445, 350] on p "The podcast features discussions on lifestyle, relationships, entrepreneurship,…" at bounding box center [462, 345] width 300 height 21
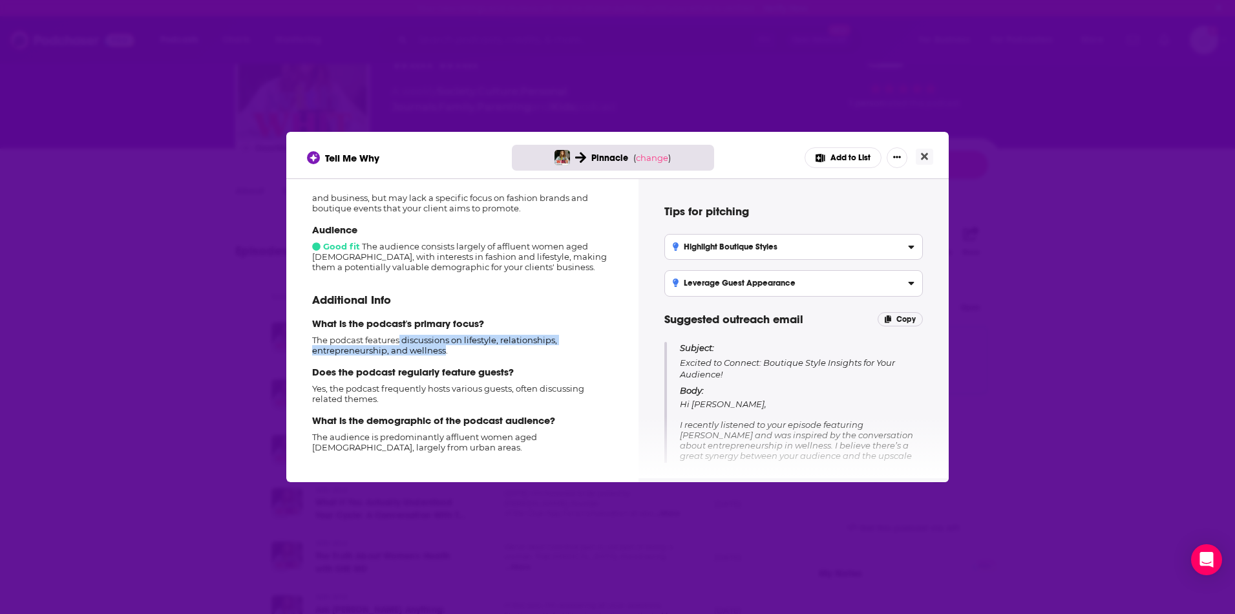
copy p "discussions on lifestyle, relationships, entrepreneurship, and wellness"
click at [468, 408] on div "Additional Info What is the podcast's primary focus? The podcast features discu…" at bounding box center [462, 367] width 300 height 170
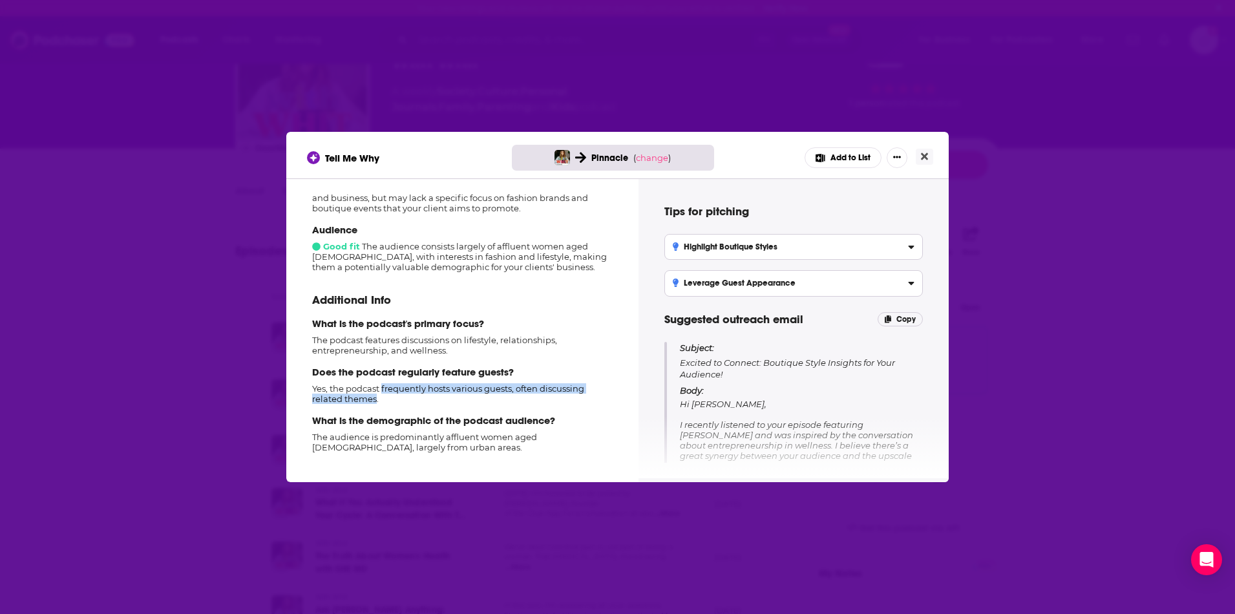
drag, startPoint x: 383, startPoint y: 385, endPoint x: 375, endPoint y: 400, distance: 16.8
click at [375, 400] on p "Yes, the podcast frequently hosts various guests, often discussing related them…" at bounding box center [462, 393] width 300 height 21
copy p "frequently hosts various guests, often discussing related themes"
click at [460, 424] on p "What is the demographic of the podcast audience?" at bounding box center [462, 420] width 300 height 12
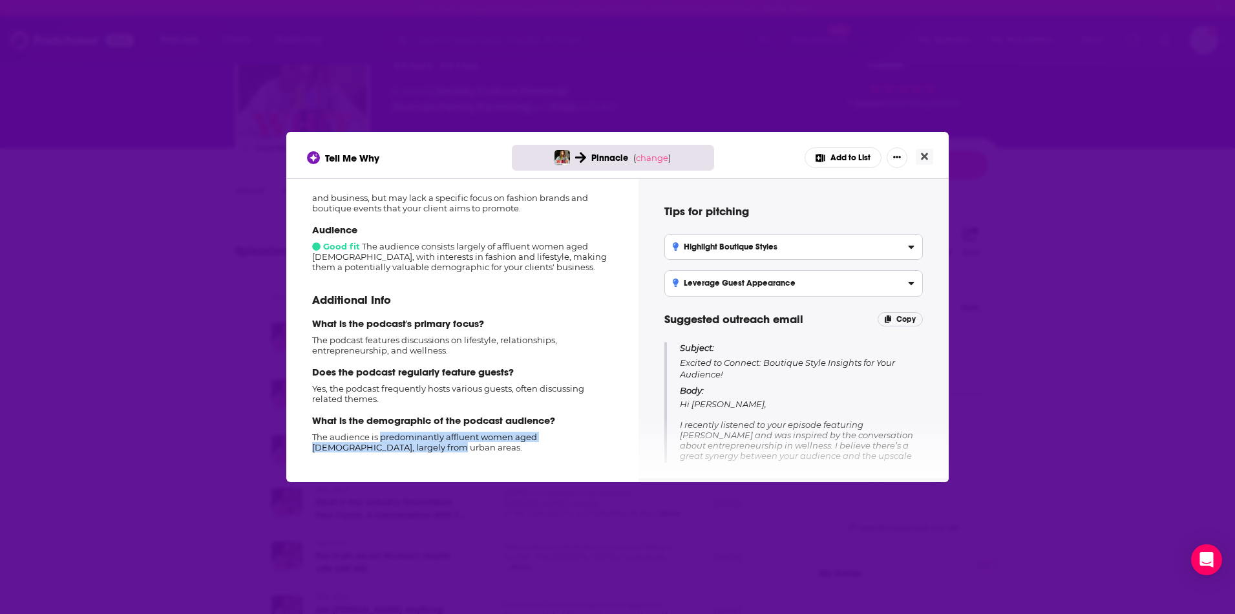
drag, startPoint x: 379, startPoint y: 437, endPoint x: 382, endPoint y: 450, distance: 13.2
click at [386, 449] on p "The audience is predominantly affluent women aged 30-60, largely from urban are…" at bounding box center [462, 442] width 300 height 21
copy p "predominantly affluent women aged 30-60, largely from urban areas."
click at [928, 154] on button "Close" at bounding box center [924, 157] width 17 height 16
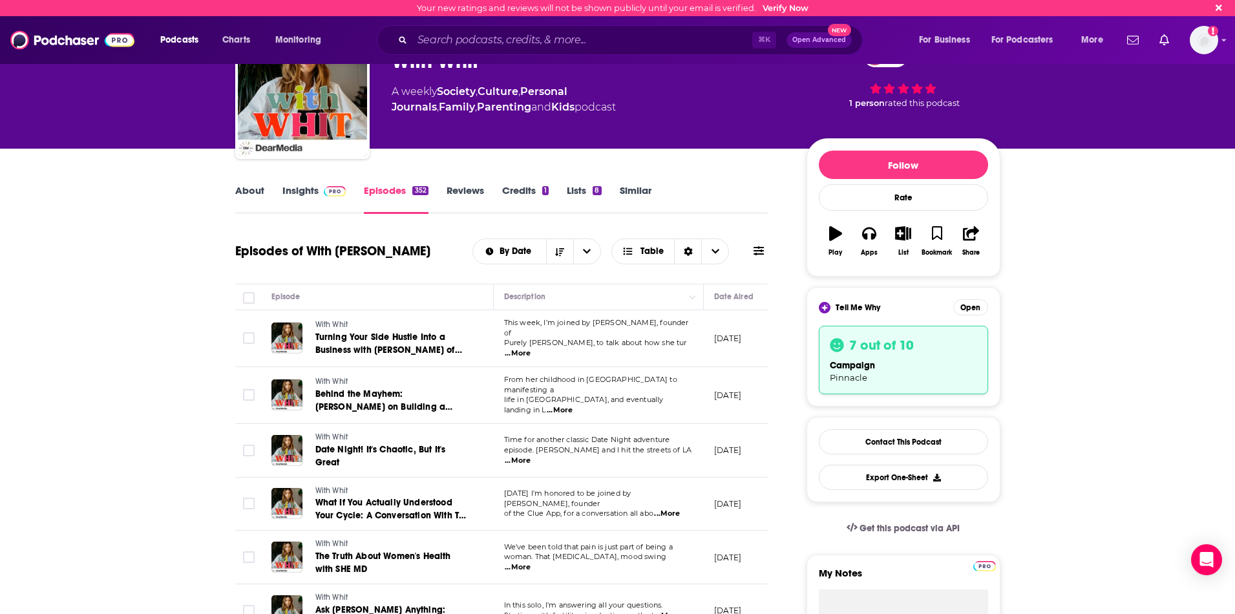
scroll to position [62, 0]
click at [300, 194] on link "Insights" at bounding box center [314, 199] width 64 height 30
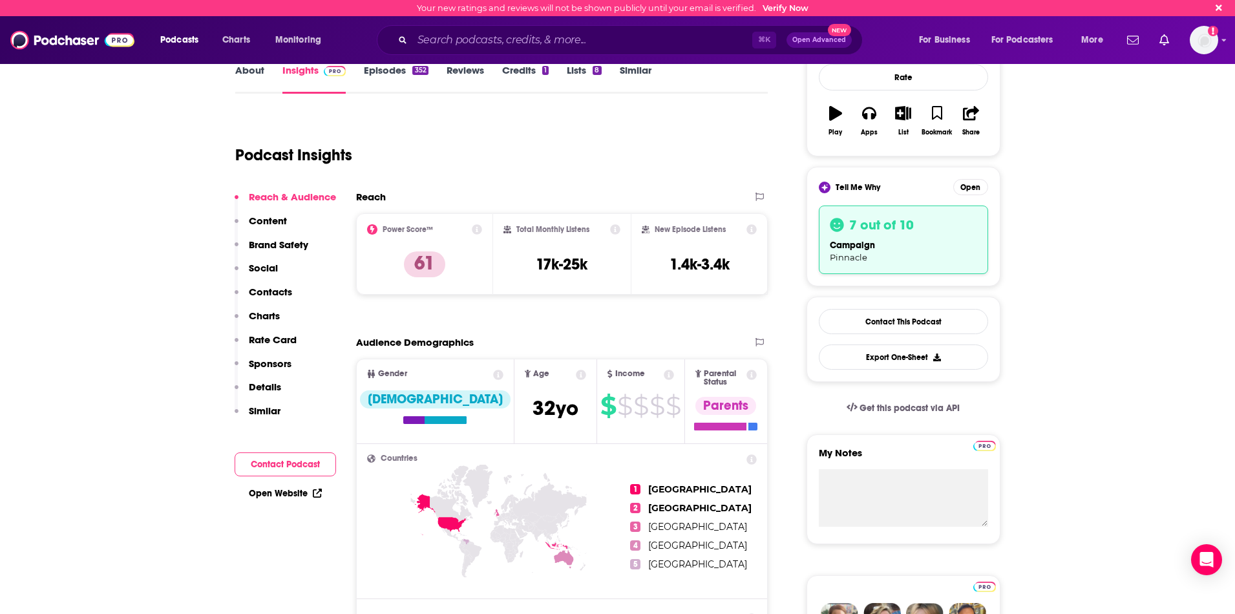
scroll to position [205, 0]
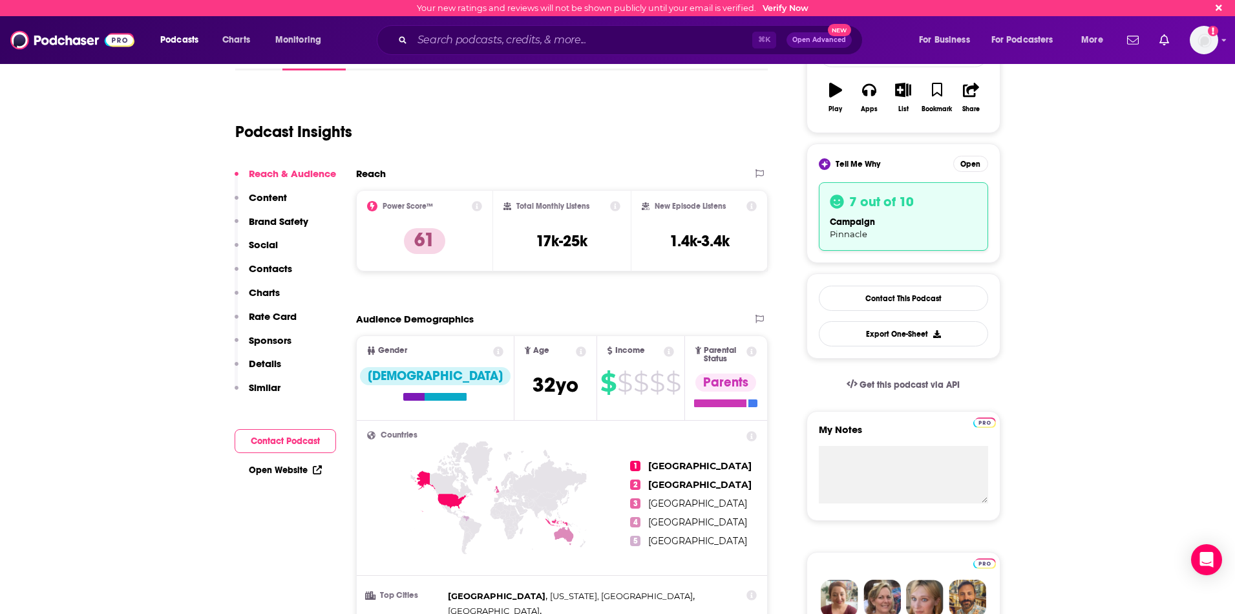
click at [282, 436] on button "Contact Podcast" at bounding box center [285, 441] width 101 height 24
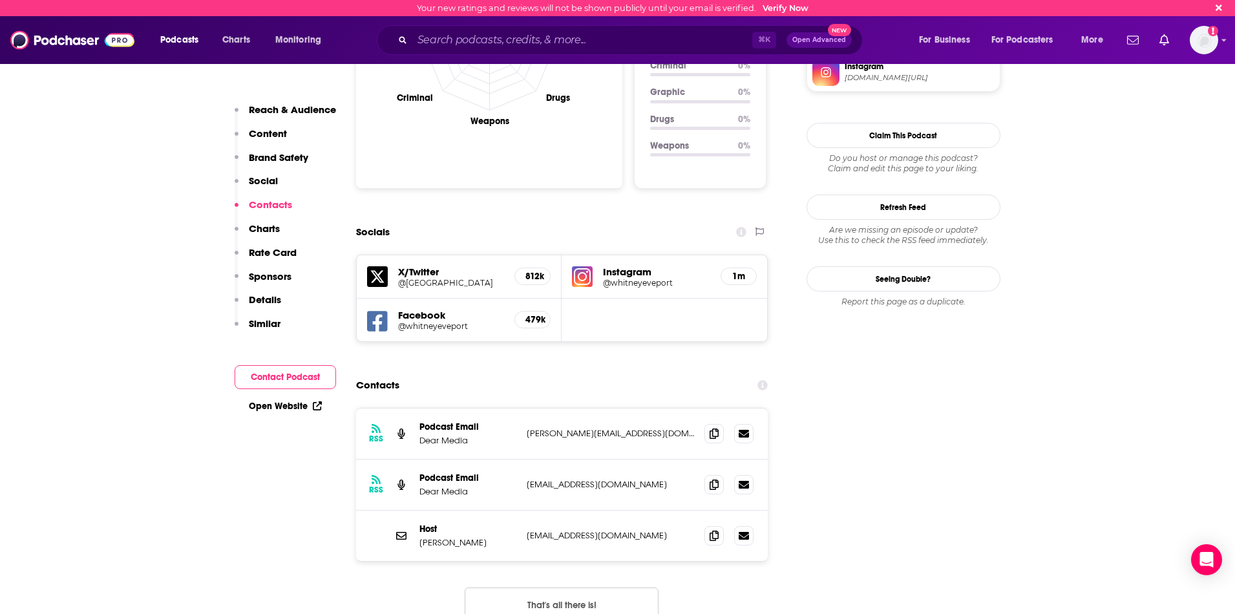
scroll to position [1432, 0]
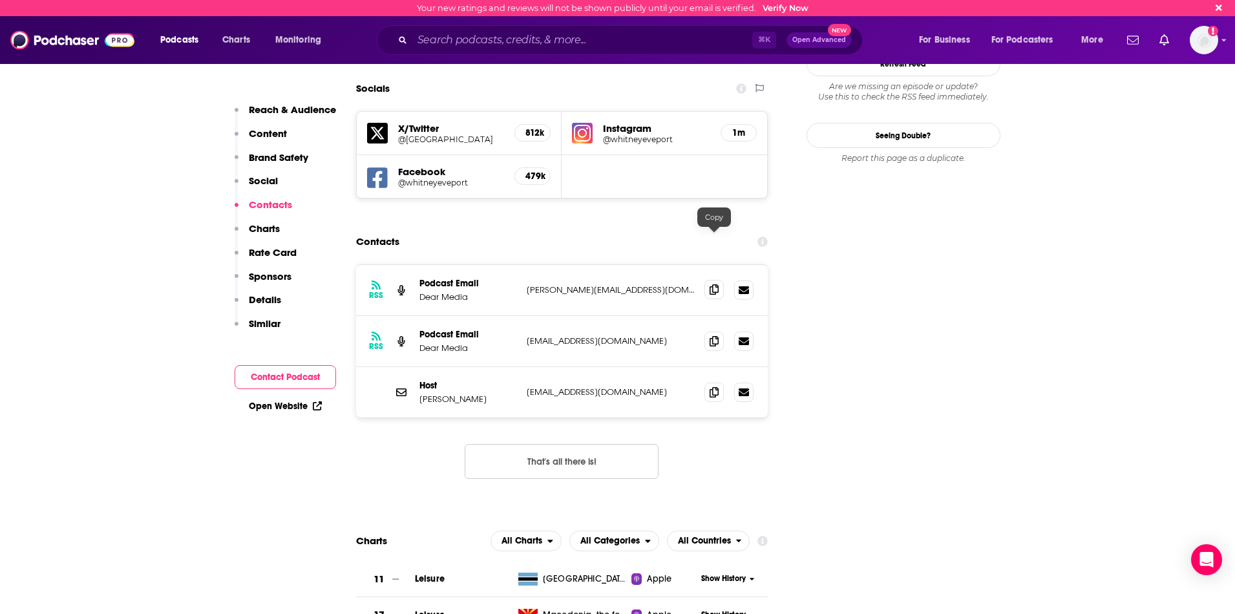
click at [715, 284] on icon at bounding box center [713, 289] width 9 height 10
click at [714, 386] on icon at bounding box center [713, 391] width 9 height 10
drag, startPoint x: 1062, startPoint y: 380, endPoint x: 1051, endPoint y: 379, distance: 11.6
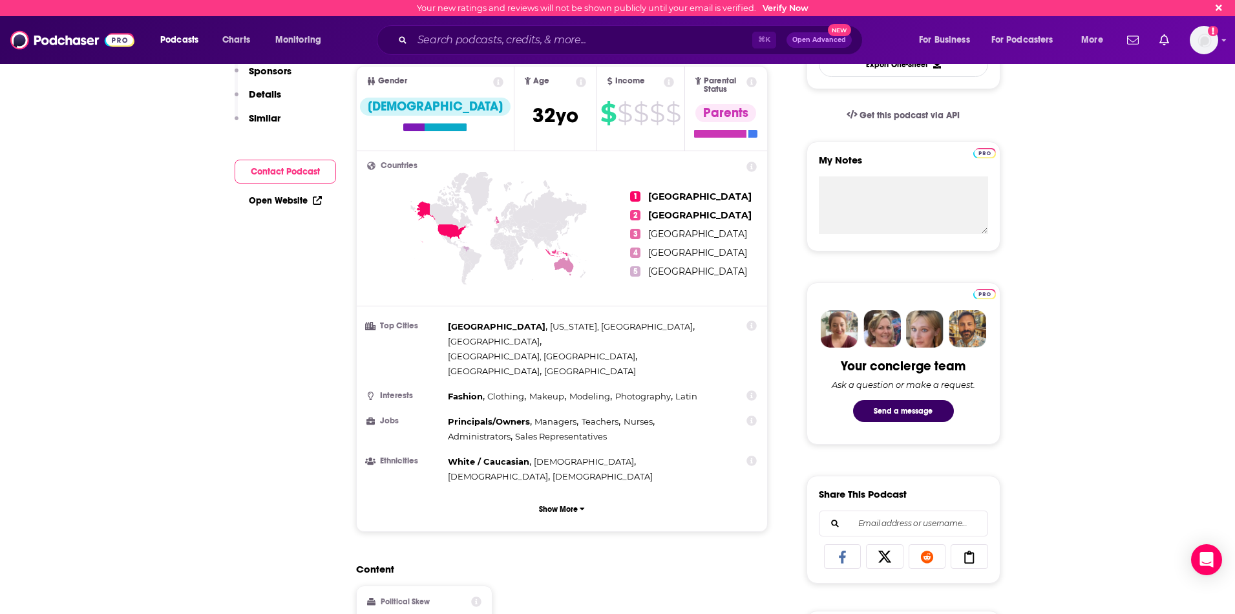
scroll to position [0, 0]
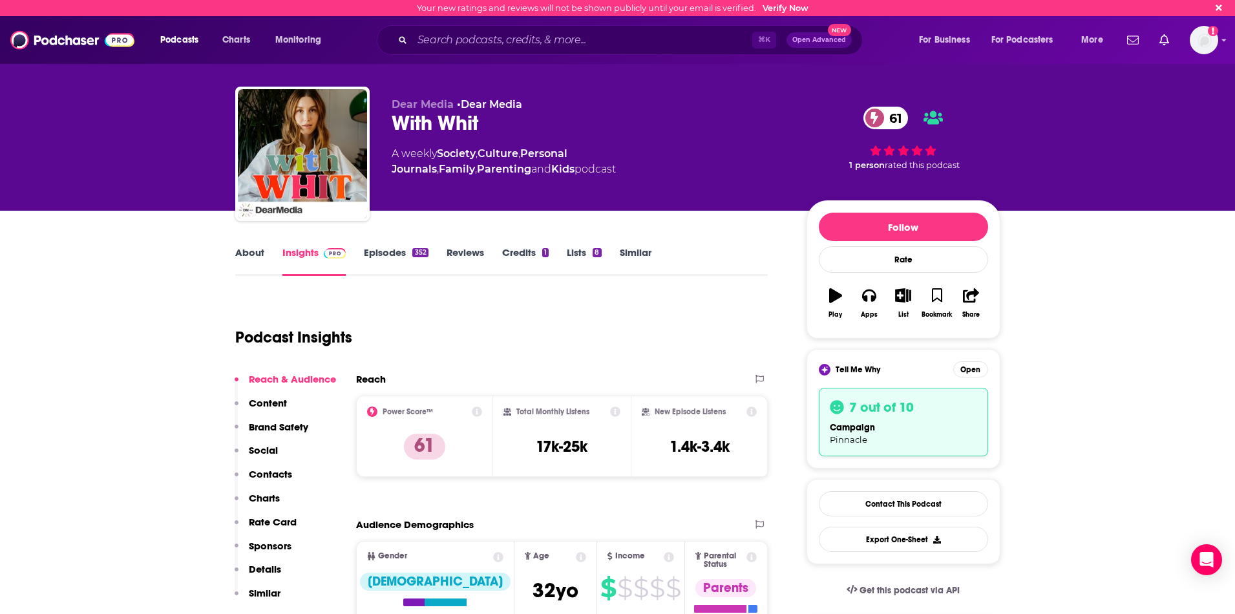
click at [634, 247] on link "Similar" at bounding box center [636, 261] width 32 height 30
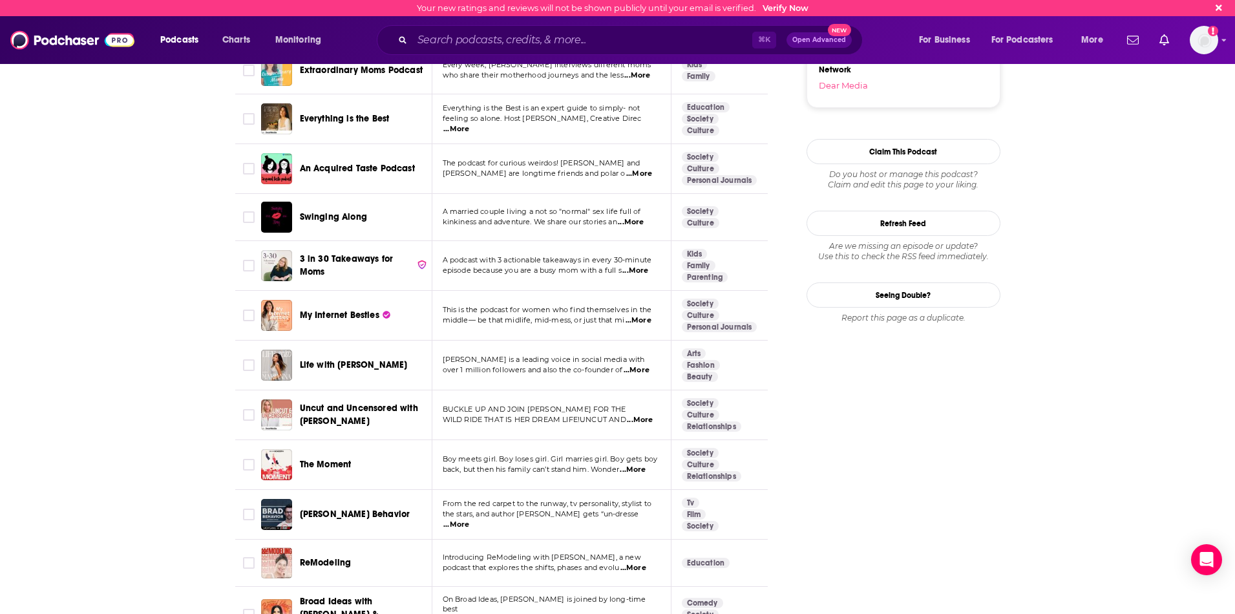
scroll to position [1555, 0]
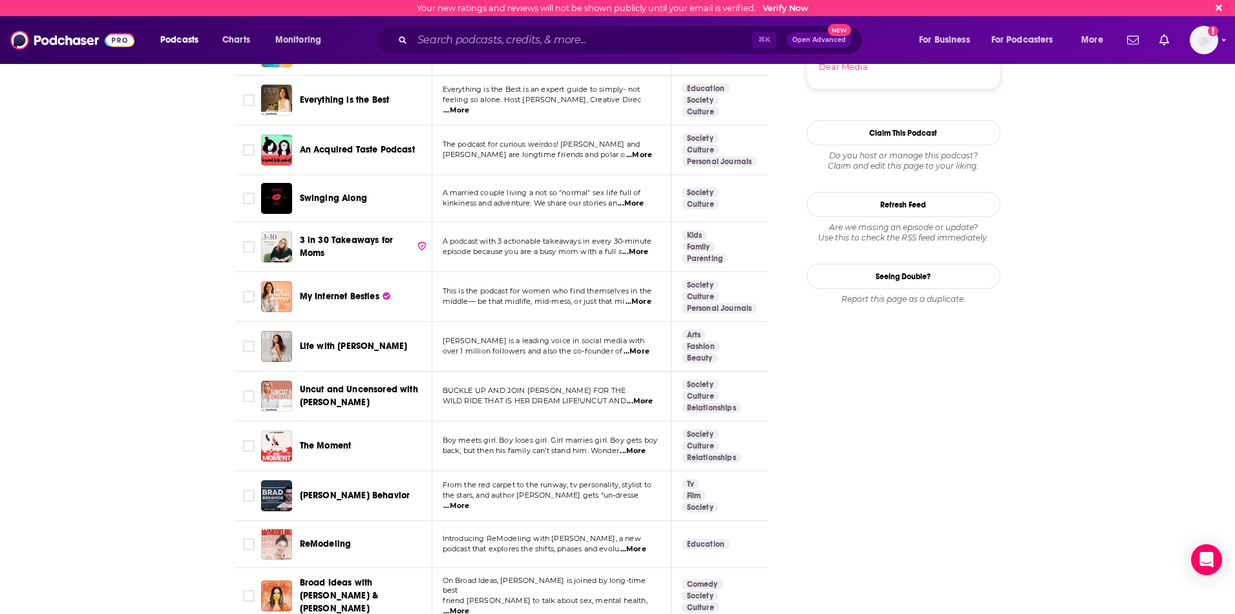
click at [640, 346] on span "...More" at bounding box center [636, 351] width 26 height 10
click at [434, 322] on td "Marianna Hewitt is a leading voice in social media with over 1 million follower…" at bounding box center [551, 347] width 239 height 50
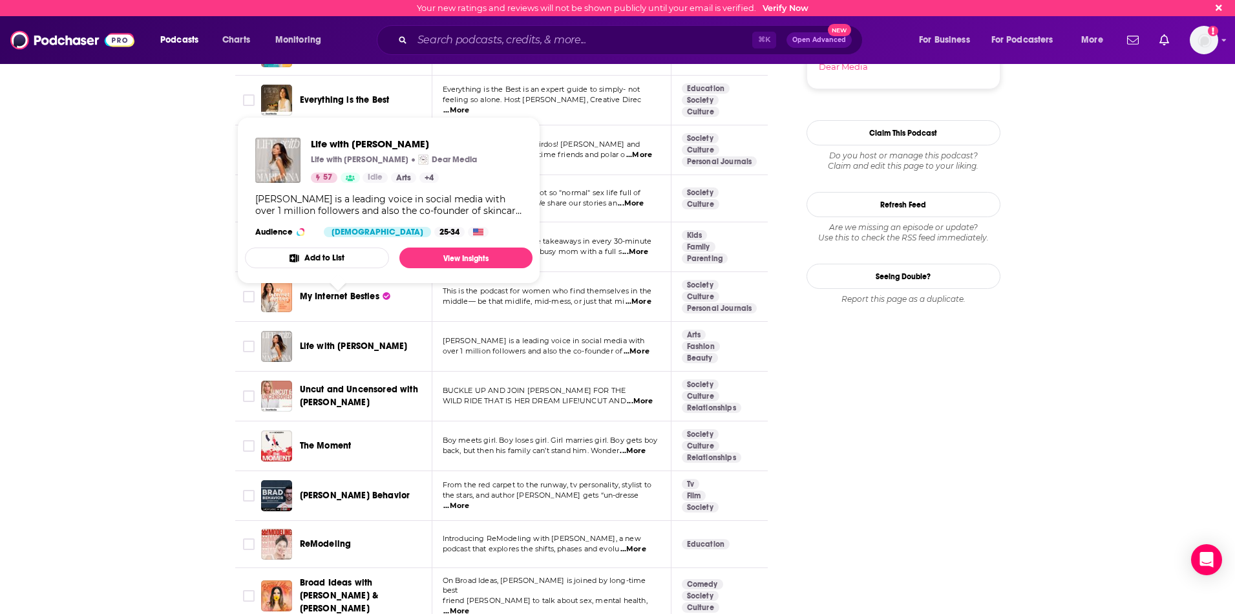
click at [341, 340] on span "Life with Marianna" at bounding box center [354, 345] width 108 height 11
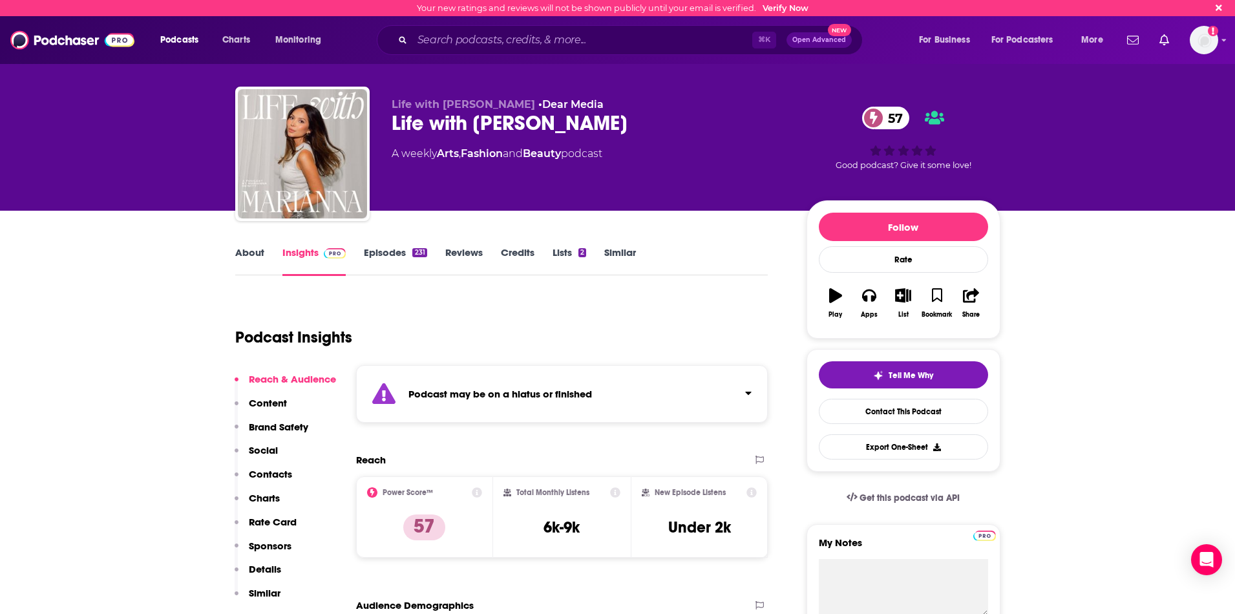
click at [404, 260] on link "Episodes 231" at bounding box center [395, 261] width 63 height 30
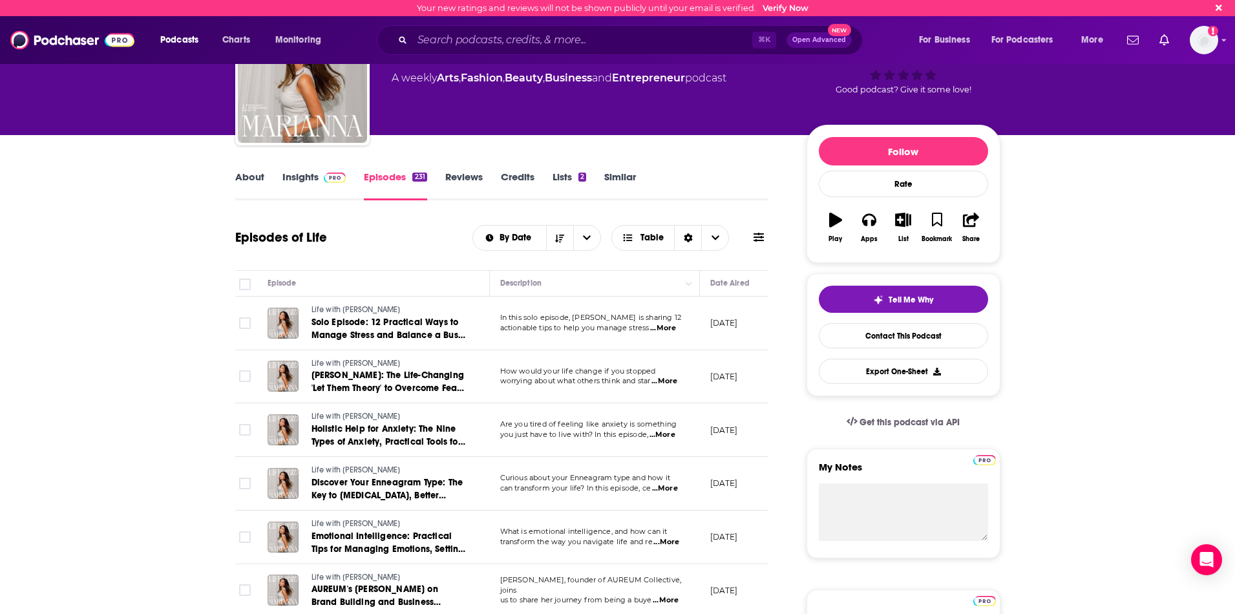
scroll to position [84, 0]
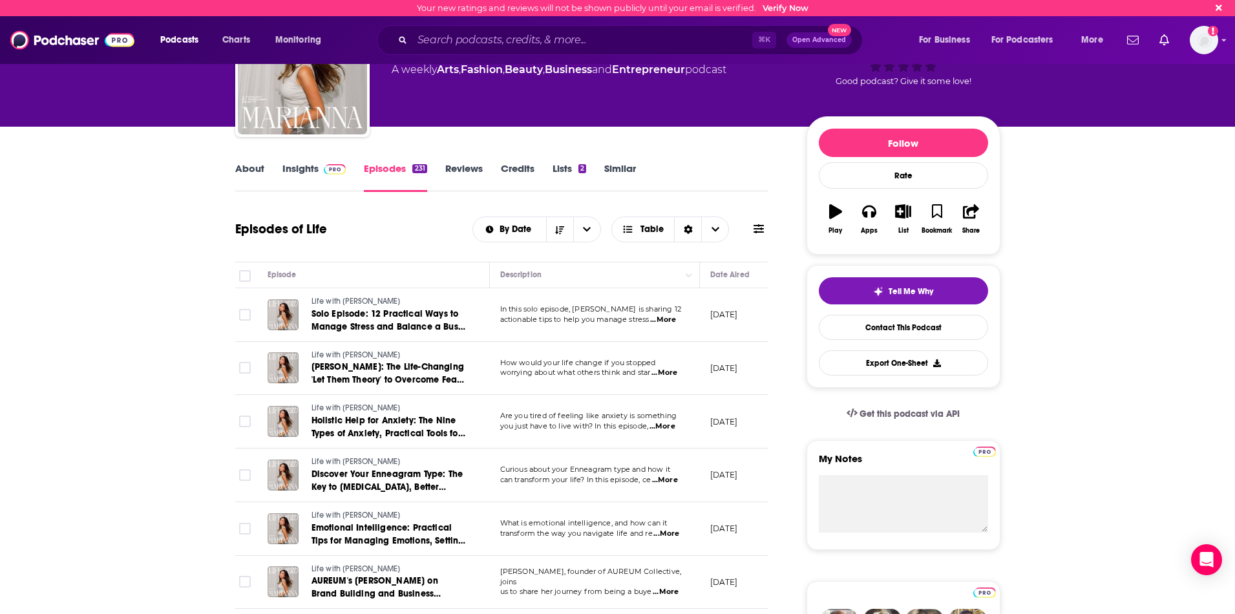
click at [673, 319] on span "...More" at bounding box center [663, 320] width 26 height 10
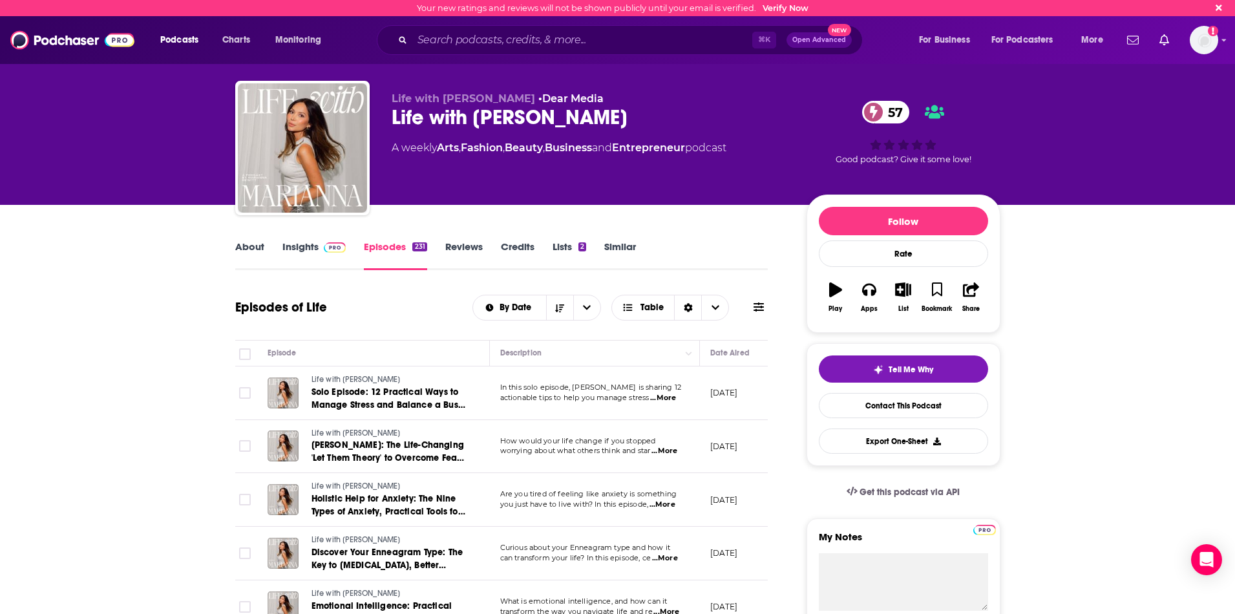
scroll to position [12, 0]
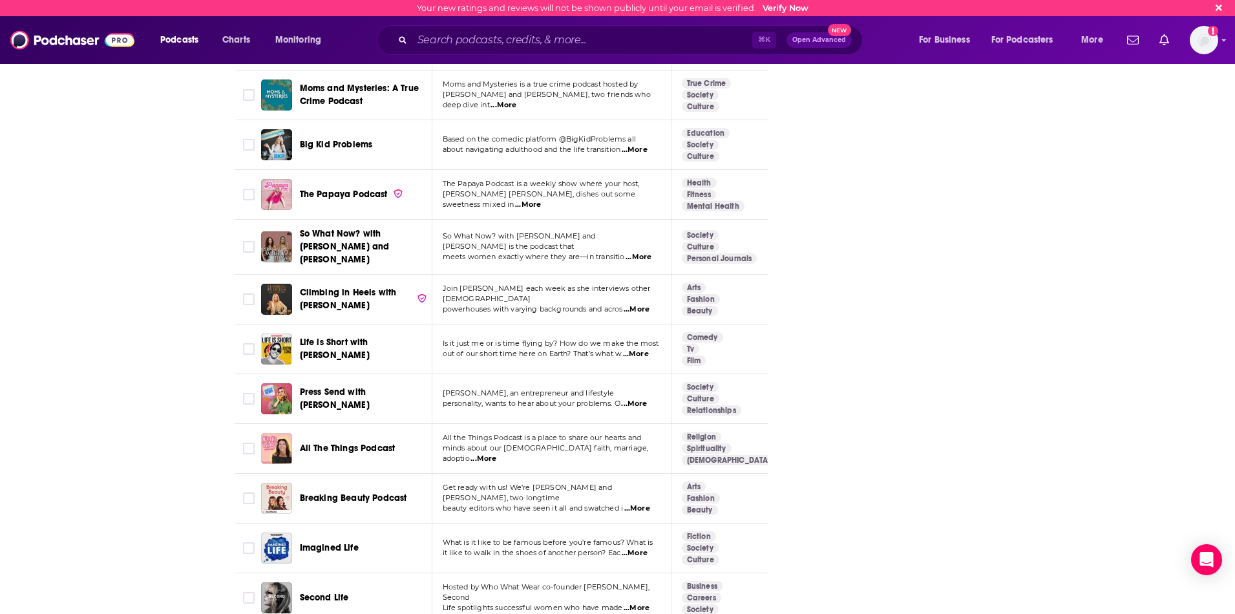
scroll to position [2259, 0]
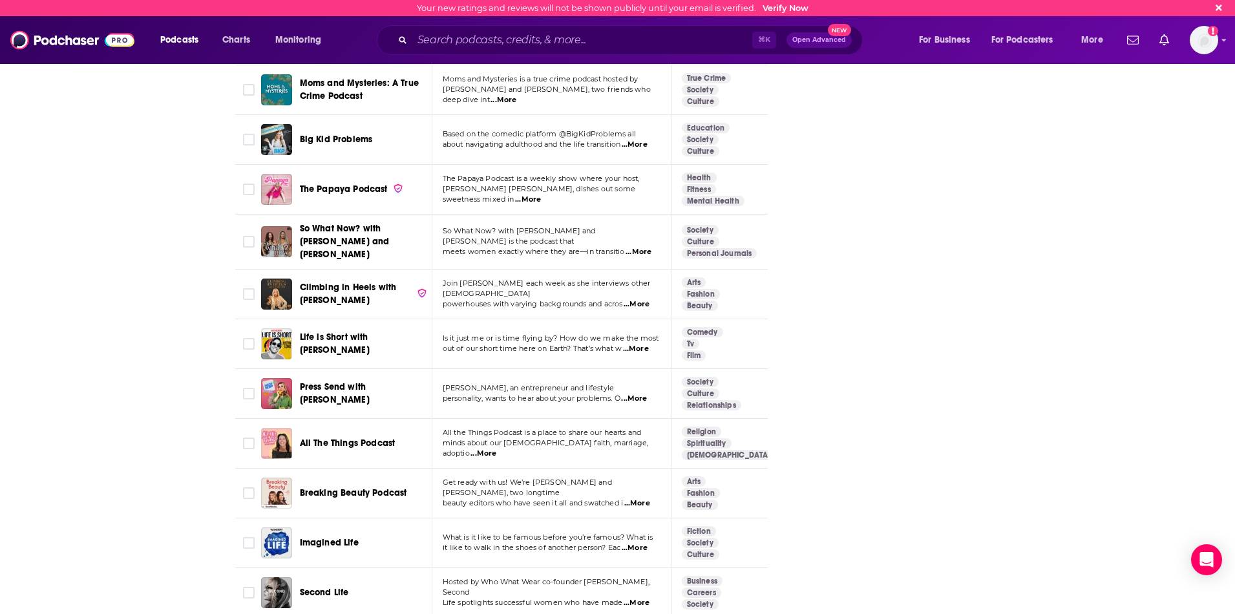
click at [645, 299] on span "...More" at bounding box center [636, 304] width 26 height 10
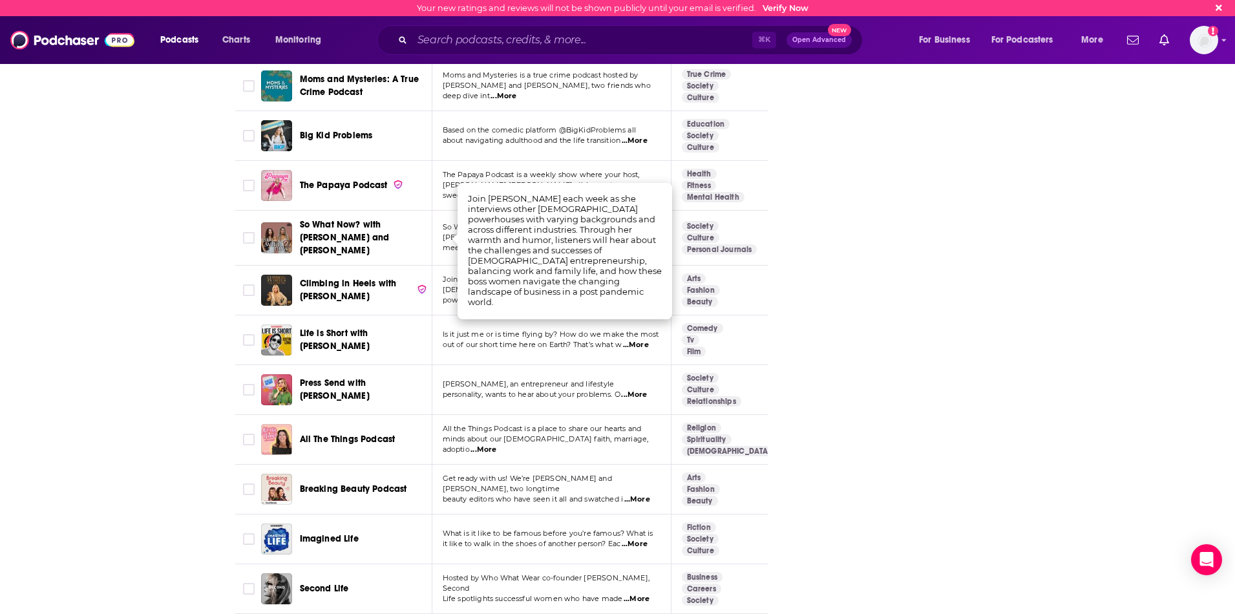
scroll to position [2263, 0]
click at [329, 277] on span "Climbing in Heels with [PERSON_NAME]" at bounding box center [348, 289] width 97 height 24
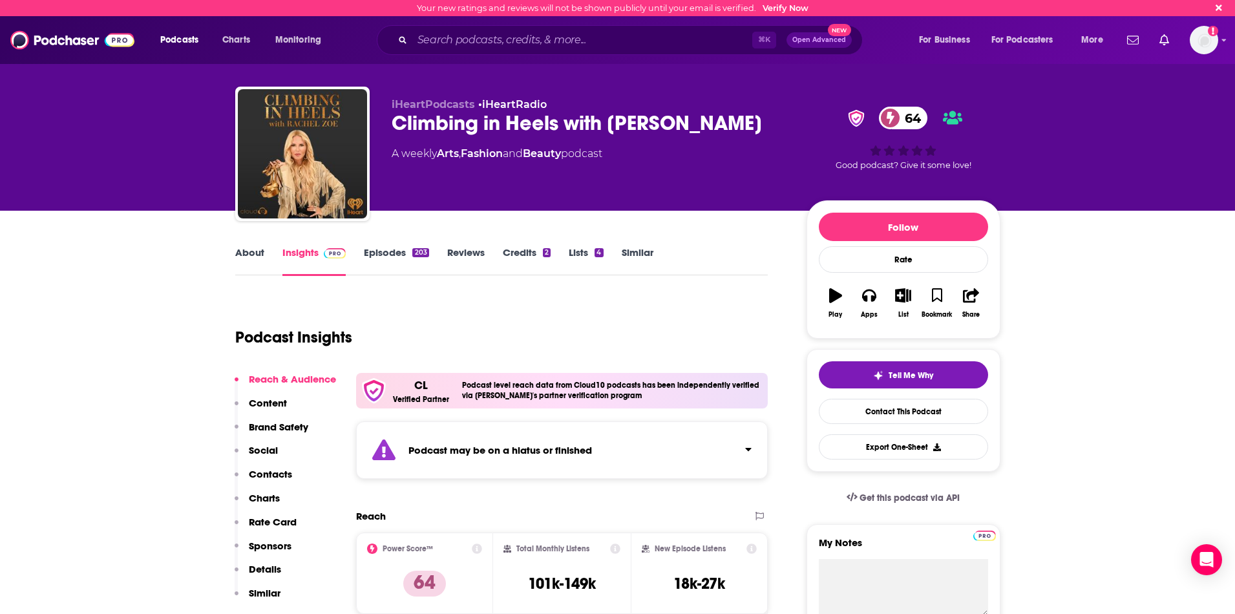
click at [382, 250] on link "Episodes 203" at bounding box center [396, 261] width 65 height 30
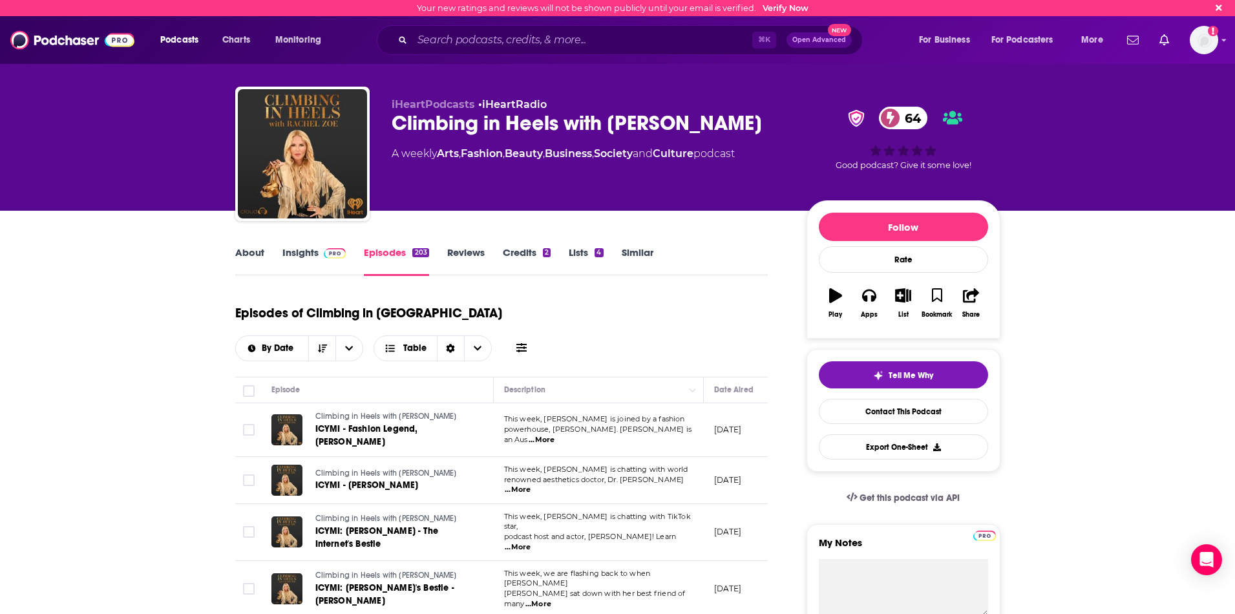
click at [238, 253] on link "About" at bounding box center [249, 261] width 29 height 30
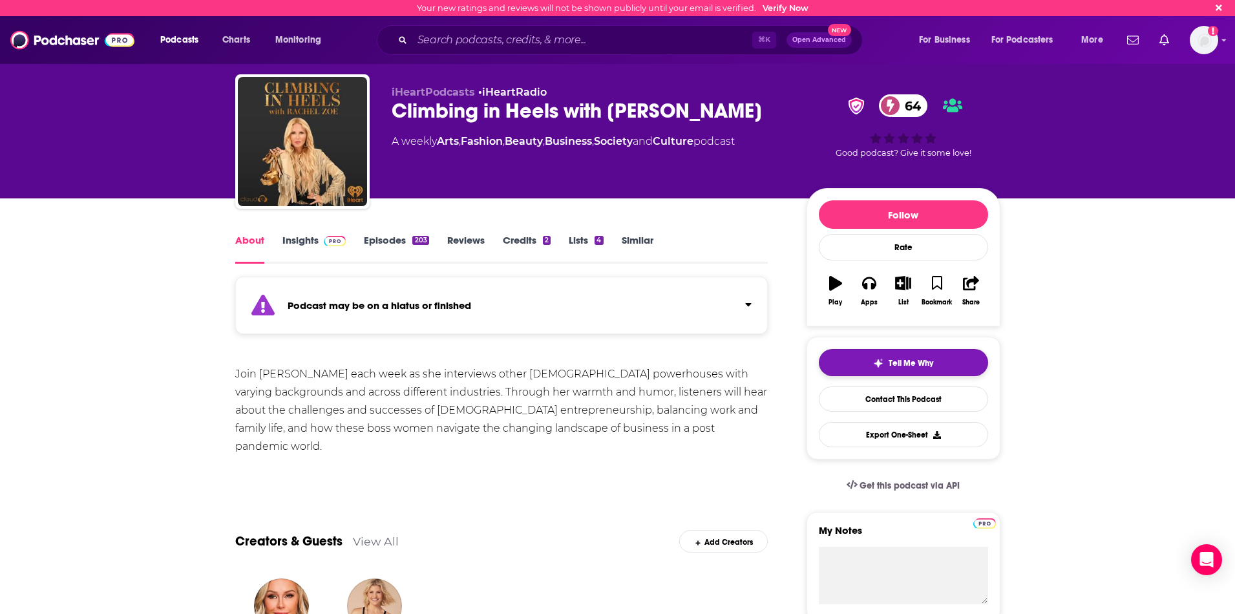
scroll to position [11, 0]
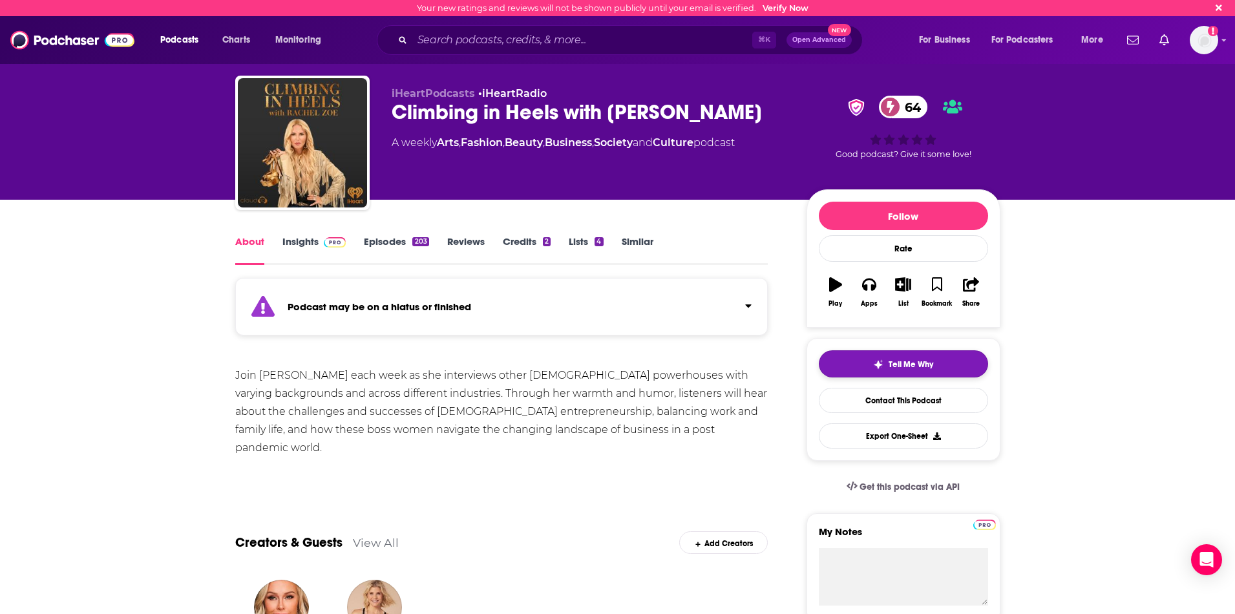
click at [908, 367] on span "Tell Me Why" at bounding box center [910, 364] width 45 height 10
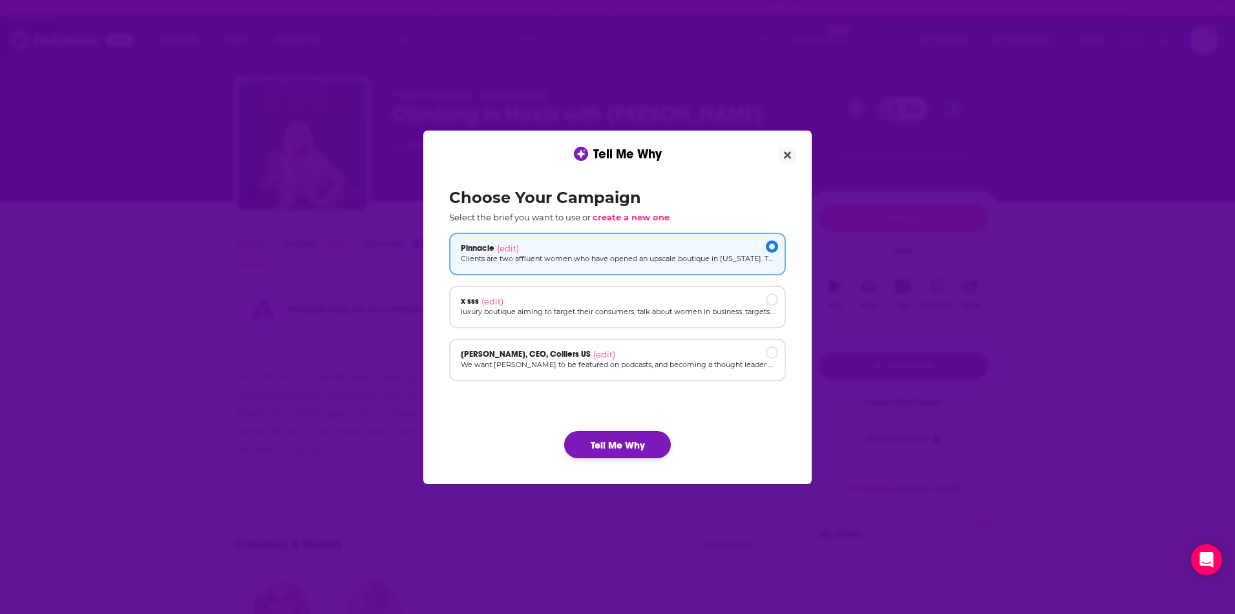
click at [621, 444] on button "Tell Me Why" at bounding box center [617, 444] width 107 height 27
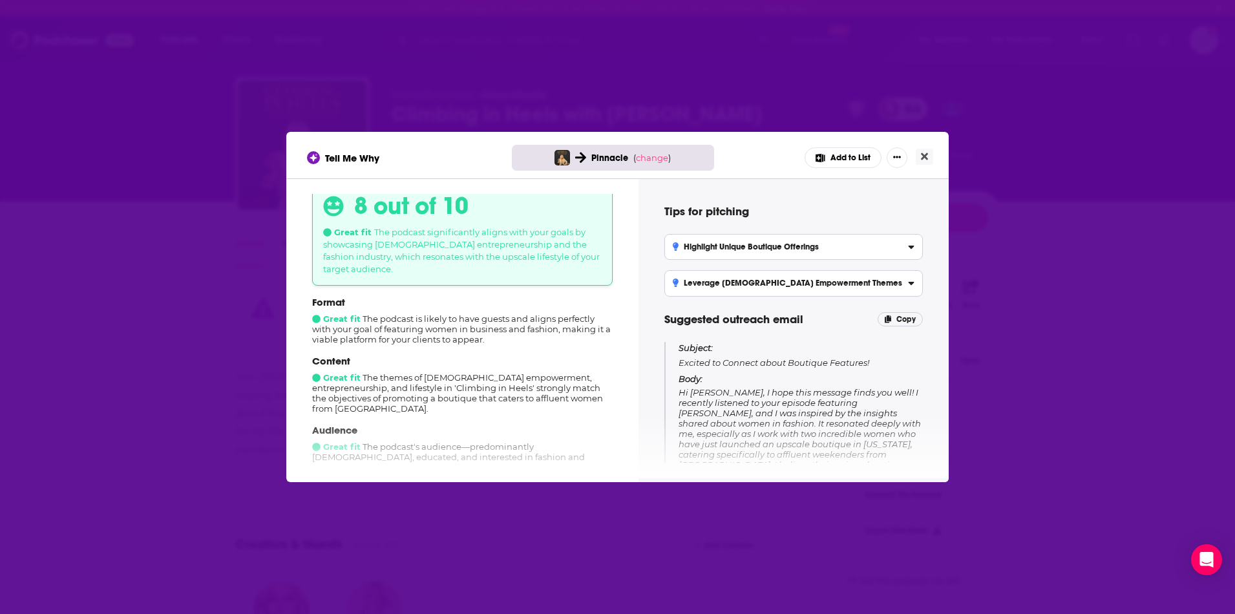
scroll to position [52, 0]
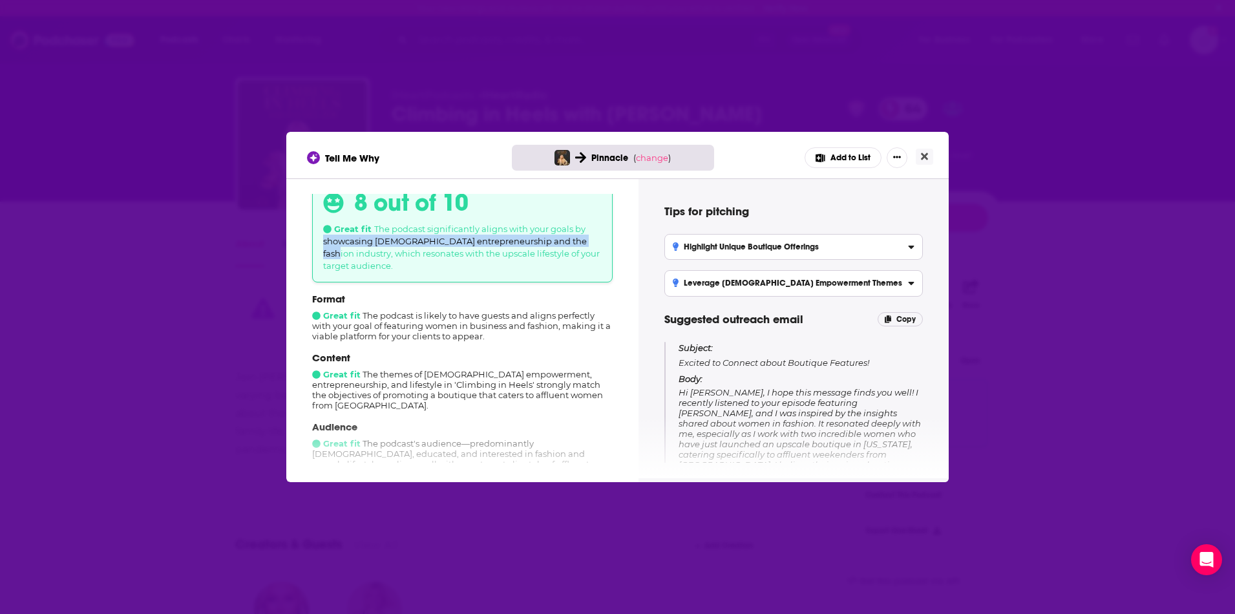
drag, startPoint x: 320, startPoint y: 242, endPoint x: 584, endPoint y: 242, distance: 263.6
click at [585, 242] on div "8 out of 10 Great fit The podcast significantly aligns with your goals by showc…" at bounding box center [462, 229] width 300 height 105
copy span "showcasing [DEMOGRAPHIC_DATA] entrepreneurship and the fashion industry"
click at [443, 351] on p "Content" at bounding box center [462, 357] width 300 height 12
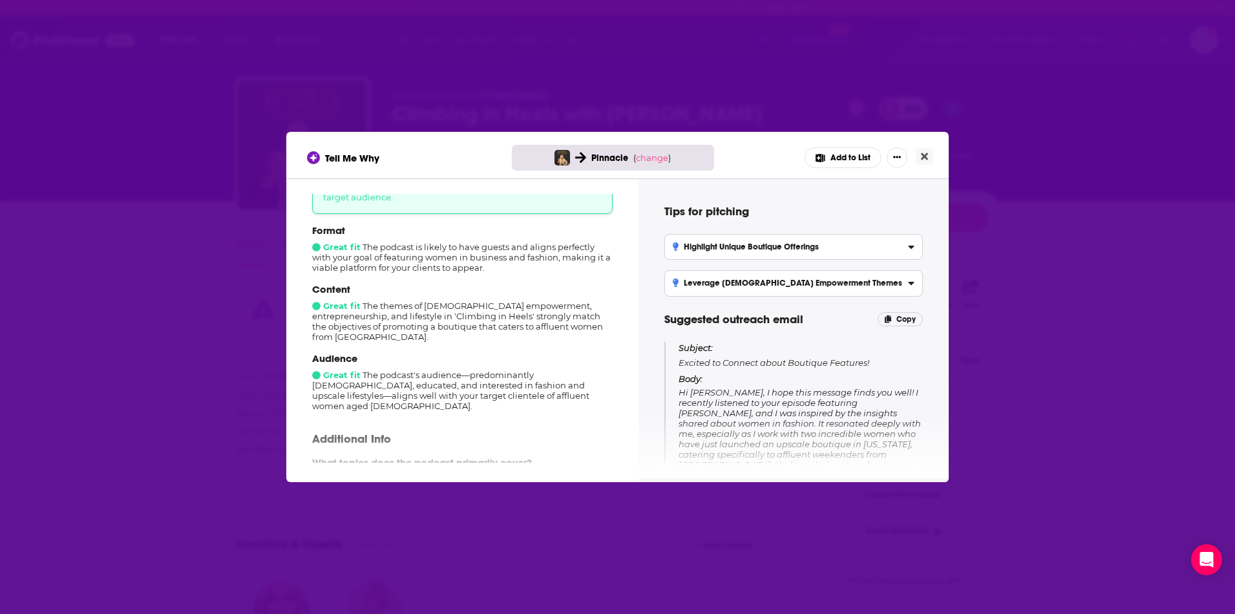
scroll to position [126, 0]
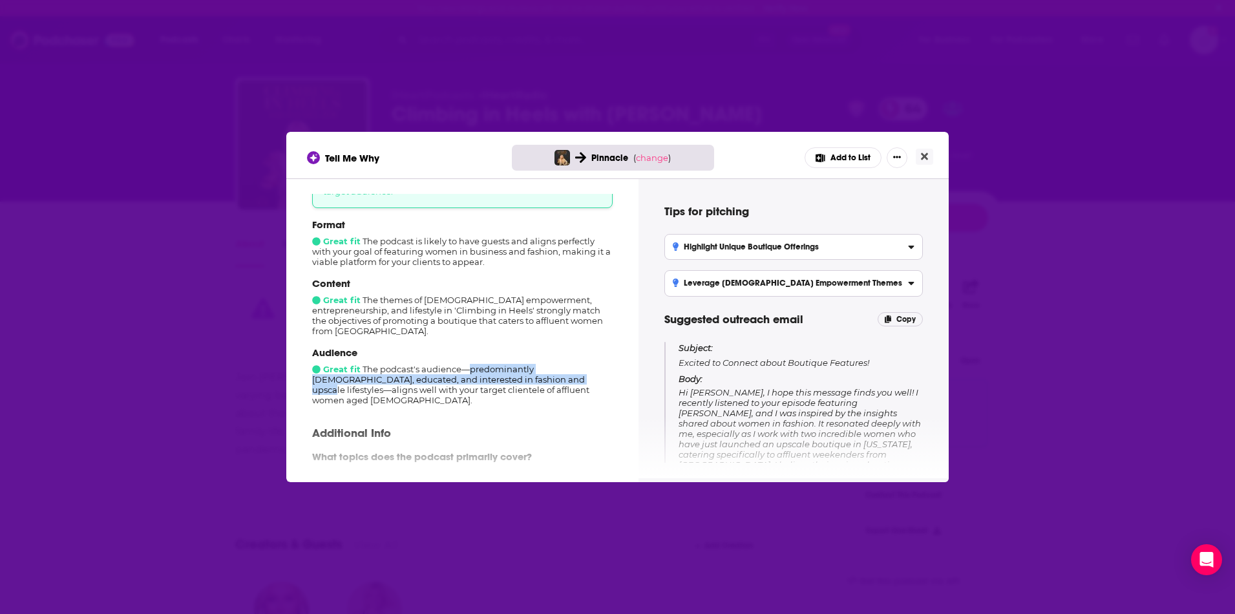
drag, startPoint x: 476, startPoint y: 348, endPoint x: 506, endPoint y: 361, distance: 33.0
click at [506, 362] on div "Audience Great fit The podcast's audience—predominantly [DEMOGRAPHIC_DATA], edu…" at bounding box center [462, 375] width 300 height 59
copy div "predominantly [DEMOGRAPHIC_DATA], educated, and interested in fashion and upsca…"
click at [924, 157] on icon "Close" at bounding box center [924, 156] width 7 height 7
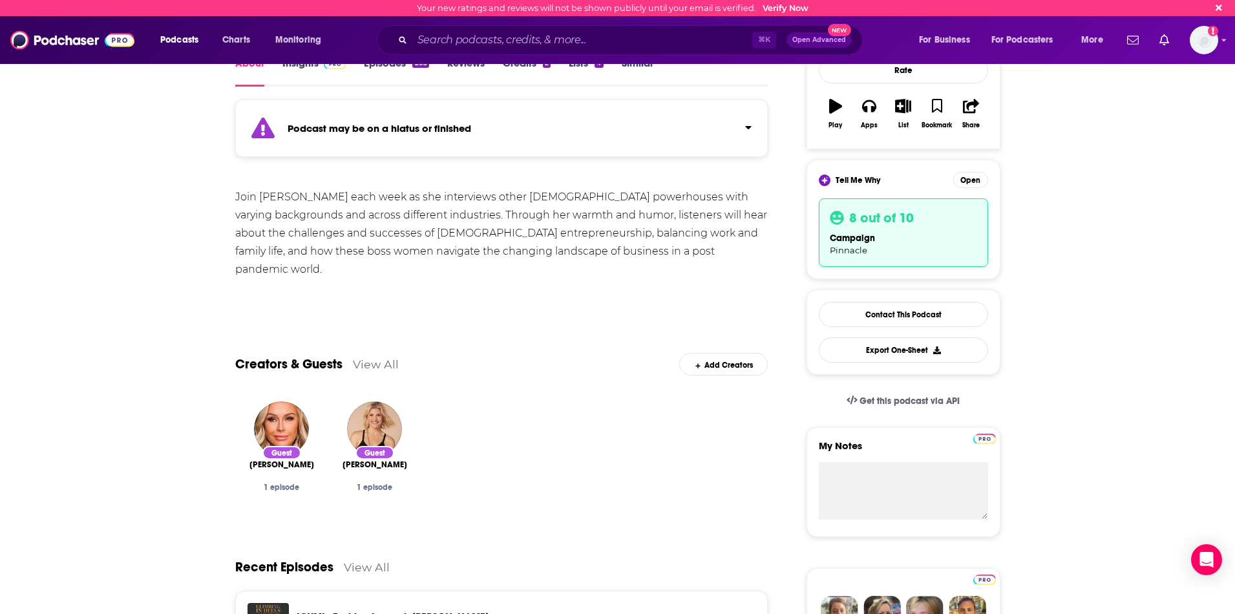
scroll to position [204, 0]
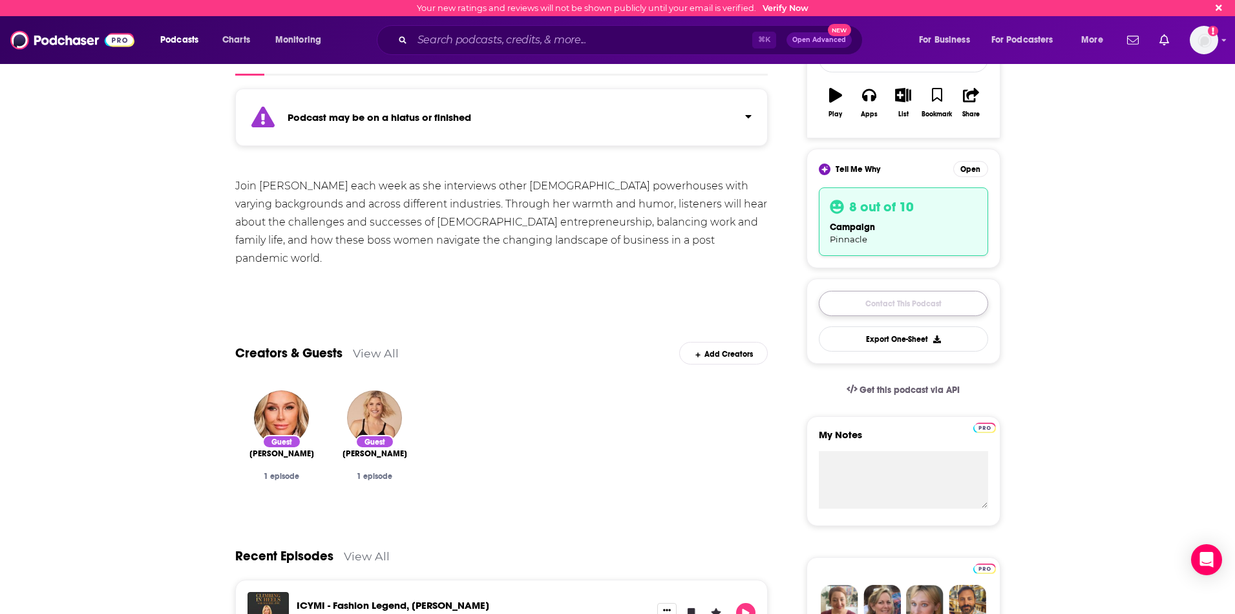
click at [876, 293] on link "Contact This Podcast" at bounding box center [903, 303] width 169 height 25
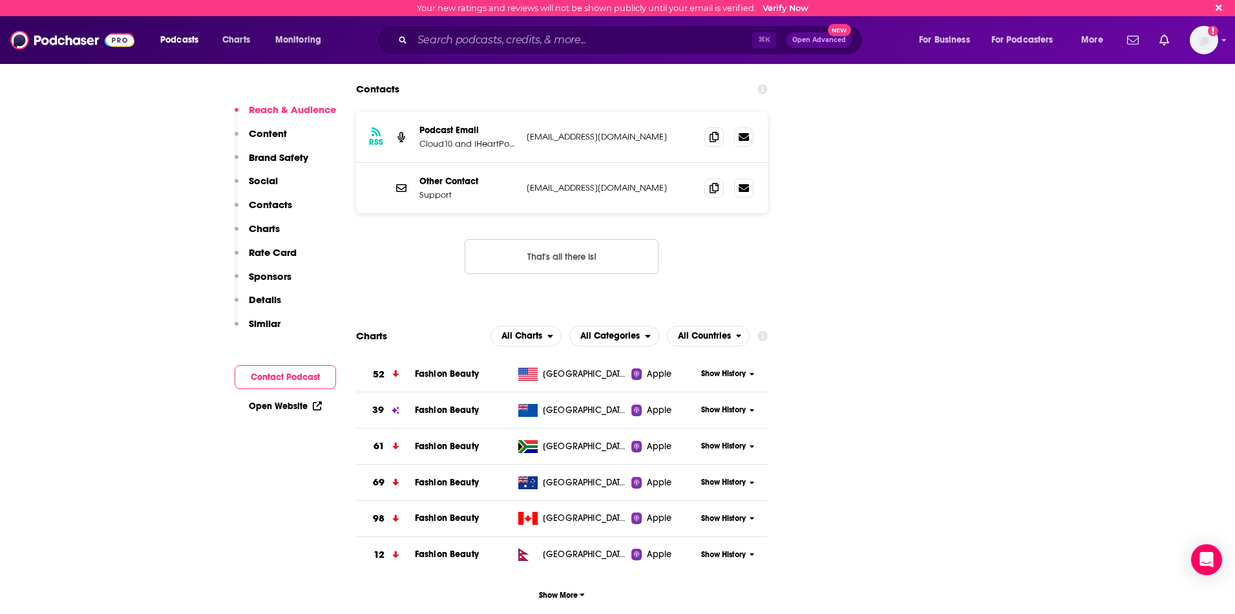
scroll to position [1722, 0]
click at [300, 370] on button "Contact Podcast" at bounding box center [285, 377] width 101 height 24
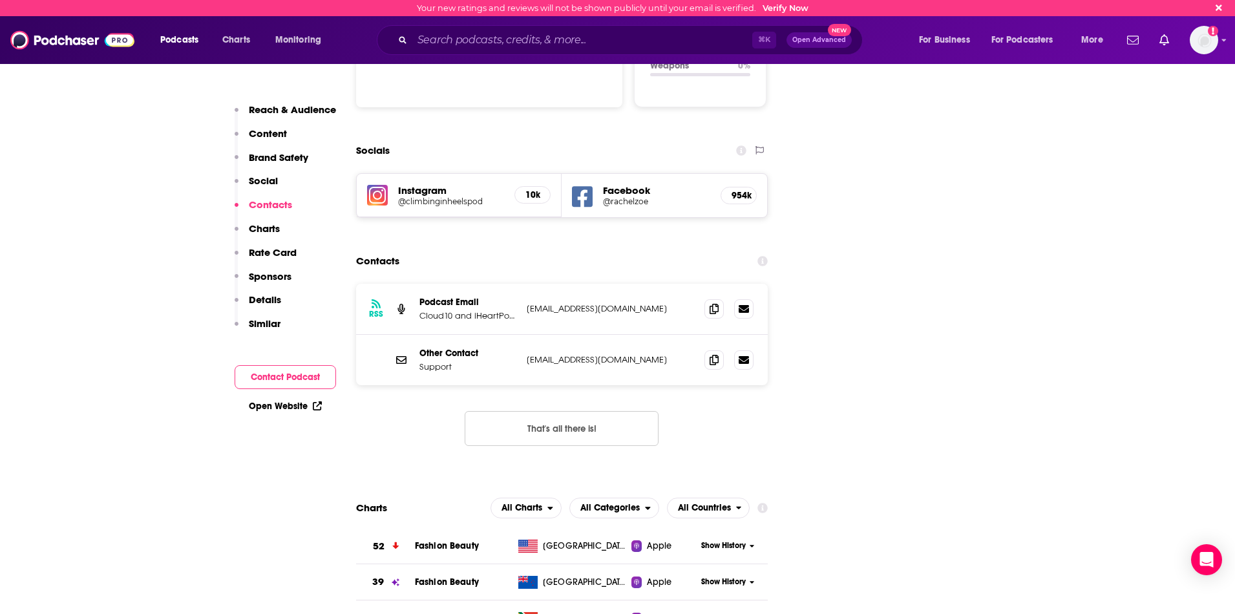
scroll to position [1541, 0]
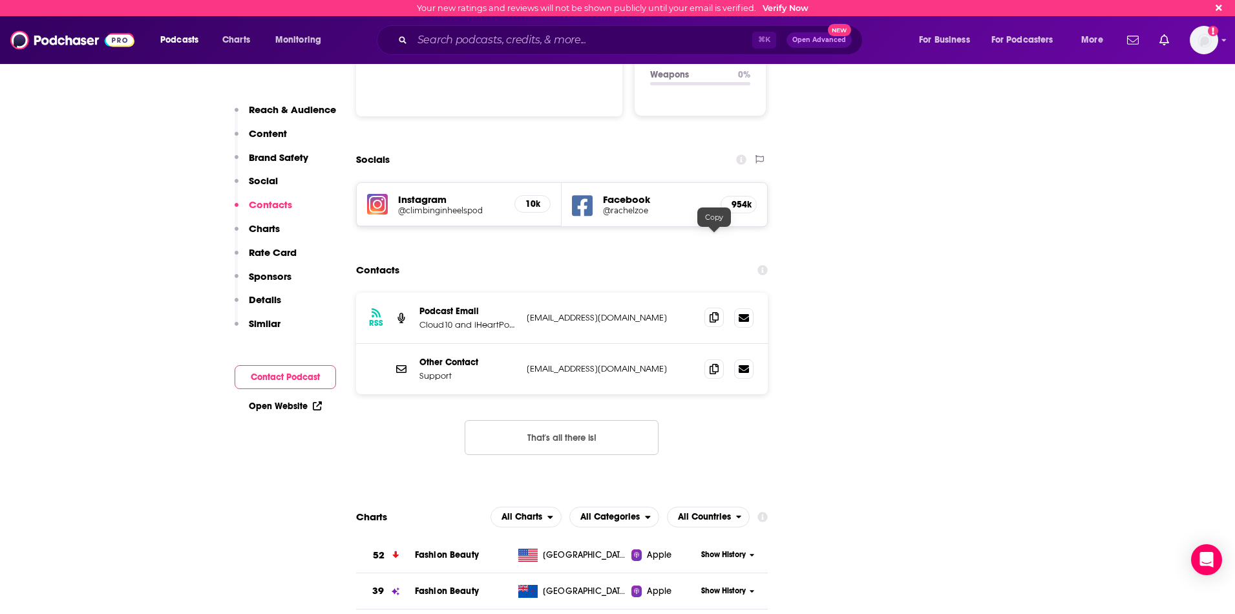
click at [712, 312] on icon at bounding box center [713, 317] width 9 height 10
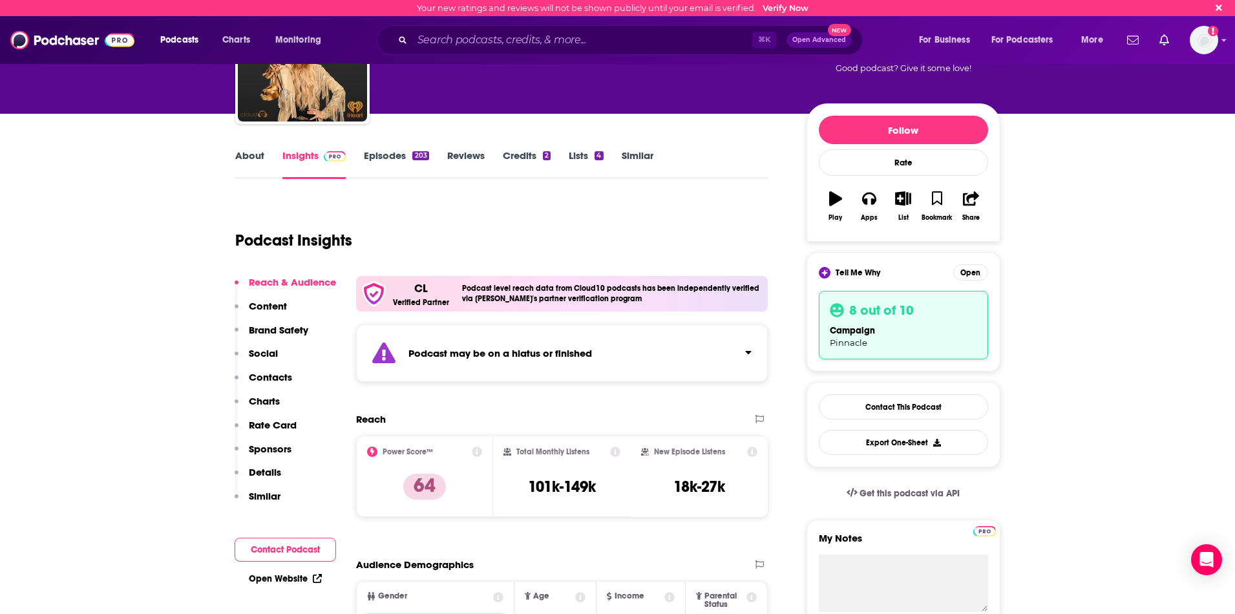
scroll to position [0, 0]
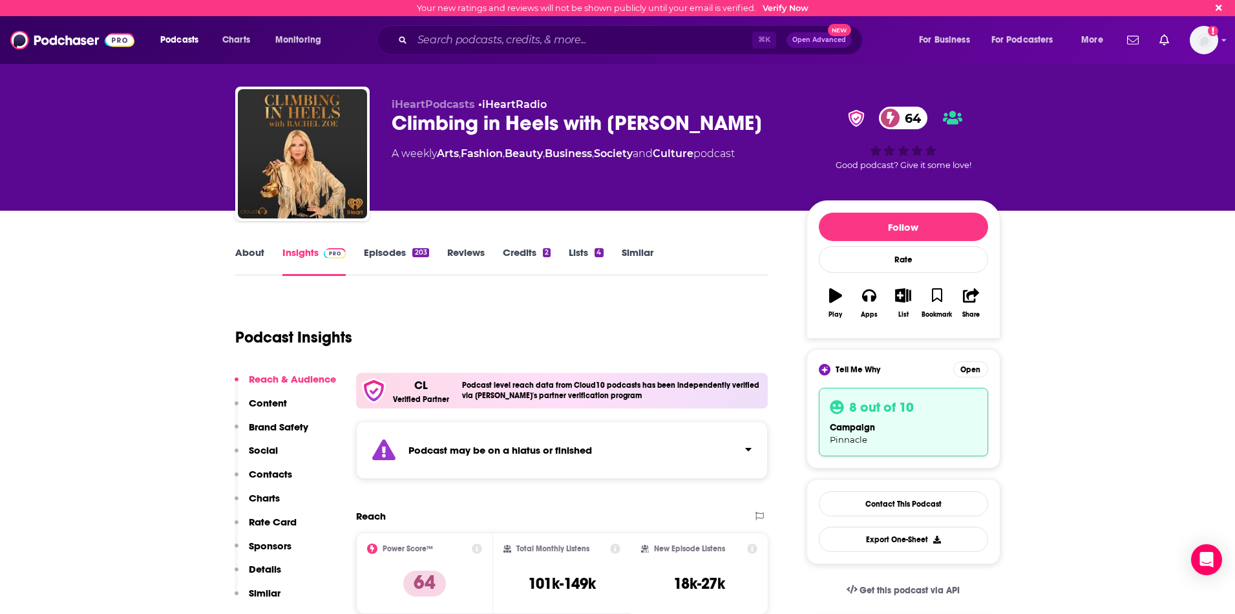
click at [638, 253] on link "Similar" at bounding box center [638, 261] width 32 height 30
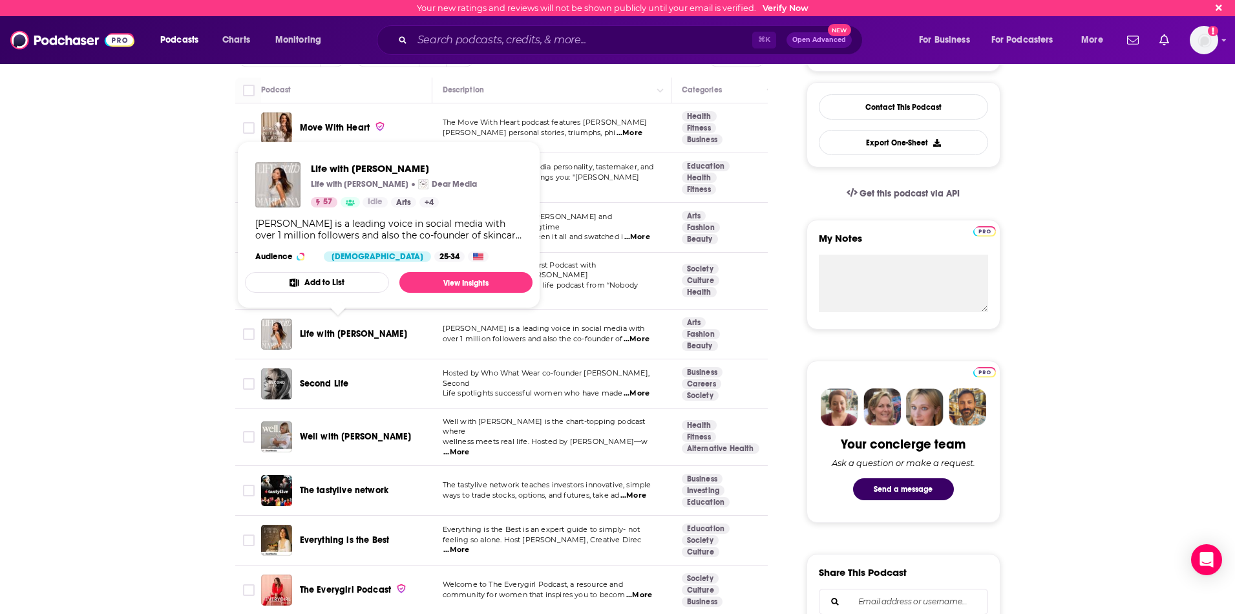
scroll to position [397, 0]
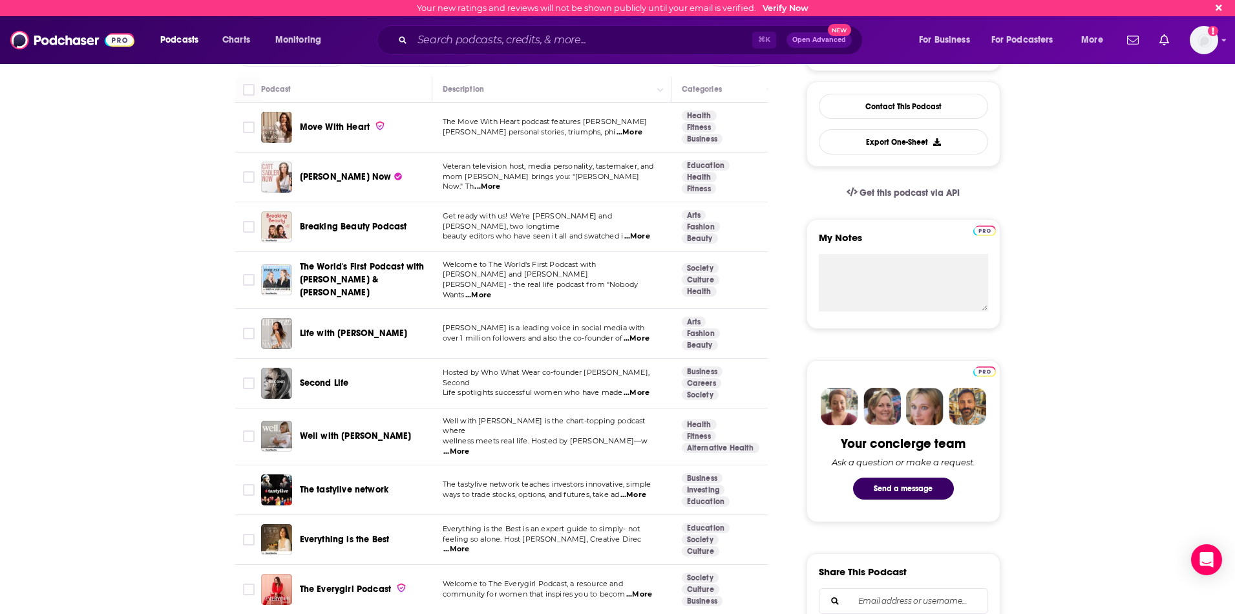
click at [634, 232] on span "...More" at bounding box center [637, 236] width 26 height 10
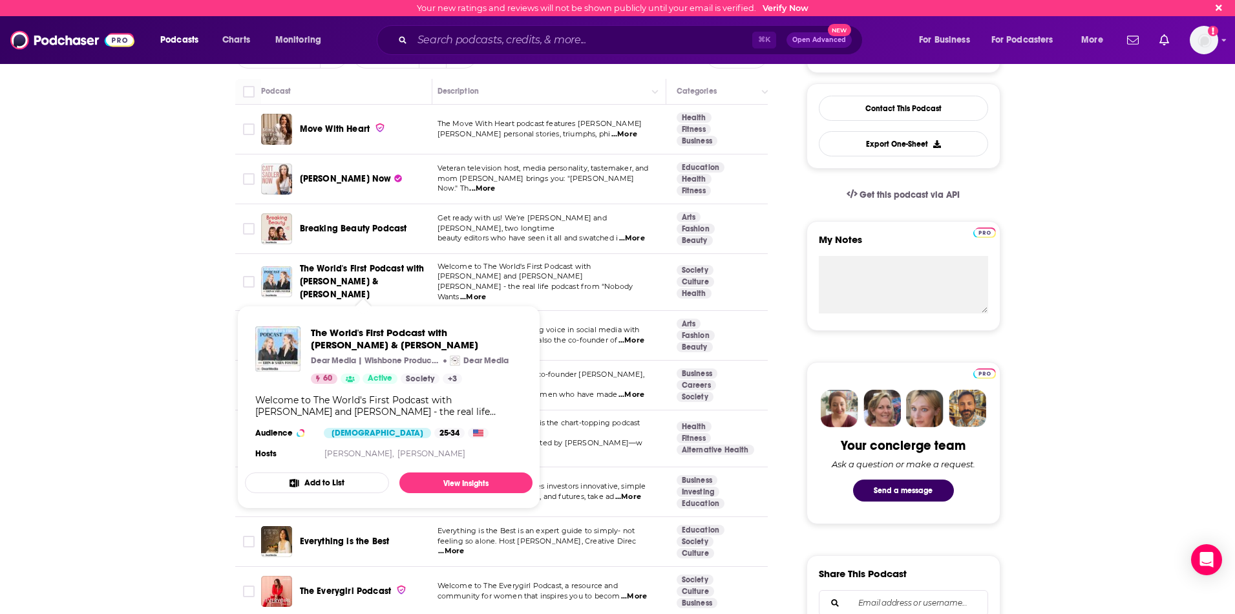
scroll to position [395, 0]
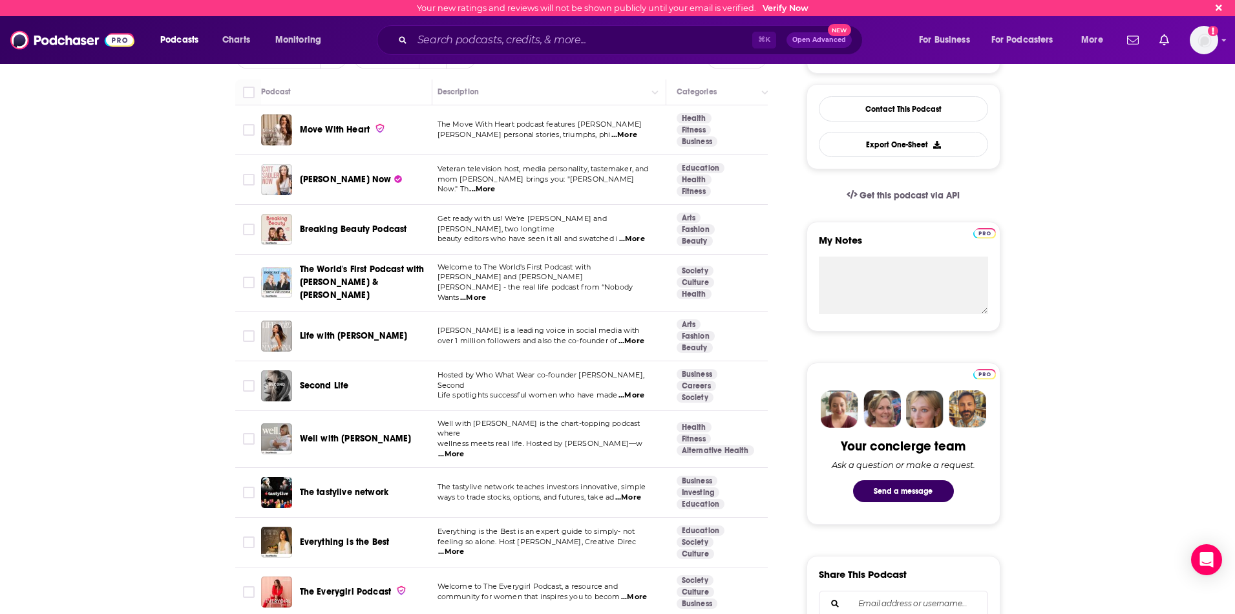
click at [486, 293] on span "...More" at bounding box center [473, 298] width 26 height 10
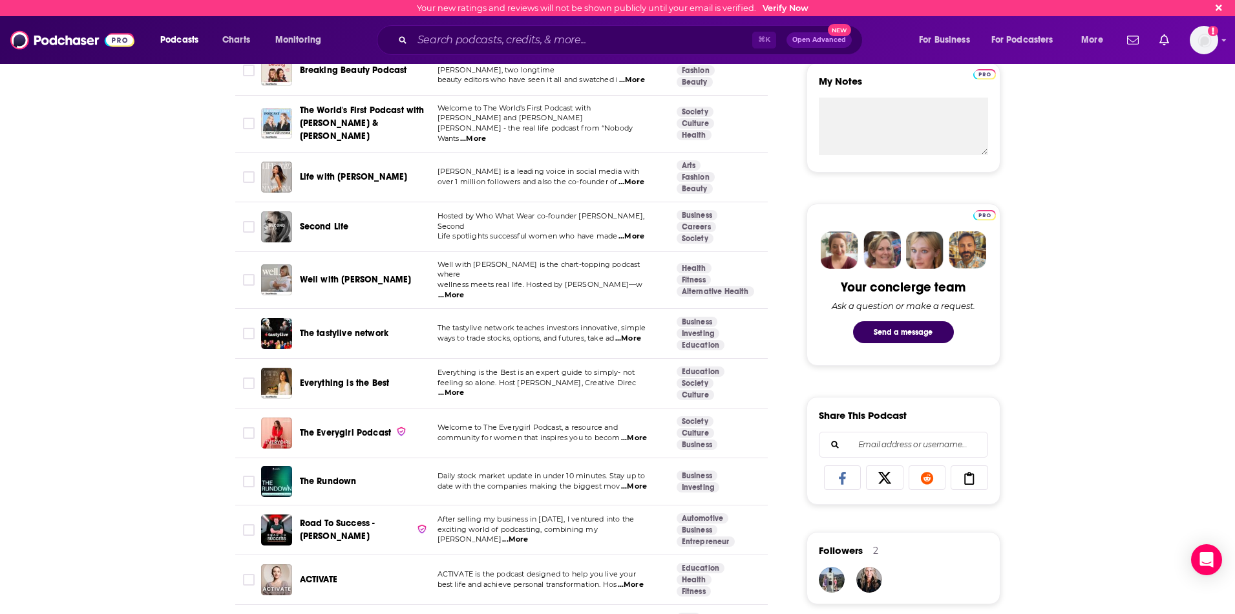
scroll to position [557, 0]
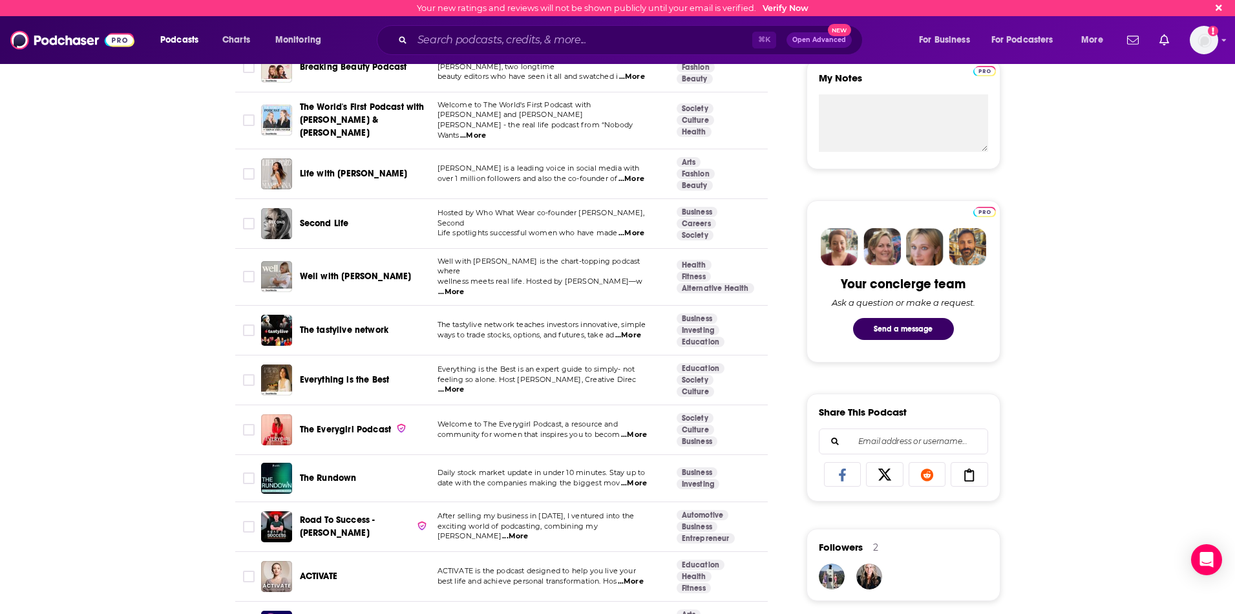
click at [633, 228] on span "...More" at bounding box center [631, 233] width 26 height 10
click at [324, 218] on span "Second Life" at bounding box center [324, 223] width 49 height 11
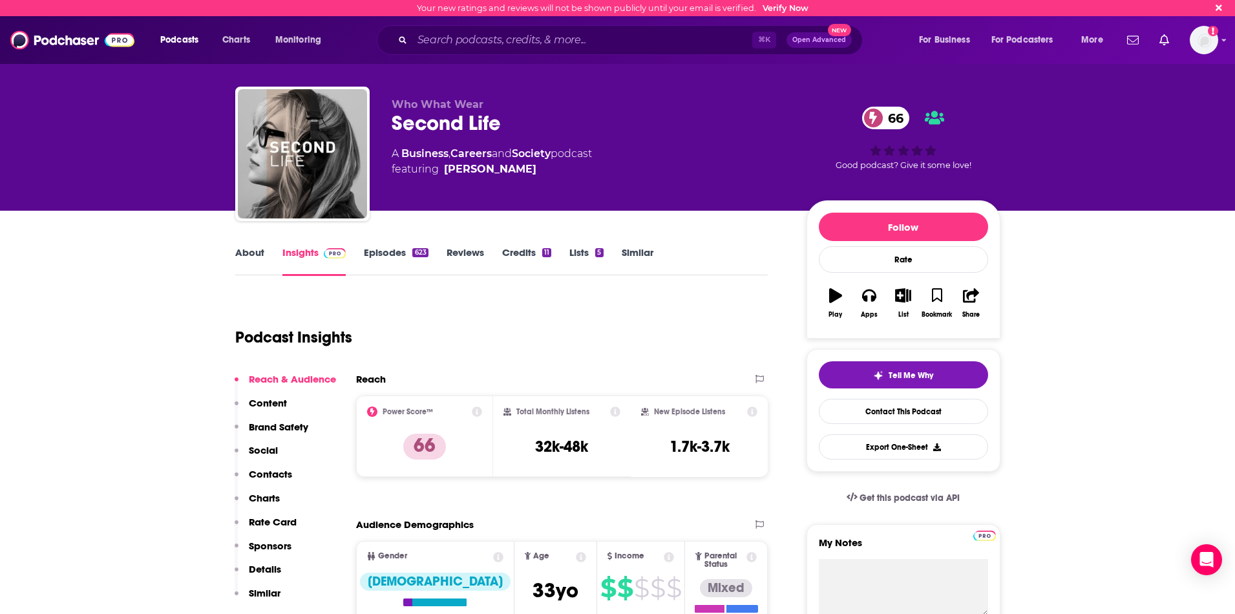
click at [375, 246] on div "About Insights Episodes 623 Reviews Credits 11 Lists 5 Similar" at bounding box center [501, 260] width 533 height 32
click at [388, 251] on link "Episodes 623" at bounding box center [396, 261] width 64 height 30
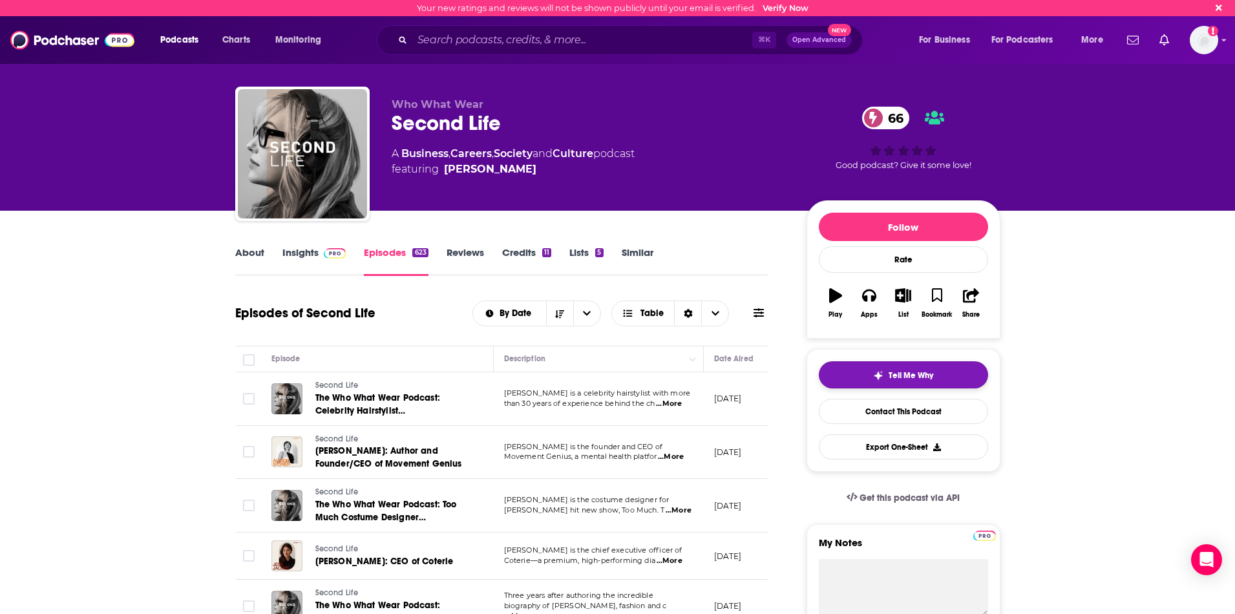
click at [884, 378] on div "Tell Me Why" at bounding box center [903, 375] width 60 height 10
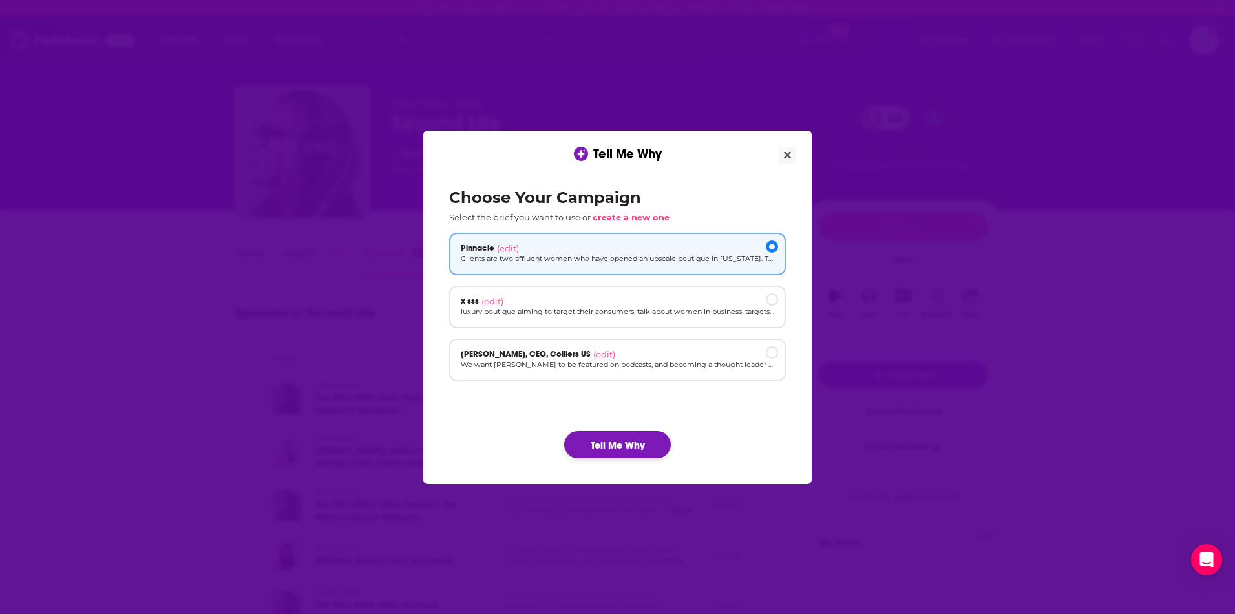
click at [623, 444] on button "Tell Me Why" at bounding box center [617, 444] width 107 height 27
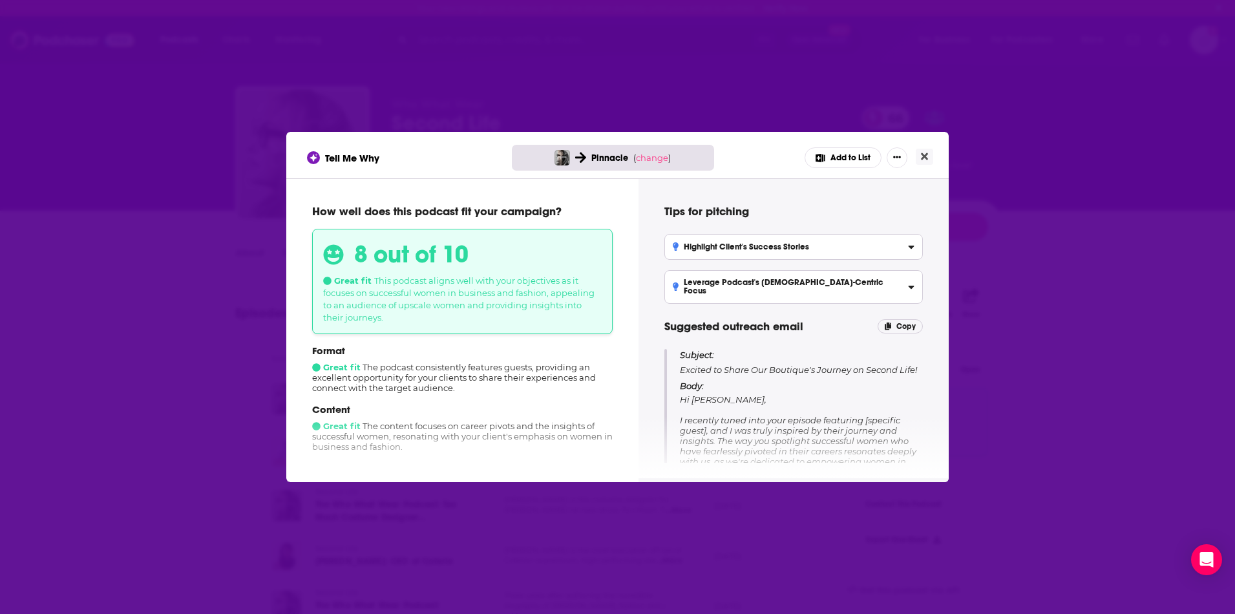
click at [457, 299] on div "8 out of 10 Great fit This podcast aligns well with your objectives as it focus…" at bounding box center [462, 281] width 300 height 105
drag, startPoint x: 324, startPoint y: 296, endPoint x: 366, endPoint y: 309, distance: 43.9
click at [371, 309] on span "This podcast aligns well with your objectives as it focuses on successful women…" at bounding box center [458, 298] width 271 height 47
click at [366, 308] on span "This podcast aligns well with your objectives as it focuses on successful women…" at bounding box center [458, 298] width 271 height 47
drag, startPoint x: 323, startPoint y: 296, endPoint x: 380, endPoint y: 321, distance: 62.2
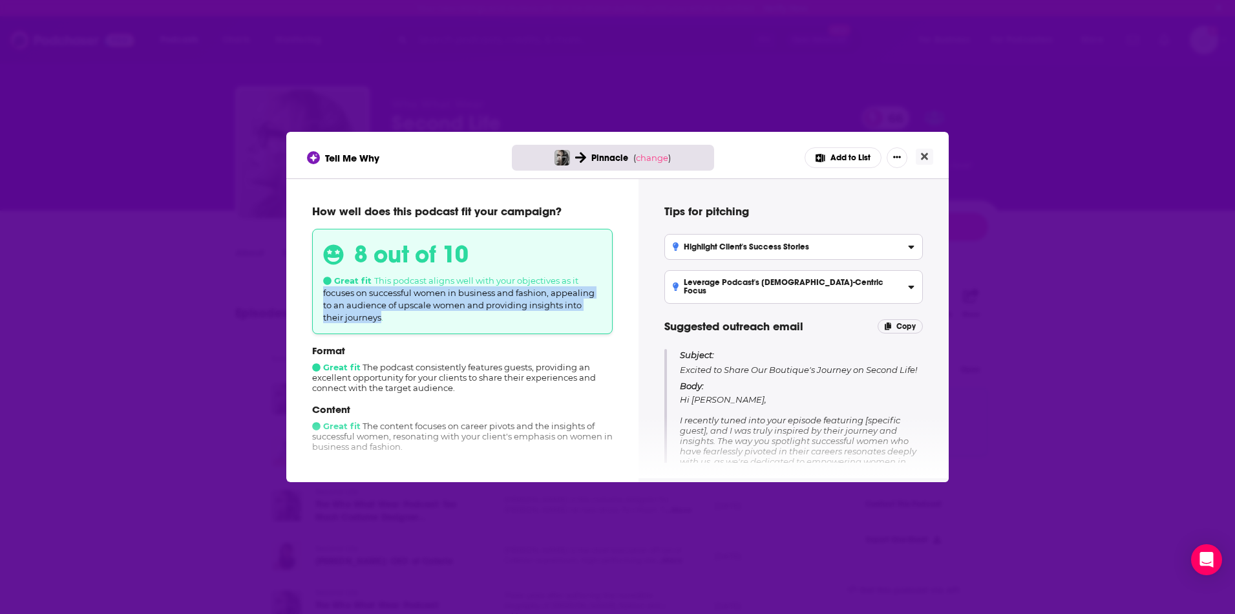
click at [380, 321] on span "This podcast aligns well with your objectives as it focuses on successful women…" at bounding box center [458, 298] width 271 height 47
copy span "focuses on successful women in business and fashion, appealing to an audience o…"
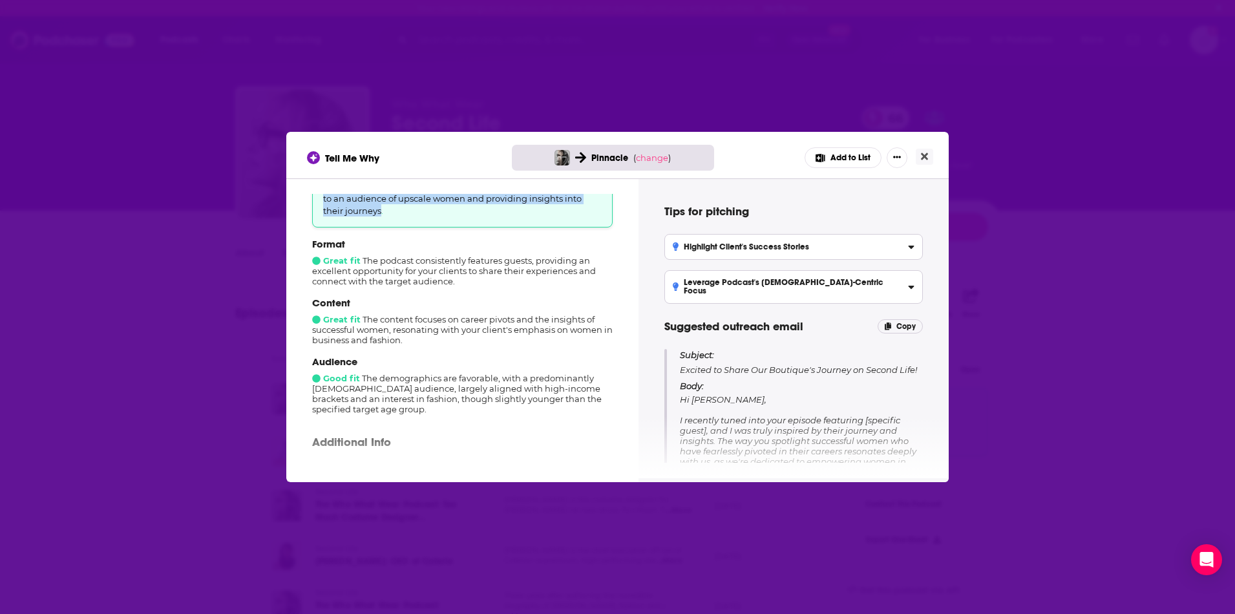
scroll to position [104, 0]
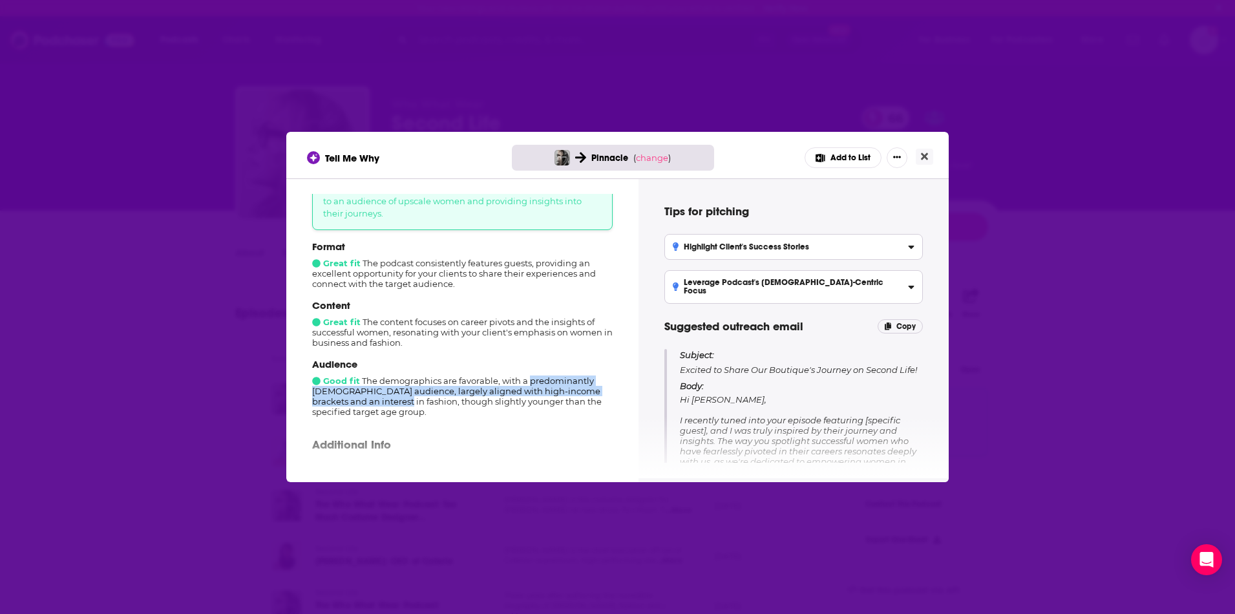
drag, startPoint x: 530, startPoint y: 384, endPoint x: 390, endPoint y: 406, distance: 141.8
click at [389, 406] on div "Audience Good fit The demographics are favorable, with a predominantly female a…" at bounding box center [462, 387] width 300 height 59
copy div "predominantly female audience, largely aligned with high-income brackets and an…"
click at [921, 156] on icon "Close" at bounding box center [924, 156] width 7 height 10
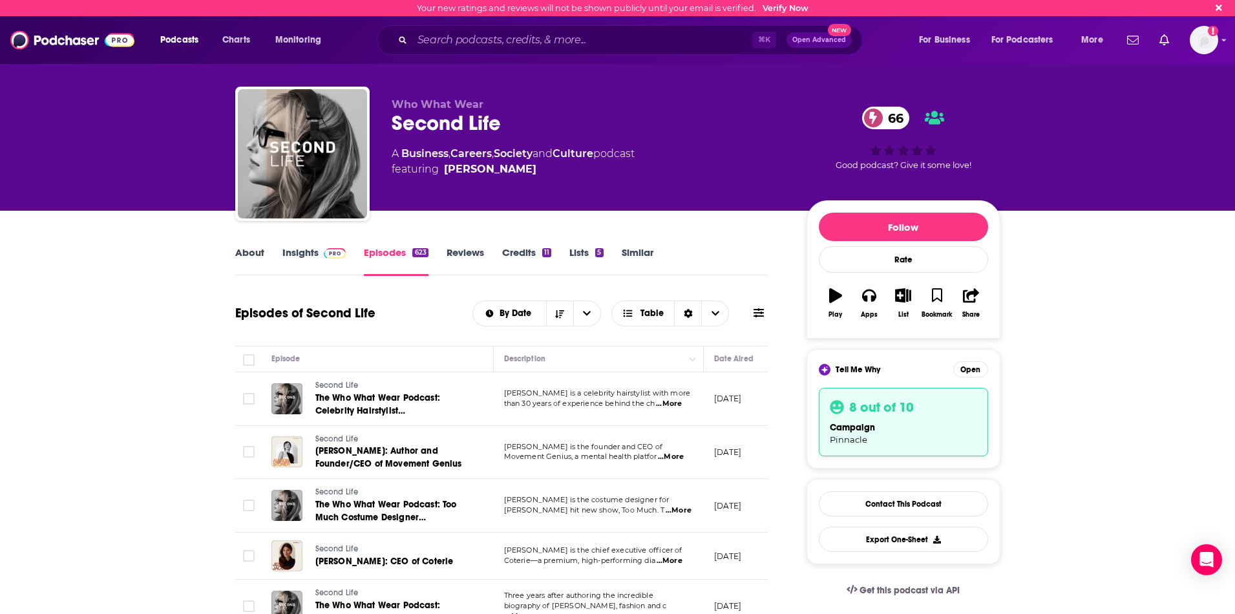
click at [249, 253] on link "About" at bounding box center [249, 261] width 29 height 30
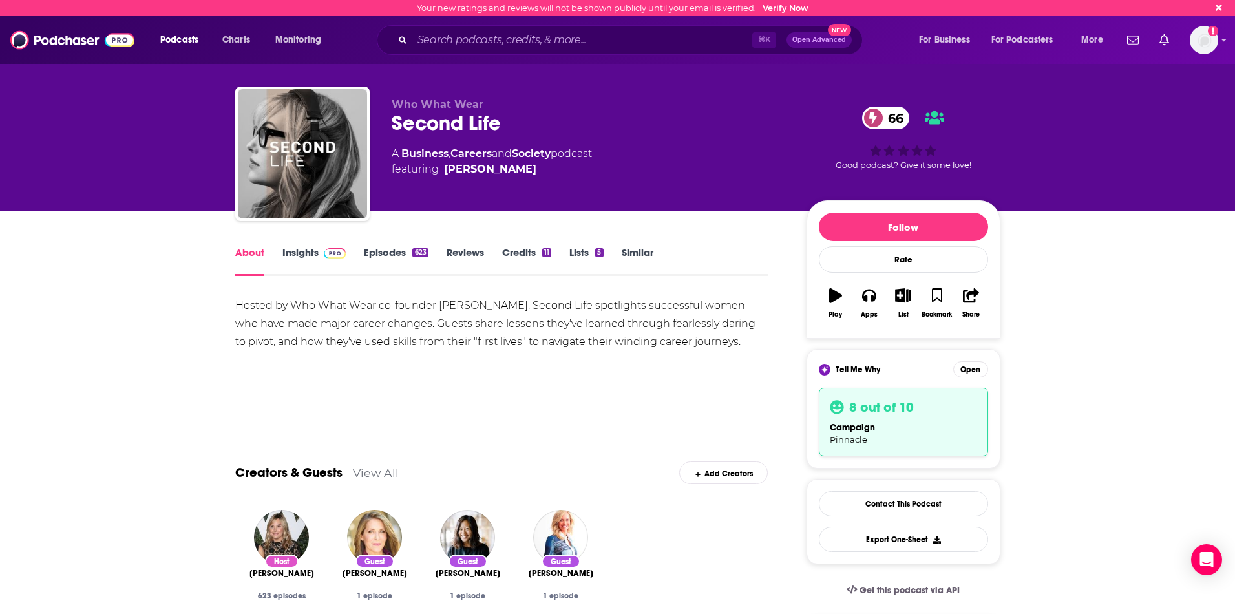
scroll to position [16, 0]
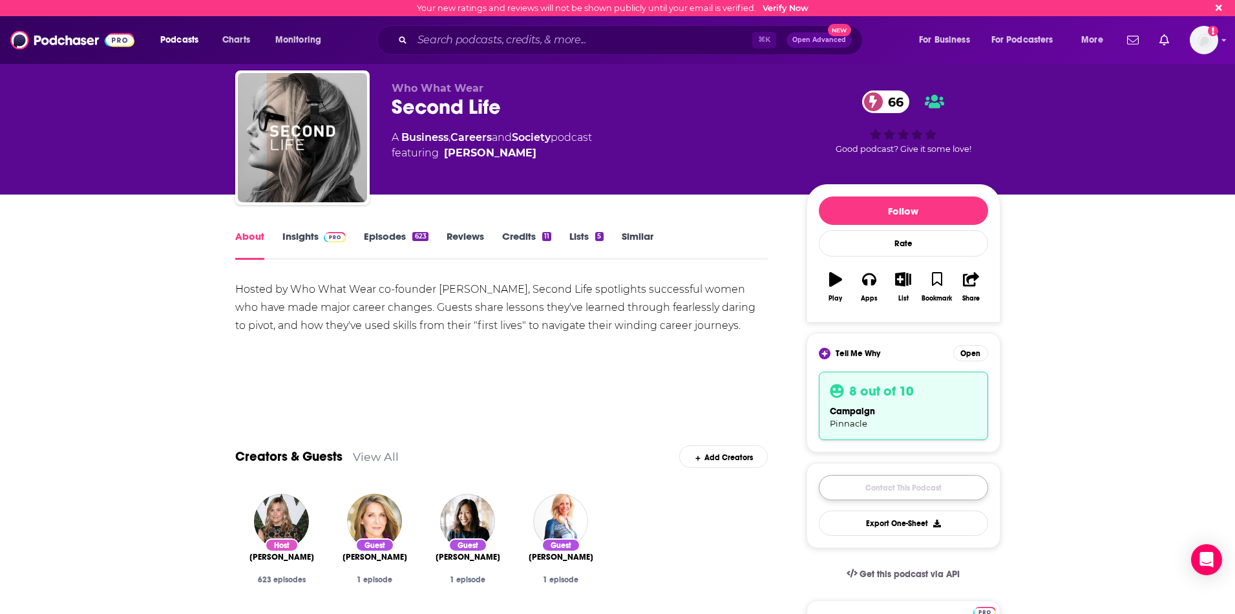
click at [868, 487] on link "Contact This Podcast" at bounding box center [903, 487] width 169 height 25
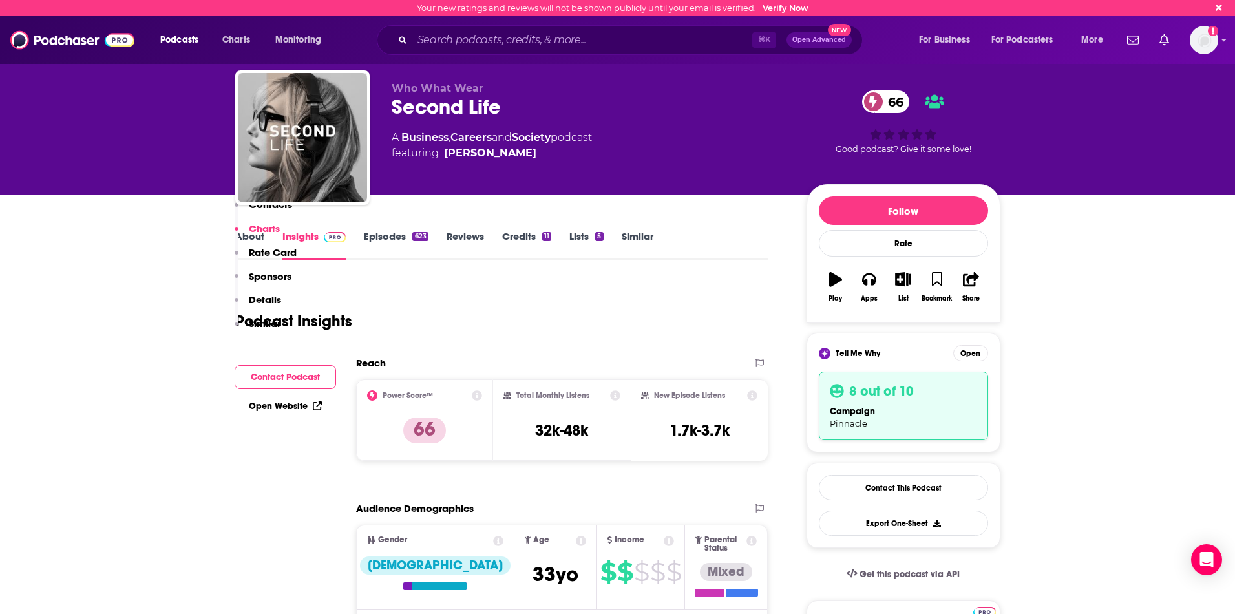
scroll to position [1600, 0]
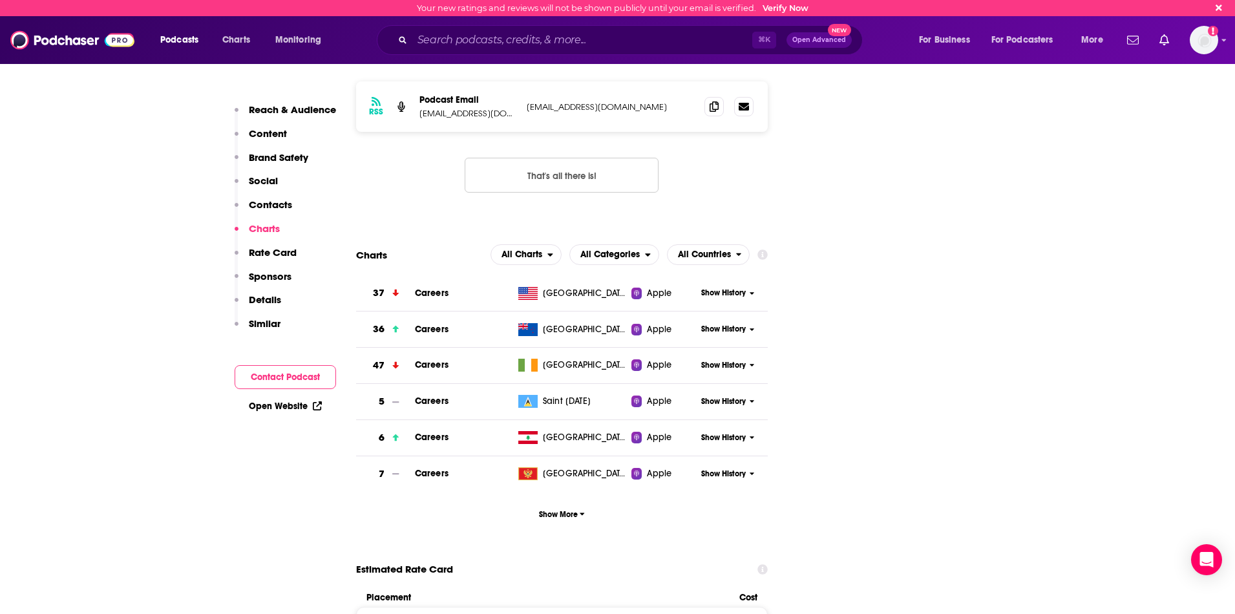
click at [323, 375] on button "Contact Podcast" at bounding box center [285, 377] width 101 height 24
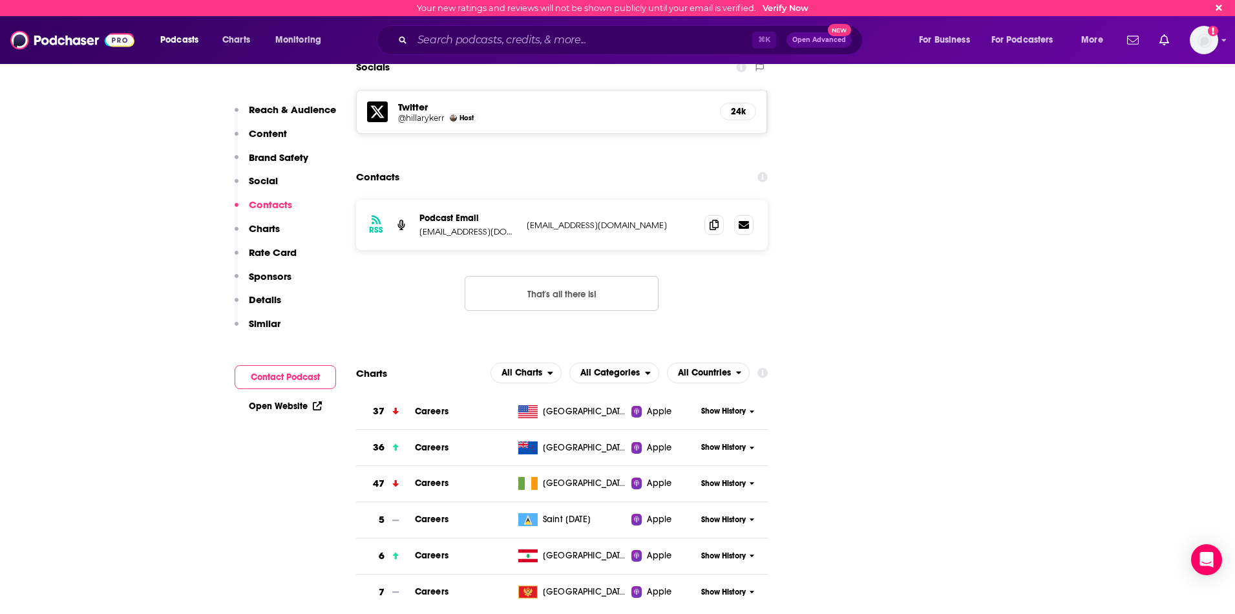
scroll to position [1420, 0]
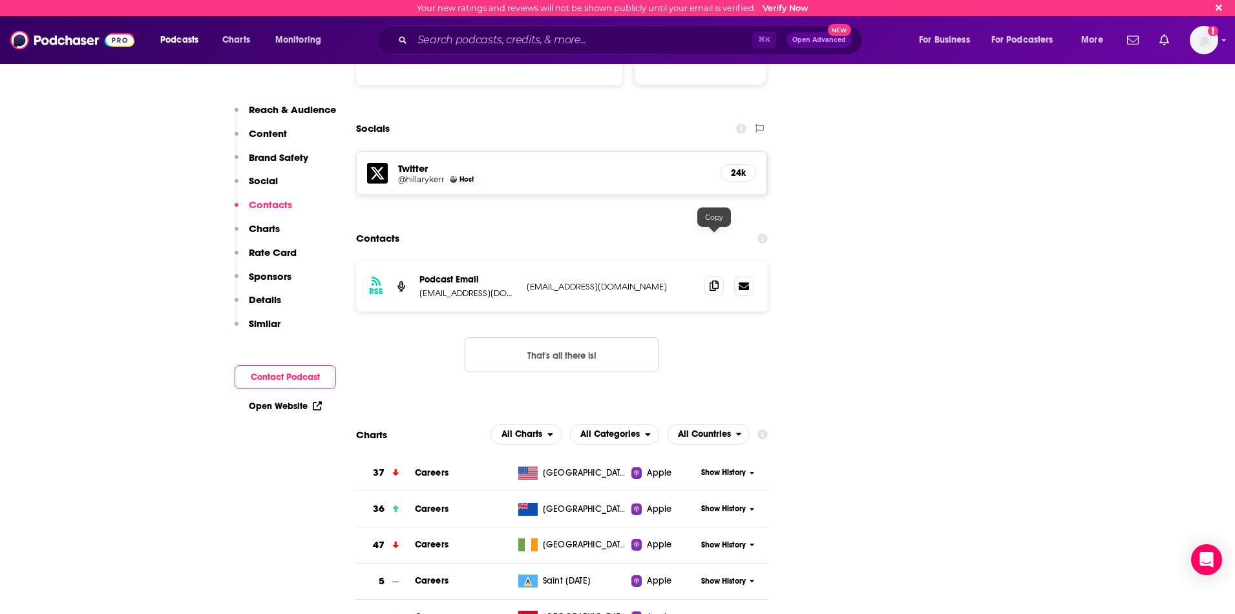
click at [712, 280] on icon at bounding box center [713, 285] width 9 height 10
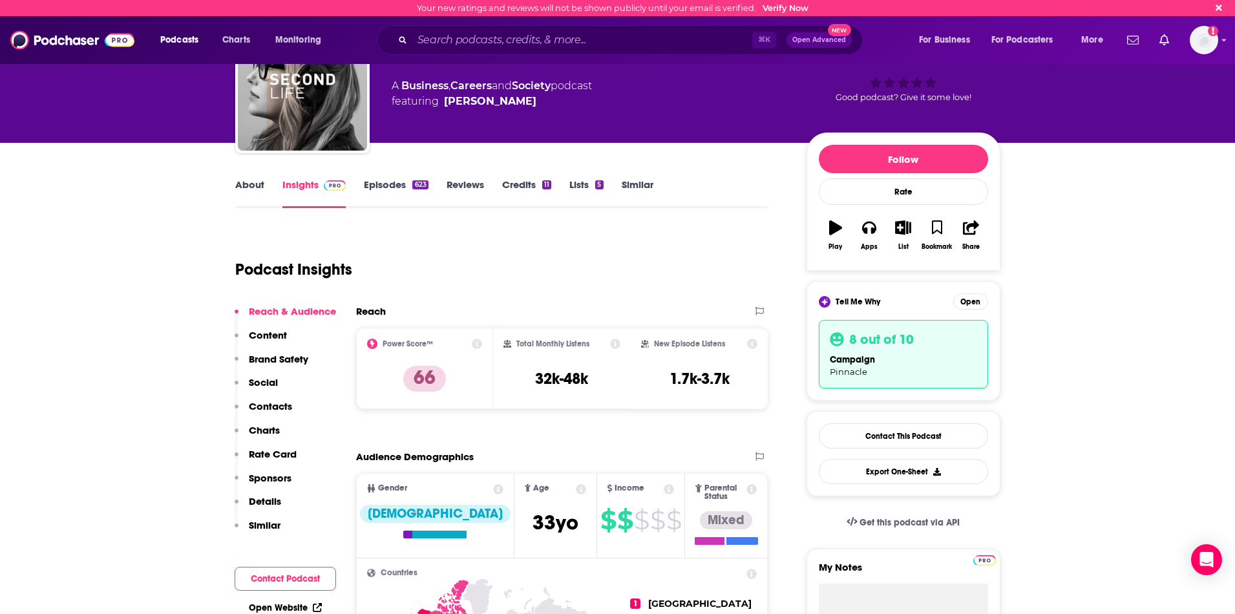
scroll to position [65, 0]
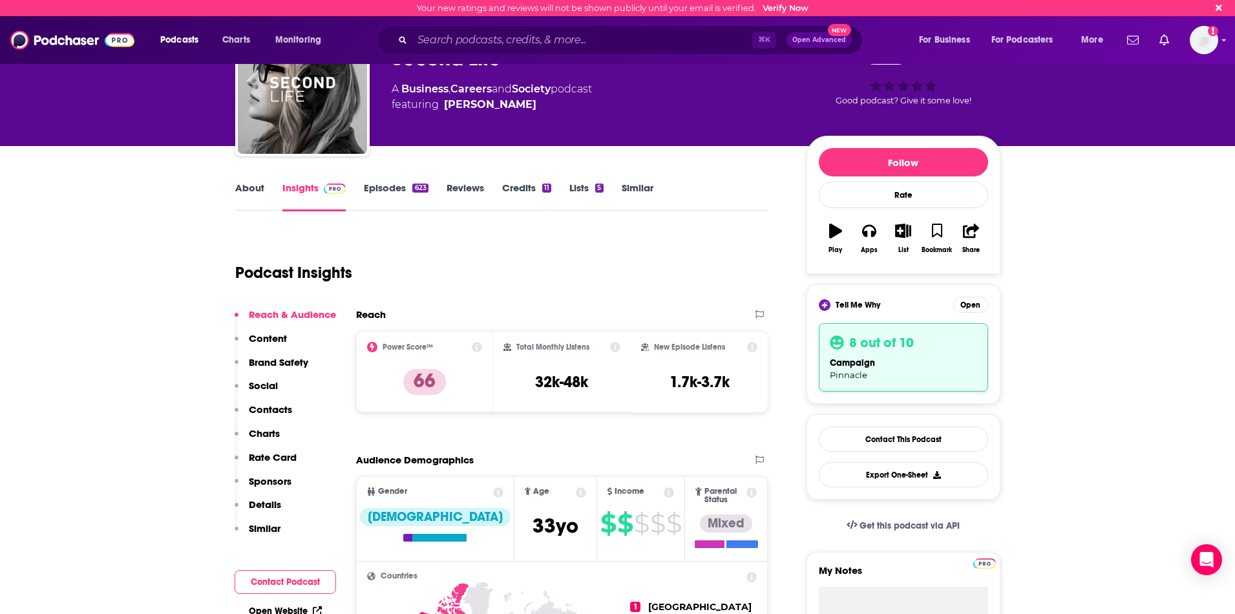
click at [644, 196] on link "Similar" at bounding box center [638, 197] width 32 height 30
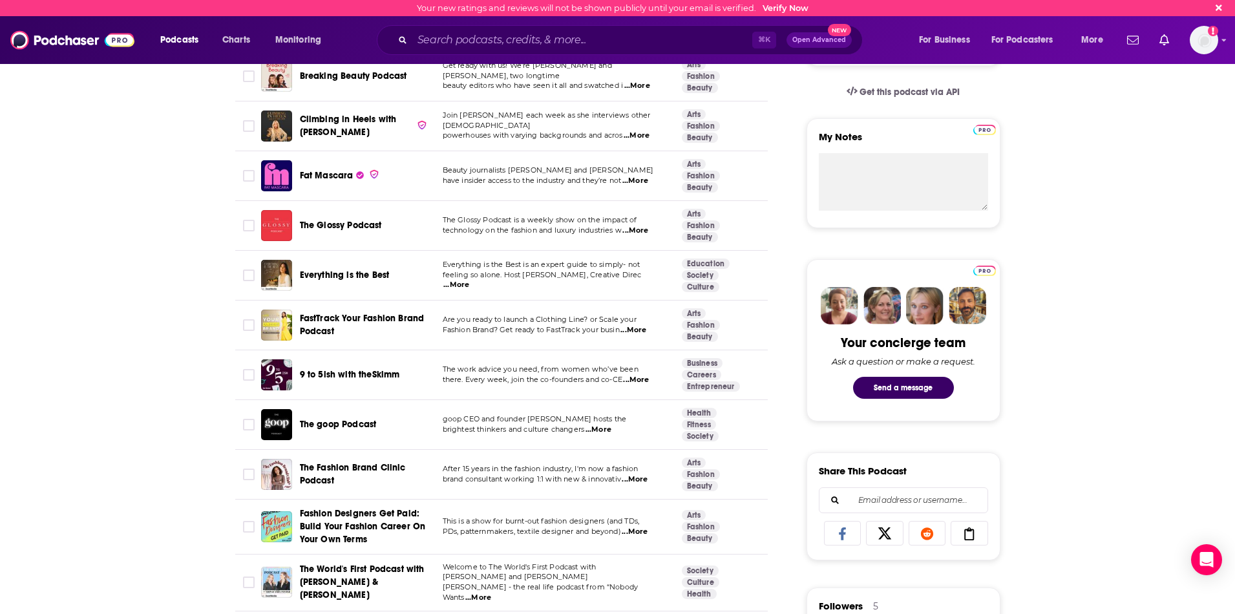
scroll to position [501, 0]
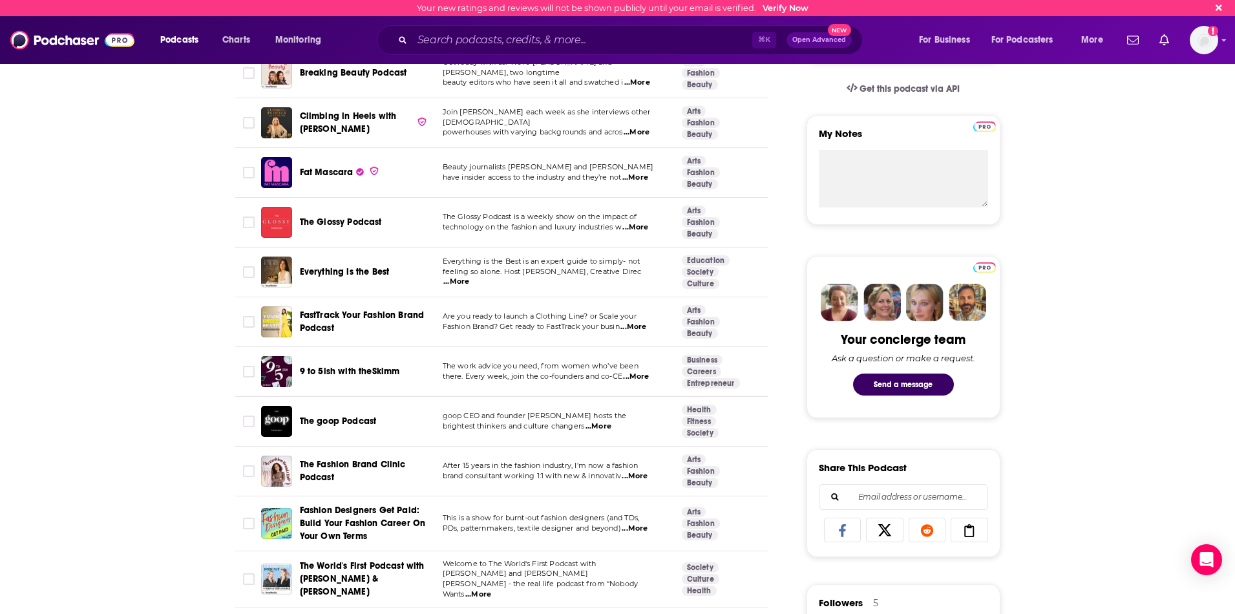
click at [630, 227] on span "...More" at bounding box center [635, 227] width 26 height 10
click at [479, 284] on td "Everything is the Best is an expert guide to simply- not feeling so alone. Host…" at bounding box center [551, 272] width 239 height 50
click at [469, 278] on span "...More" at bounding box center [456, 282] width 26 height 10
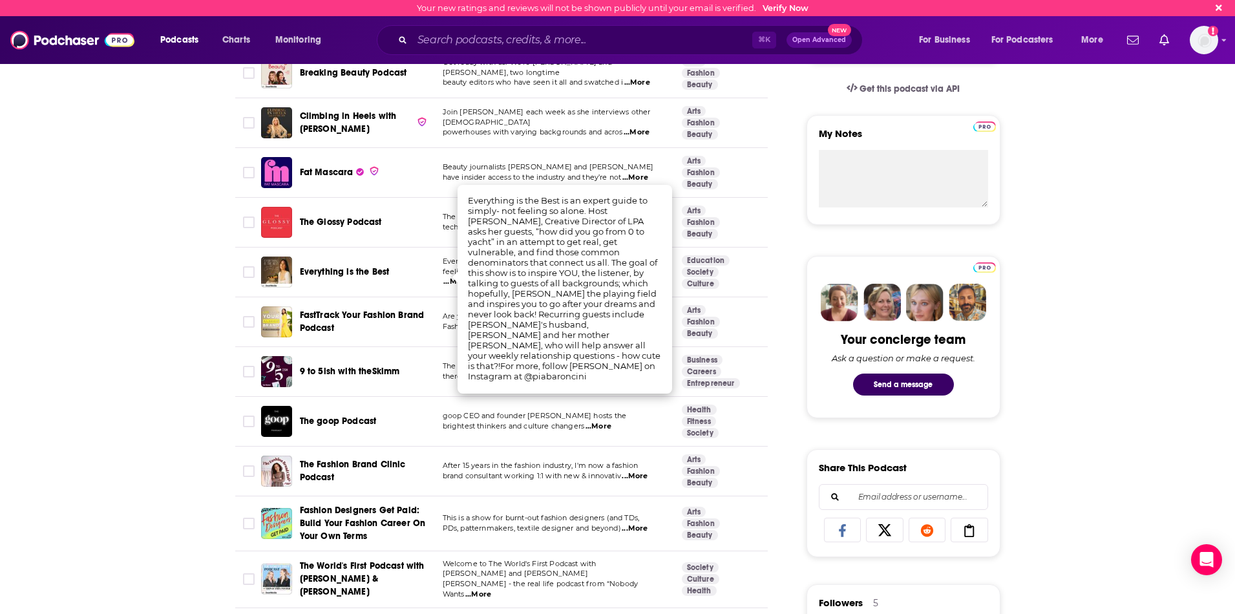
click at [443, 272] on td "Everything is the Best is an expert guide to simply- not feeling so alone. Host…" at bounding box center [551, 272] width 239 height 50
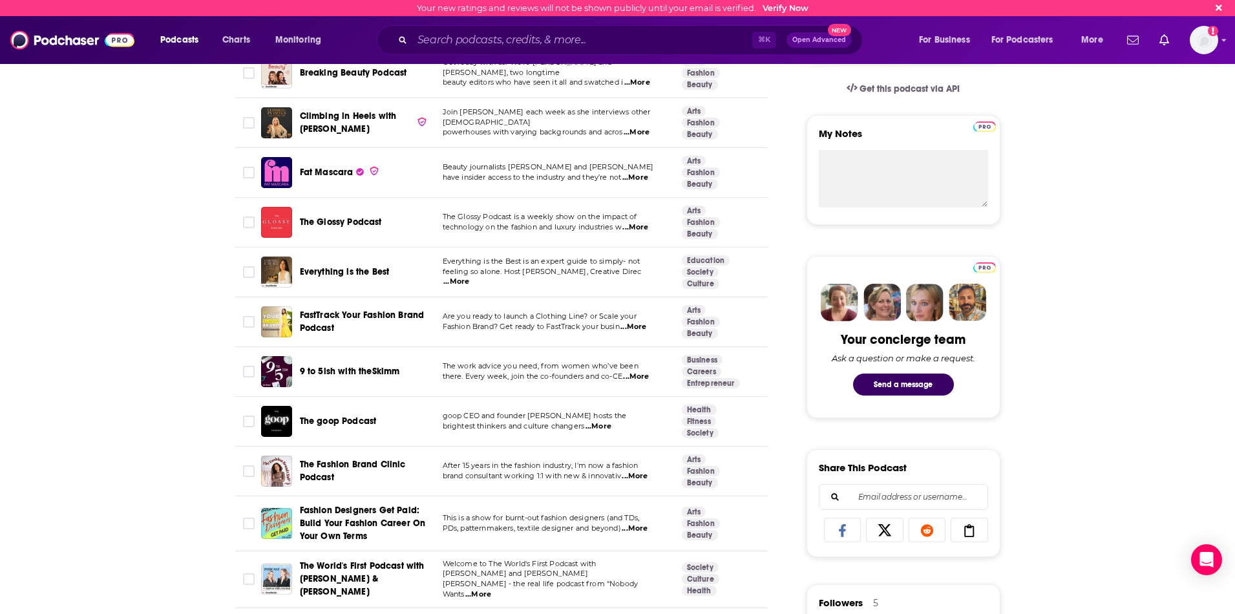
click at [537, 317] on span "Are you ready to launch a Clothing Line? or Scale your" at bounding box center [540, 315] width 194 height 9
click at [636, 323] on span "...More" at bounding box center [633, 327] width 26 height 10
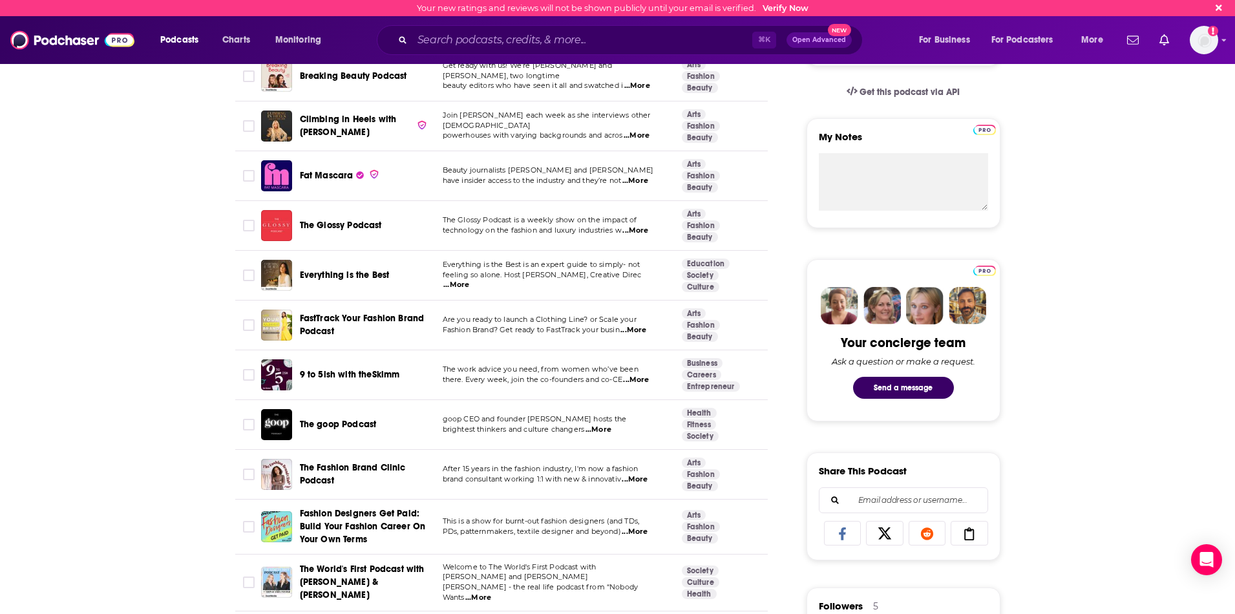
click at [641, 327] on span "...More" at bounding box center [633, 330] width 26 height 10
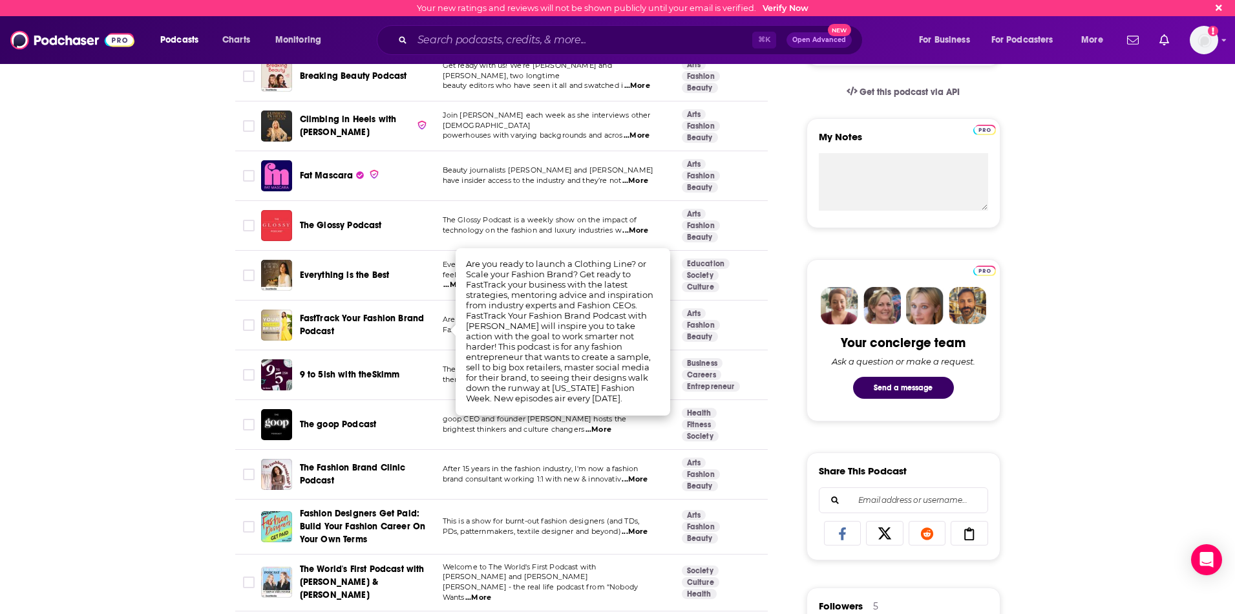
click at [432, 335] on div "FastTrack Your Fashion Brand Podcast" at bounding box center [367, 325] width 134 height 26
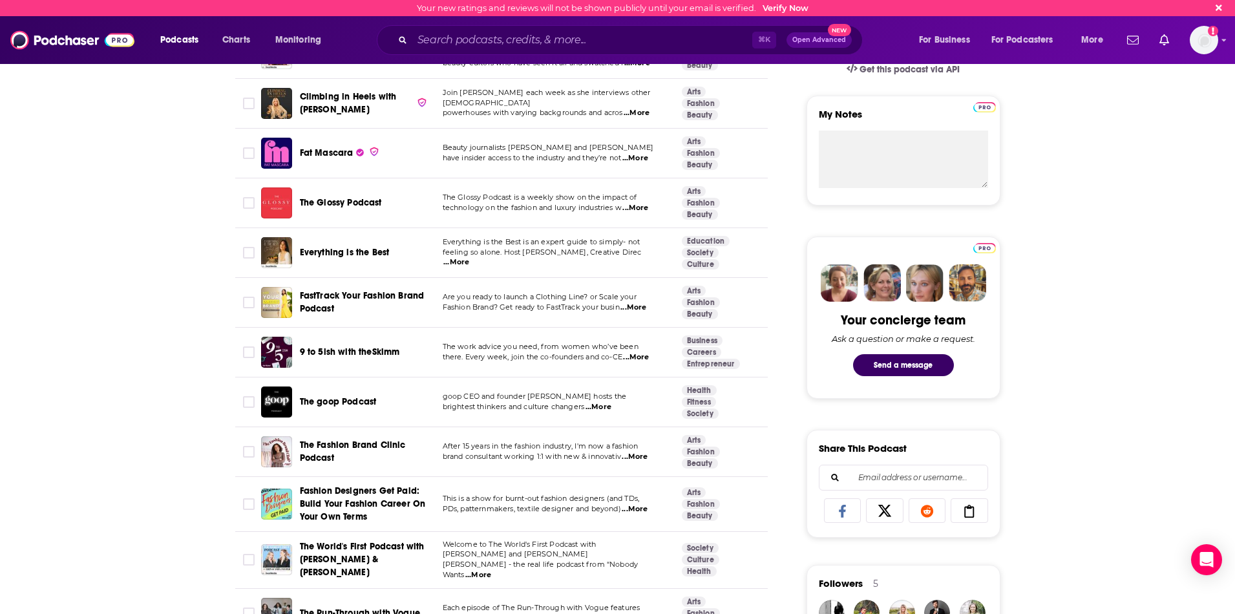
scroll to position [524, 0]
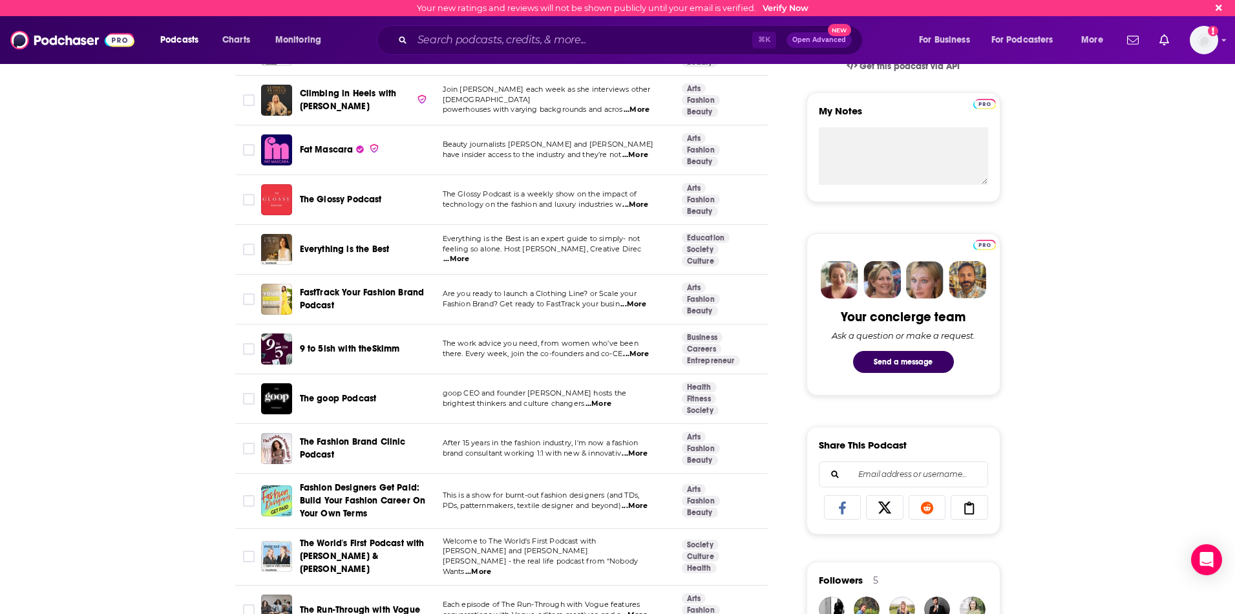
click at [637, 305] on span "...More" at bounding box center [633, 304] width 26 height 10
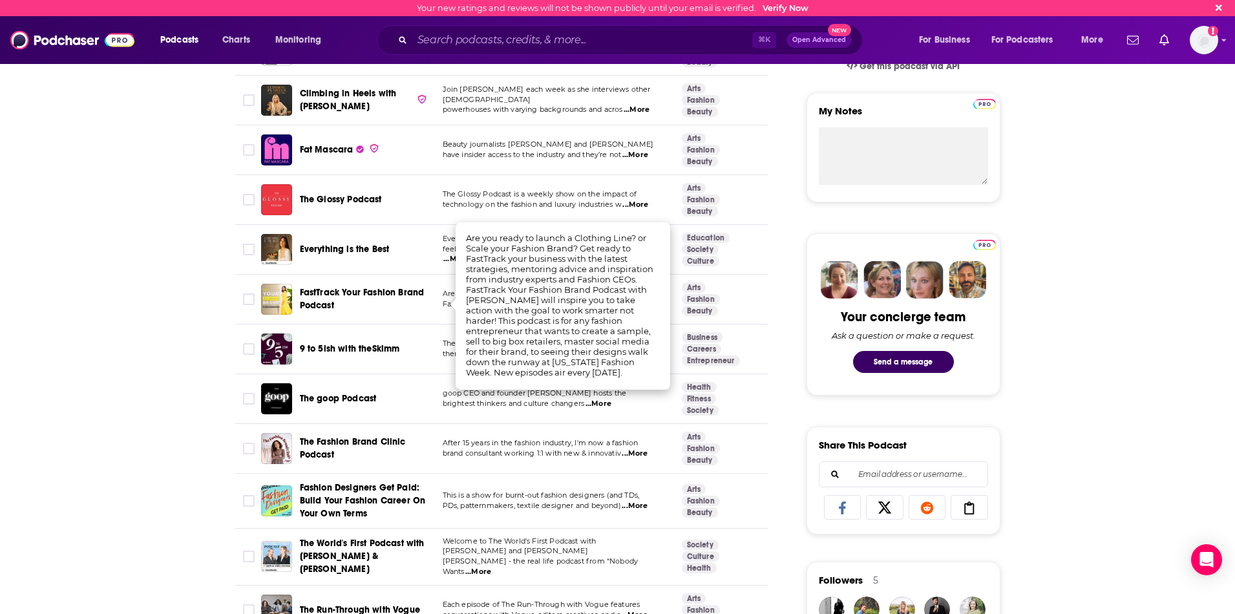
click at [452, 308] on span "Fashion Brand? Get ready to FastTrack your busin" at bounding box center [531, 303] width 177 height 9
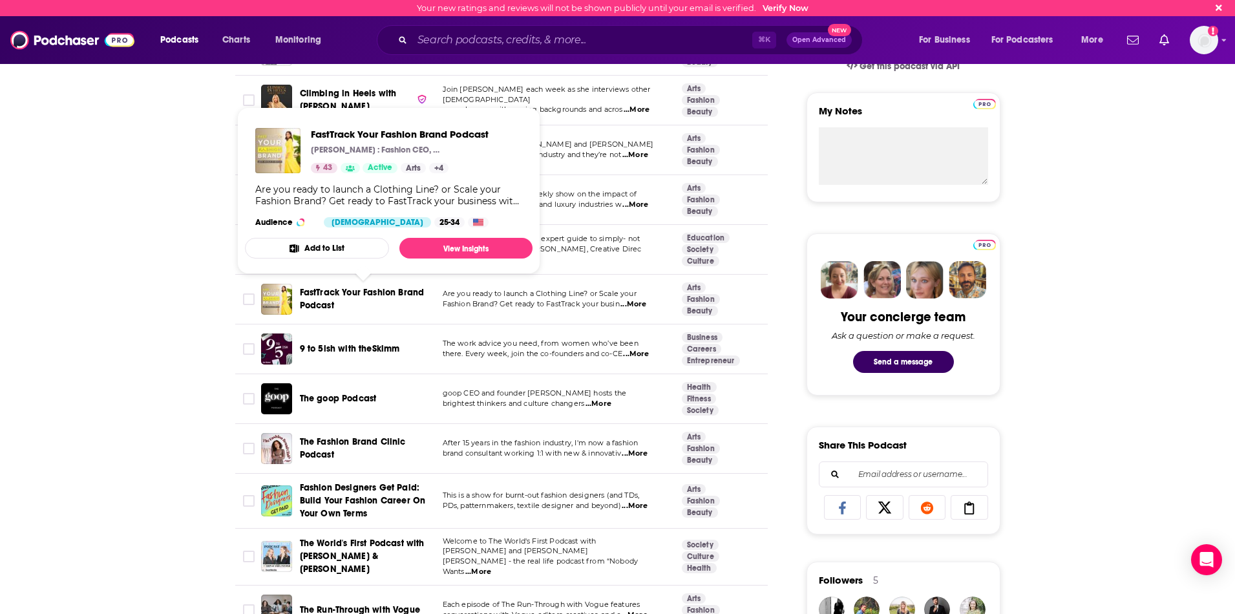
click at [359, 297] on span "FastTrack Your Fashion Brand Podcast" at bounding box center [362, 299] width 125 height 24
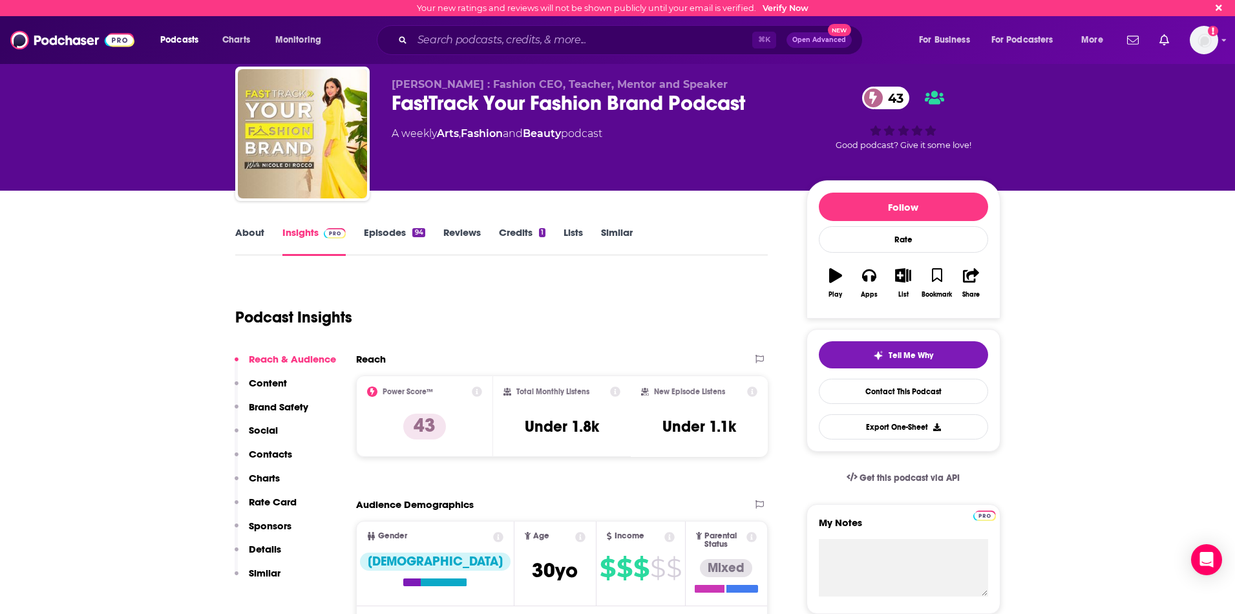
scroll to position [1, 0]
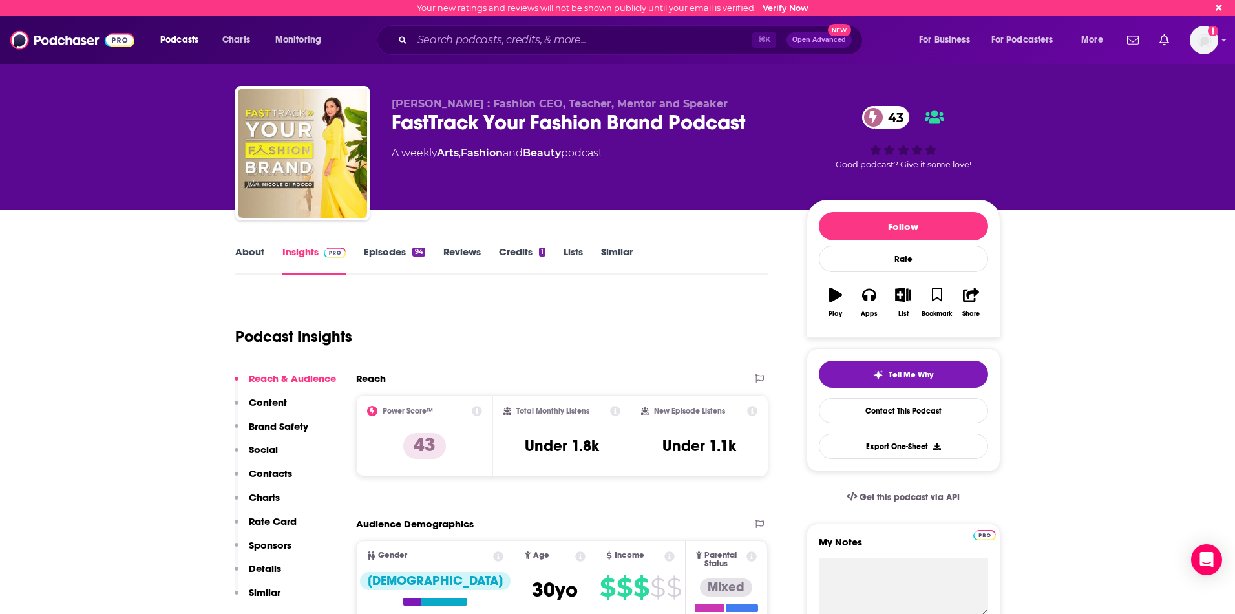
click at [388, 253] on link "Episodes 94" at bounding box center [394, 261] width 61 height 30
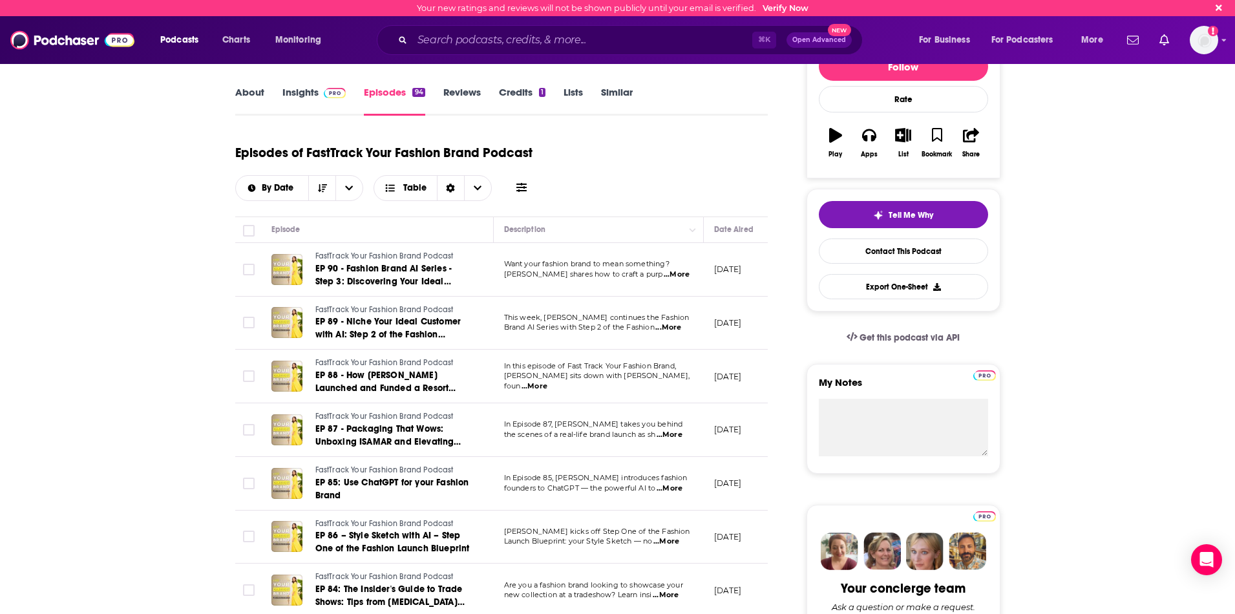
scroll to position [163, 0]
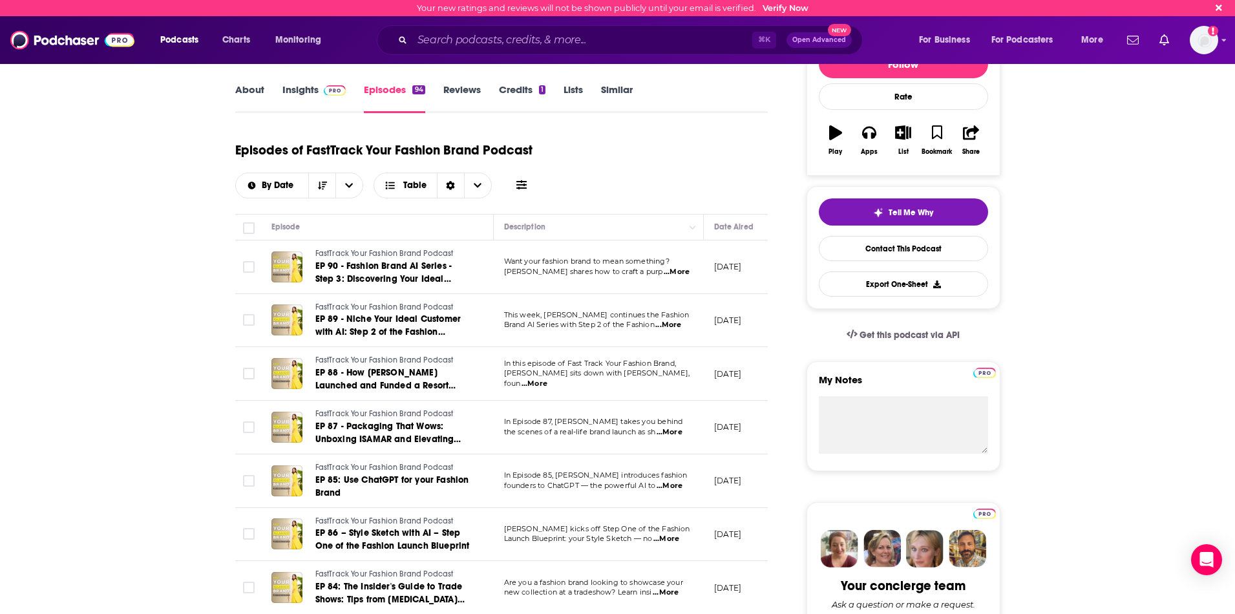
click at [547, 379] on span "...More" at bounding box center [534, 384] width 26 height 10
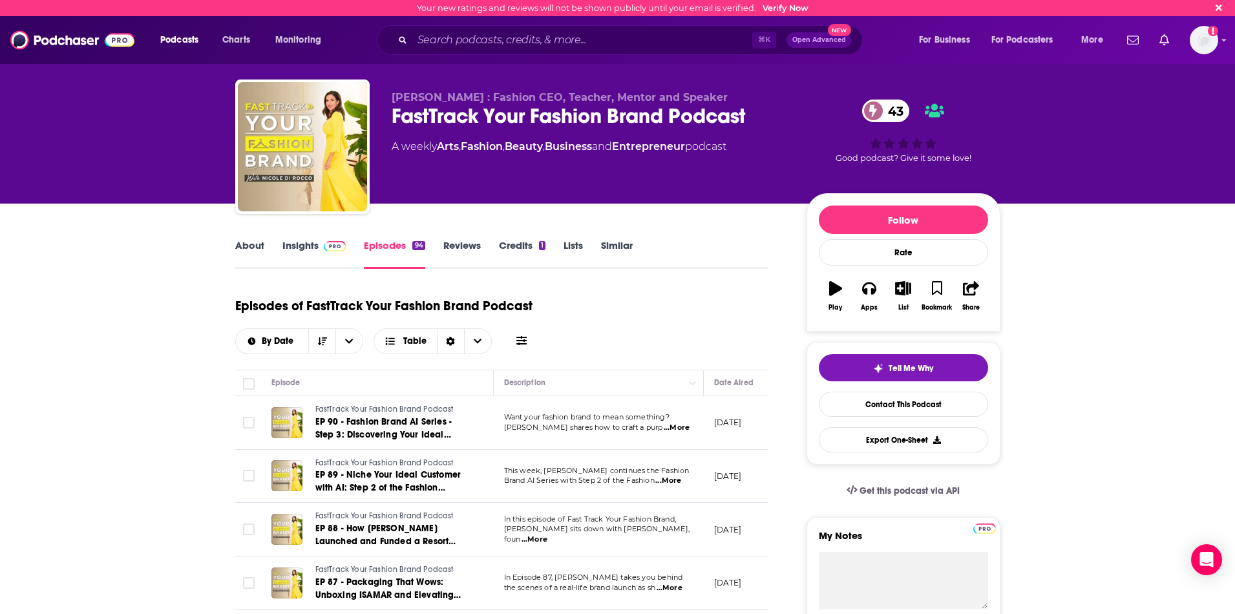
scroll to position [0, 0]
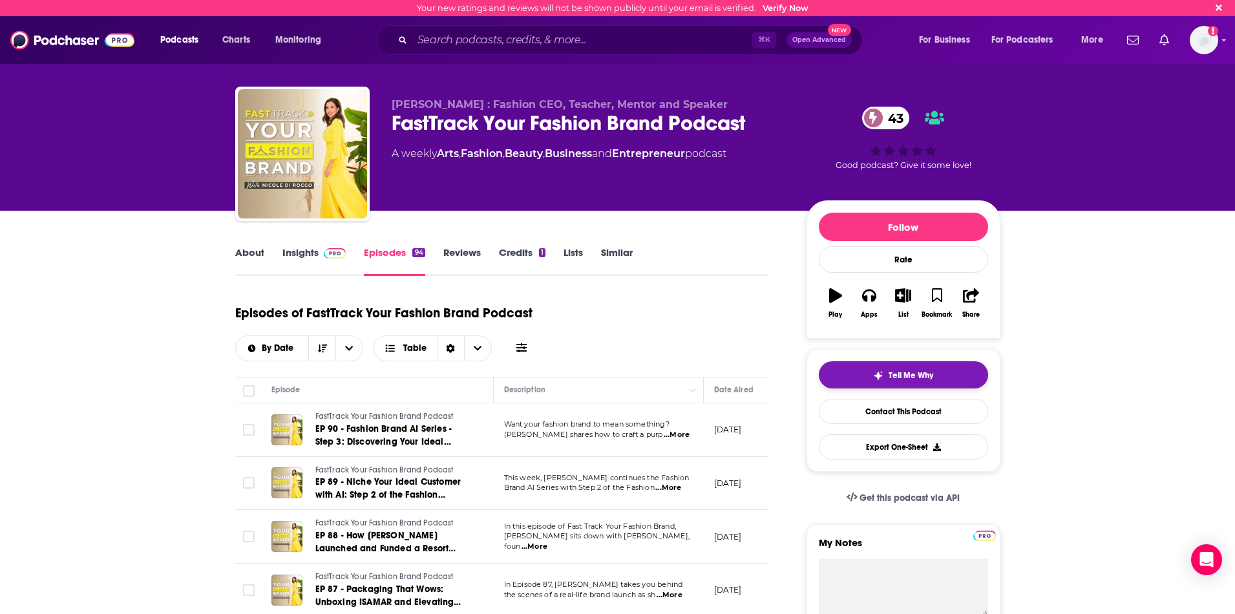
click at [892, 368] on button "Tell Me Why" at bounding box center [903, 374] width 169 height 27
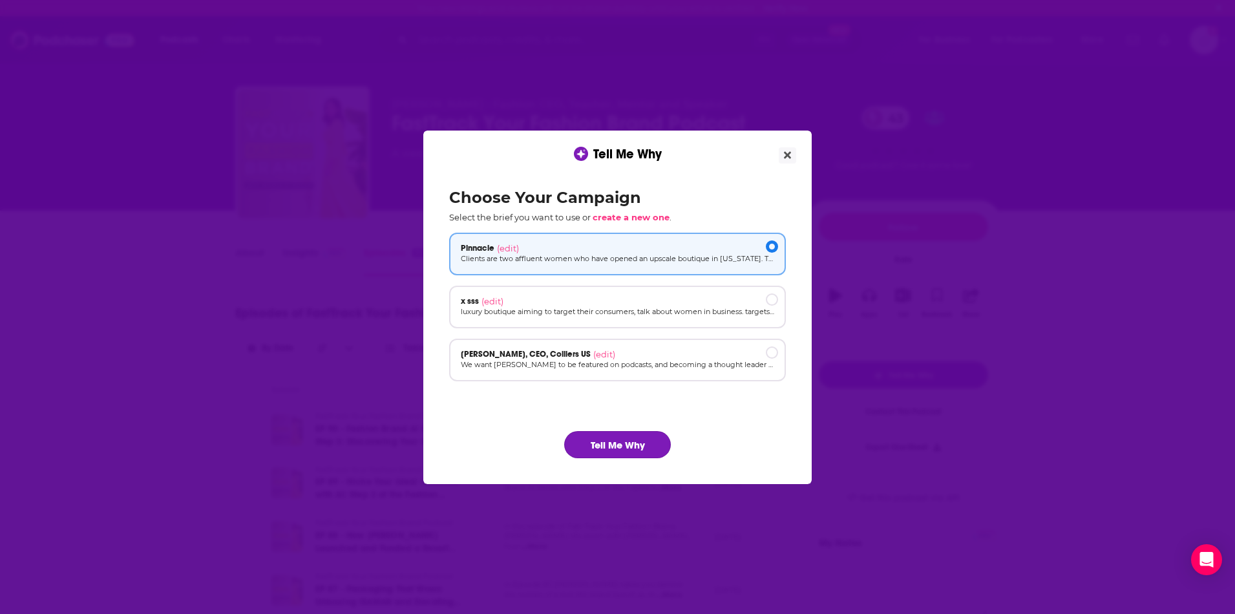
click at [618, 443] on button "Tell Me Why" at bounding box center [617, 444] width 107 height 27
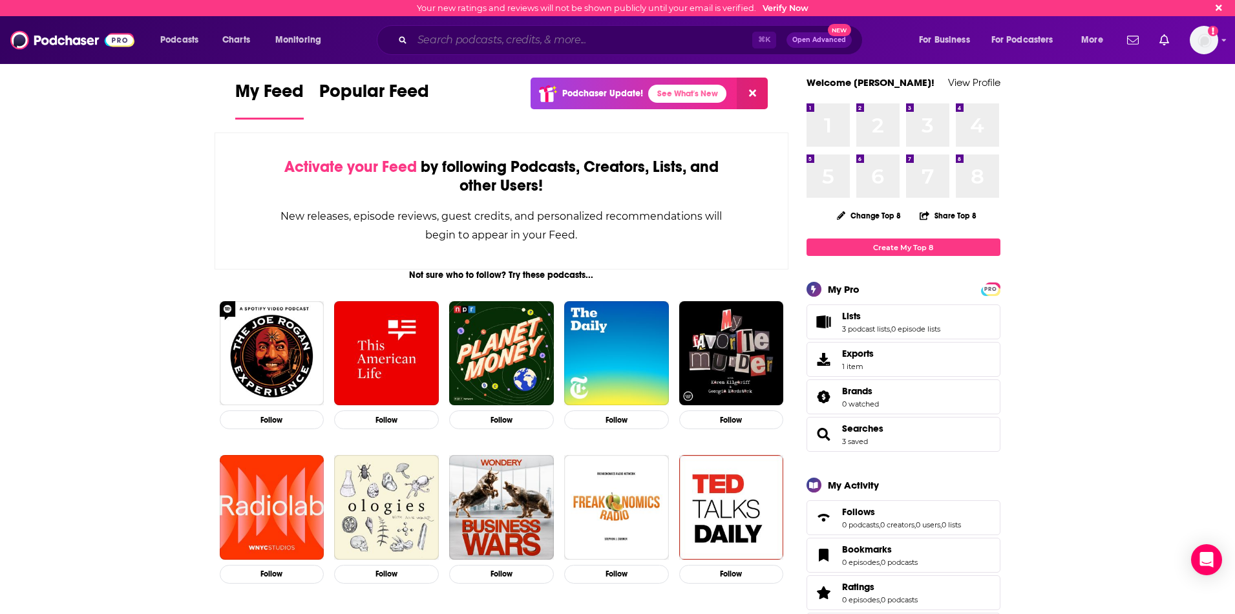
click at [565, 36] on input "Search podcasts, credits, & more..." at bounding box center [582, 40] width 340 height 21
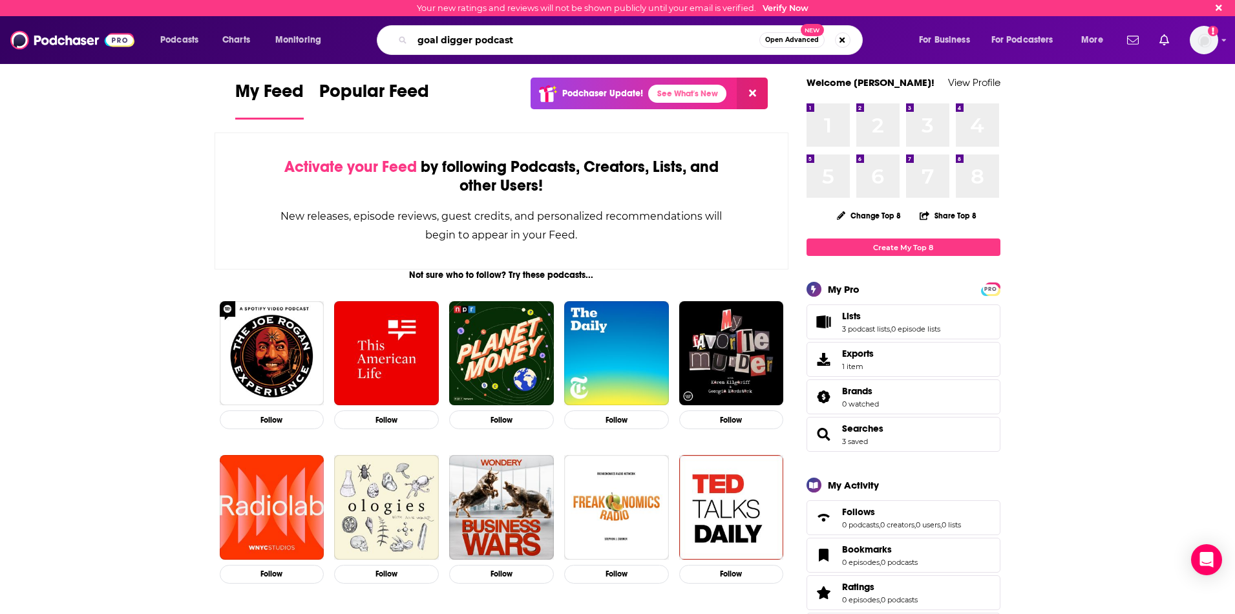
type input "goal digger podcast"
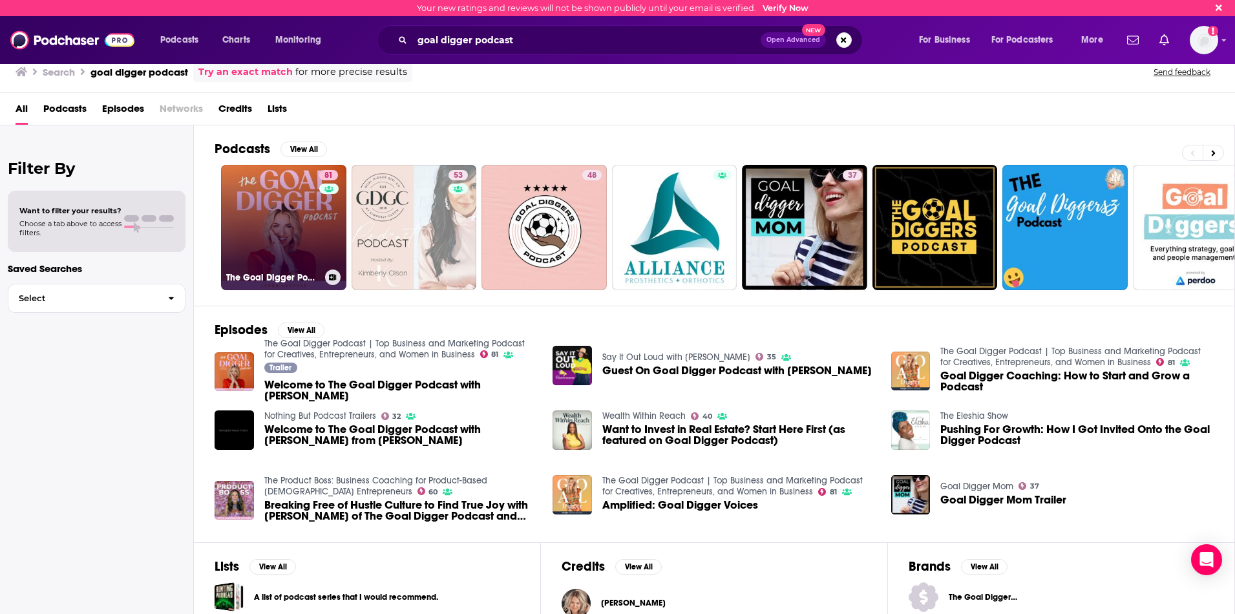
click at [269, 233] on link "81 The Goal Digger Podcast | Top Business and Marketing Podcast for Creatives, …" at bounding box center [283, 227] width 125 height 125
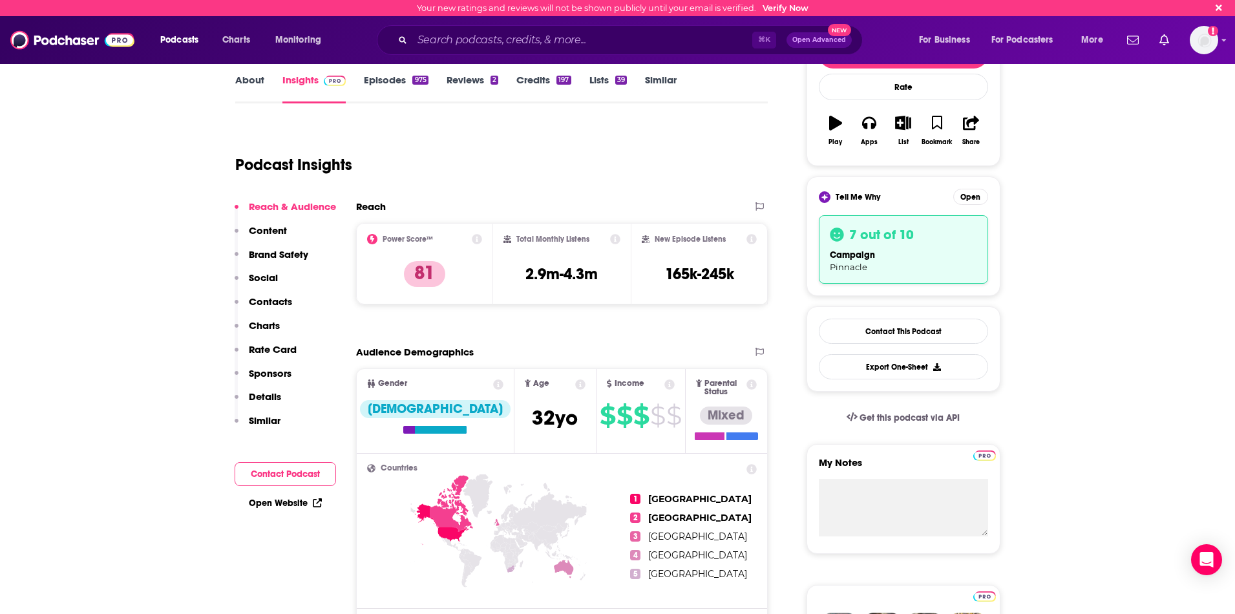
scroll to position [165, 0]
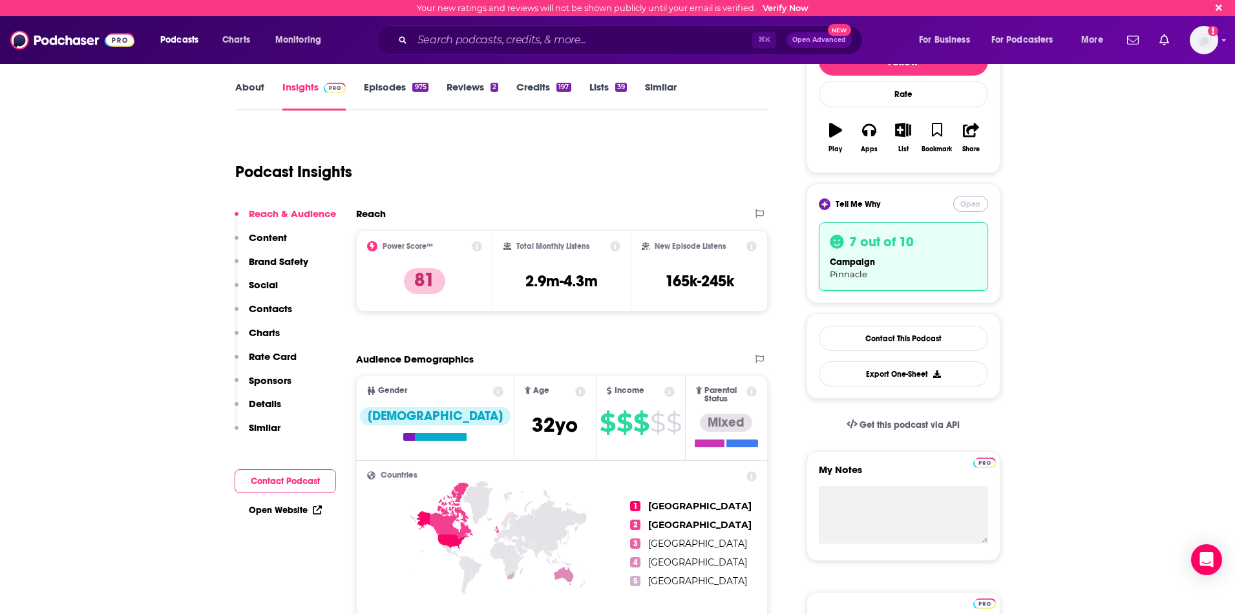
click at [971, 202] on button "Open" at bounding box center [970, 204] width 35 height 16
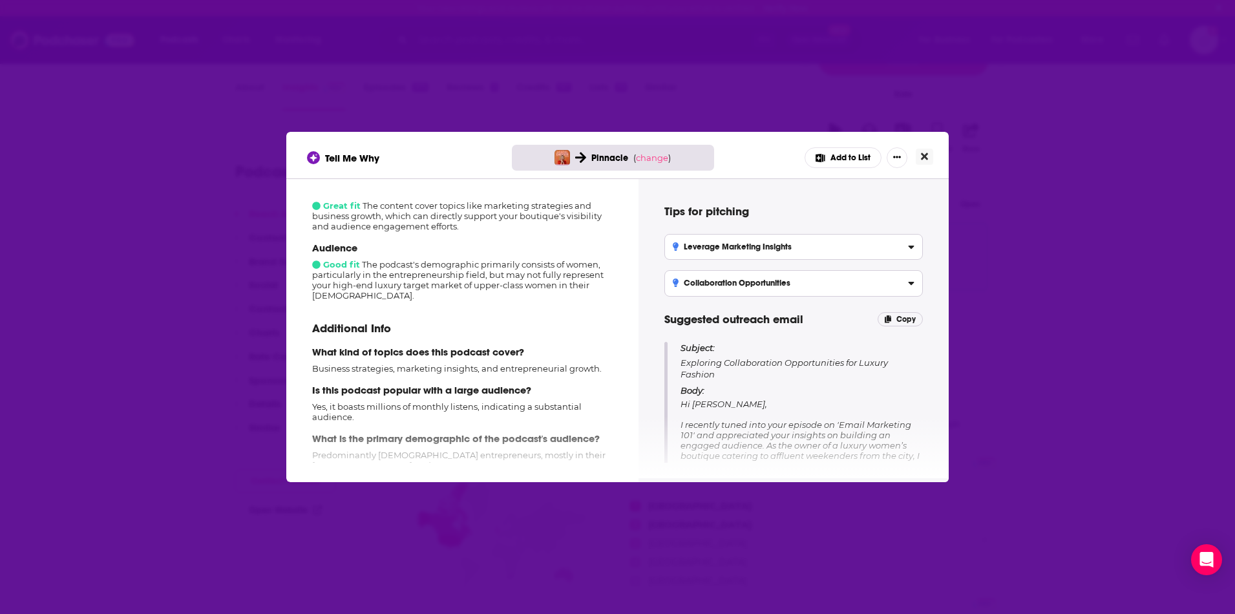
scroll to position [159, 0]
drag, startPoint x: 926, startPoint y: 156, endPoint x: 919, endPoint y: 156, distance: 6.5
click at [925, 156] on icon "Close" at bounding box center [924, 156] width 7 height 10
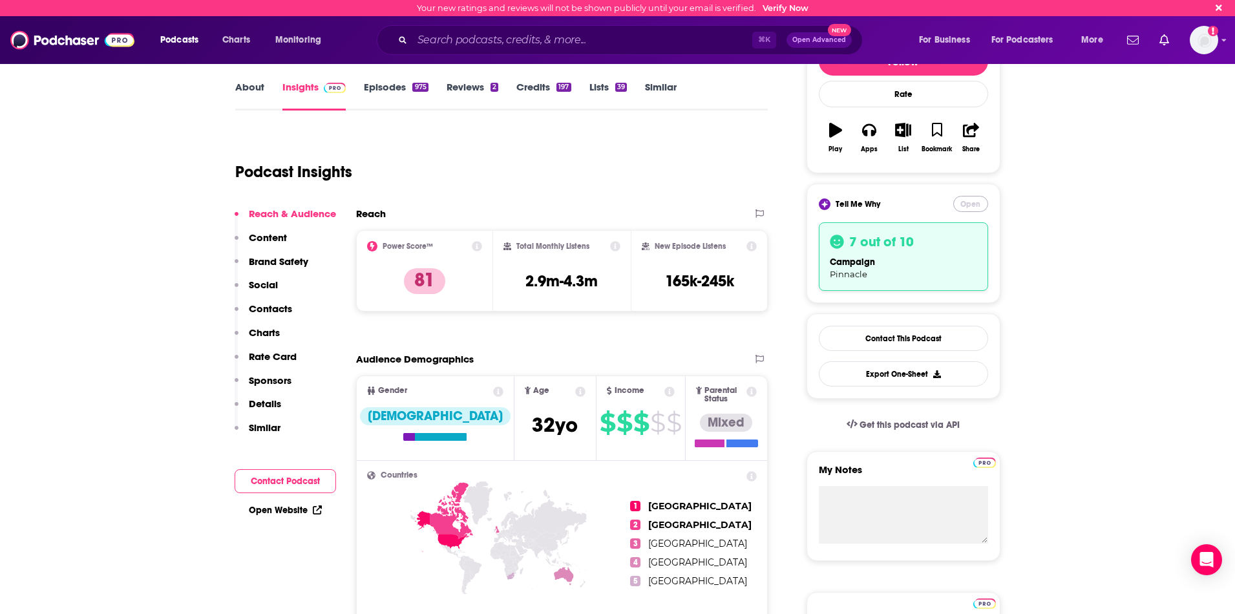
scroll to position [165, 0]
click at [477, 46] on input "Search podcasts, credits, & more..." at bounding box center [582, 40] width 340 height 21
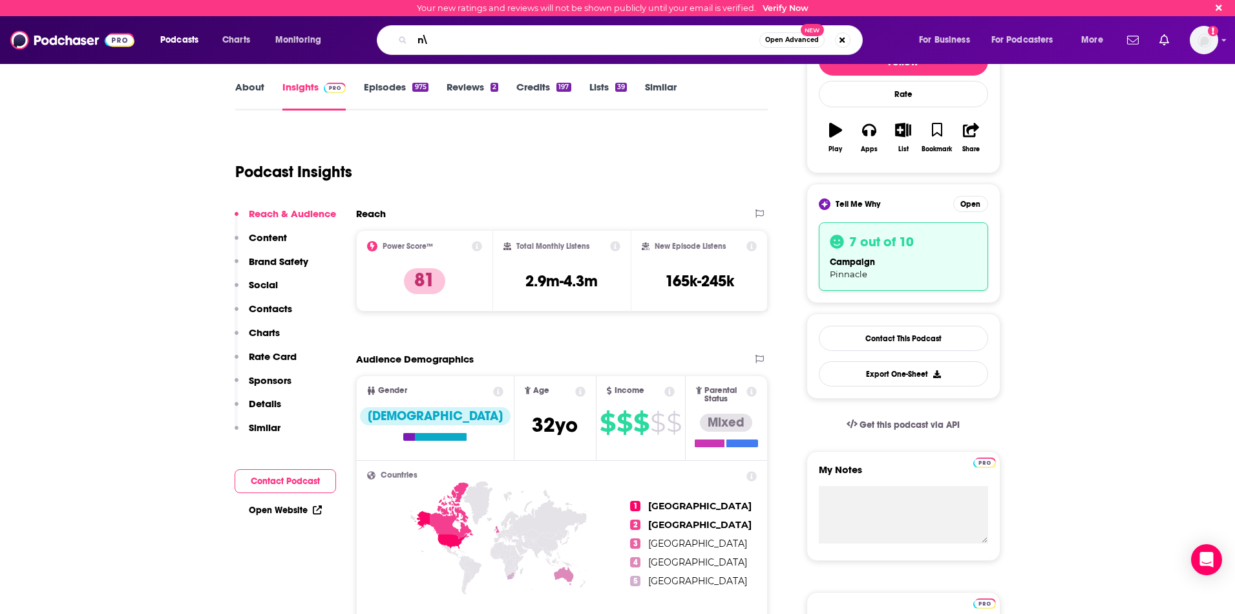
type input "n"
type input "bossbabe"
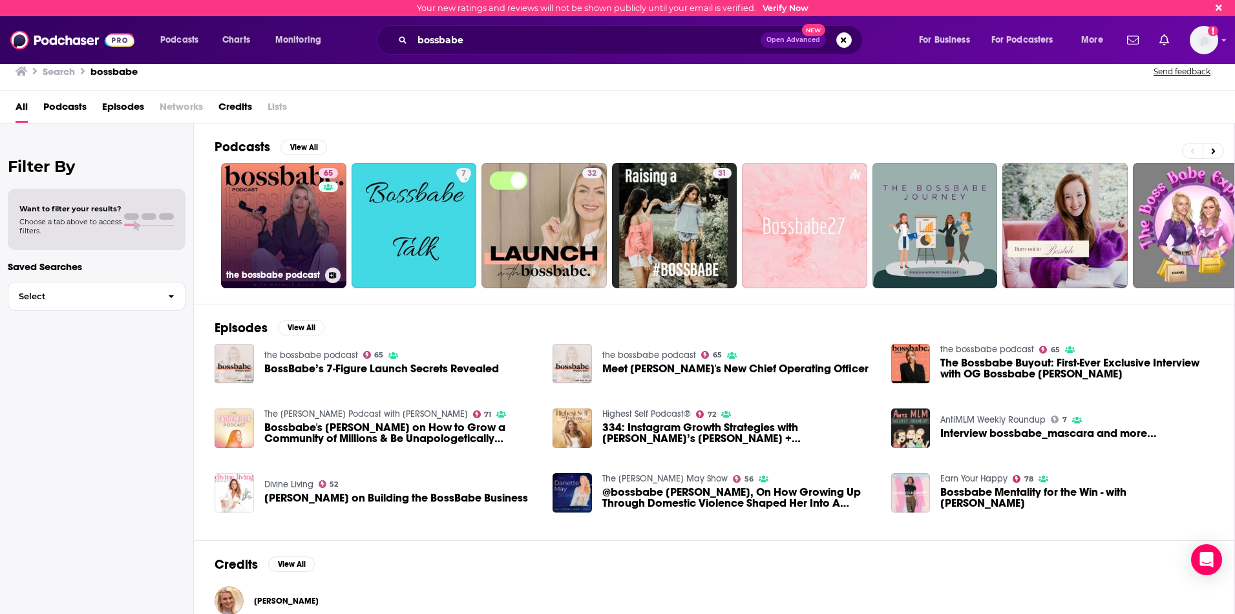
click at [293, 220] on link "65 the bossbabe podcast" at bounding box center [283, 225] width 125 height 125
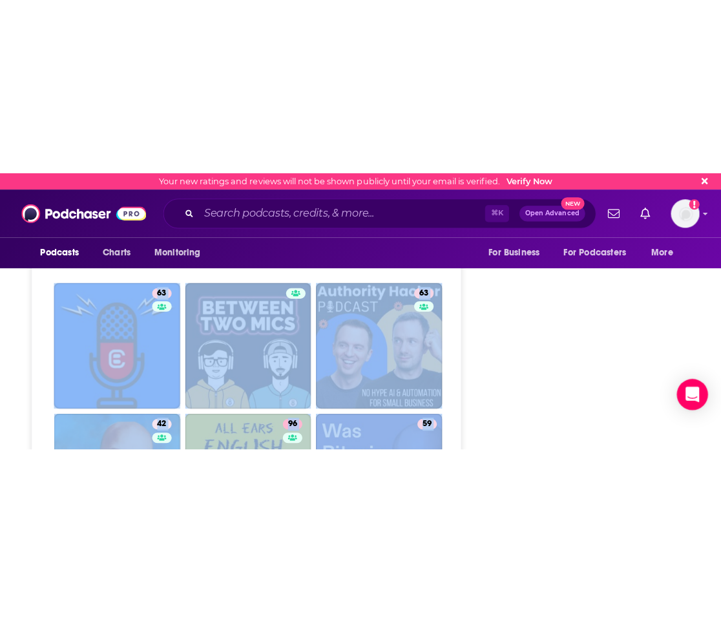
scroll to position [5374, 0]
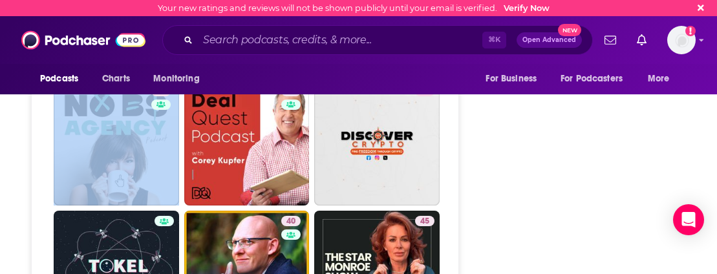
drag, startPoint x: 8, startPoint y: 266, endPoint x: 39, endPoint y: 138, distance: 132.3
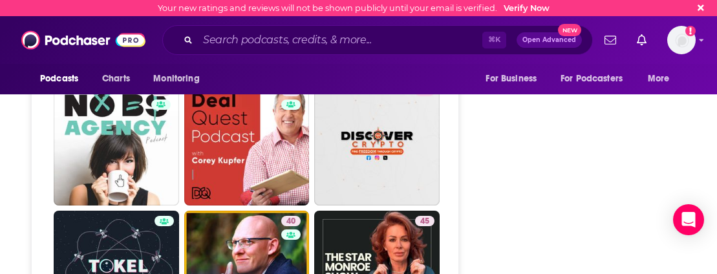
drag, startPoint x: 6, startPoint y: 158, endPoint x: 19, endPoint y: 164, distance: 13.6
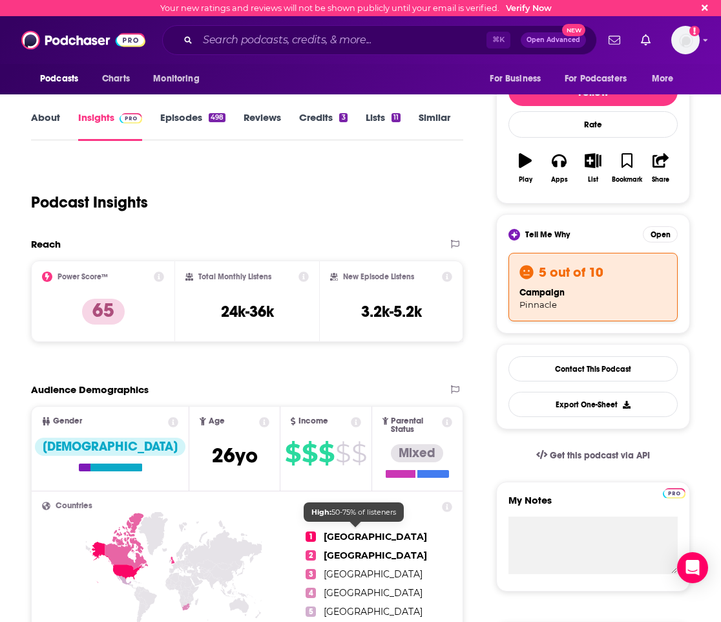
scroll to position [134, 0]
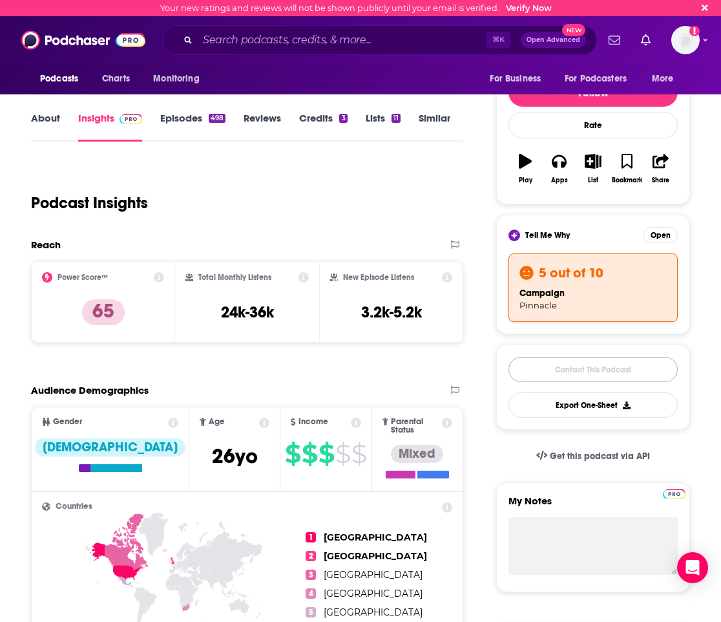
click at [592, 374] on link "Contact This Podcast" at bounding box center [592, 369] width 169 height 25
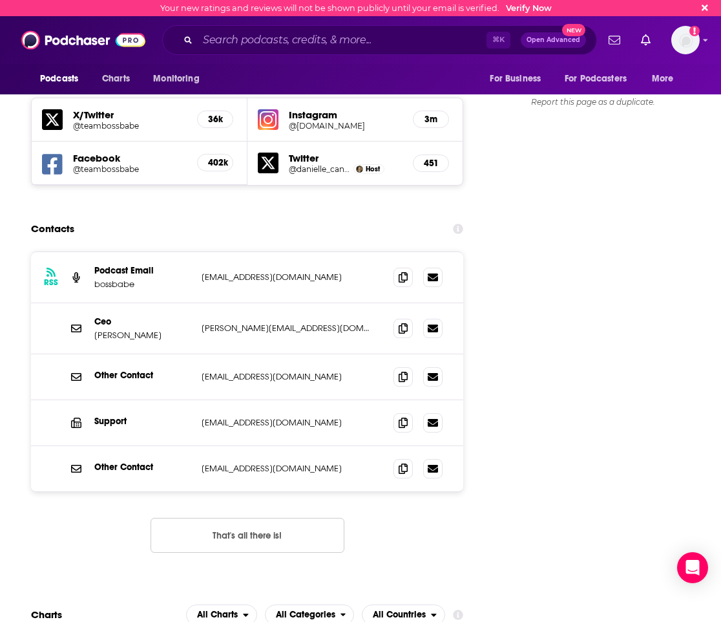
scroll to position [1467, 0]
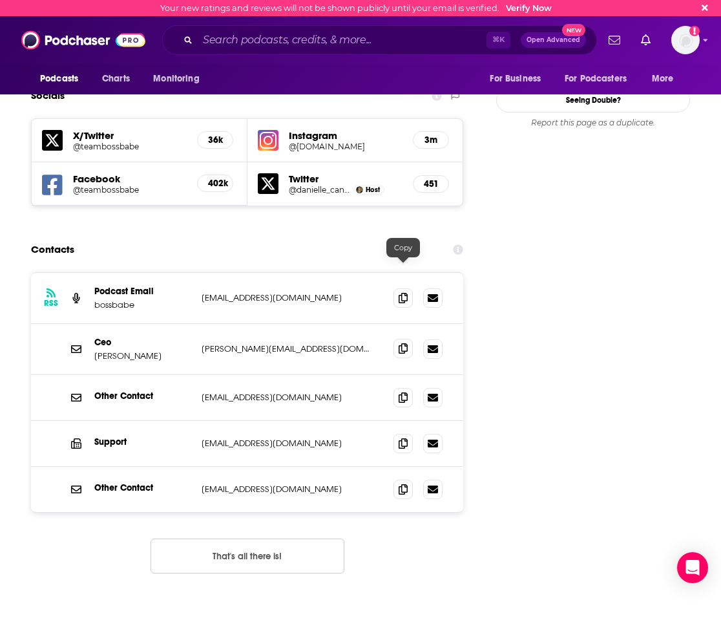
click at [406, 343] on icon at bounding box center [403, 348] width 9 height 10
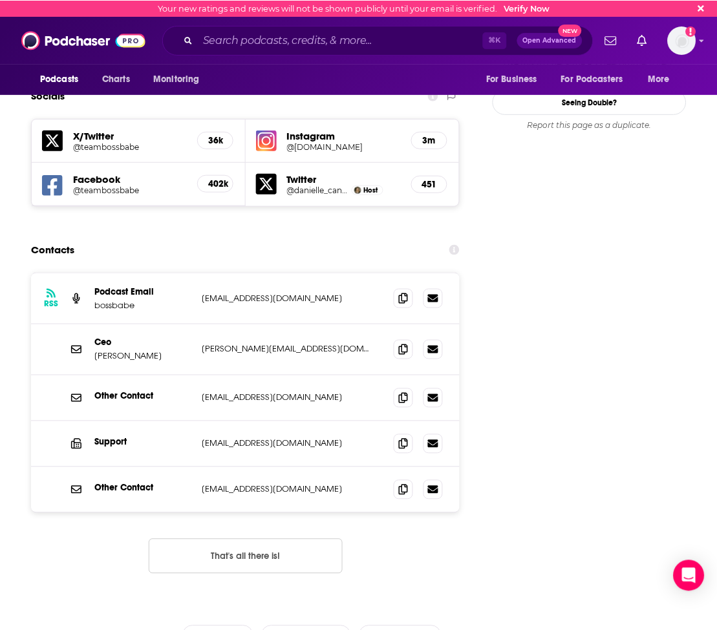
scroll to position [1465, 0]
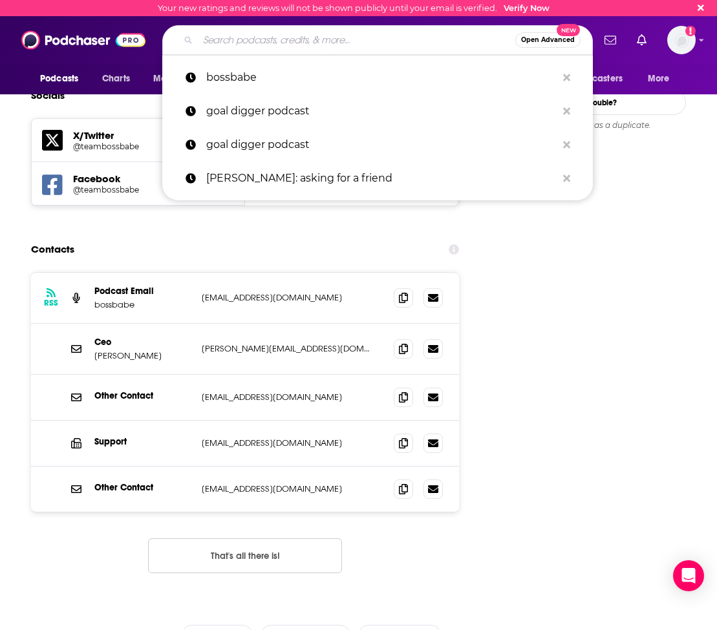
click at [304, 34] on input "Search podcasts, credits, & more..." at bounding box center [356, 40] width 317 height 21
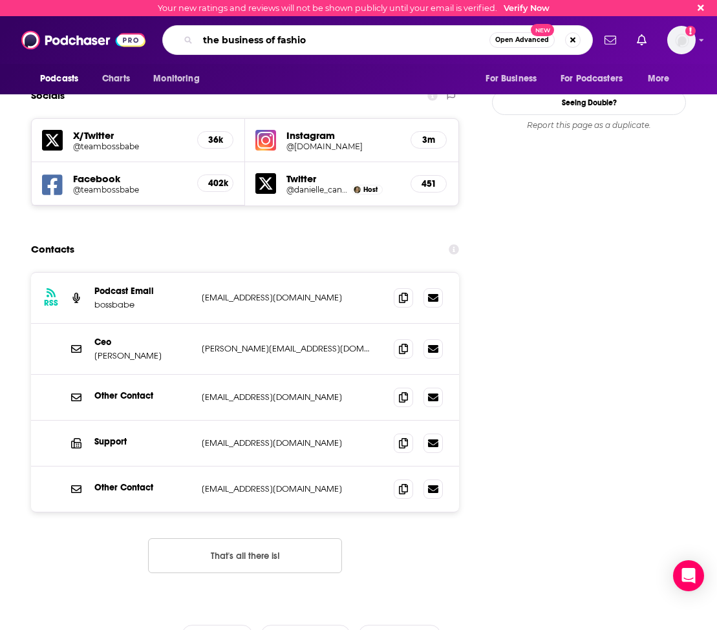
type input "the business of fashion"
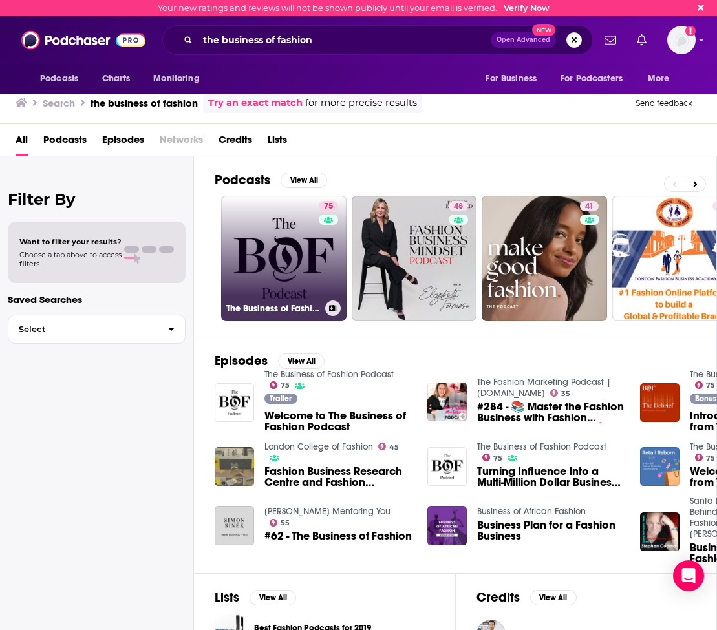
click at [271, 277] on link "75 The Business of Fashion Podcast" at bounding box center [283, 258] width 125 height 125
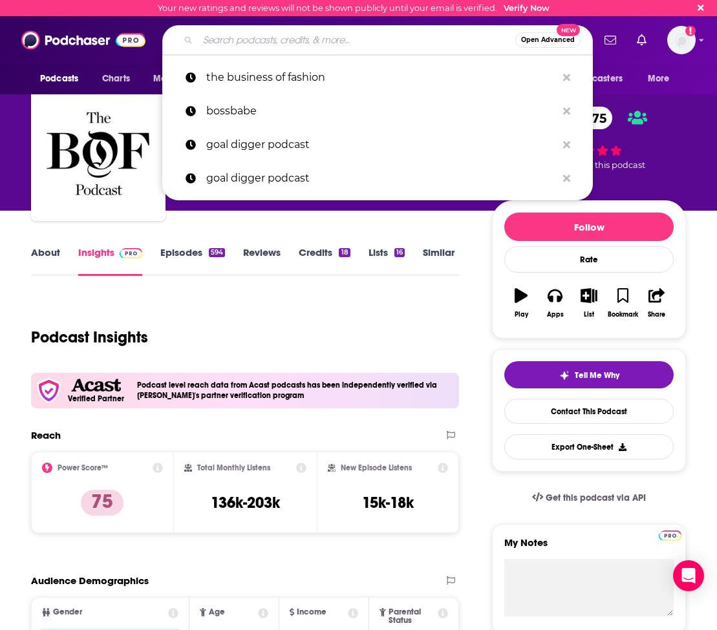
click at [306, 45] on input "Search podcasts, credits, & more..." at bounding box center [356, 40] width 317 height 21
paste input "The Marie Forleo Podcast"
type input "The Marie Forleo Podcast"
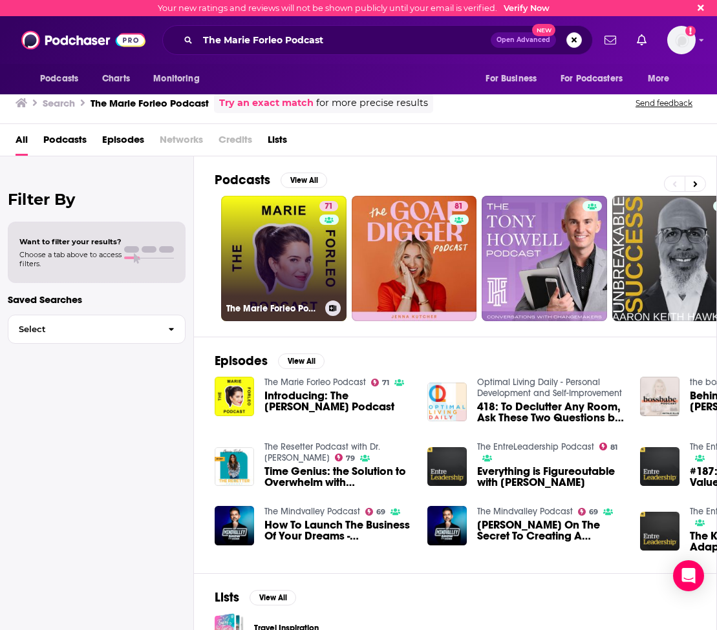
click at [308, 264] on link "71 The [PERSON_NAME] Podcast" at bounding box center [283, 258] width 125 height 125
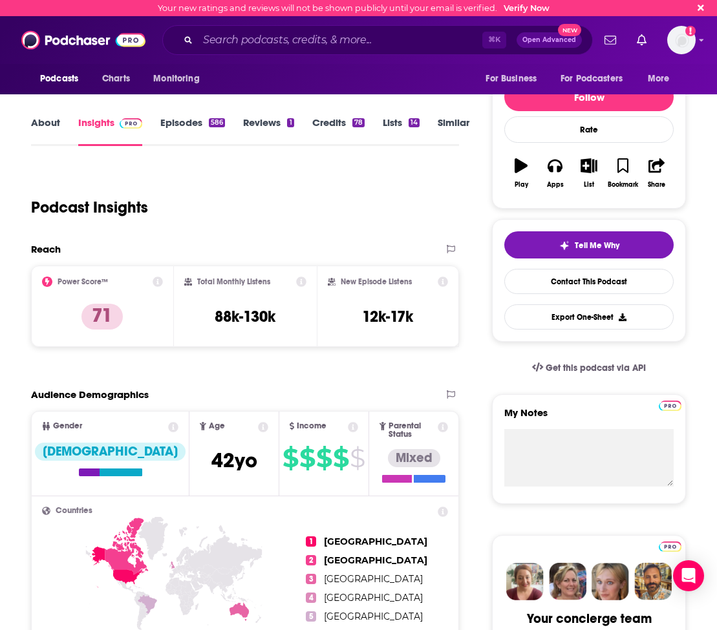
scroll to position [129, 0]
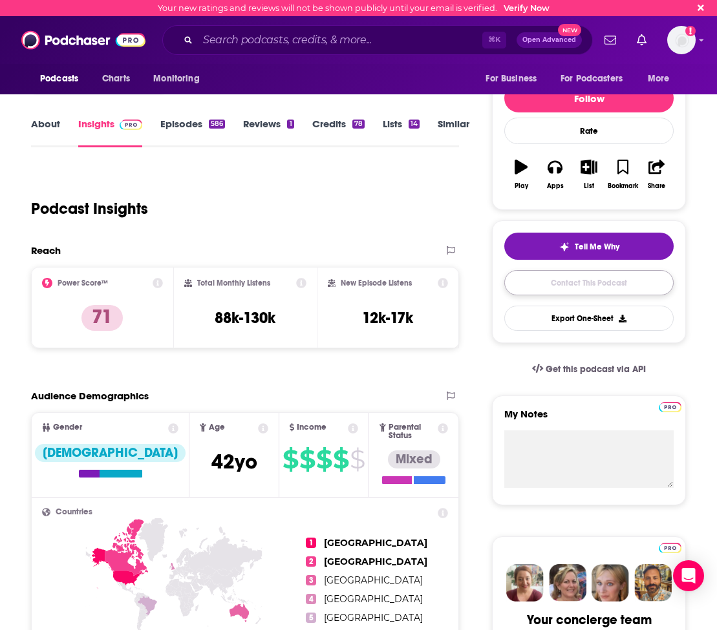
click at [562, 286] on link "Contact This Podcast" at bounding box center [588, 282] width 169 height 25
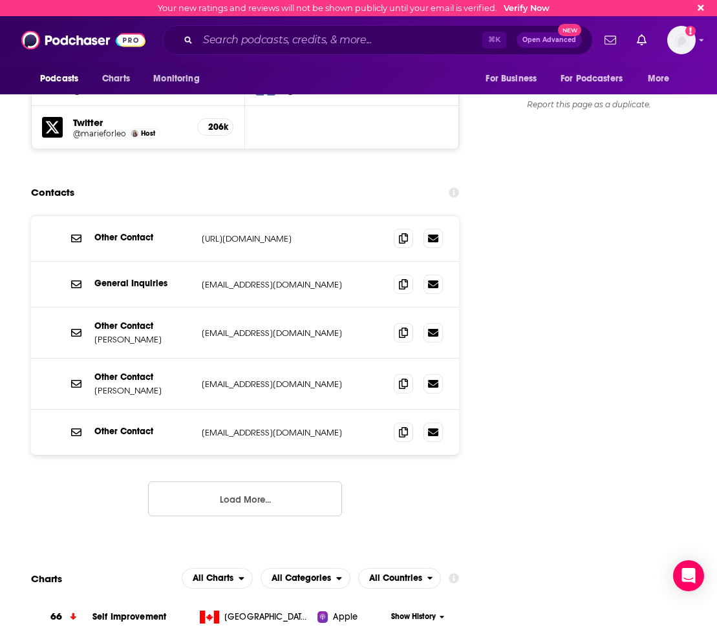
scroll to position [1549, 0]
click at [402, 279] on icon at bounding box center [403, 284] width 9 height 10
click at [298, 50] on div "⌘ K Open Advanced New" at bounding box center [377, 40] width 430 height 30
click at [293, 40] on input "Search podcasts, credits, & more..." at bounding box center [340, 40] width 284 height 21
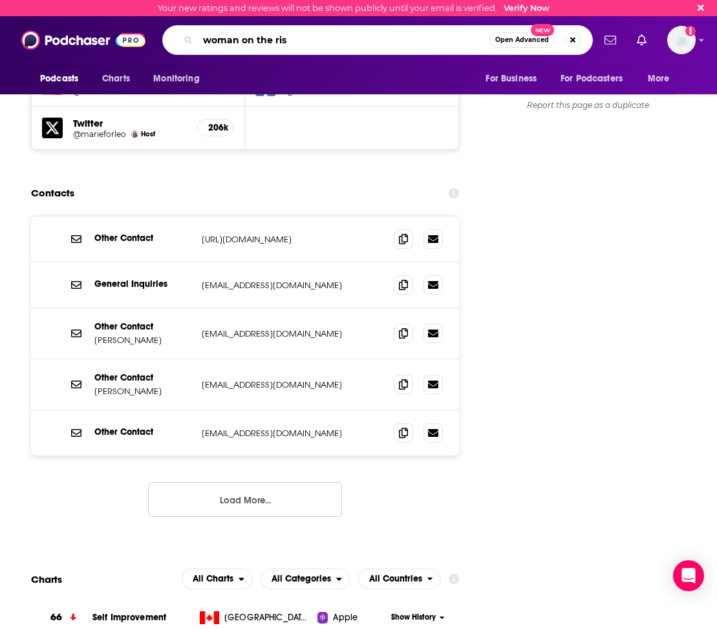
type input "woman on the rise"
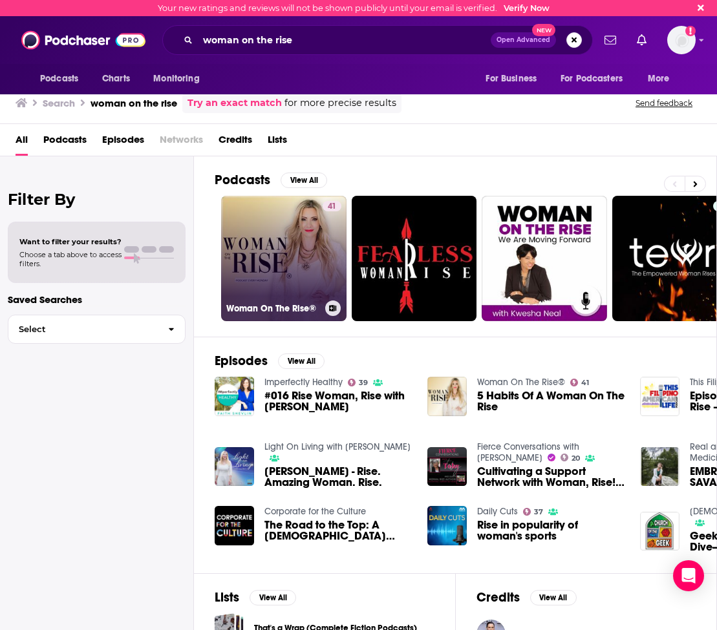
click at [301, 244] on link "41 Woman On The Rise®" at bounding box center [283, 258] width 125 height 125
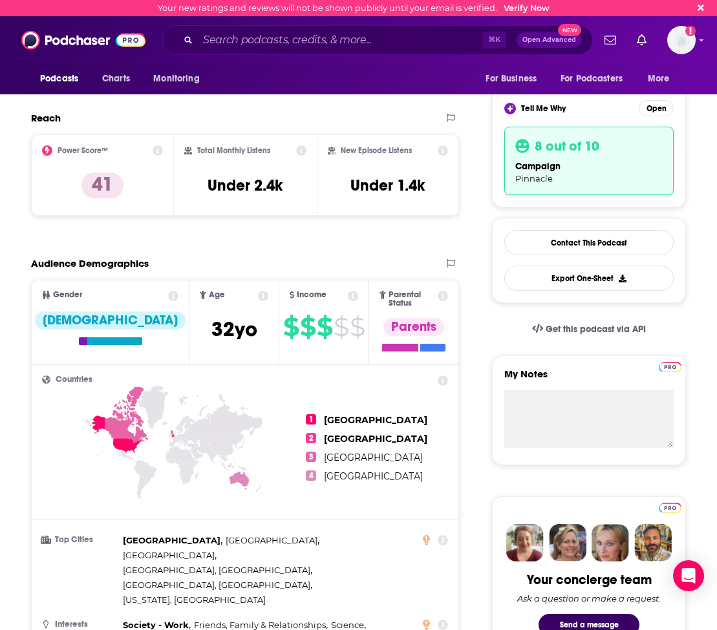
scroll to position [258, 0]
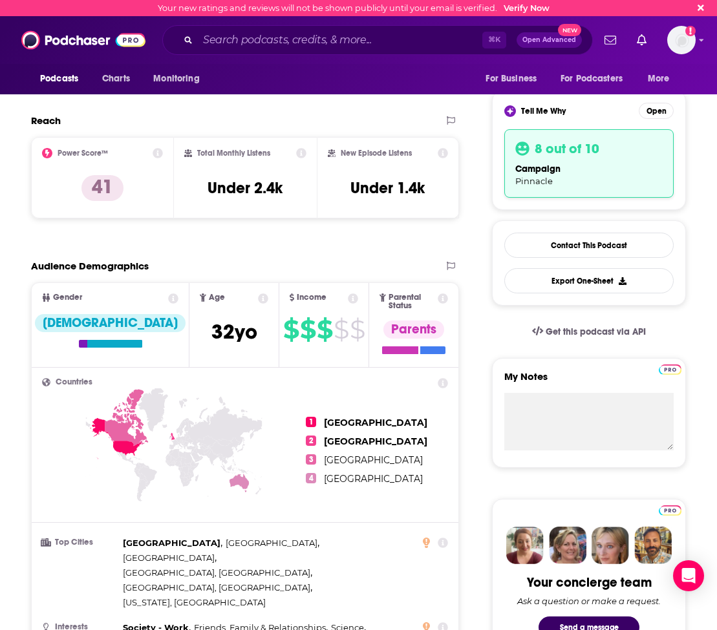
click at [669, 330] on div "Get this podcast via API" at bounding box center [589, 332] width 194 height 32
click at [315, 52] on div "⌘ K Open Advanced New" at bounding box center [377, 40] width 430 height 30
click at [311, 44] on input "Search podcasts, credits, & more..." at bounding box center [340, 40] width 284 height 21
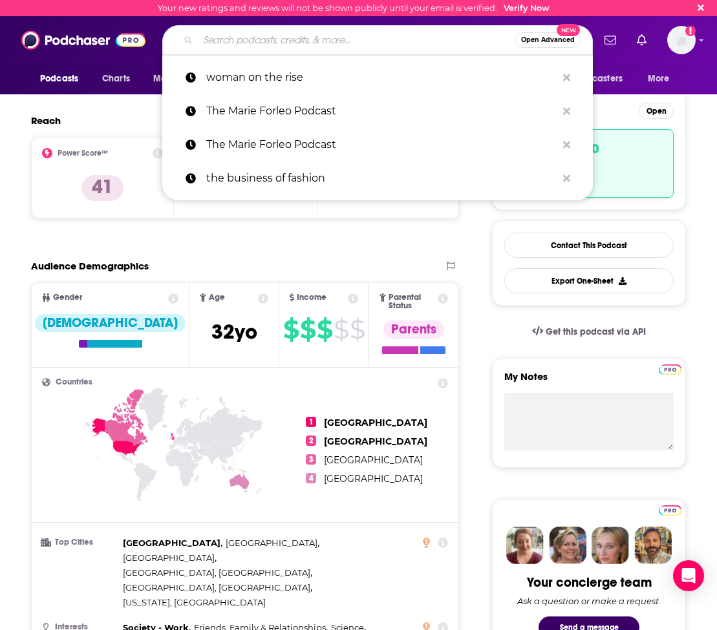
paste input "Sustain This"
type input "Sustain This"
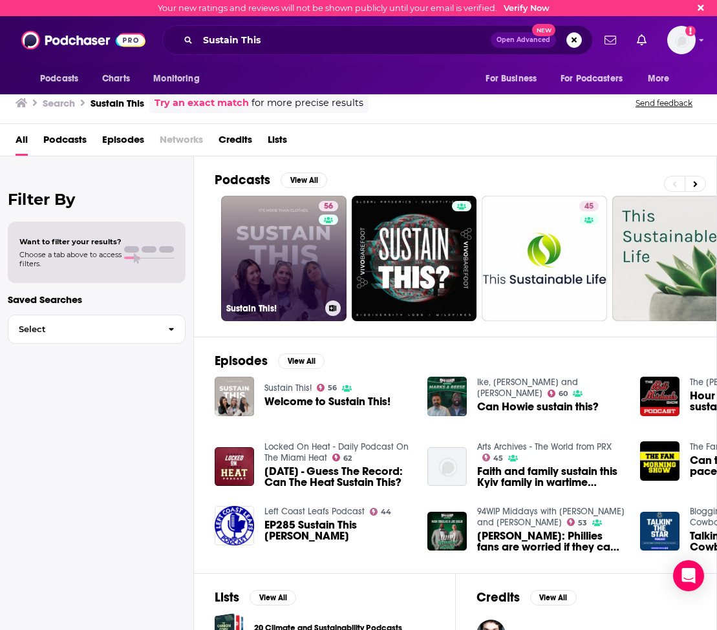
click at [266, 252] on link "56 Sustain This!" at bounding box center [283, 258] width 125 height 125
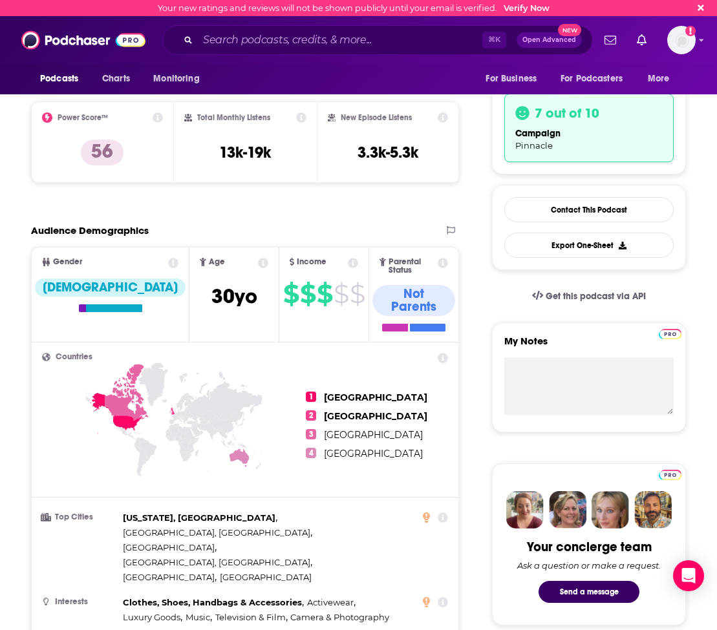
scroll to position [296, 0]
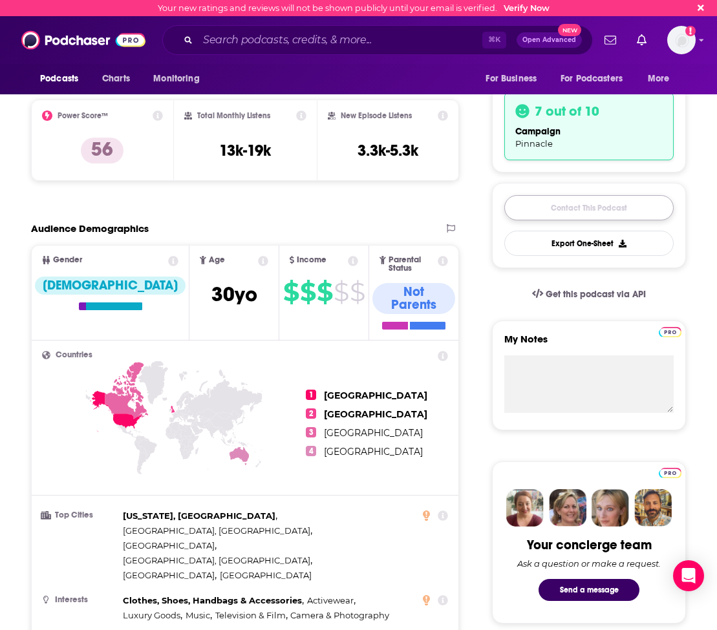
click at [565, 213] on link "Contact This Podcast" at bounding box center [588, 207] width 169 height 25
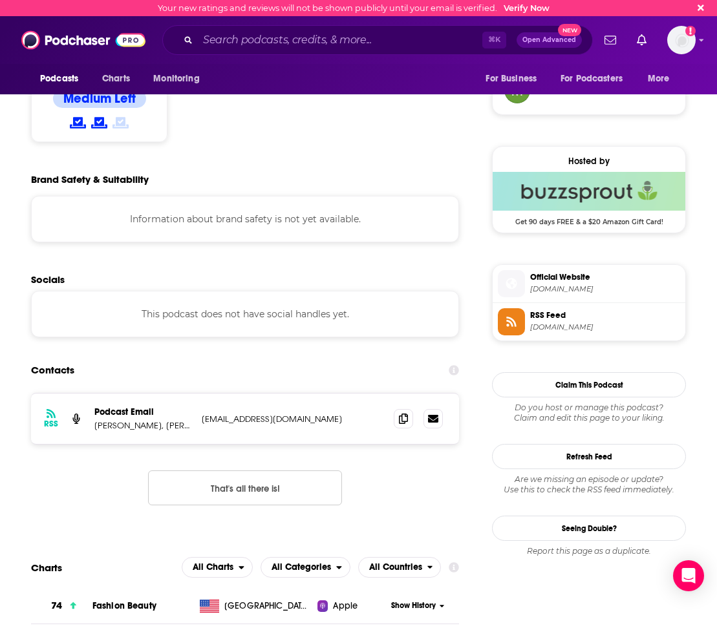
scroll to position [1030, 0]
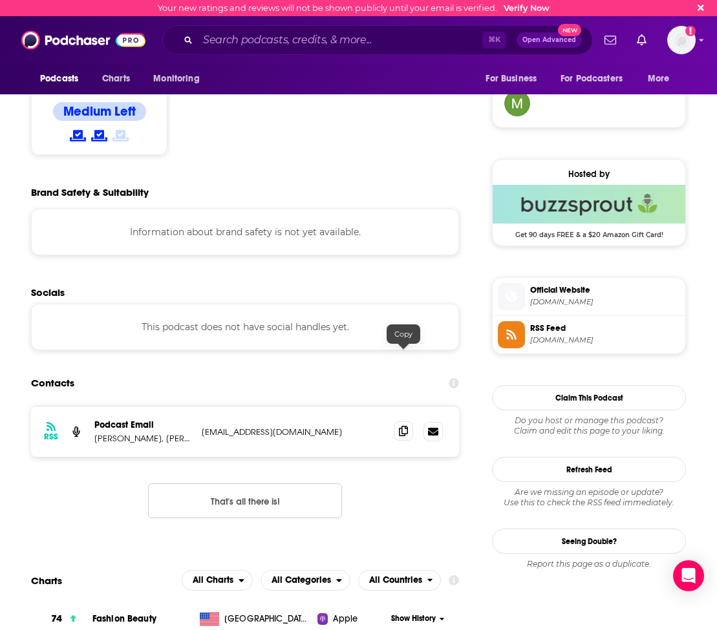
click at [407, 426] on icon at bounding box center [403, 431] width 9 height 10
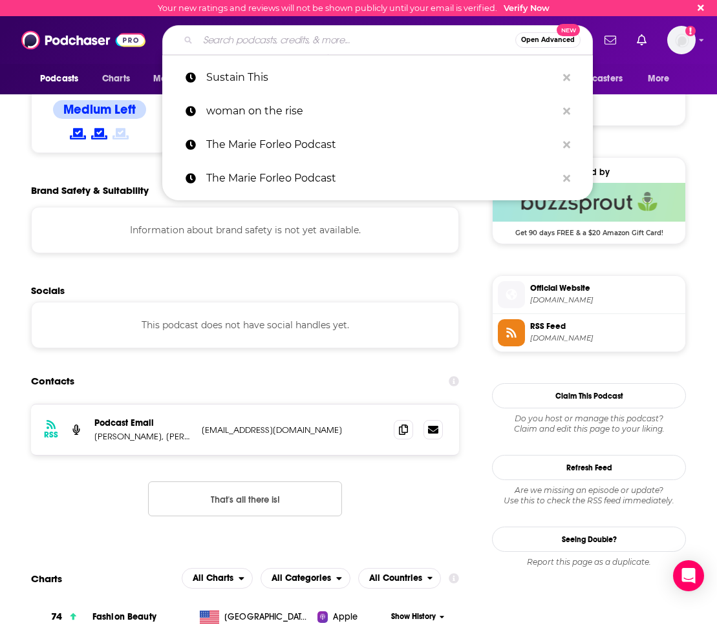
click at [331, 36] on input "Search podcasts, credits, & more..." at bounding box center [356, 40] width 317 height 21
paste input "The Secrets of Stylish Women"
type input "The Secrets of Stylish Women"
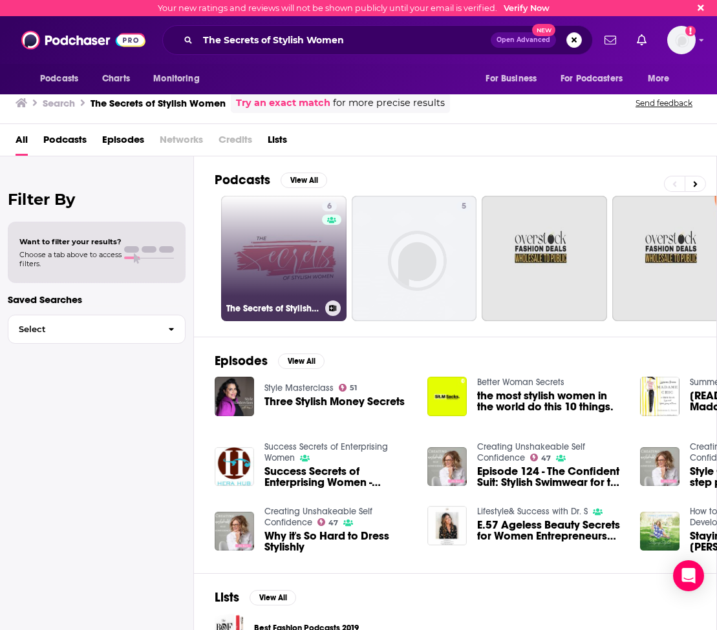
click at [281, 272] on link "6 The Secrets of Stylish Women" at bounding box center [283, 258] width 125 height 125
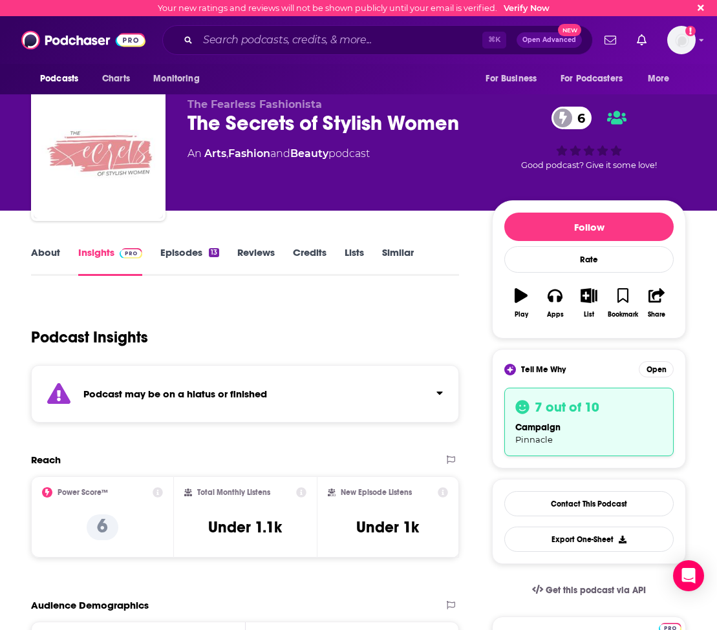
click at [213, 252] on div "13" at bounding box center [214, 252] width 10 height 9
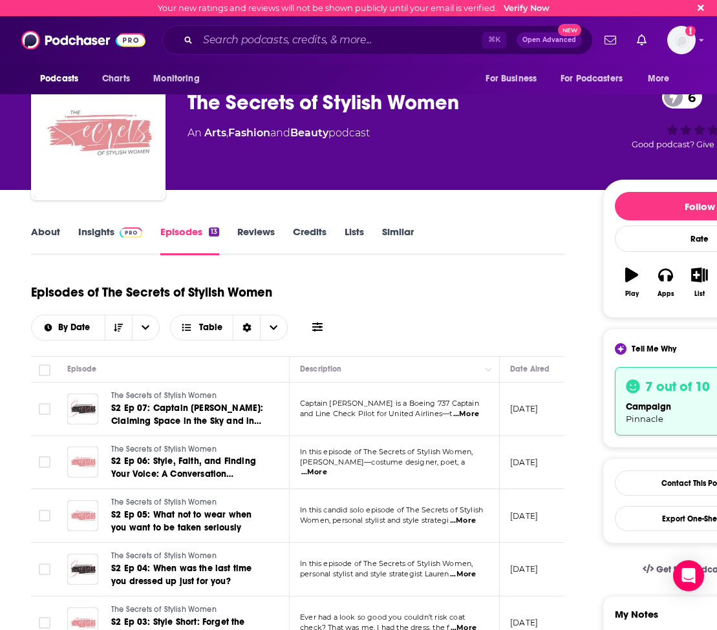
scroll to position [36, 0]
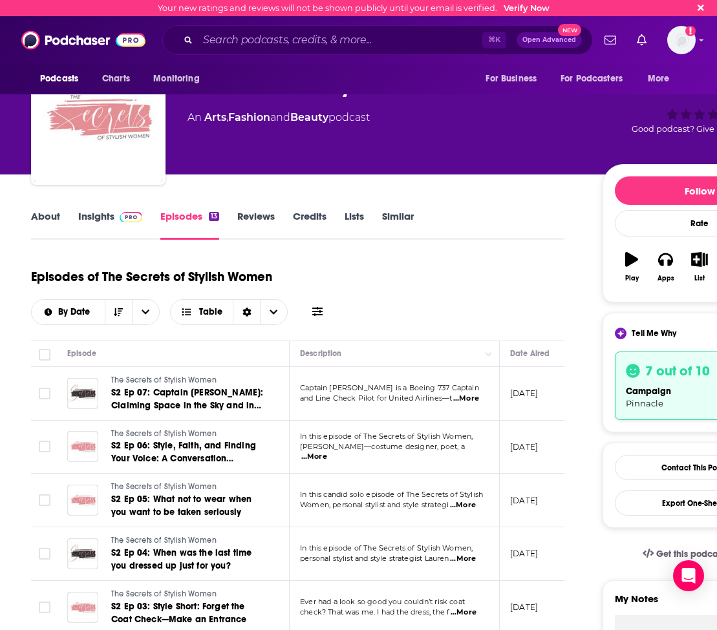
click at [337, 50] on div "⌘ K Open Advanced New" at bounding box center [377, 40] width 430 height 30
click at [339, 45] on input "Search podcasts, credits, & more..." at bounding box center [340, 40] width 284 height 21
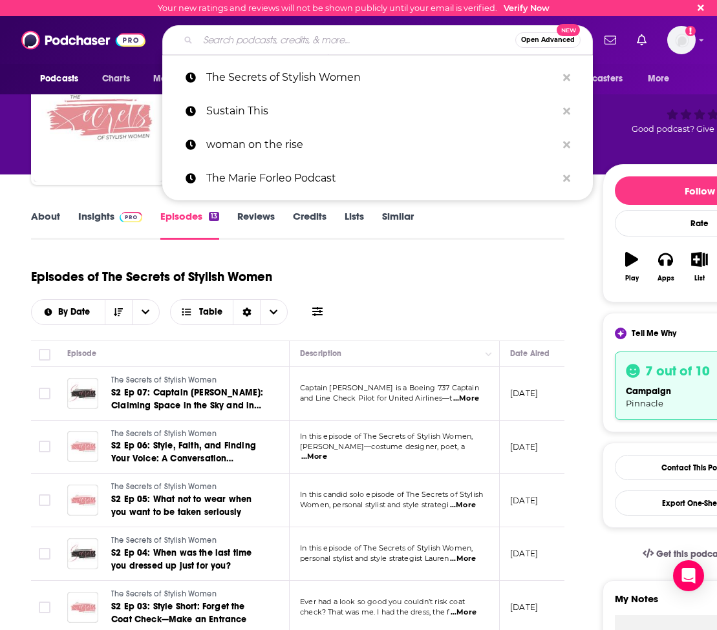
paste input "With Whit"
type input "With Whit"
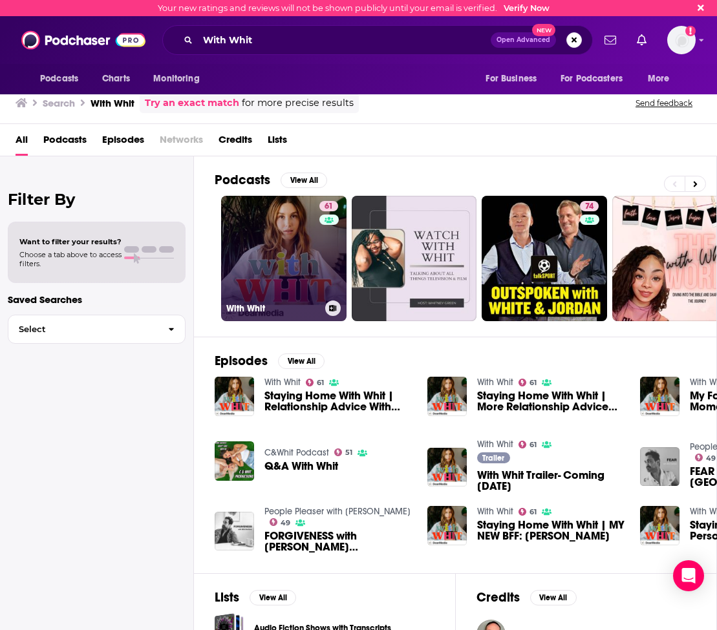
click at [302, 233] on link "61 With Whit" at bounding box center [283, 258] width 125 height 125
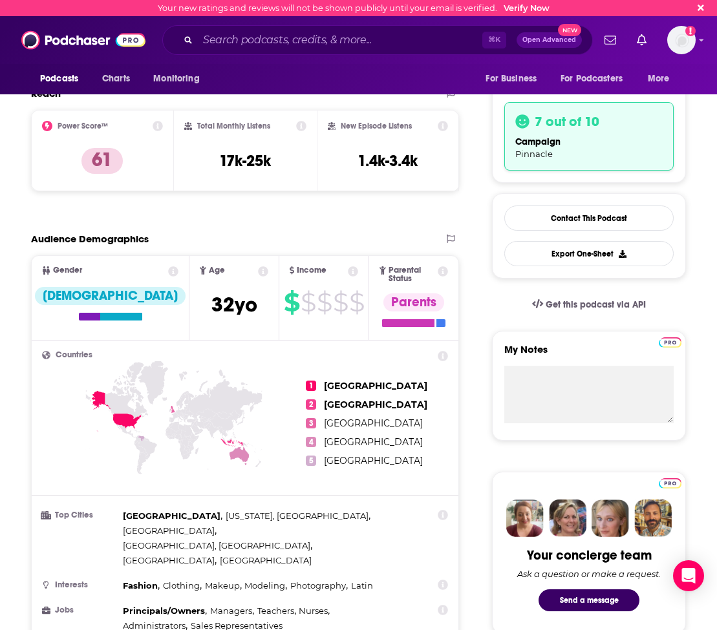
scroll to position [285, 0]
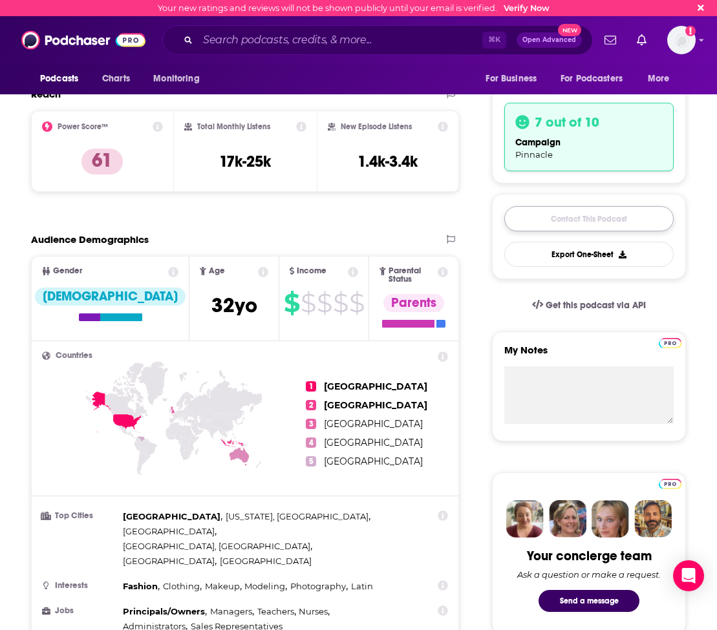
click at [612, 216] on link "Contact This Podcast" at bounding box center [588, 218] width 169 height 25
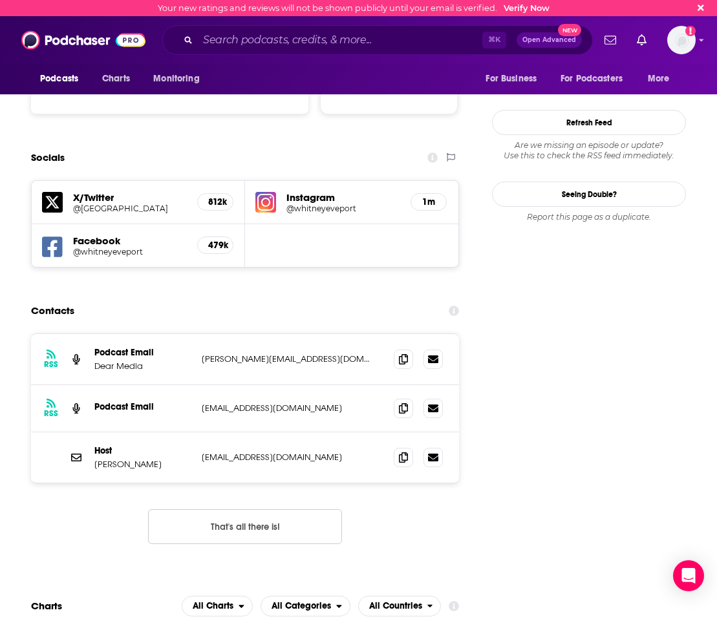
scroll to position [1381, 0]
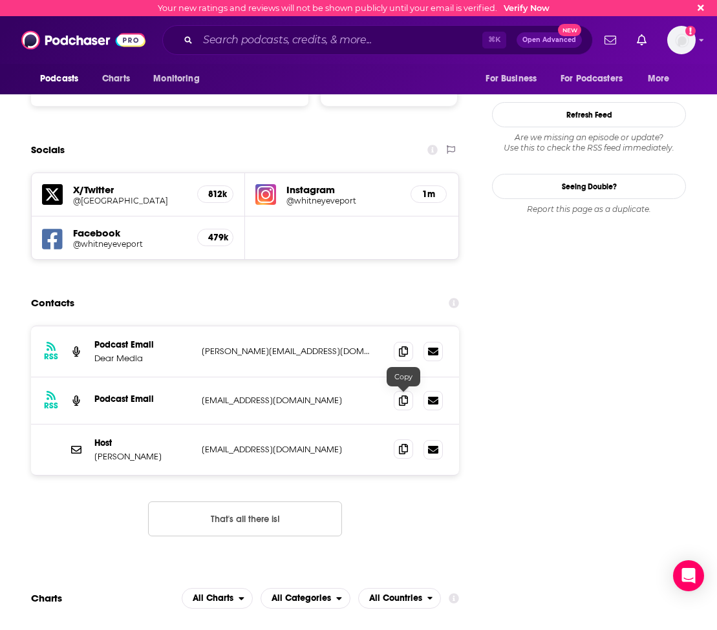
click at [404, 444] on icon at bounding box center [403, 449] width 9 height 10
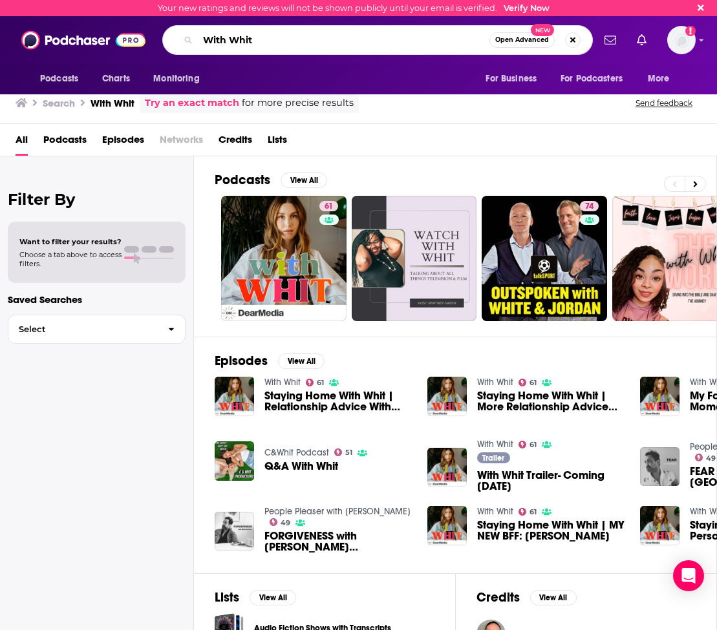
click at [242, 37] on input "With Whit" at bounding box center [343, 40] width 291 height 21
click at [243, 37] on input "With Whit" at bounding box center [343, 40] width 291 height 21
click at [242, 38] on input "With Whit" at bounding box center [343, 40] width 291 height 21
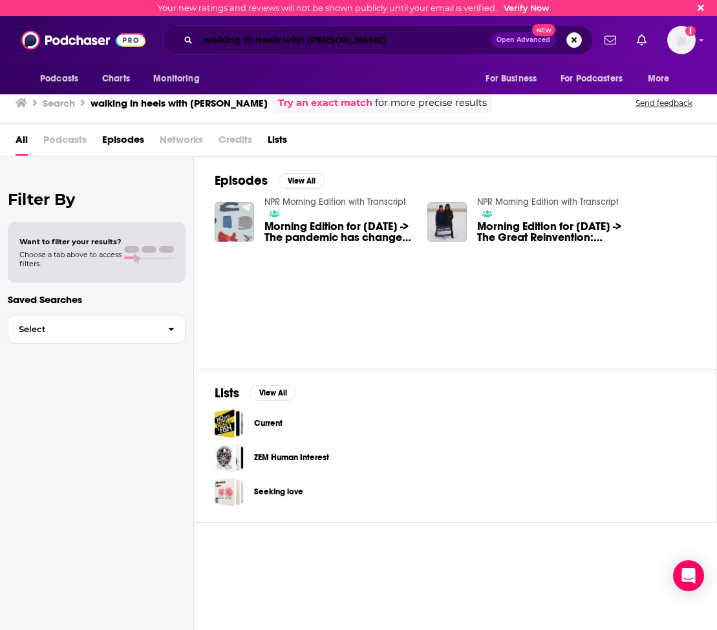
click at [211, 39] on input "walking in heels with [PERSON_NAME]" at bounding box center [344, 40] width 293 height 21
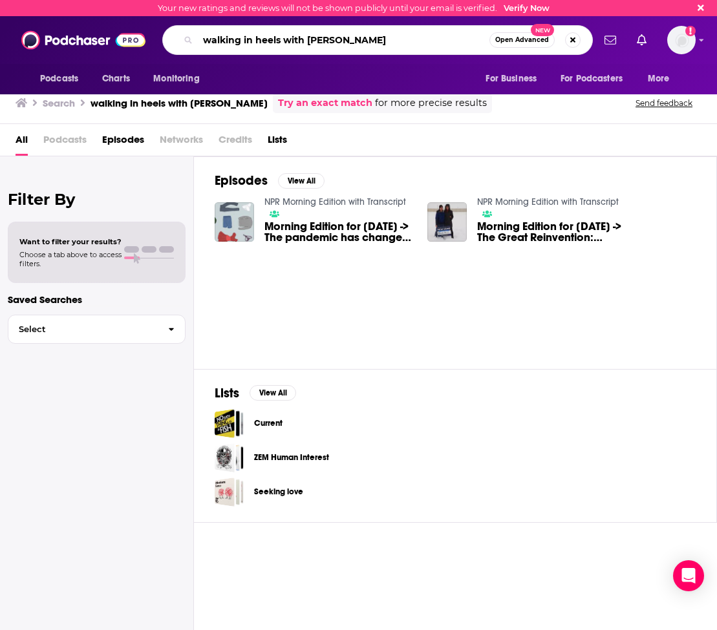
click at [213, 38] on input "walking in heels with [PERSON_NAME]" at bounding box center [343, 40] width 291 height 21
type input "climbing in heels with [PERSON_NAME]"
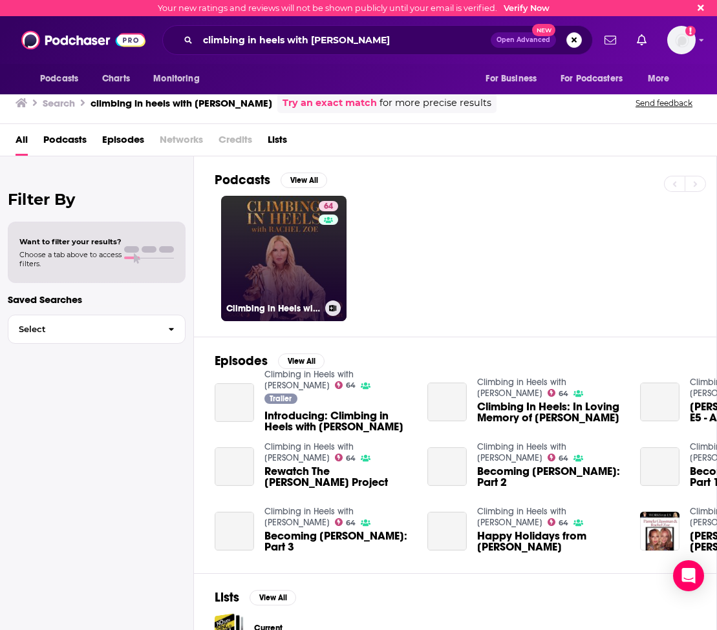
click at [269, 271] on link "64 Climbing in Heels with [PERSON_NAME]" at bounding box center [283, 258] width 125 height 125
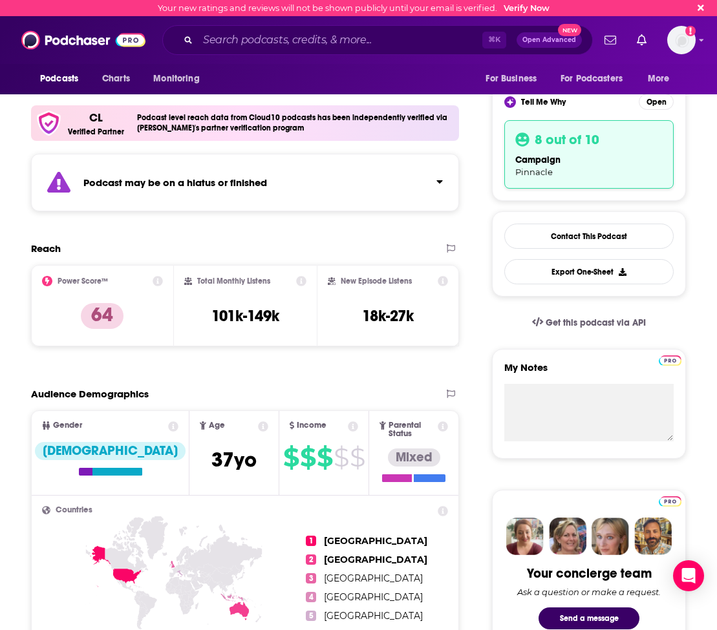
scroll to position [262, 0]
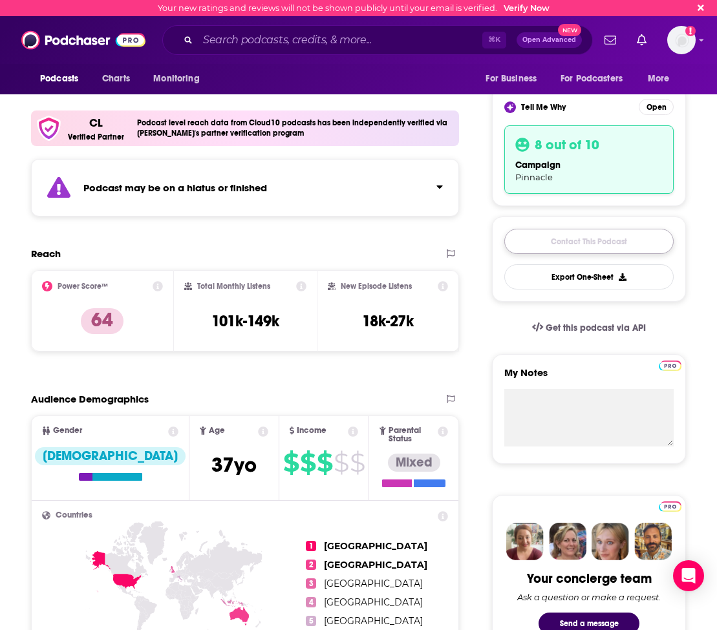
click at [557, 234] on link "Contact This Podcast" at bounding box center [588, 241] width 169 height 25
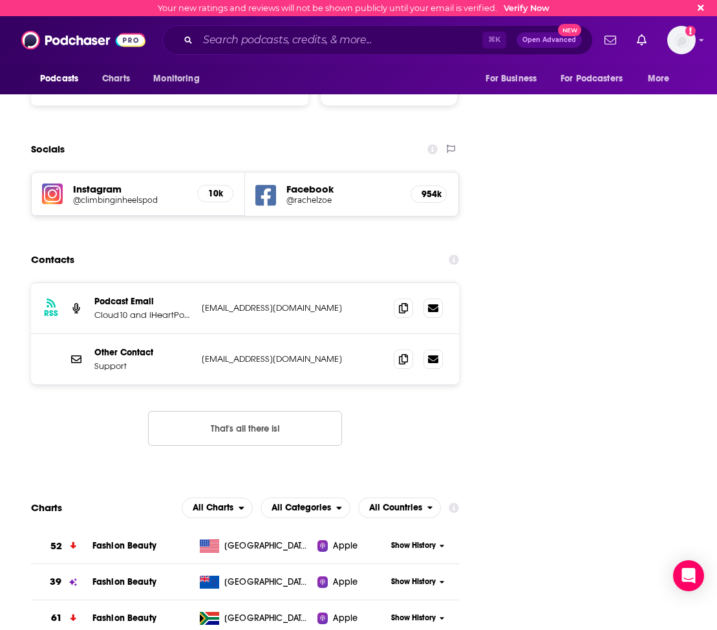
scroll to position [1551, 0]
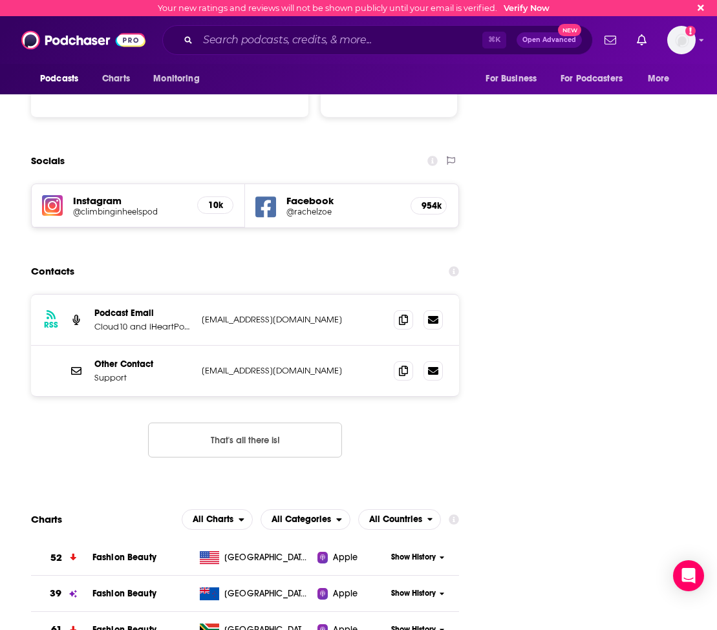
click at [404, 314] on icon at bounding box center [403, 319] width 9 height 10
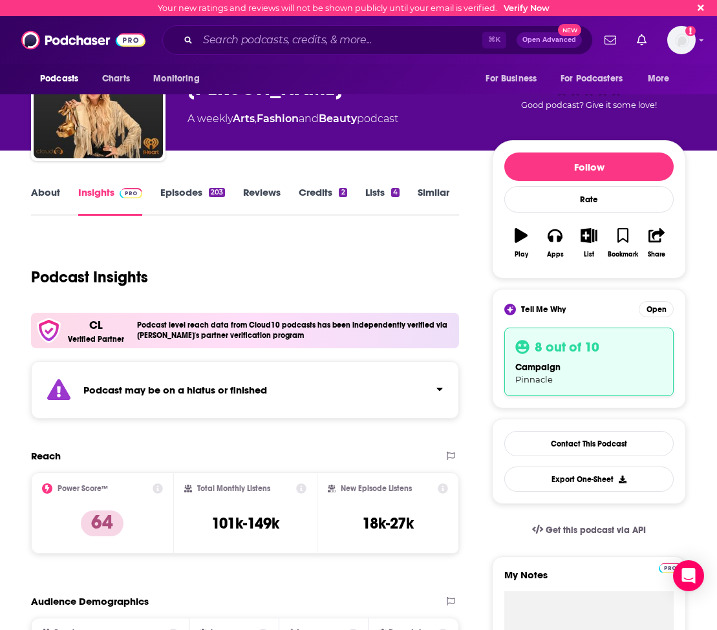
scroll to position [0, 0]
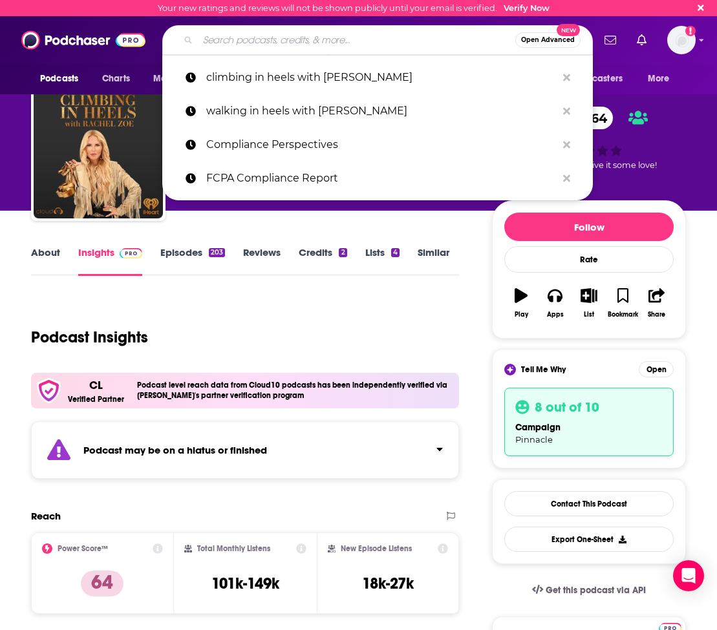
click at [291, 45] on input "Search podcasts, credits, & more..." at bounding box center [356, 40] width 317 height 21
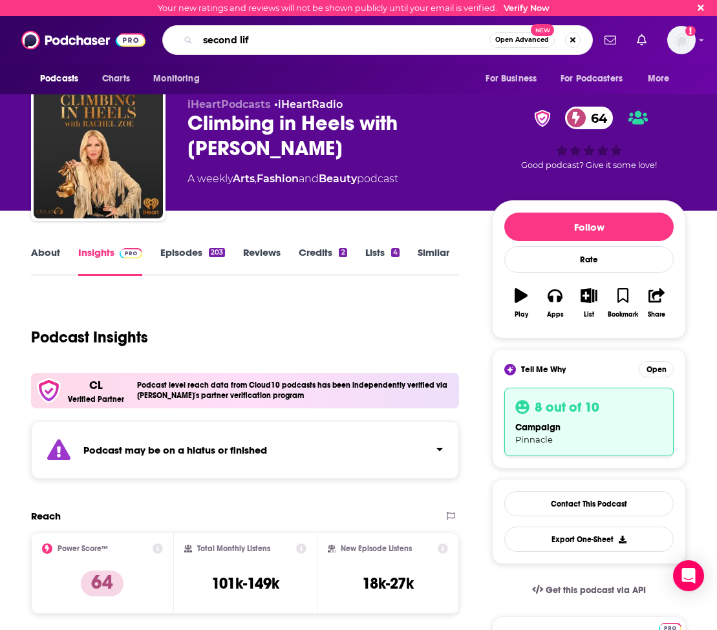
type input "second life"
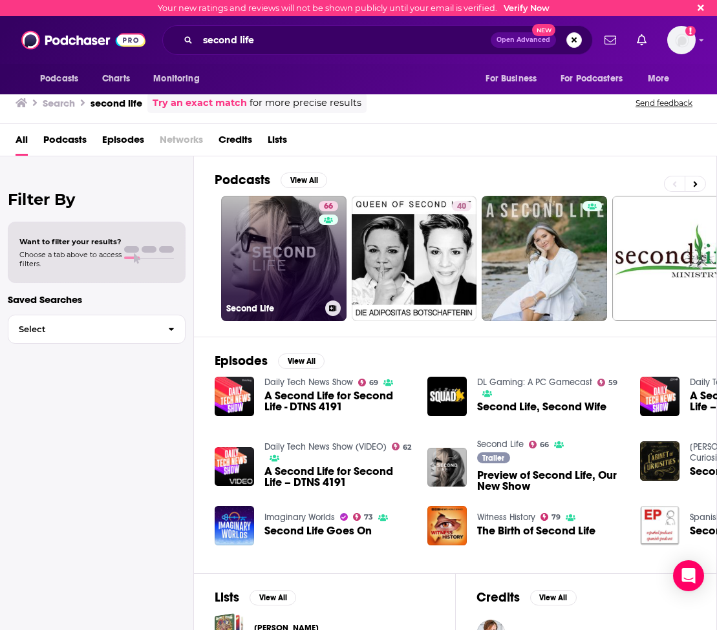
click at [286, 276] on link "66 Second Life" at bounding box center [283, 258] width 125 height 125
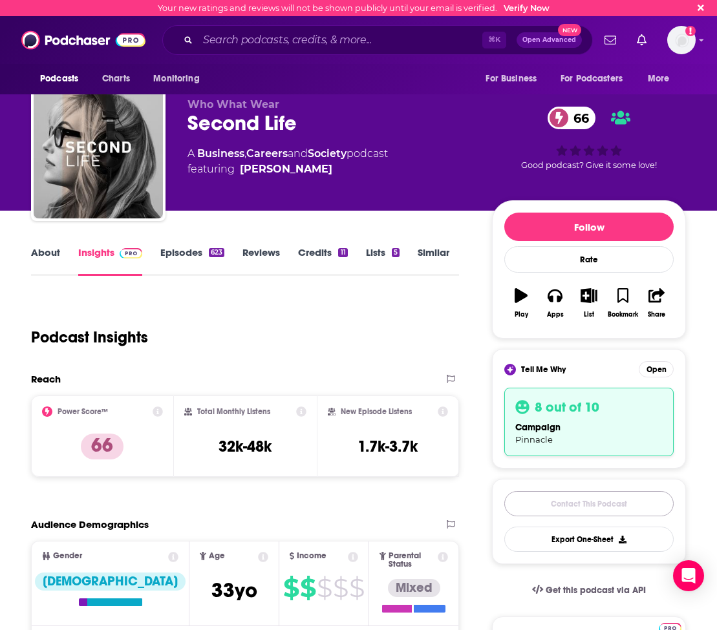
click at [537, 512] on link "Contact This Podcast" at bounding box center [588, 503] width 169 height 25
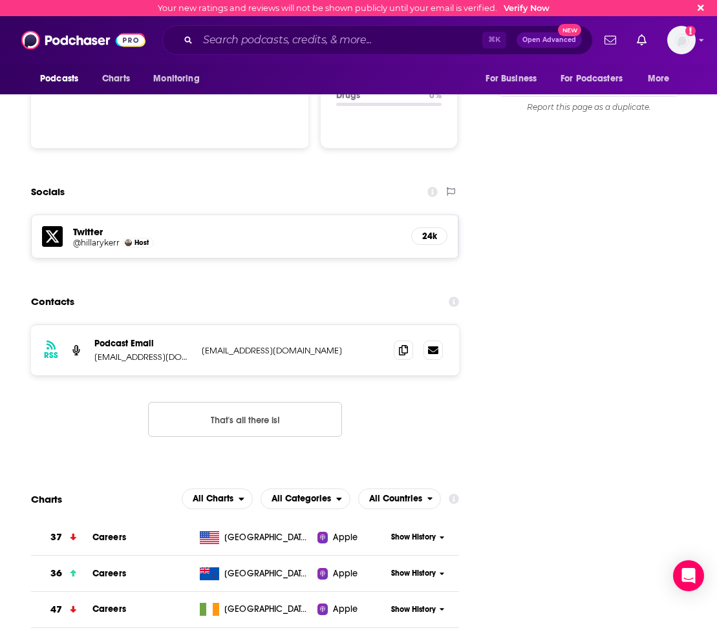
scroll to position [1295, 0]
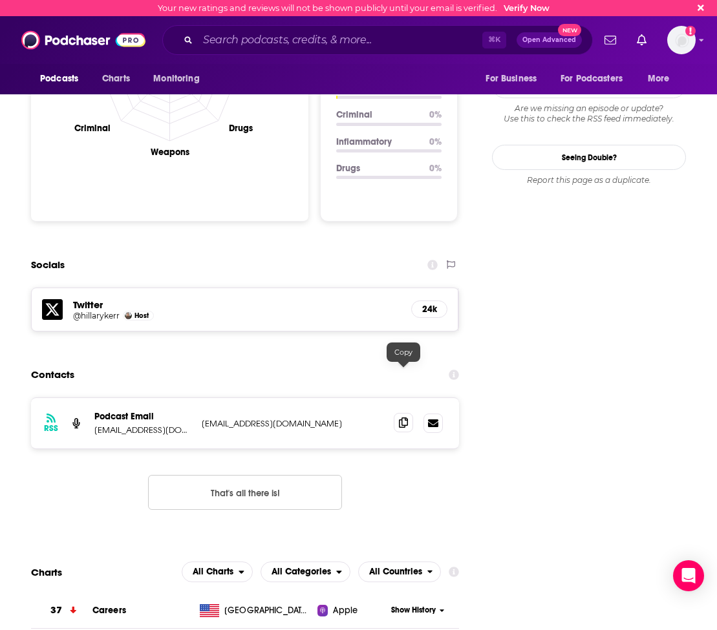
click at [403, 417] on icon at bounding box center [403, 422] width 9 height 10
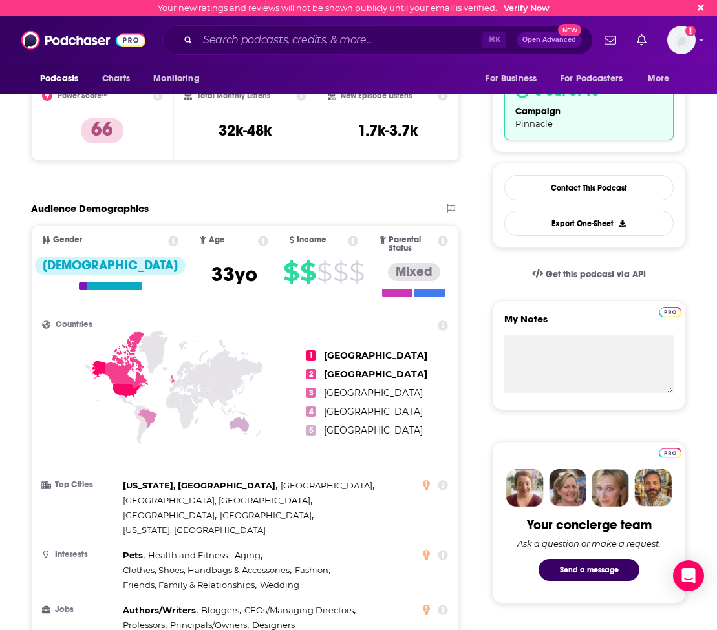
scroll to position [319, 0]
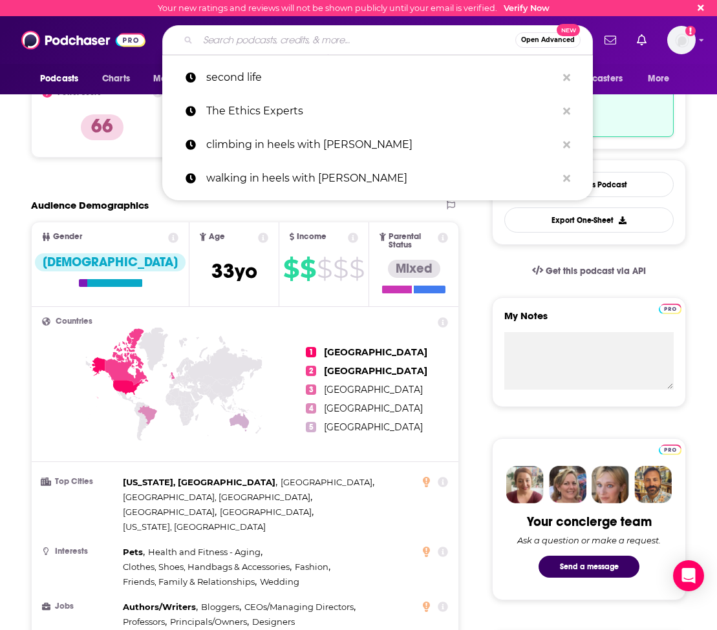
click at [340, 43] on input "Search podcasts, credits, & more..." at bounding box center [356, 40] width 317 height 21
